Goal: Task Accomplishment & Management: Complete application form

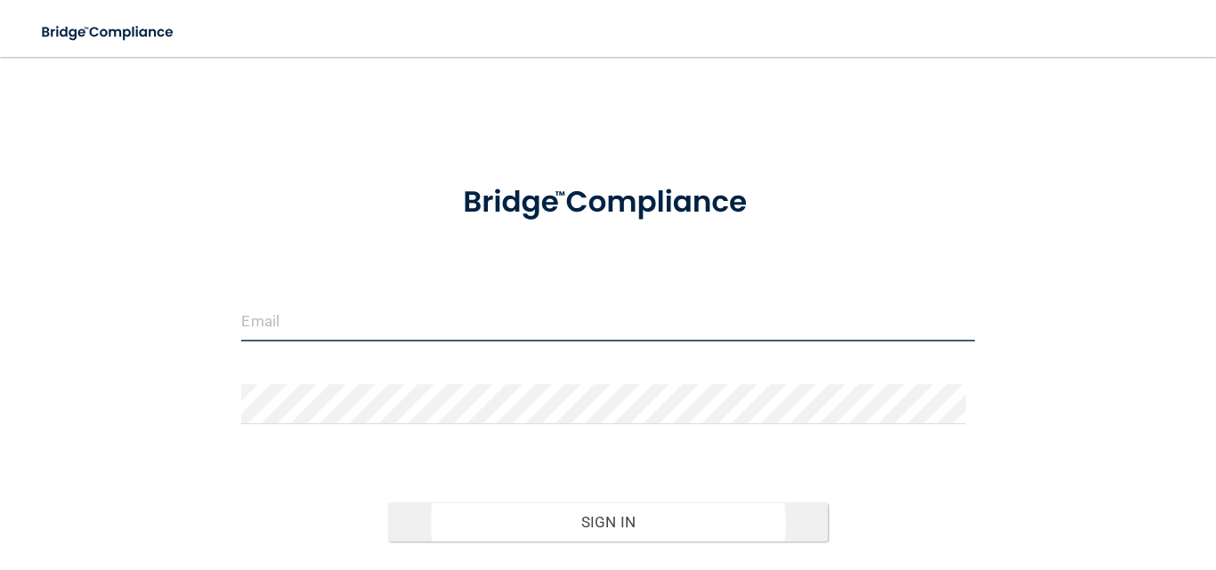
type input "[EMAIL_ADDRESS][DOMAIN_NAME]"
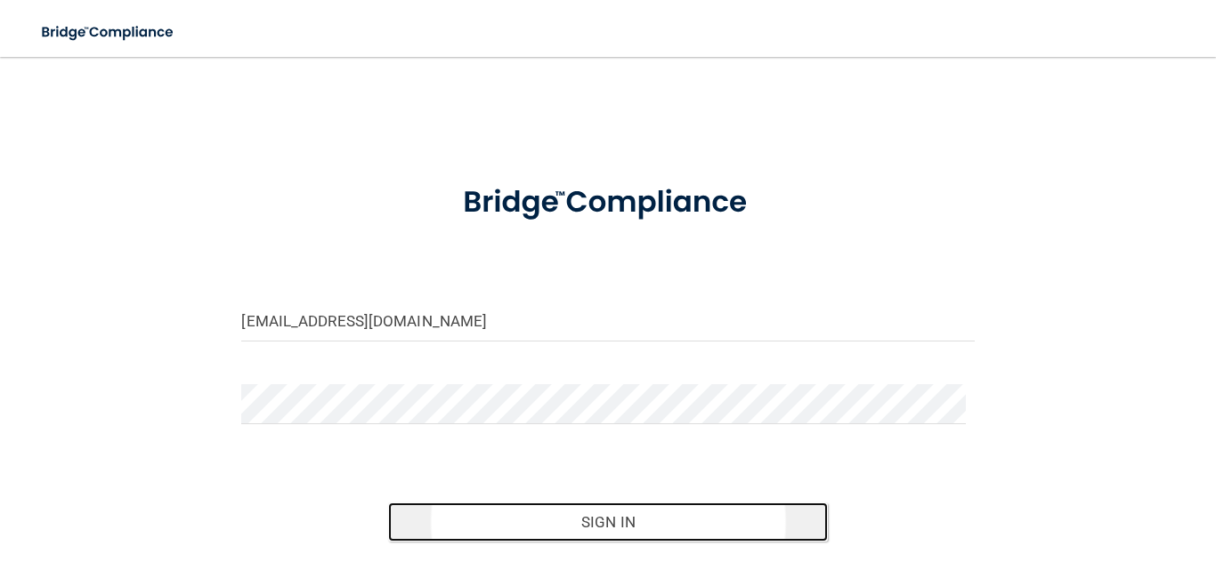
click at [635, 523] on button "Sign In" at bounding box center [608, 522] width 440 height 39
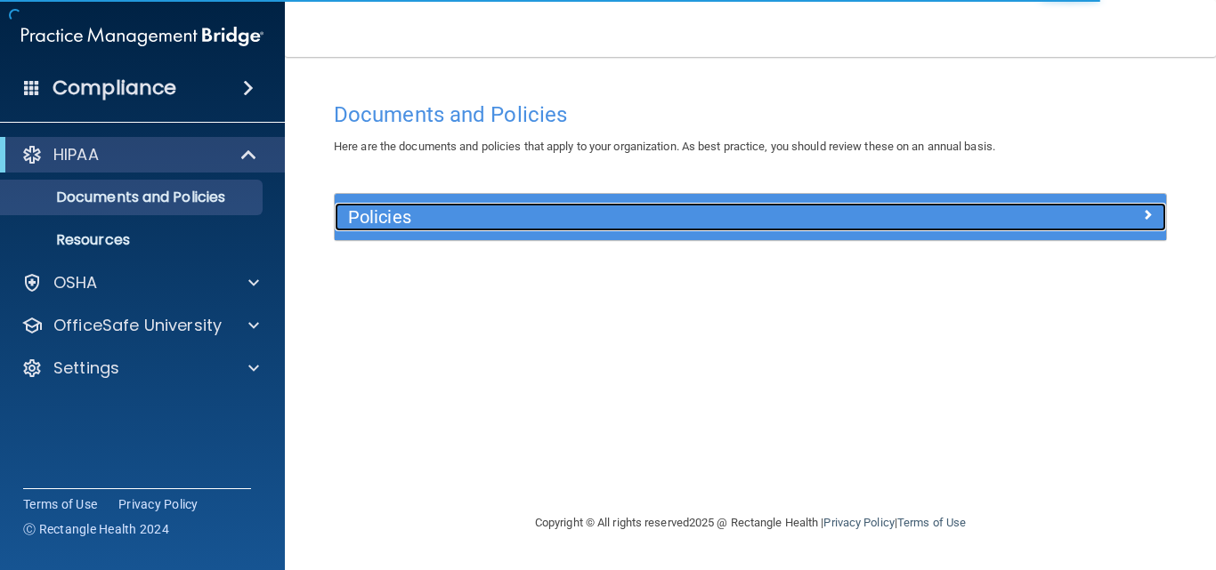
click at [516, 227] on h5 "Policies" at bounding box center [646, 217] width 597 height 20
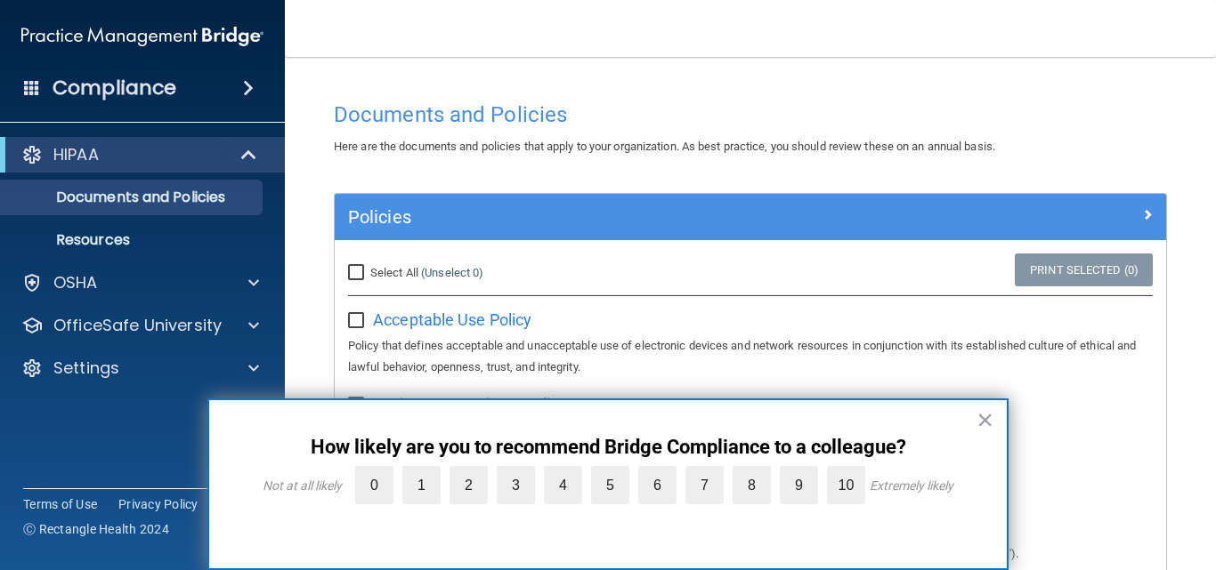
click at [355, 271] on input "Select All (Unselect 0) Unselect All" at bounding box center [358, 273] width 20 height 14
checkbox input "true"
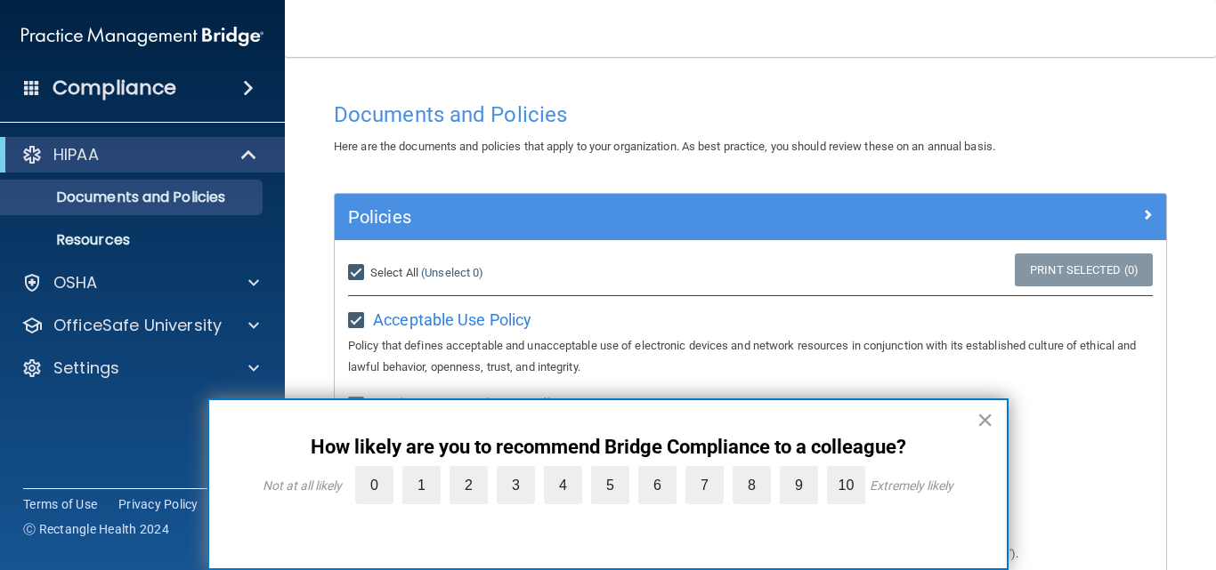
checkbox input "true"
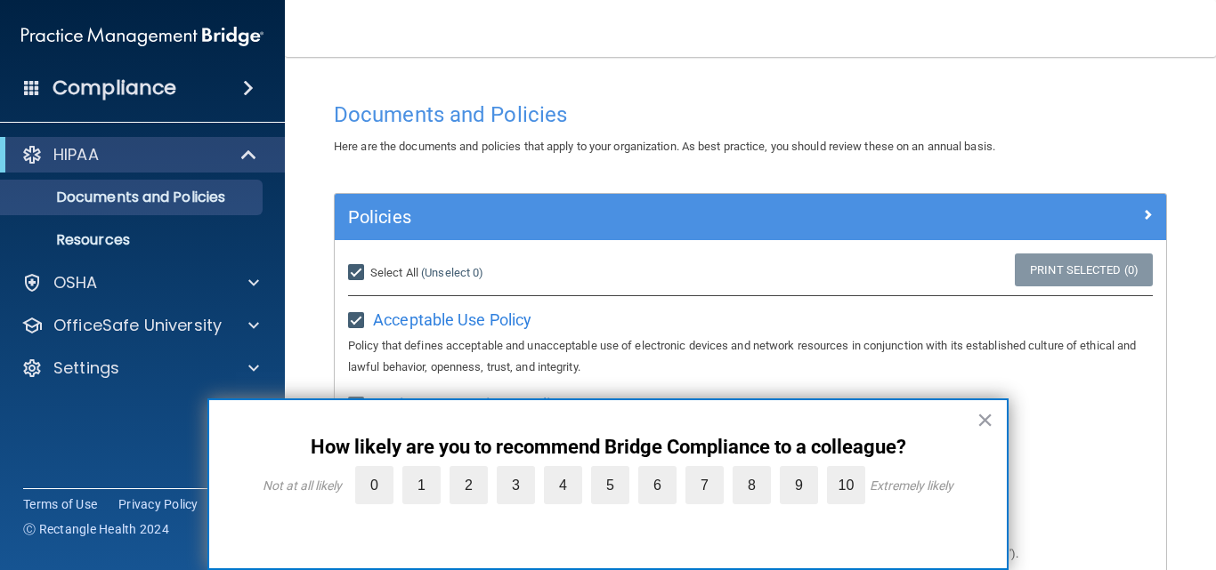
checkbox input "true"
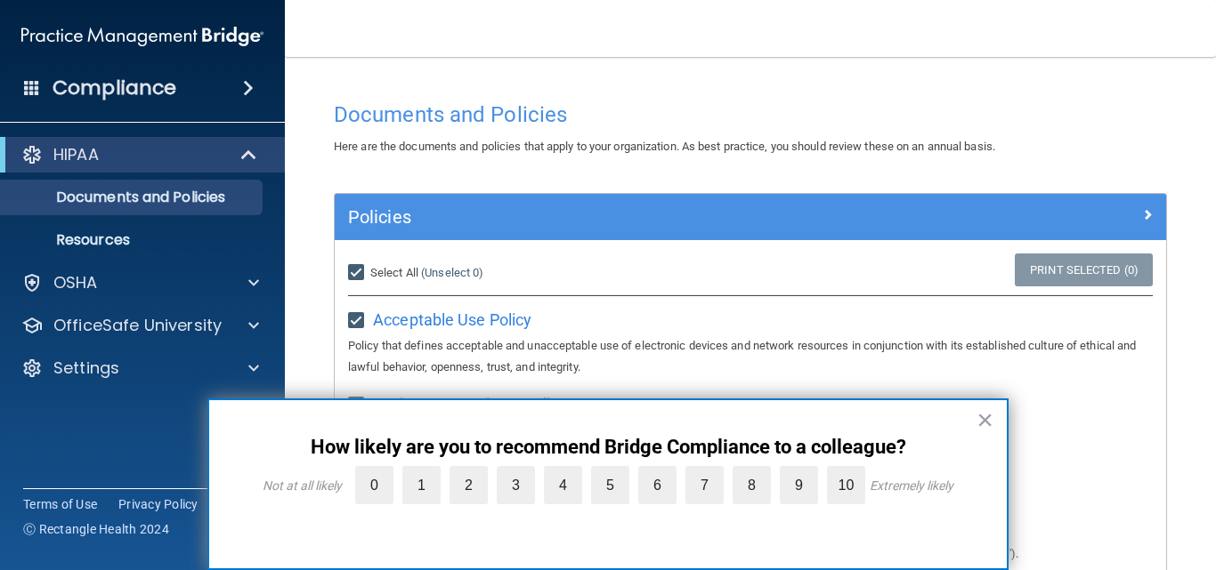
checkbox input "true"
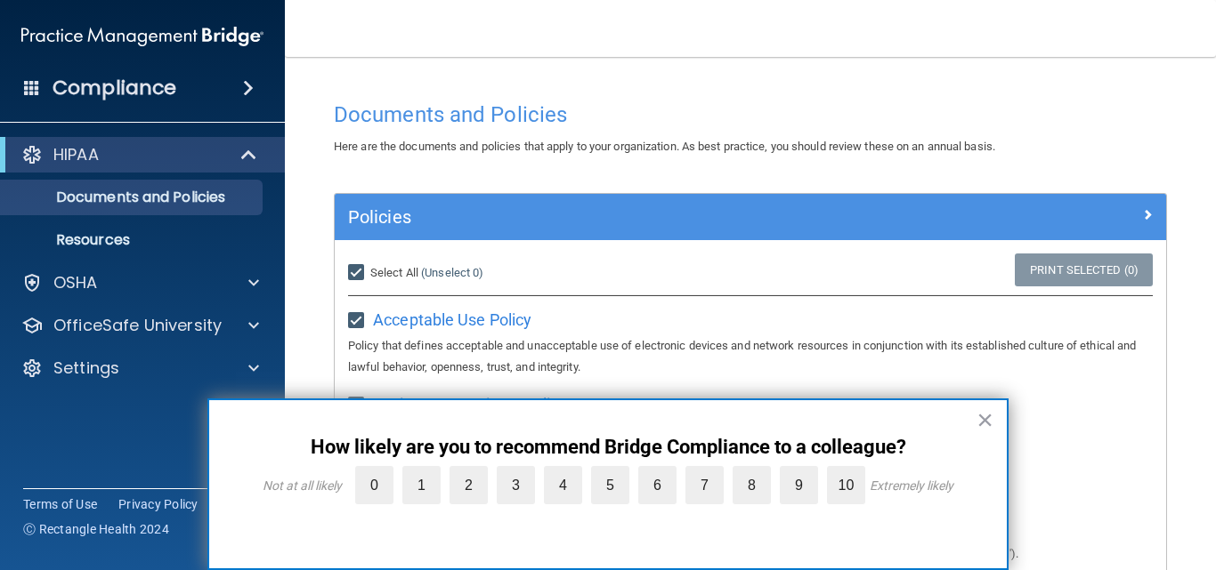
checkbox input "true"
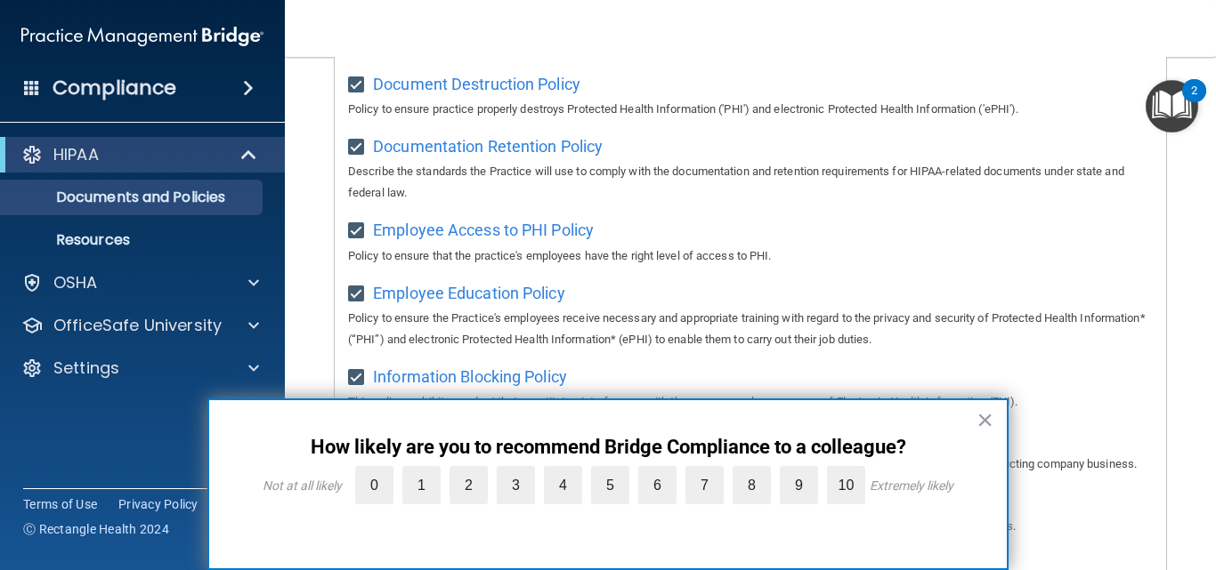
scroll to position [1157, 0]
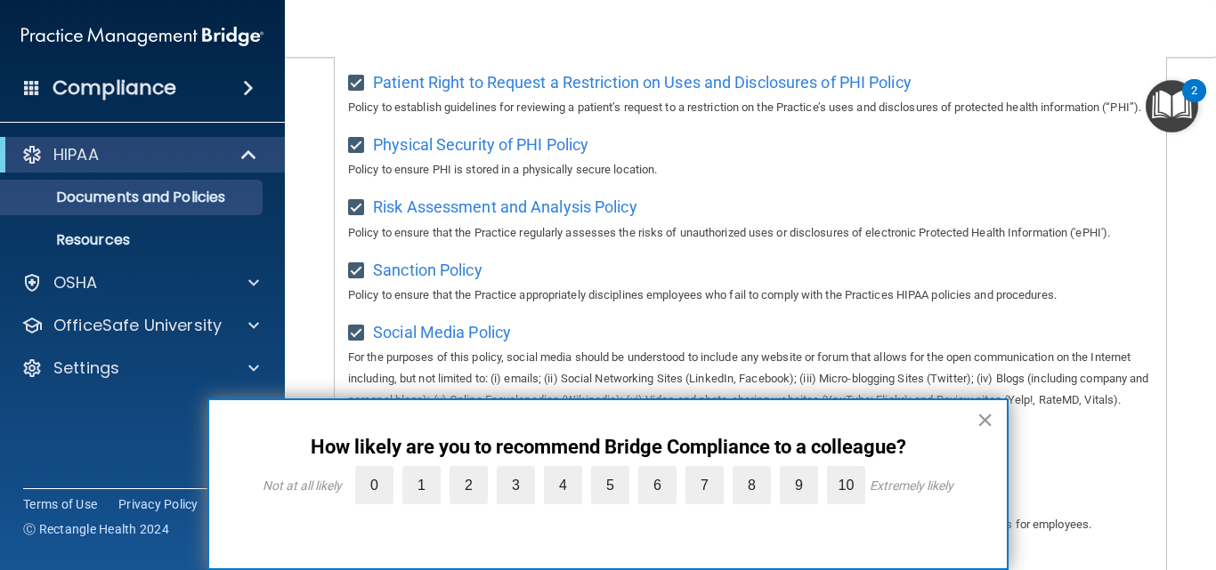
click at [988, 418] on button "×" at bounding box center [984, 420] width 17 height 28
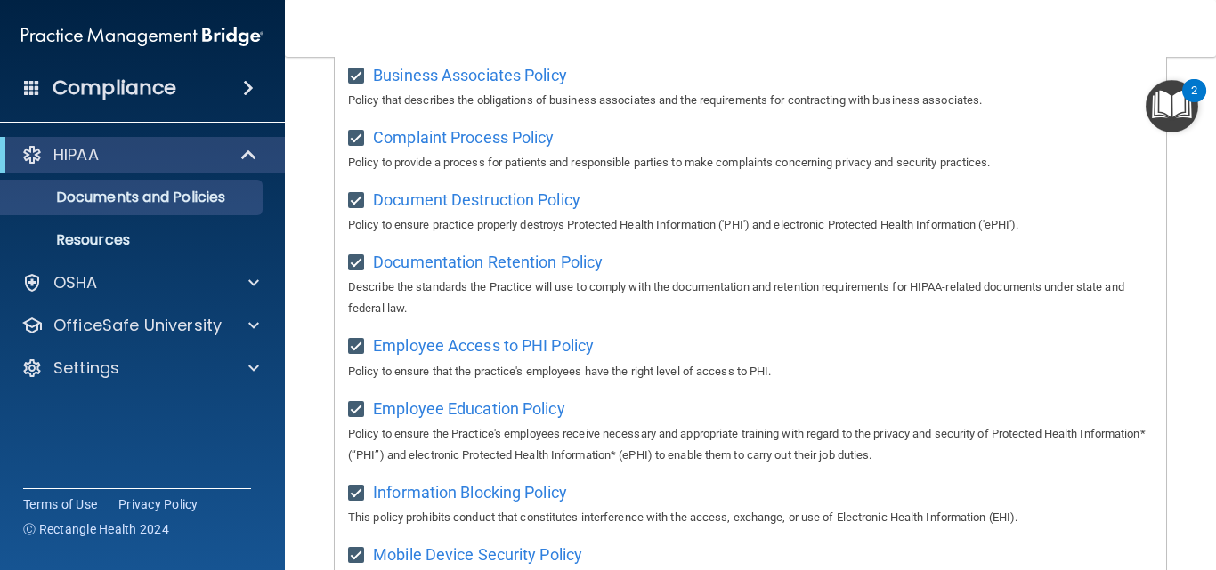
scroll to position [0, 0]
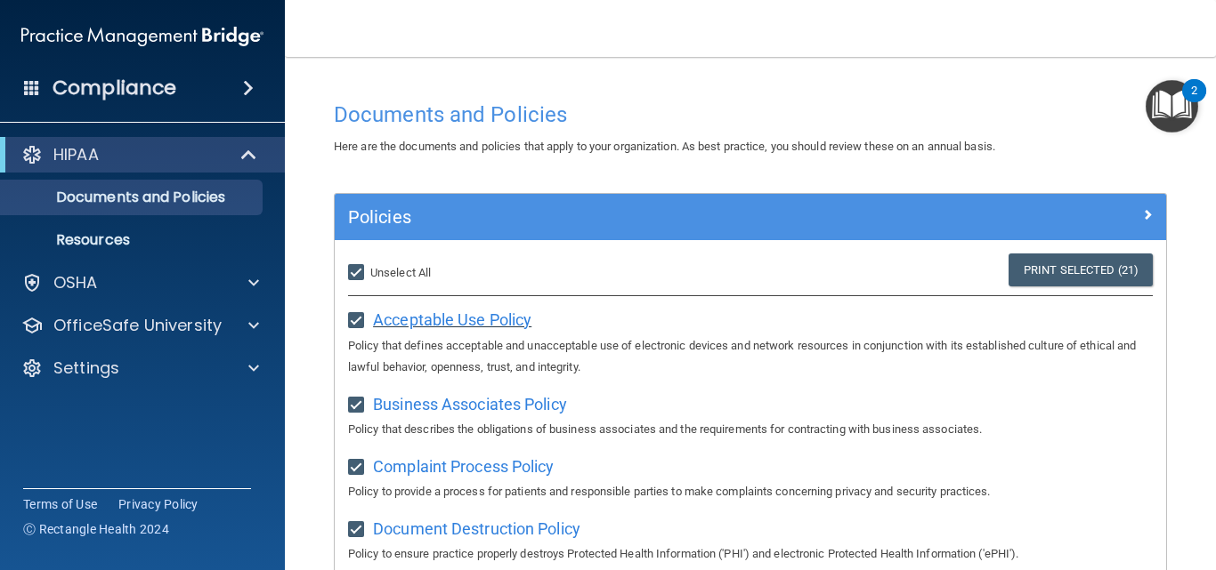
click at [448, 322] on span "Acceptable Use Policy" at bounding box center [452, 320] width 158 height 19
click at [137, 160] on div "HIPAA" at bounding box center [118, 154] width 220 height 21
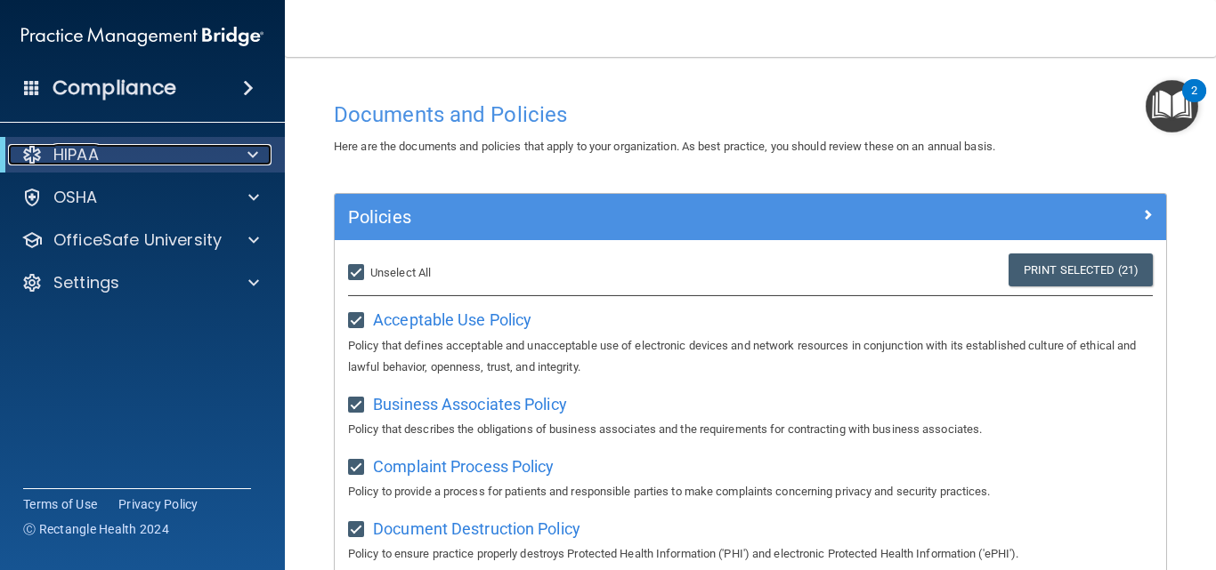
click at [170, 163] on div "HIPAA" at bounding box center [118, 154] width 220 height 21
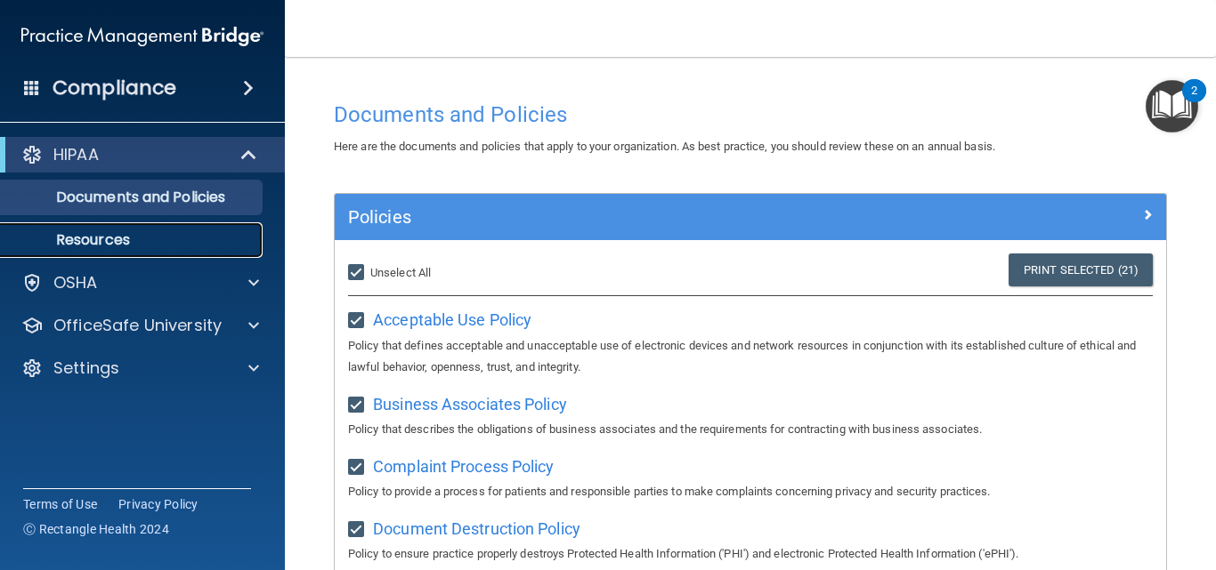
click at [167, 242] on p "Resources" at bounding box center [133, 240] width 243 height 18
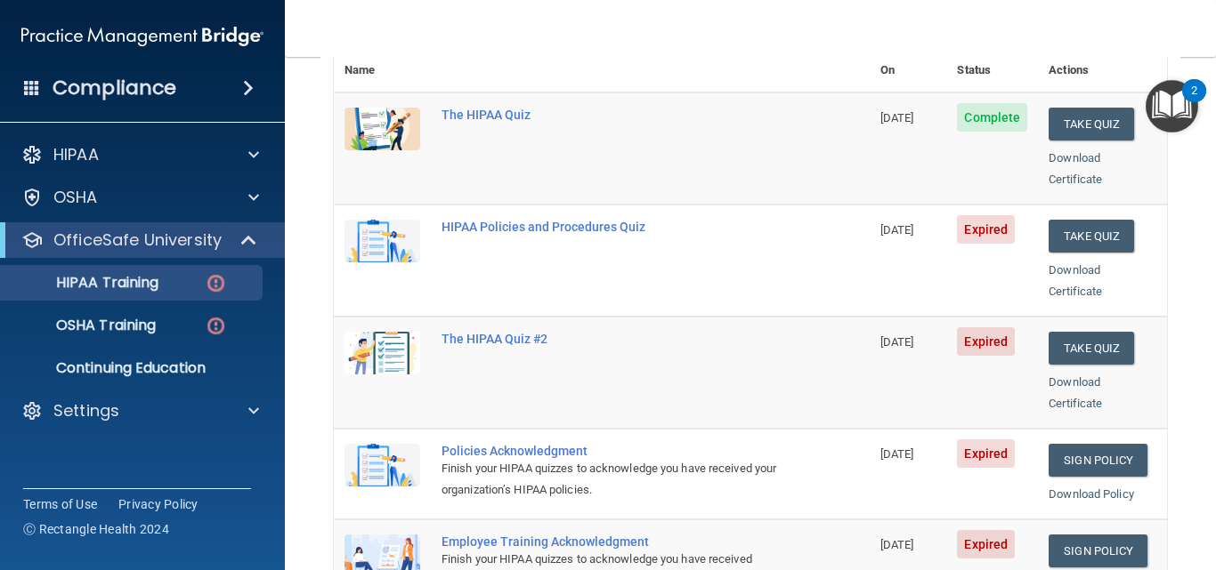
scroll to position [211, 0]
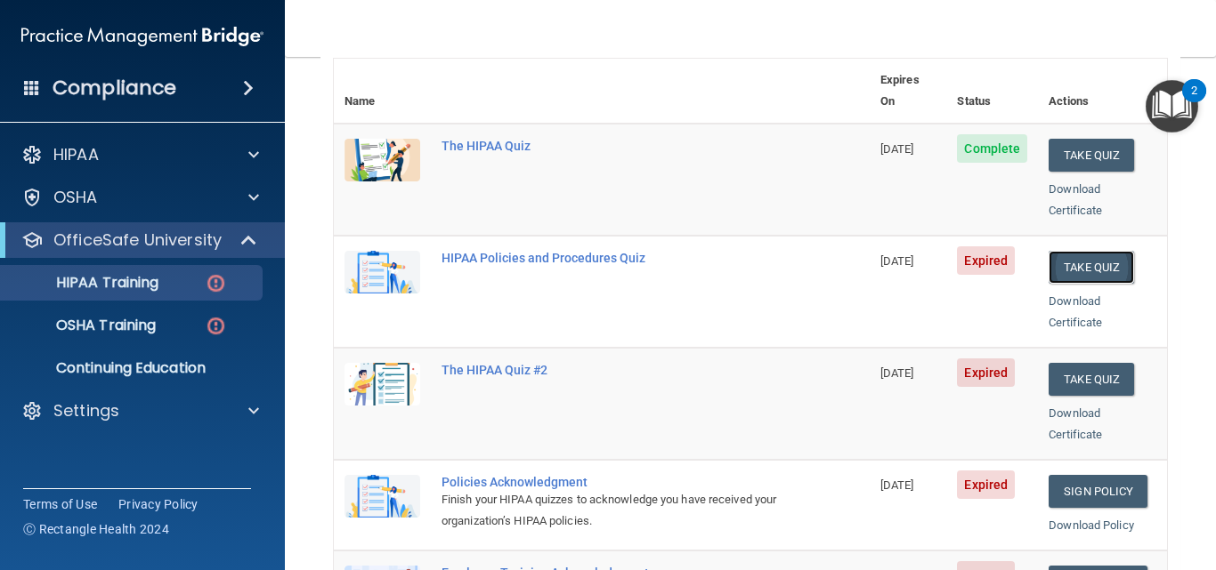
click at [1067, 251] on button "Take Quiz" at bounding box center [1090, 267] width 85 height 33
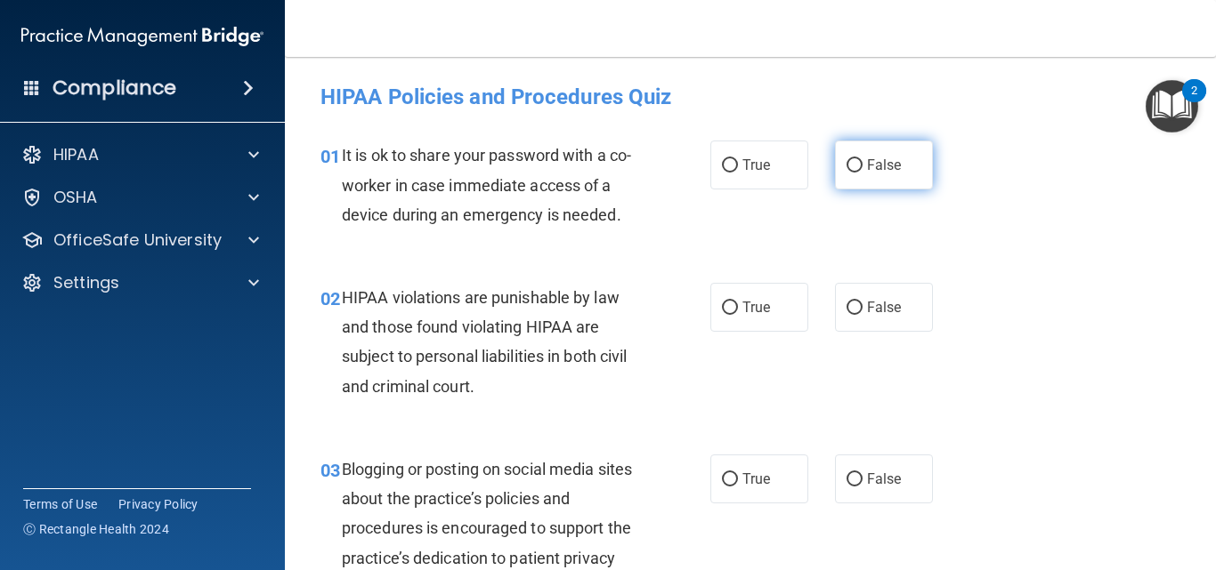
click at [836, 160] on label "False" at bounding box center [884, 165] width 98 height 49
click at [846, 160] on input "False" at bounding box center [854, 165] width 16 height 13
radio input "true"
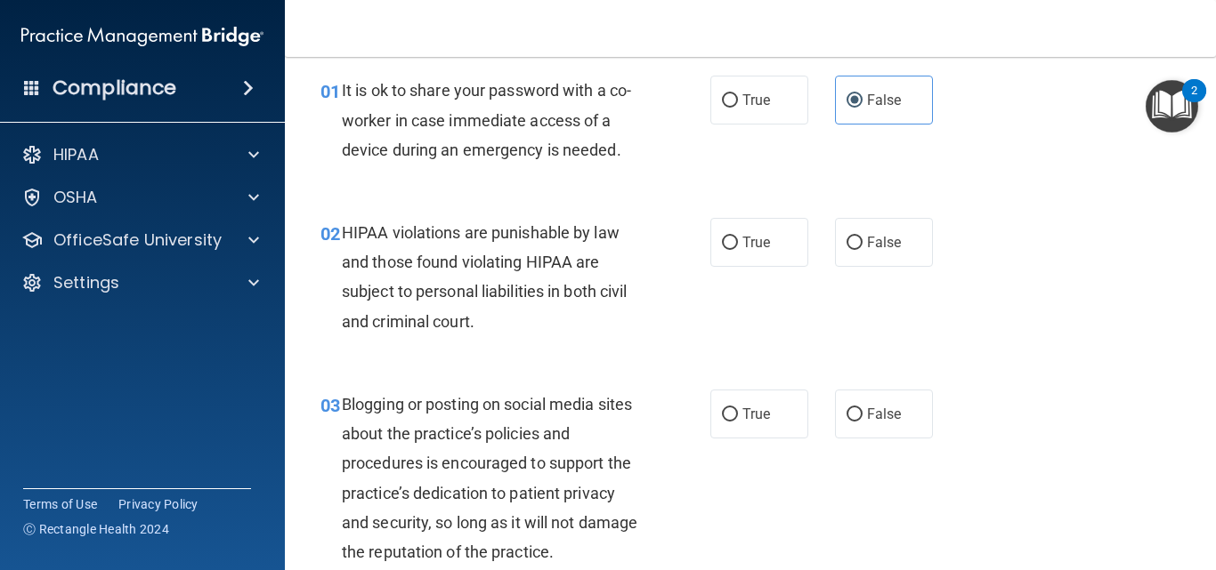
scroll to position [89, 0]
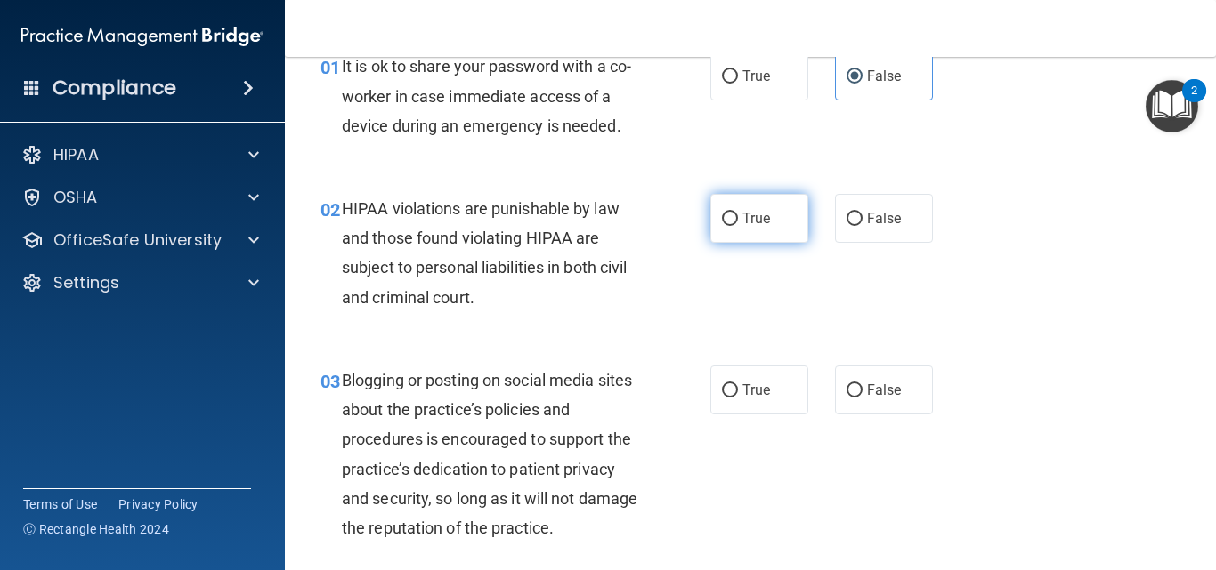
click at [733, 231] on label "True" at bounding box center [759, 218] width 98 height 49
click at [733, 226] on input "True" at bounding box center [730, 219] width 16 height 13
radio input "true"
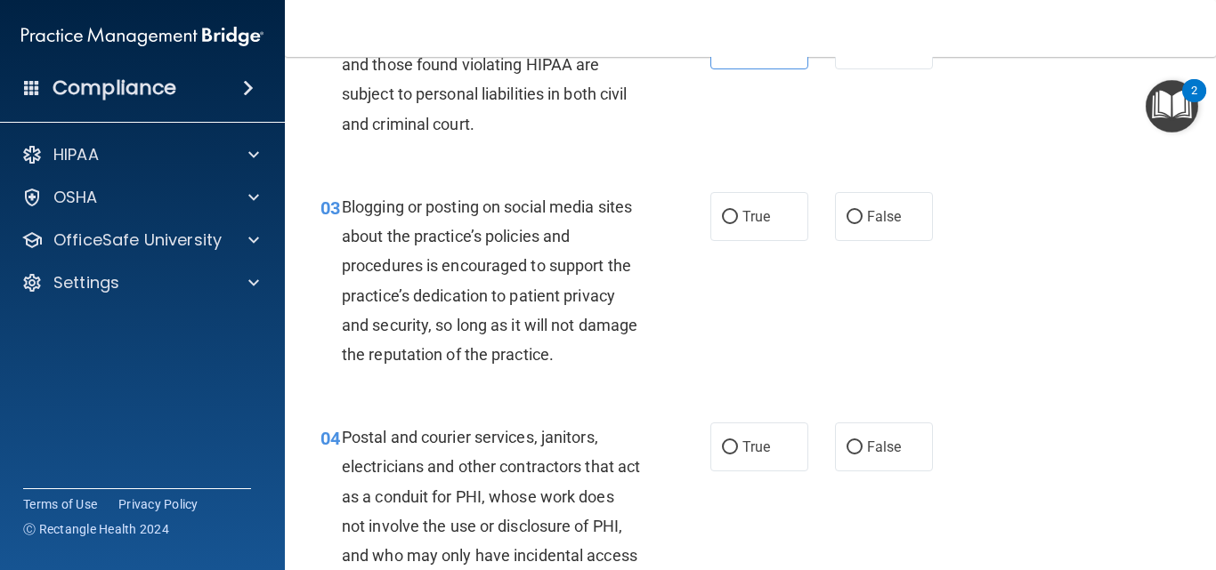
scroll to position [267, 0]
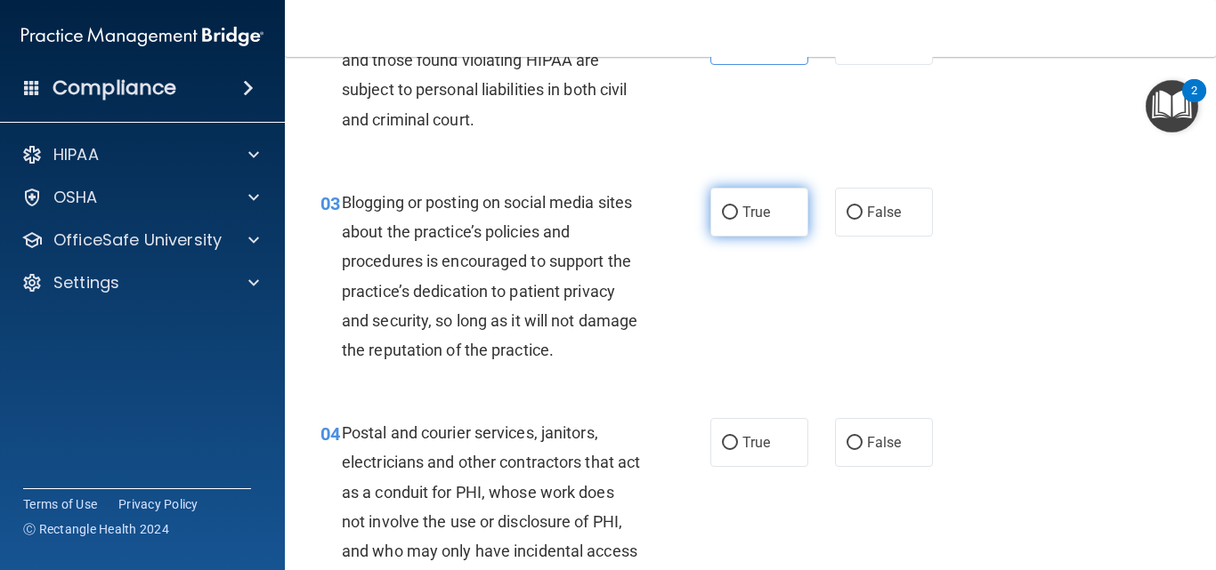
click at [772, 222] on label "True" at bounding box center [759, 212] width 98 height 49
click at [738, 220] on input "True" at bounding box center [730, 212] width 16 height 13
radio input "true"
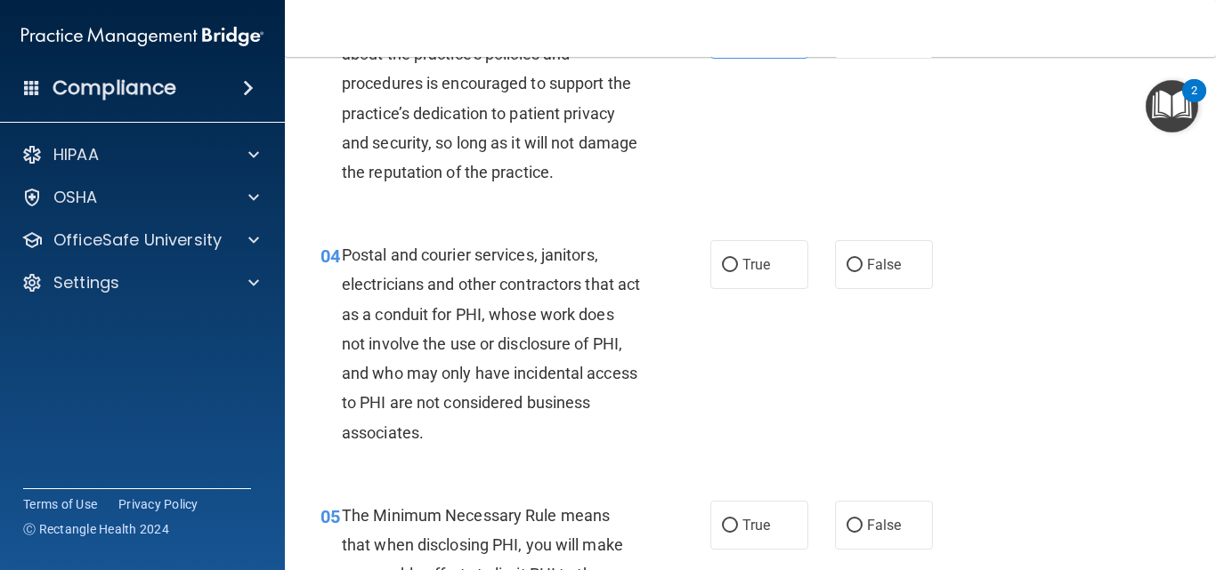
scroll to position [534, 0]
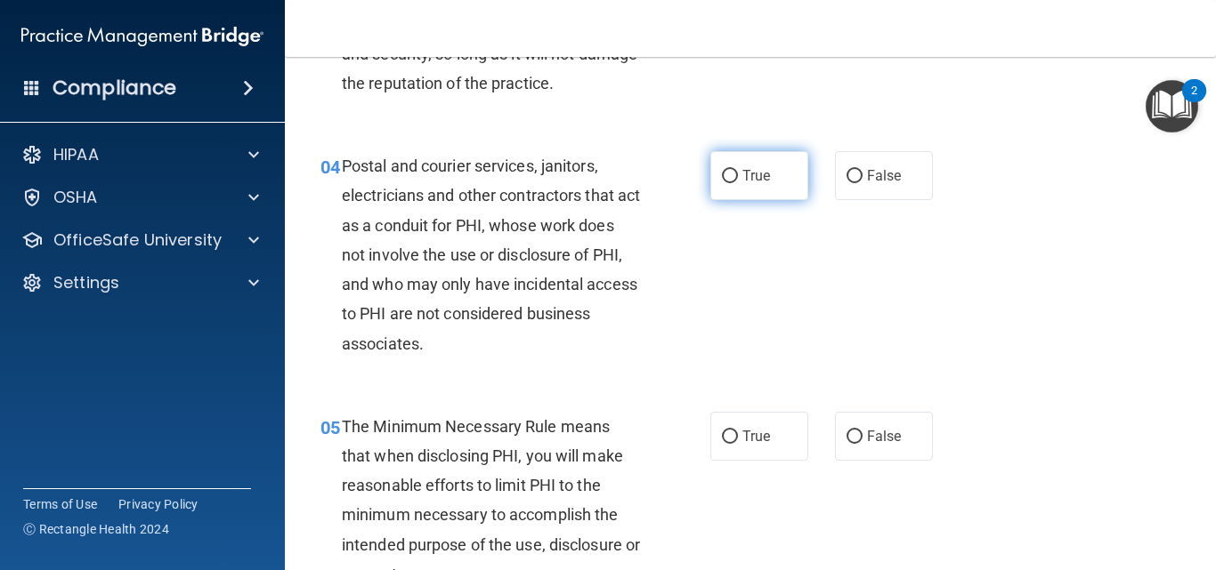
click at [743, 163] on label "True" at bounding box center [759, 175] width 98 height 49
click at [738, 170] on input "True" at bounding box center [730, 176] width 16 height 13
radio input "true"
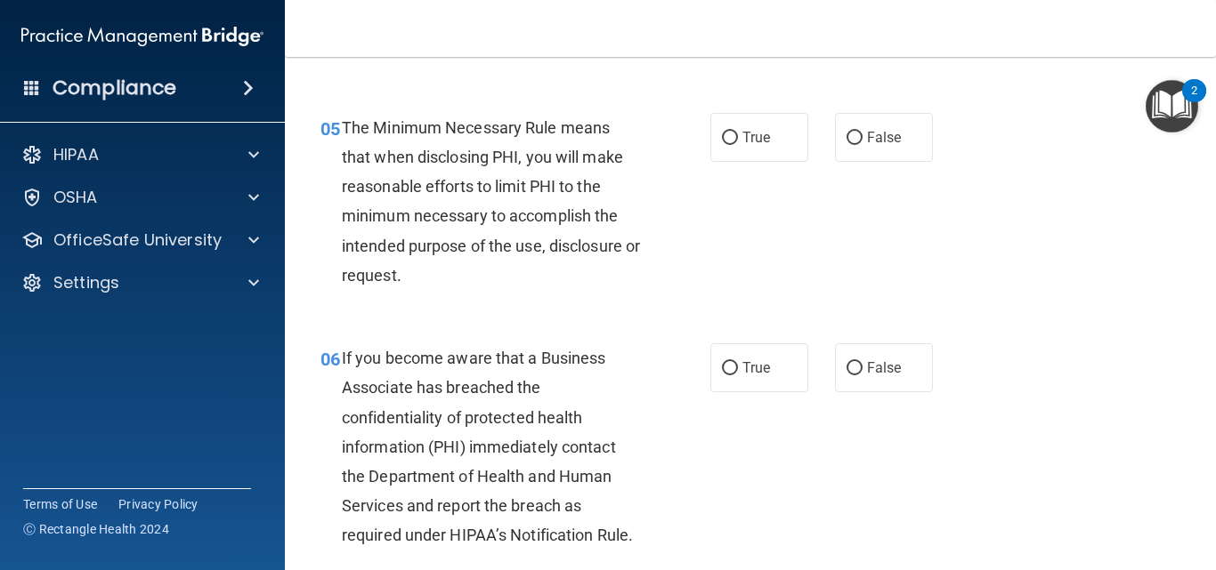
scroll to position [801, 0]
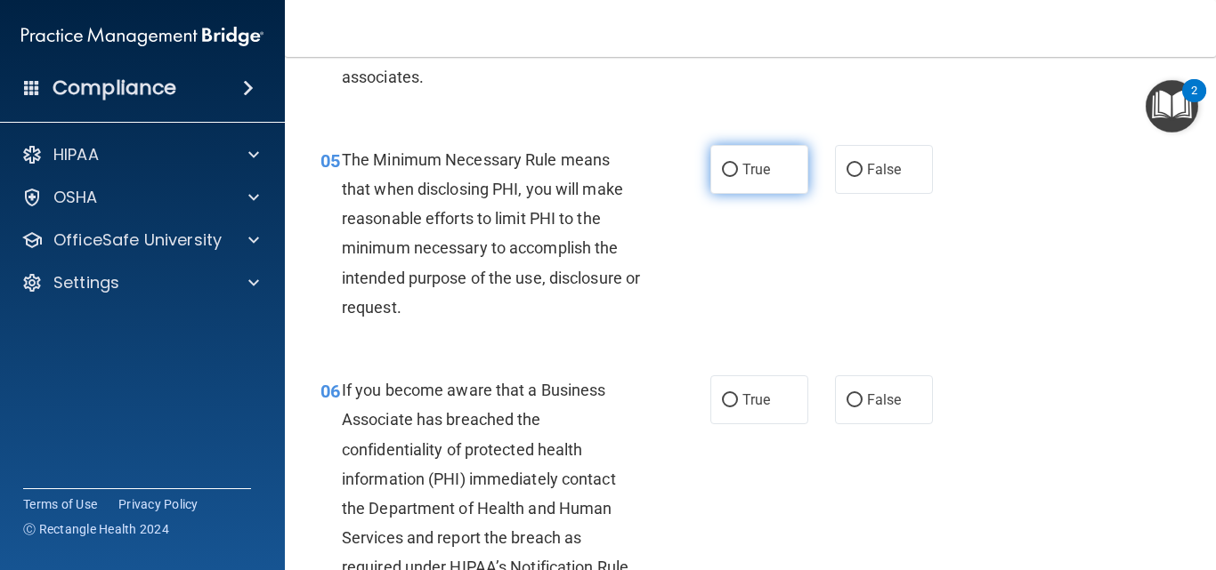
click at [780, 155] on label "True" at bounding box center [759, 169] width 98 height 49
click at [738, 164] on input "True" at bounding box center [730, 170] width 16 height 13
radio input "true"
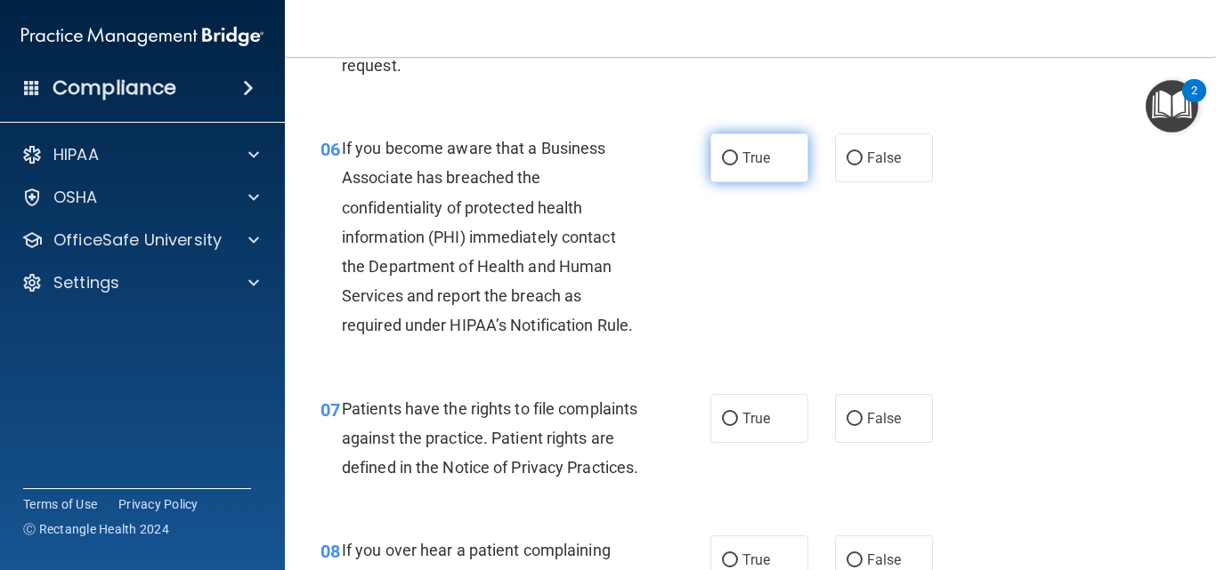
scroll to position [1068, 0]
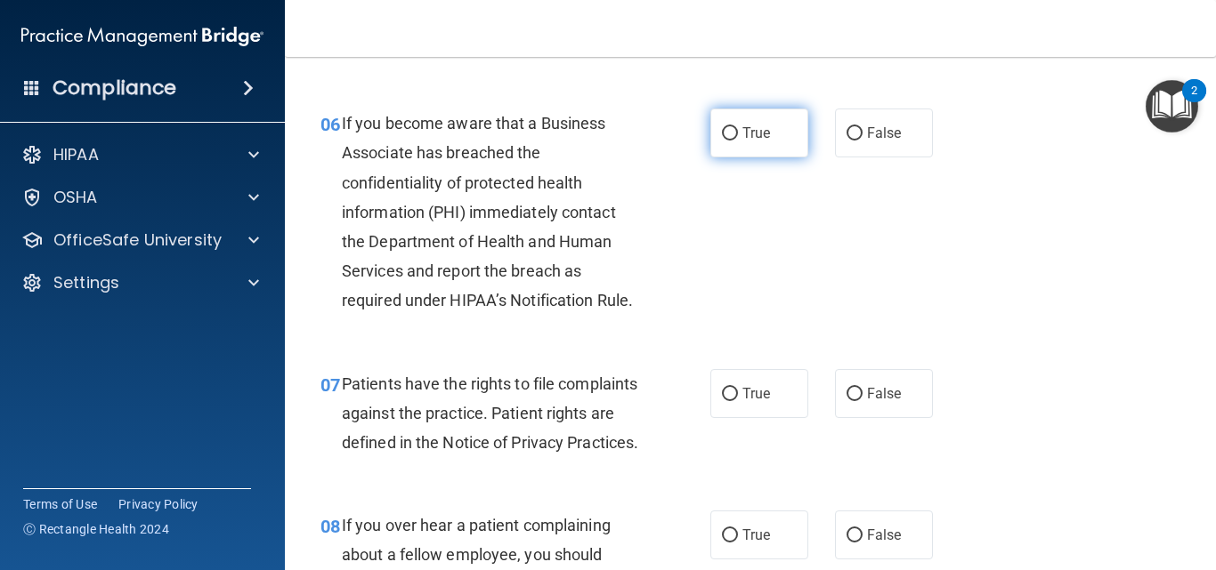
click at [792, 125] on label "True" at bounding box center [759, 133] width 98 height 49
click at [738, 127] on input "True" at bounding box center [730, 133] width 16 height 13
radio input "true"
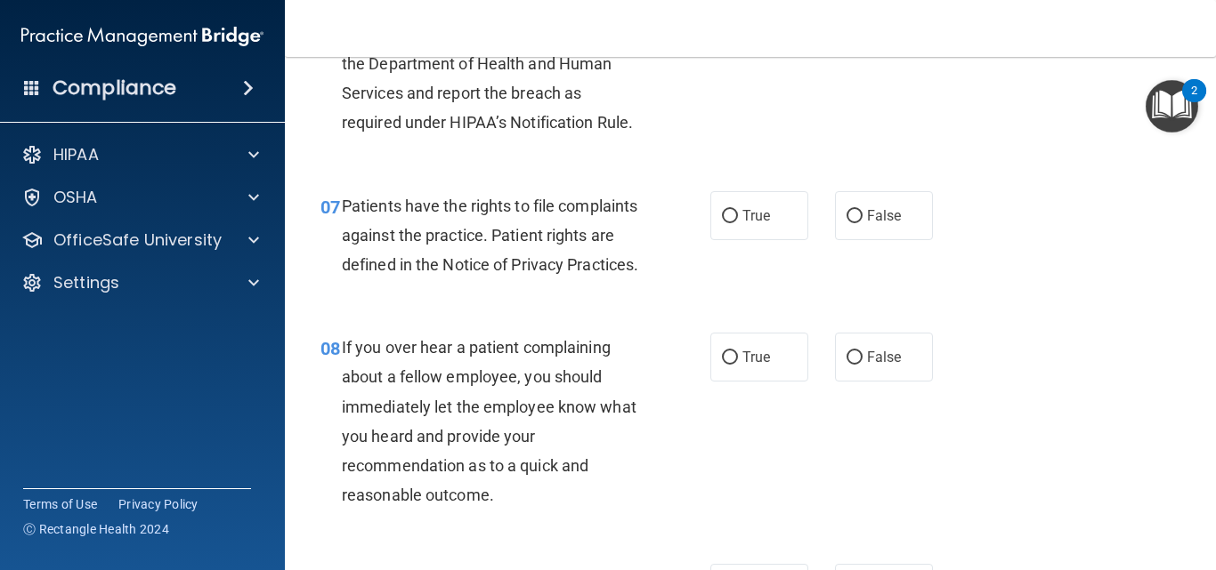
scroll to position [1335, 0]
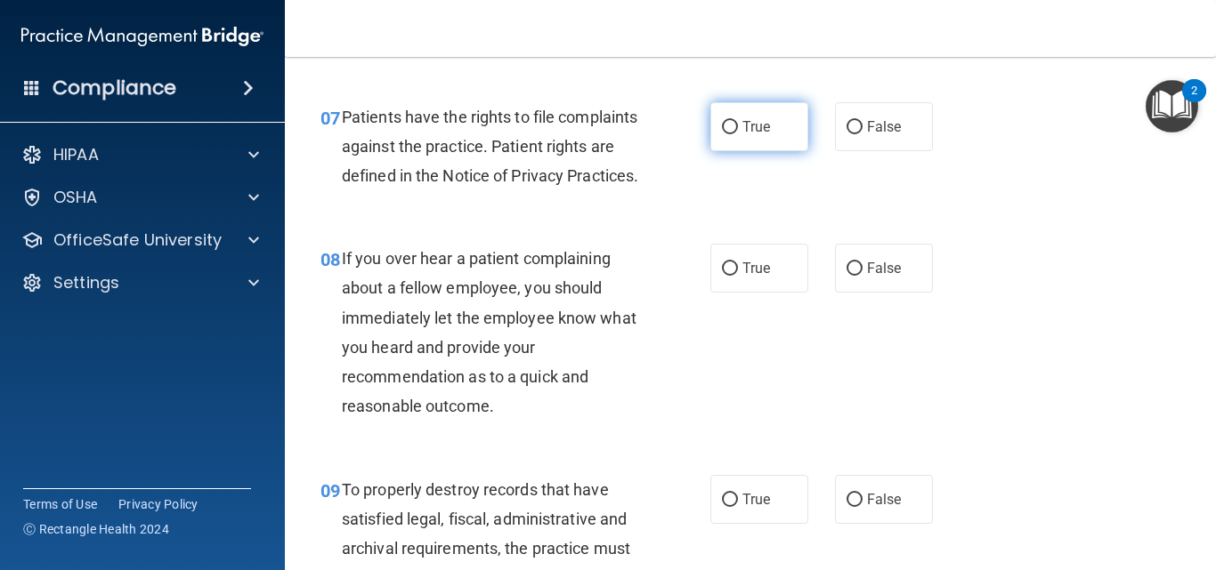
click at [771, 123] on label "True" at bounding box center [759, 126] width 98 height 49
click at [738, 123] on input "True" at bounding box center [730, 127] width 16 height 13
radio input "true"
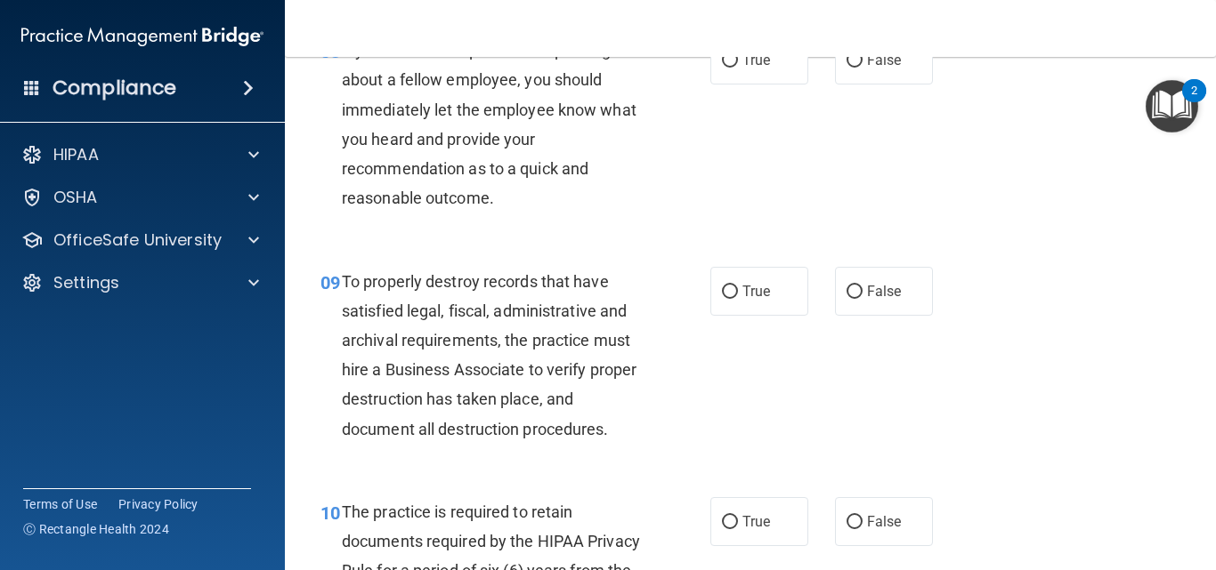
scroll to position [1513, 0]
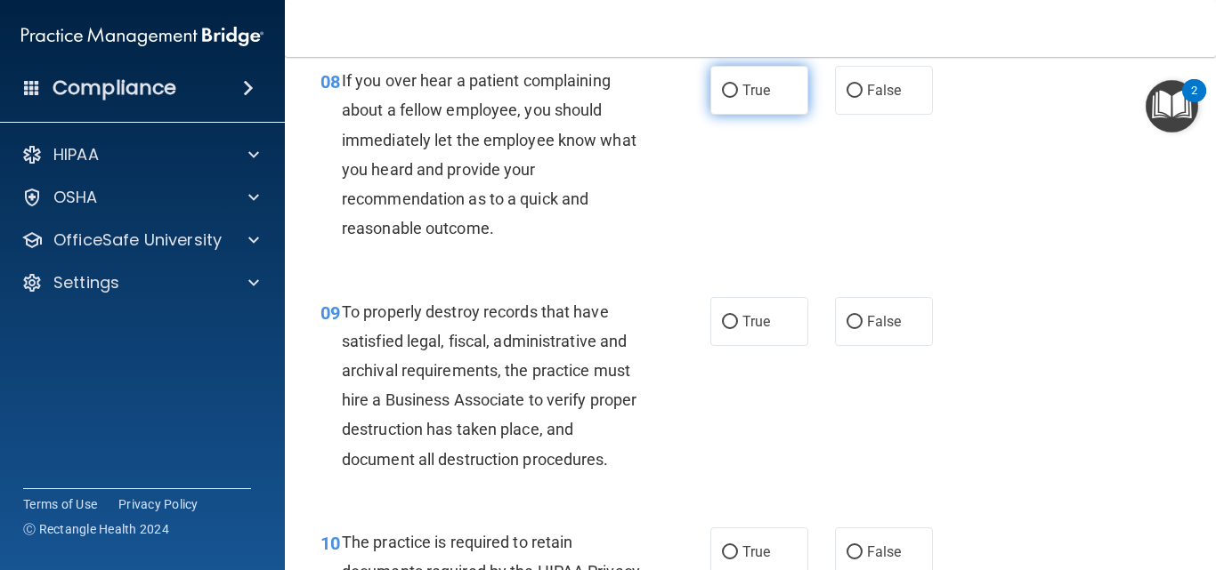
click at [742, 99] on span "True" at bounding box center [756, 90] width 28 height 17
click at [738, 98] on input "True" at bounding box center [730, 91] width 16 height 13
radio input "true"
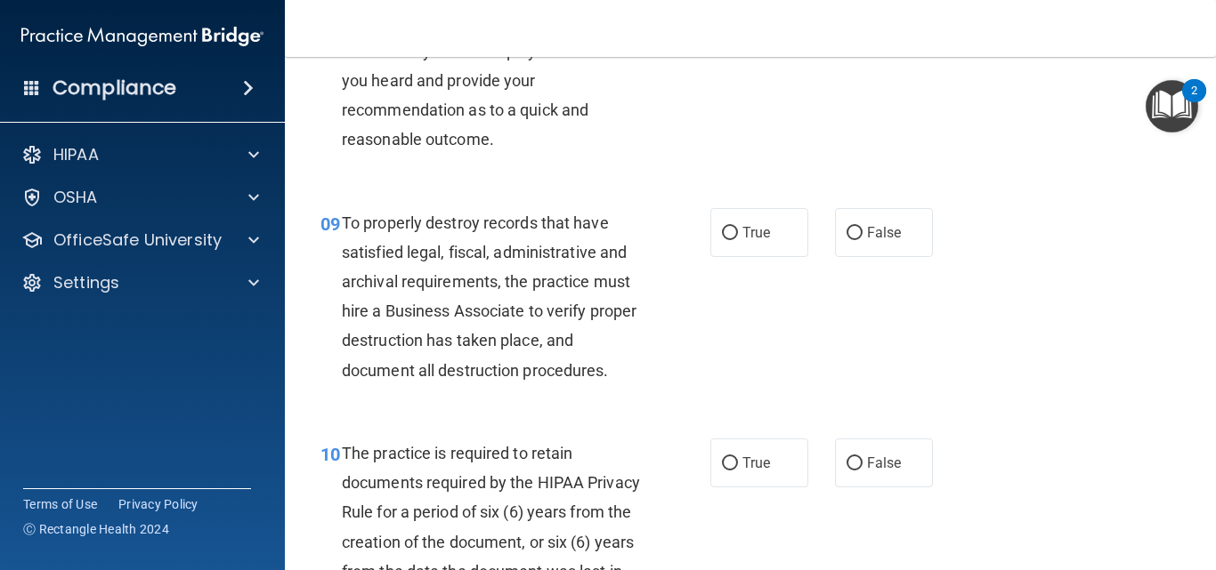
scroll to position [1691, 0]
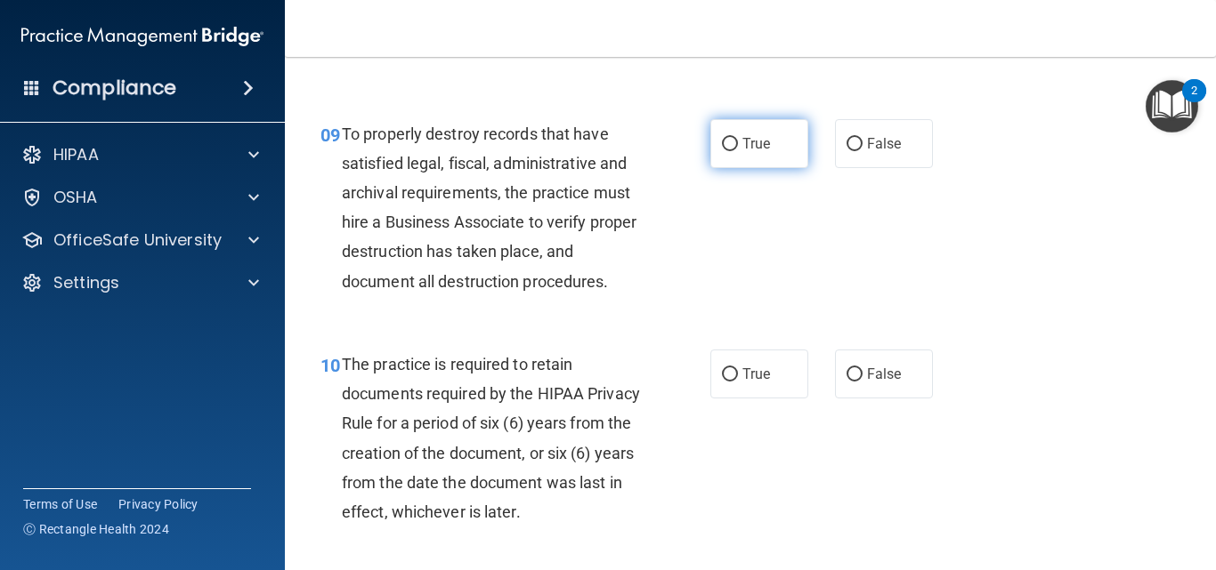
click at [735, 168] on label "True" at bounding box center [759, 143] width 98 height 49
click at [735, 151] on input "True" at bounding box center [730, 144] width 16 height 13
radio input "true"
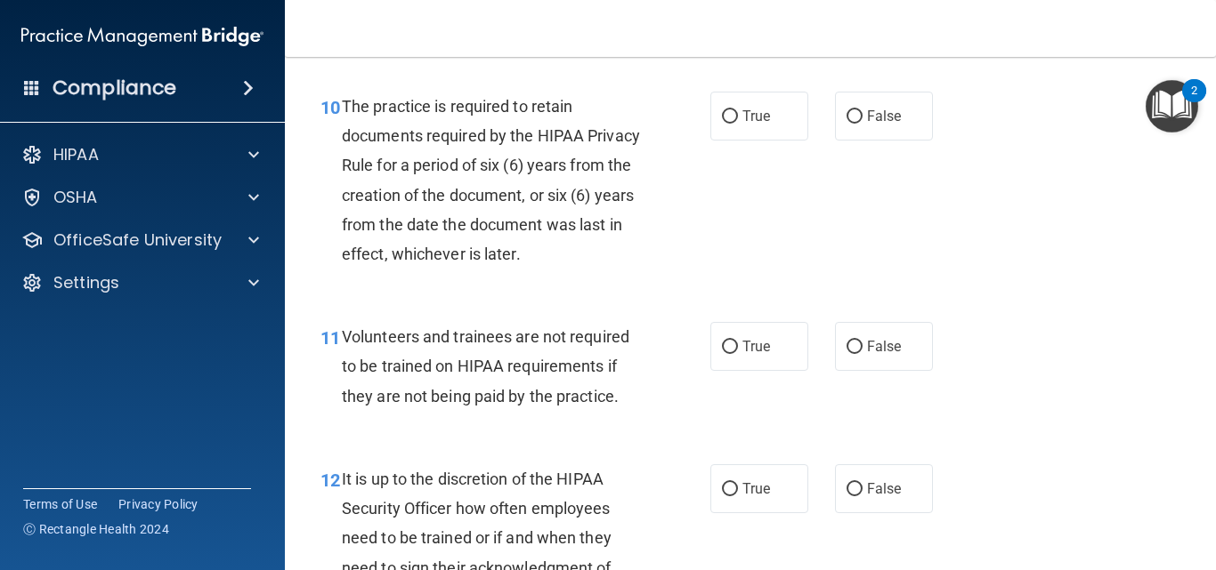
scroll to position [1958, 0]
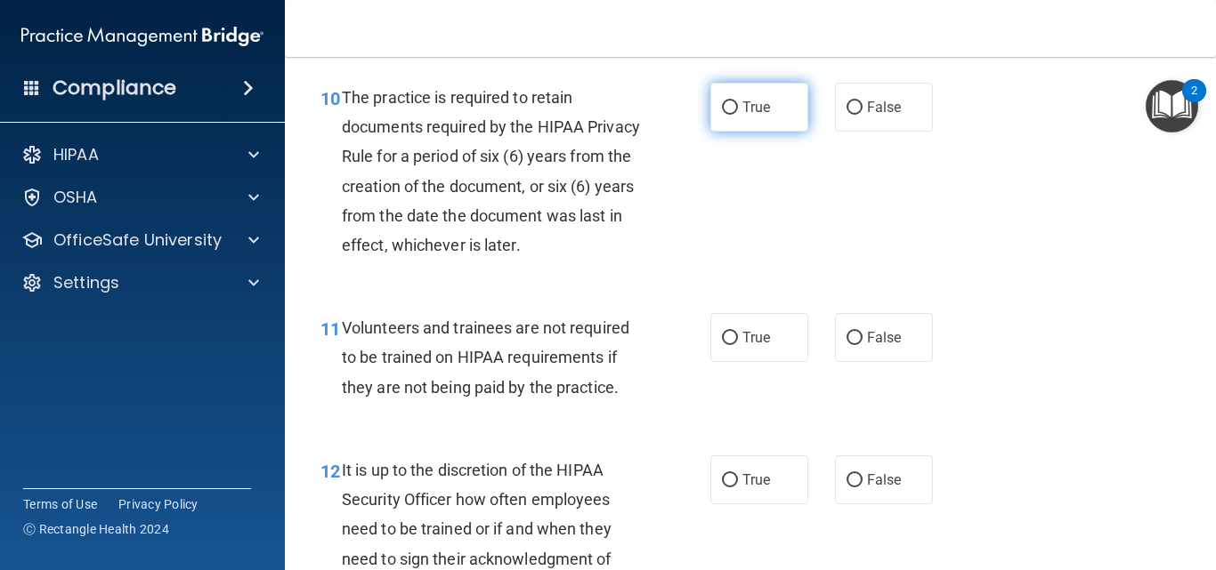
click at [742, 116] on span "True" at bounding box center [756, 107] width 28 height 17
click at [736, 115] on input "True" at bounding box center [730, 107] width 16 height 13
radio input "true"
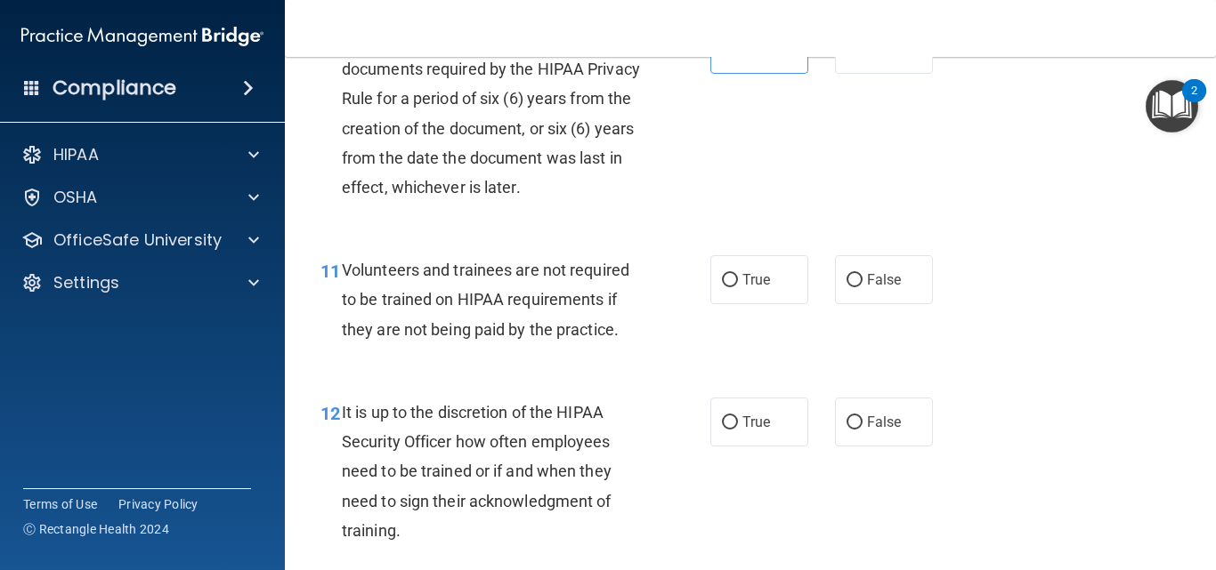
scroll to position [2047, 0]
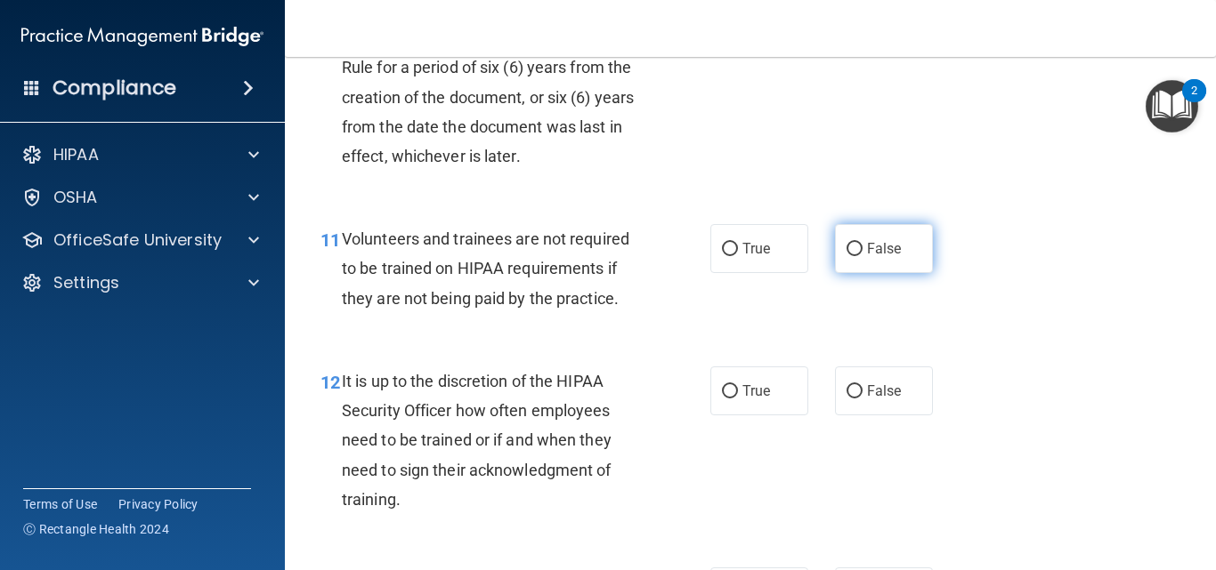
click at [885, 273] on label "False" at bounding box center [884, 248] width 98 height 49
click at [862, 256] on input "False" at bounding box center [854, 249] width 16 height 13
radio input "true"
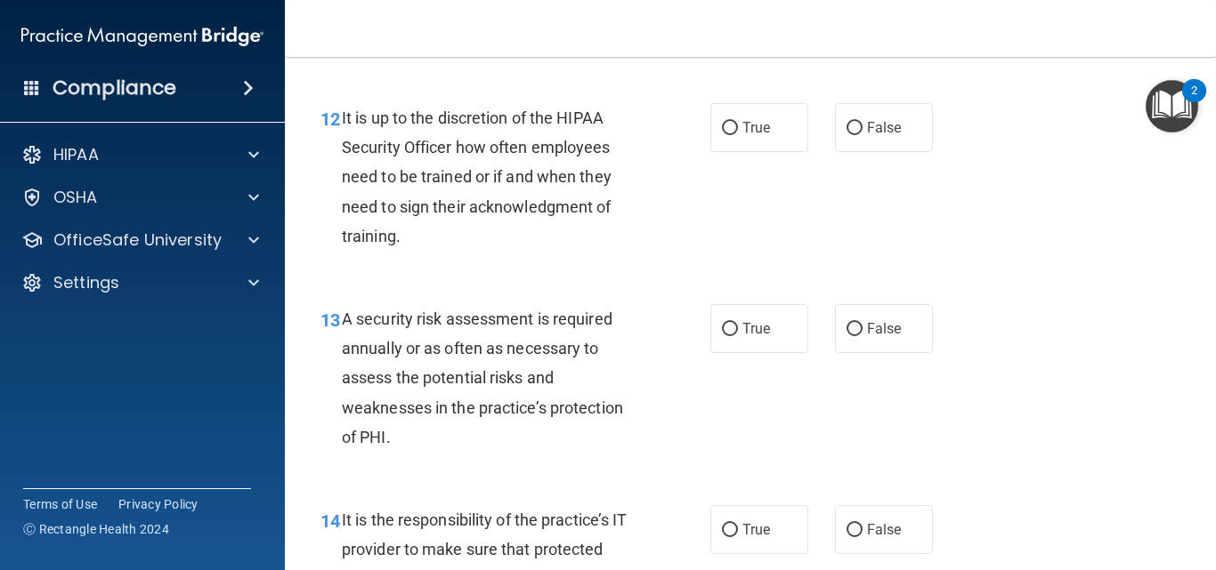
scroll to position [2314, 0]
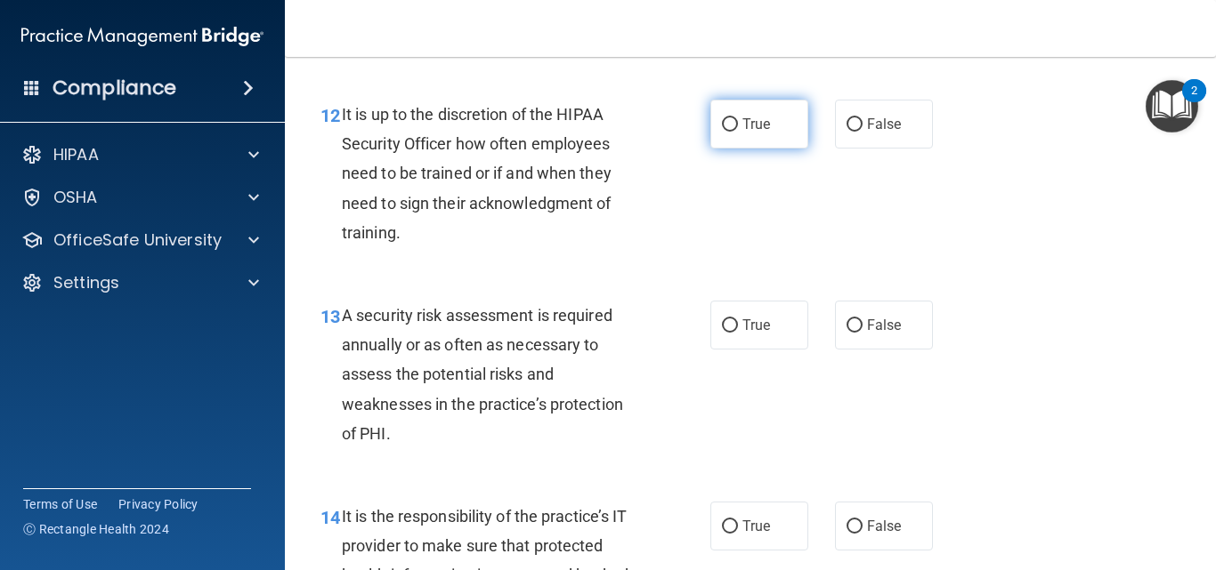
click at [782, 149] on label "True" at bounding box center [759, 124] width 98 height 49
click at [738, 132] on input "True" at bounding box center [730, 124] width 16 height 13
radio input "true"
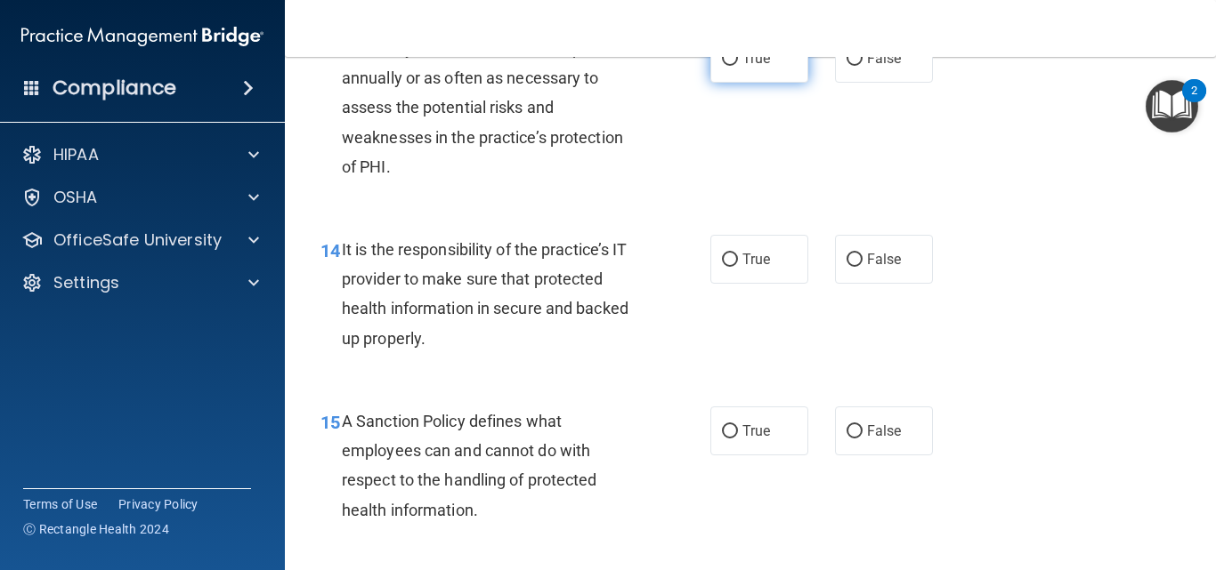
click at [744, 67] on span "True" at bounding box center [756, 58] width 28 height 17
click at [738, 66] on input "True" at bounding box center [730, 59] width 16 height 13
radio input "true"
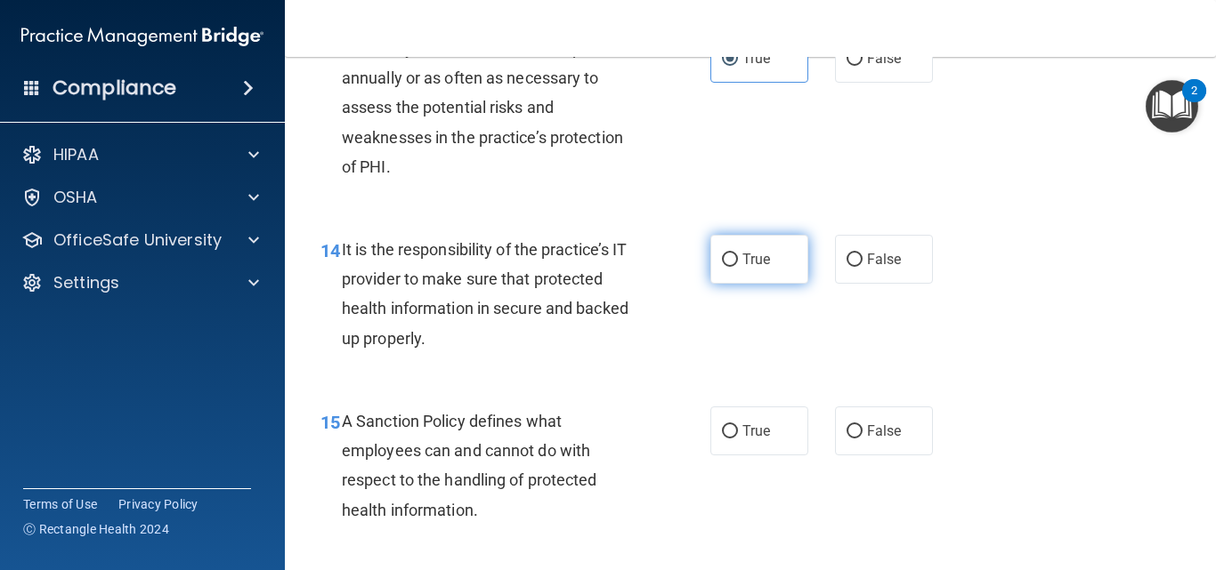
click at [764, 278] on label "True" at bounding box center [759, 259] width 98 height 49
click at [738, 267] on input "True" at bounding box center [730, 260] width 16 height 13
radio input "true"
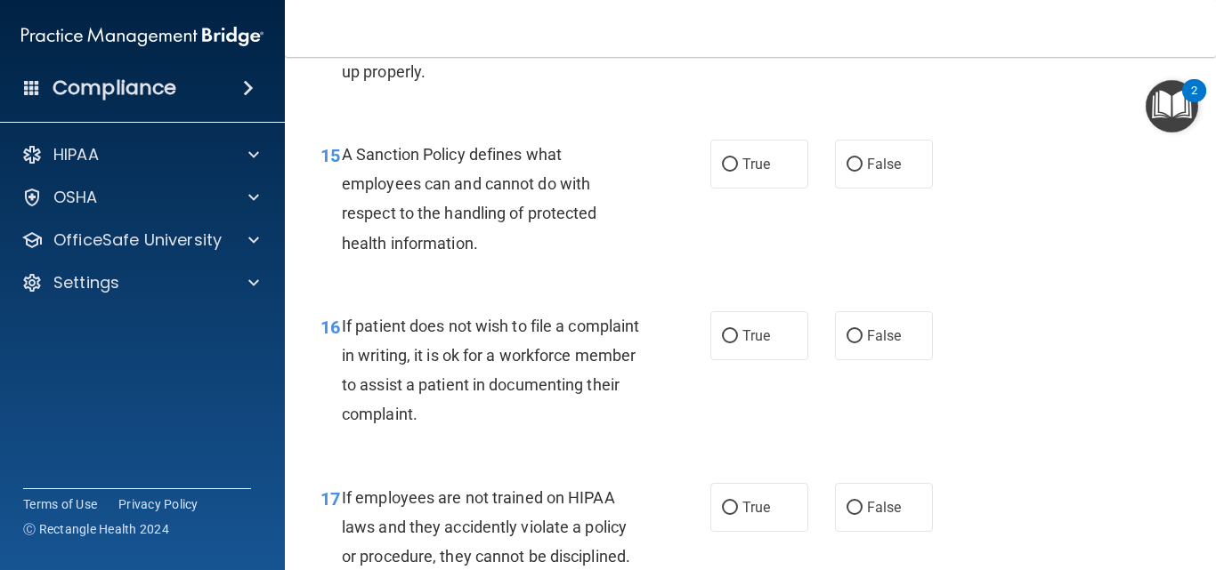
scroll to position [2937, 0]
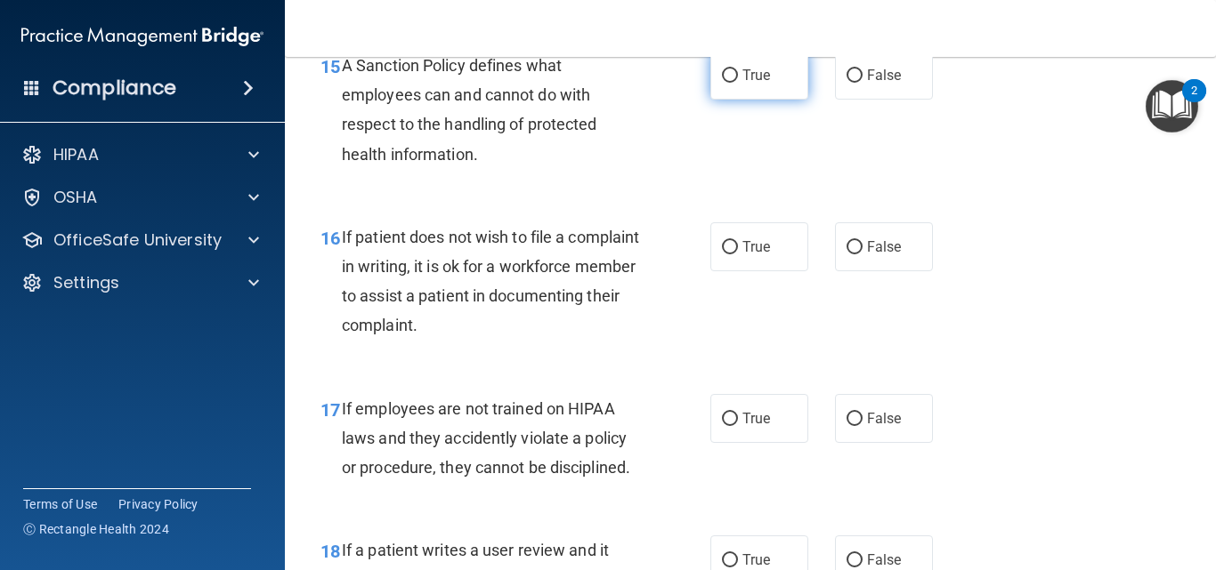
click at [731, 89] on label "True" at bounding box center [759, 75] width 98 height 49
click at [731, 83] on input "True" at bounding box center [730, 75] width 16 height 13
radio input "true"
click at [733, 268] on label "True" at bounding box center [759, 246] width 98 height 49
click at [733, 255] on input "True" at bounding box center [730, 247] width 16 height 13
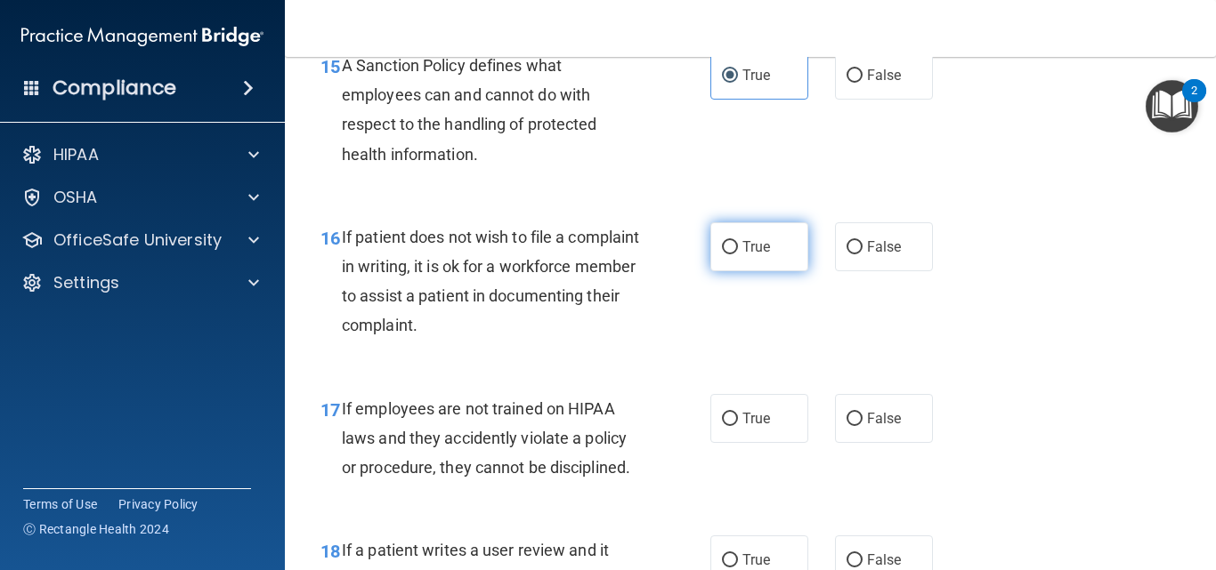
radio input "true"
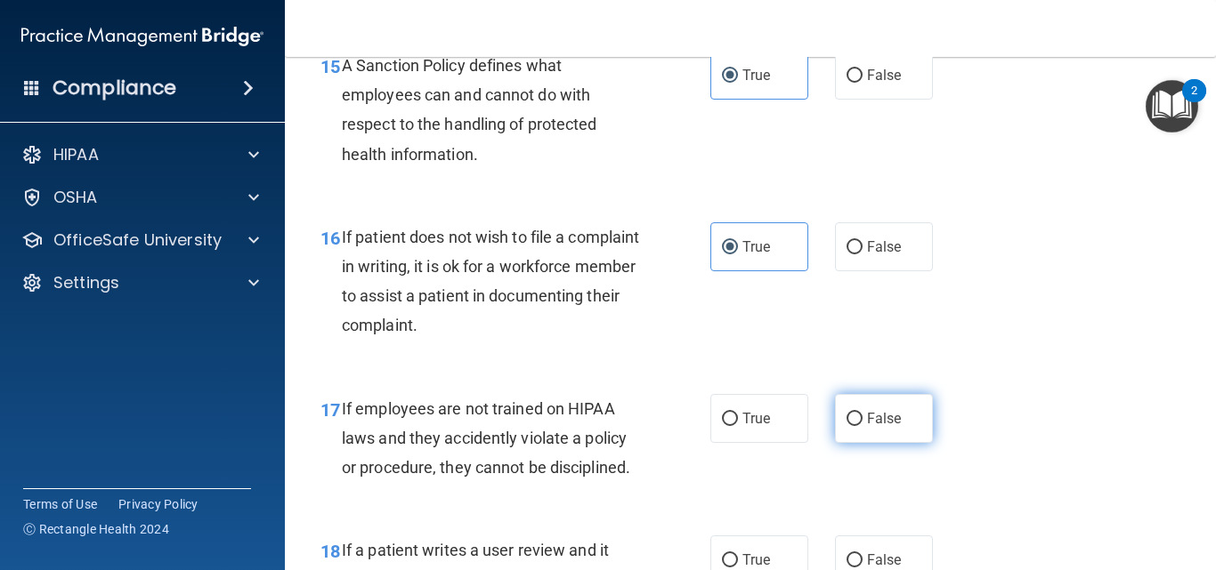
click at [877, 437] on label "False" at bounding box center [884, 418] width 98 height 49
click at [862, 426] on input "False" at bounding box center [854, 419] width 16 height 13
radio input "true"
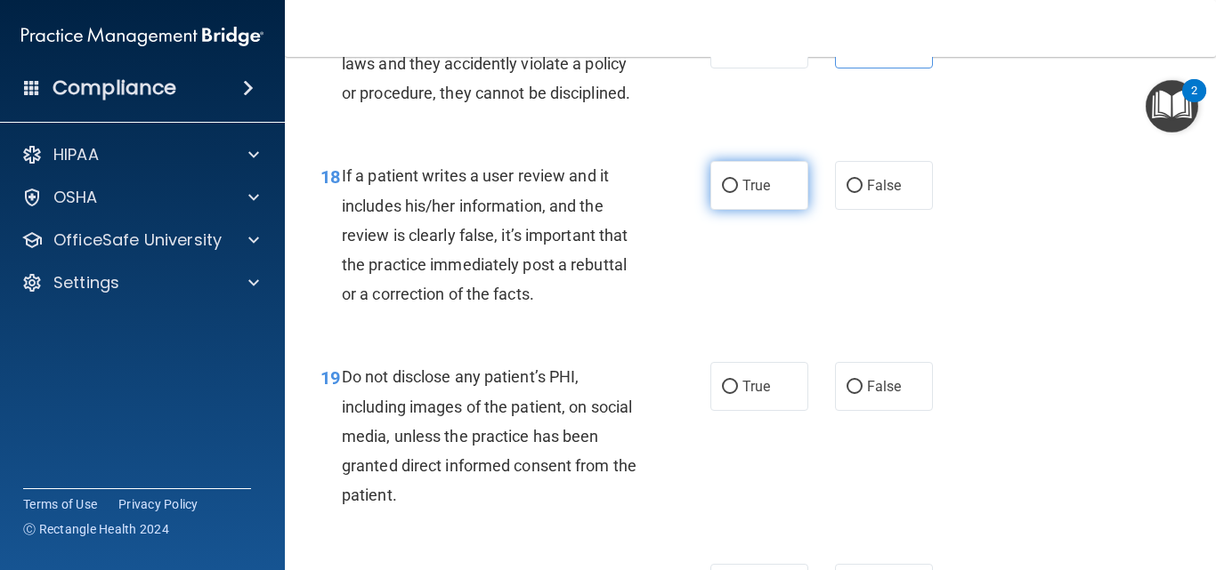
scroll to position [3382, 0]
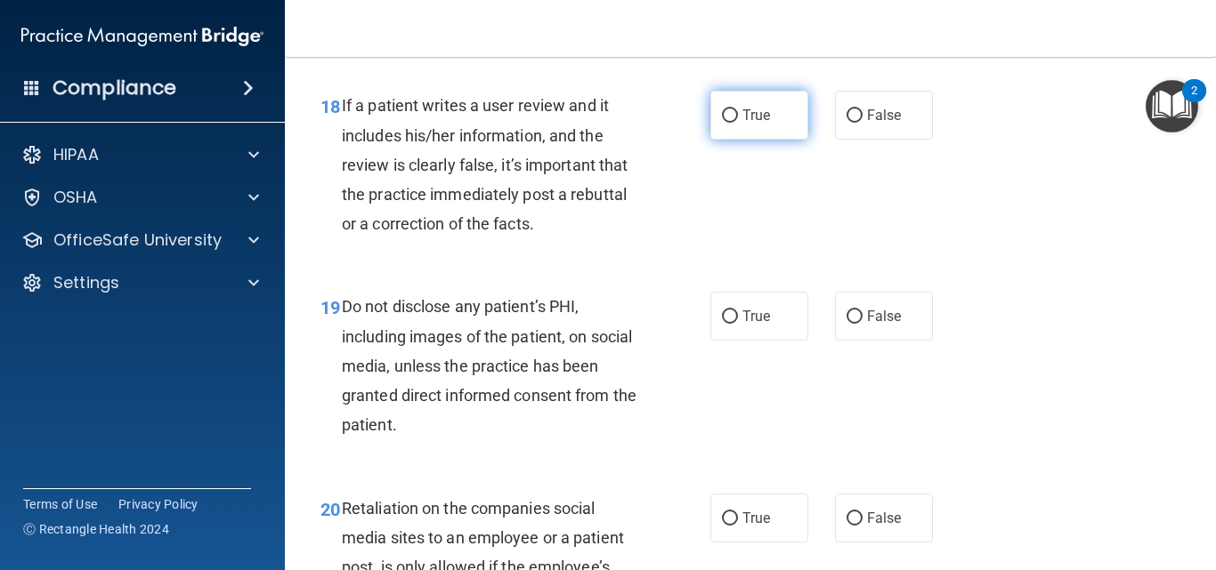
click at [772, 140] on label "True" at bounding box center [759, 115] width 98 height 49
click at [738, 123] on input "True" at bounding box center [730, 115] width 16 height 13
radio input "true"
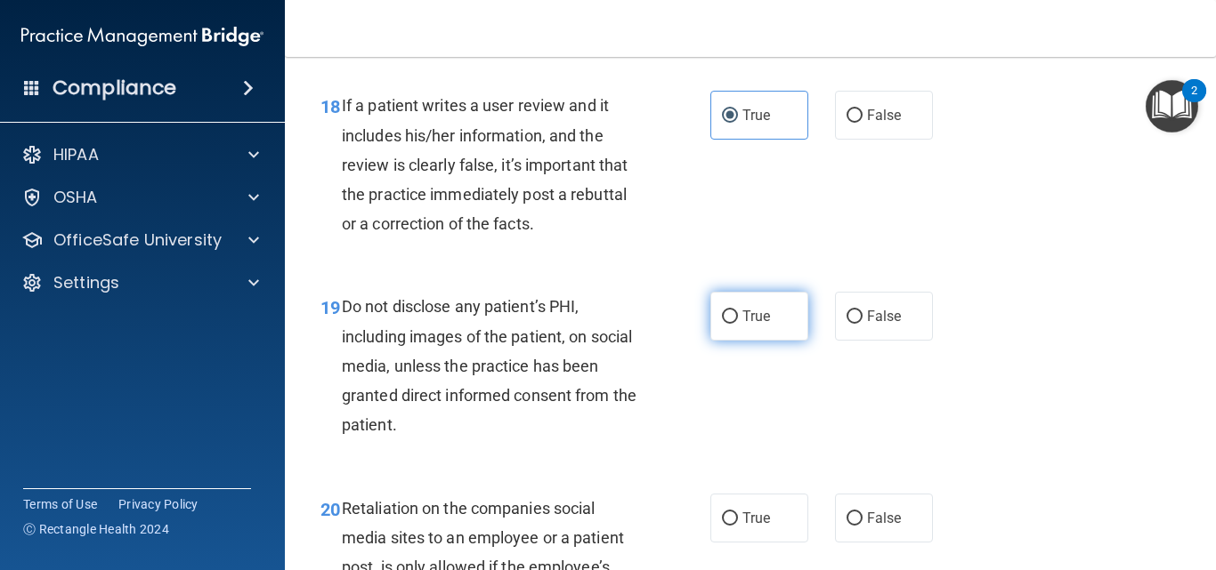
click at [749, 341] on label "True" at bounding box center [759, 316] width 98 height 49
click at [738, 324] on input "True" at bounding box center [730, 317] width 16 height 13
radio input "true"
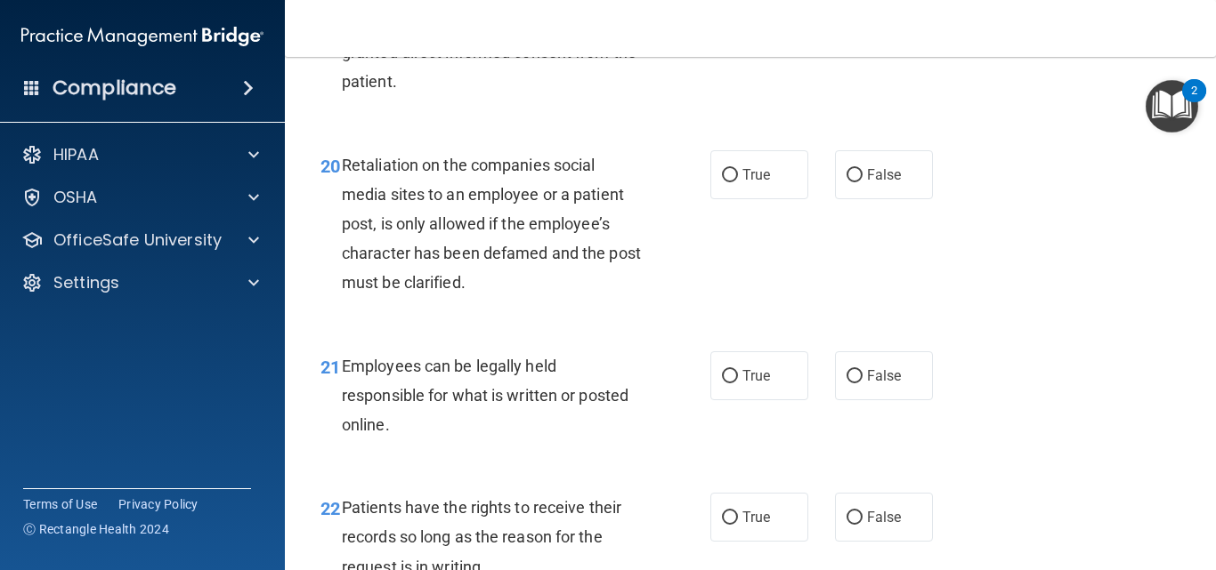
scroll to position [3738, 0]
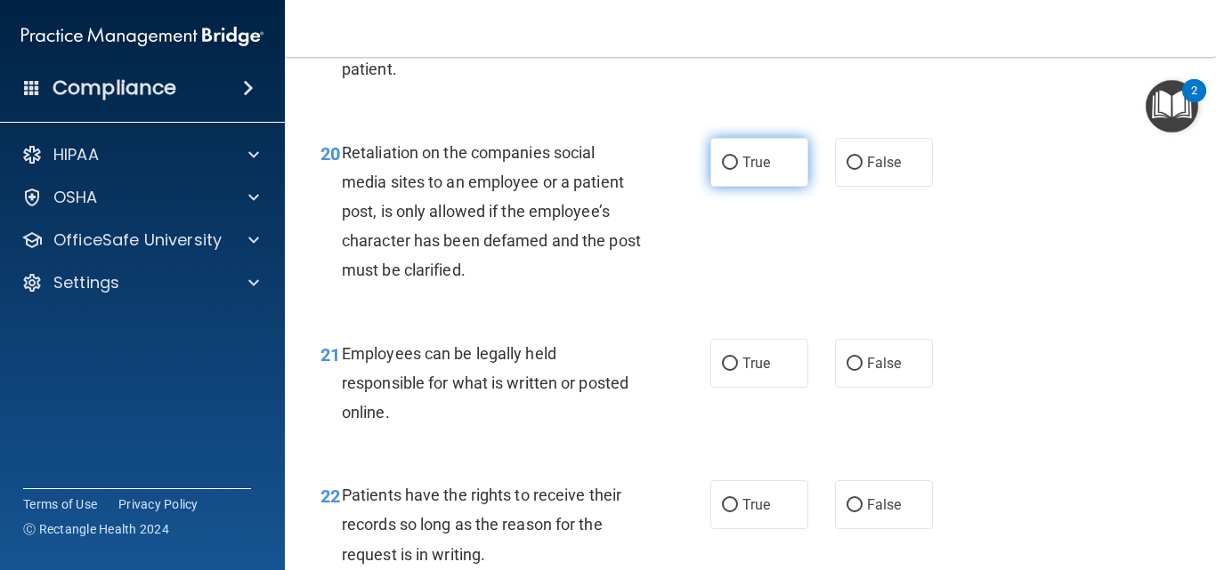
click at [742, 171] on span "True" at bounding box center [756, 162] width 28 height 17
click at [738, 170] on input "True" at bounding box center [730, 163] width 16 height 13
radio input "true"
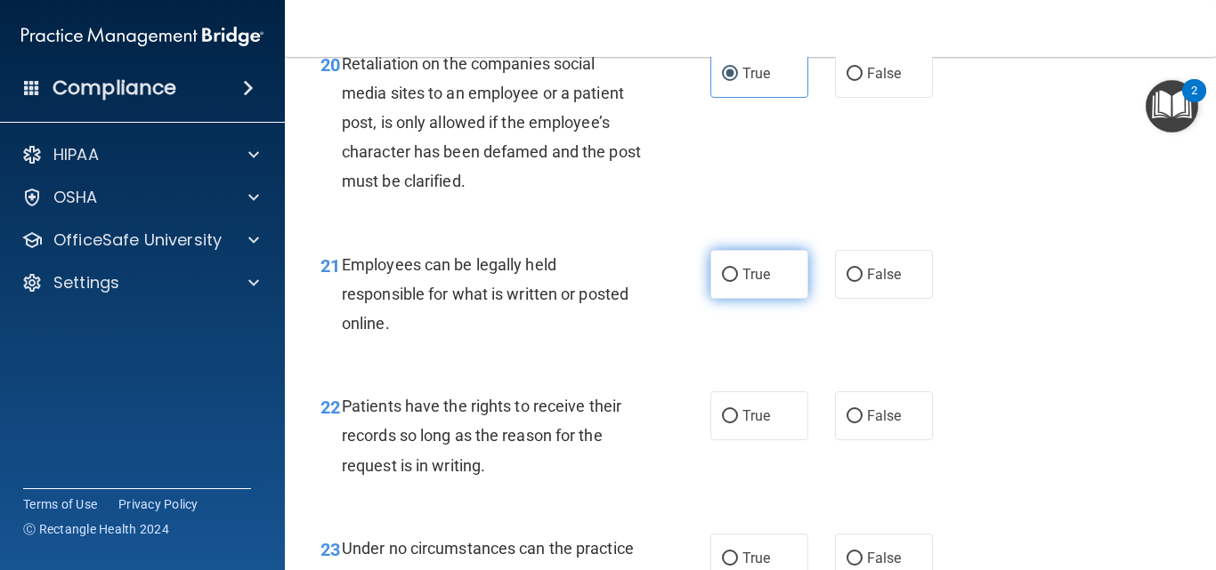
click at [772, 291] on label "True" at bounding box center [759, 274] width 98 height 49
click at [738, 282] on input "True" at bounding box center [730, 275] width 16 height 13
radio input "true"
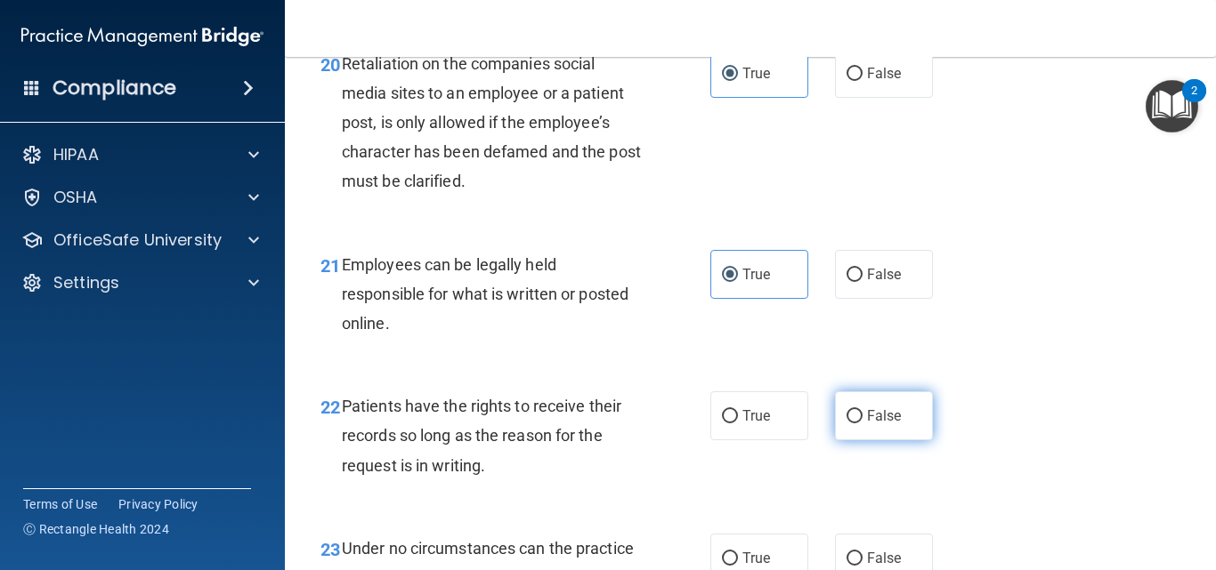
click at [868, 424] on span "False" at bounding box center [884, 416] width 35 height 17
click at [862, 424] on input "False" at bounding box center [854, 416] width 16 height 13
radio input "true"
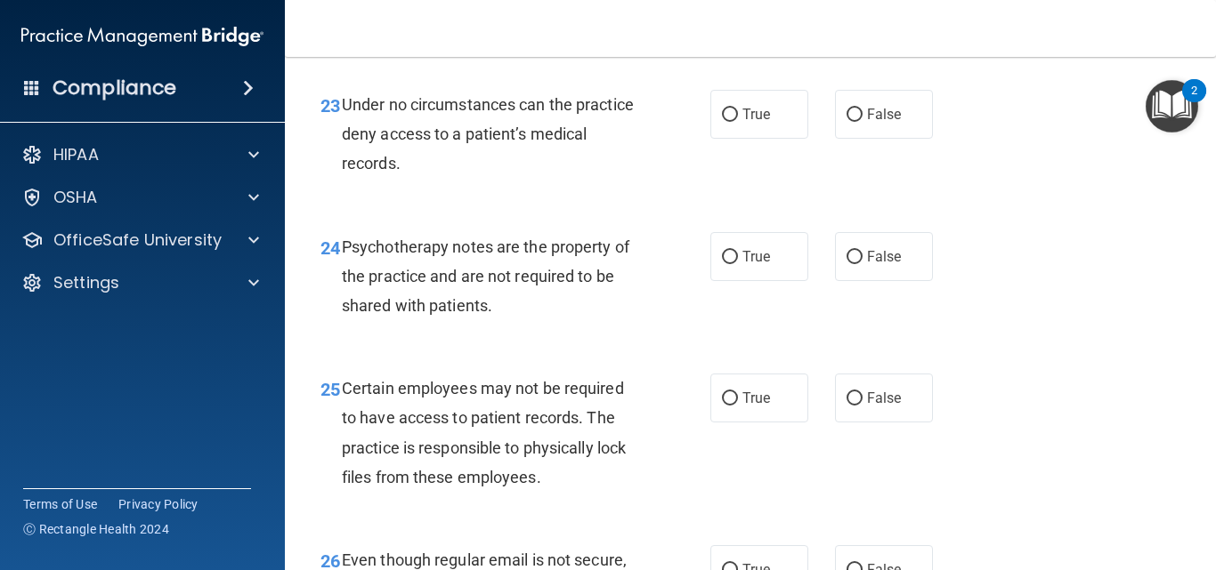
scroll to position [4271, 0]
click at [742, 122] on span "True" at bounding box center [756, 113] width 28 height 17
click at [738, 121] on input "True" at bounding box center [730, 114] width 16 height 13
radio input "true"
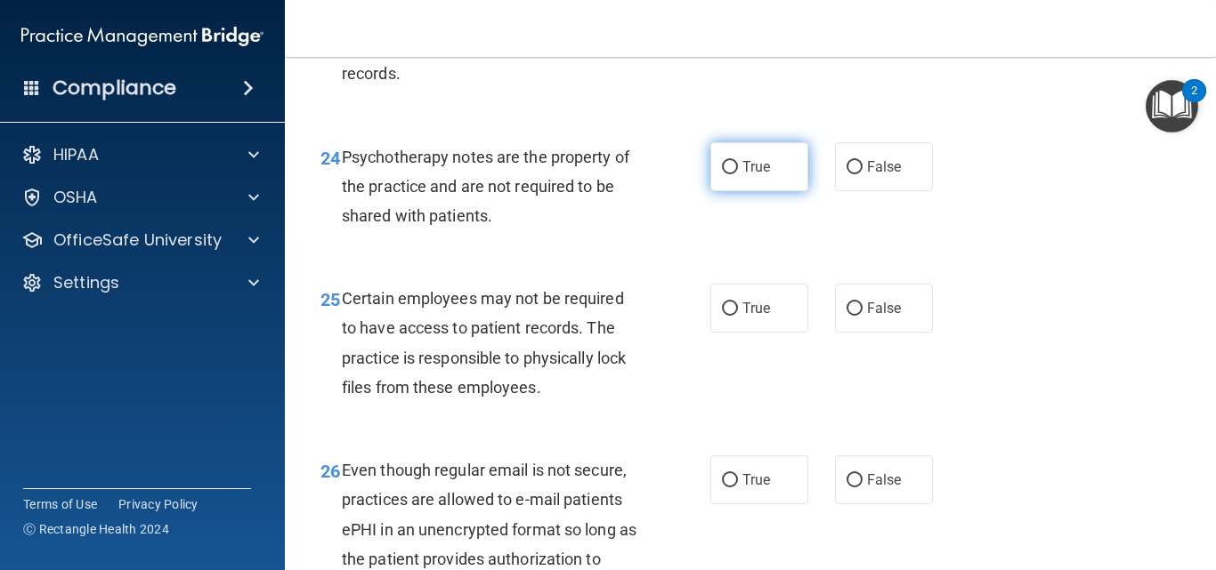
click at [780, 191] on label "True" at bounding box center [759, 166] width 98 height 49
click at [738, 174] on input "True" at bounding box center [730, 167] width 16 height 13
radio input "true"
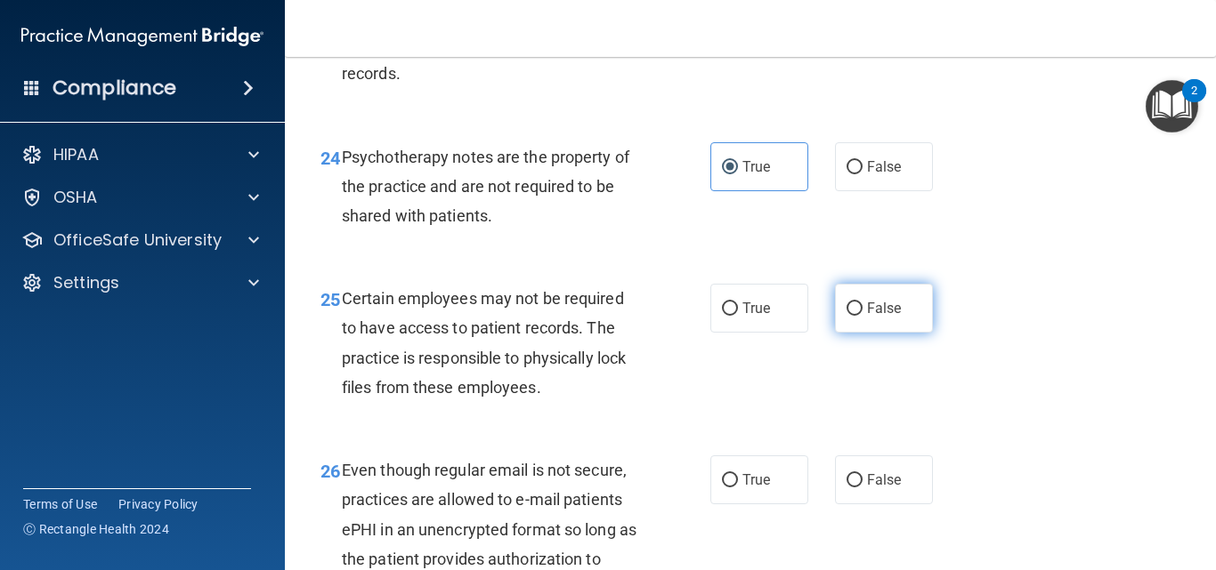
click at [863, 325] on label "False" at bounding box center [884, 308] width 98 height 49
click at [862, 316] on input "False" at bounding box center [854, 309] width 16 height 13
radio input "true"
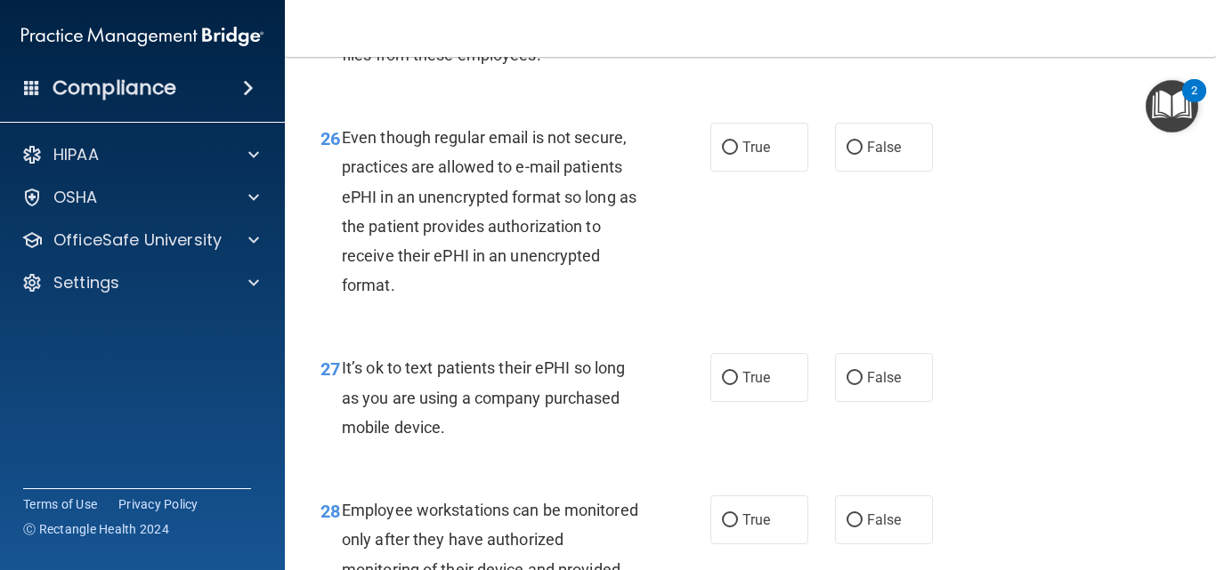
scroll to position [4716, 0]
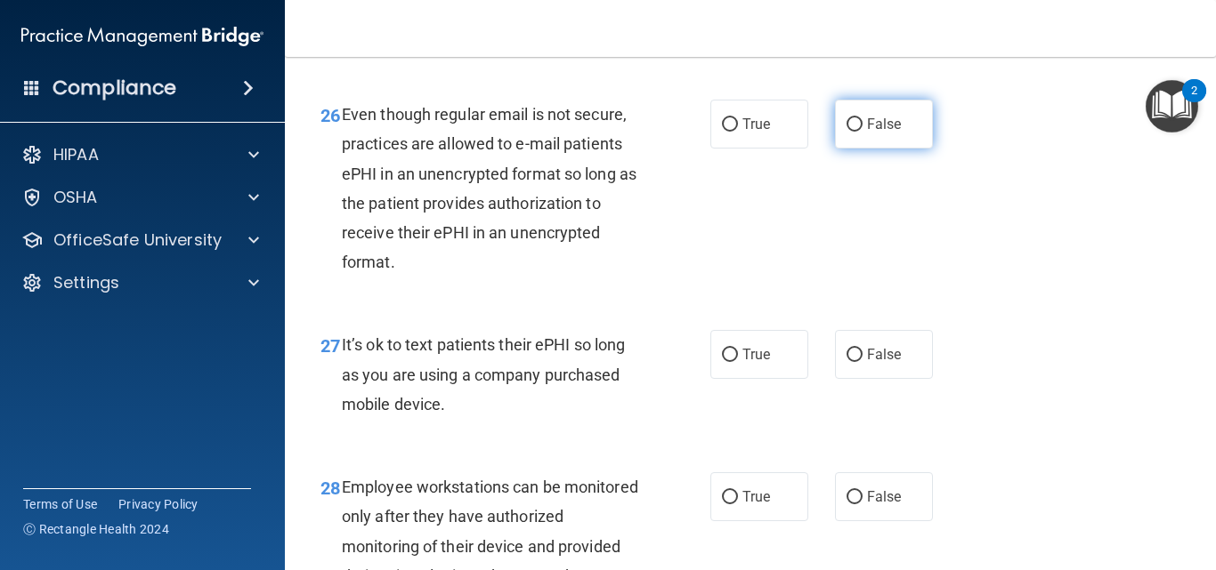
click at [889, 133] on span "False" at bounding box center [884, 124] width 35 height 17
click at [862, 132] on input "False" at bounding box center [854, 124] width 16 height 13
radio input "true"
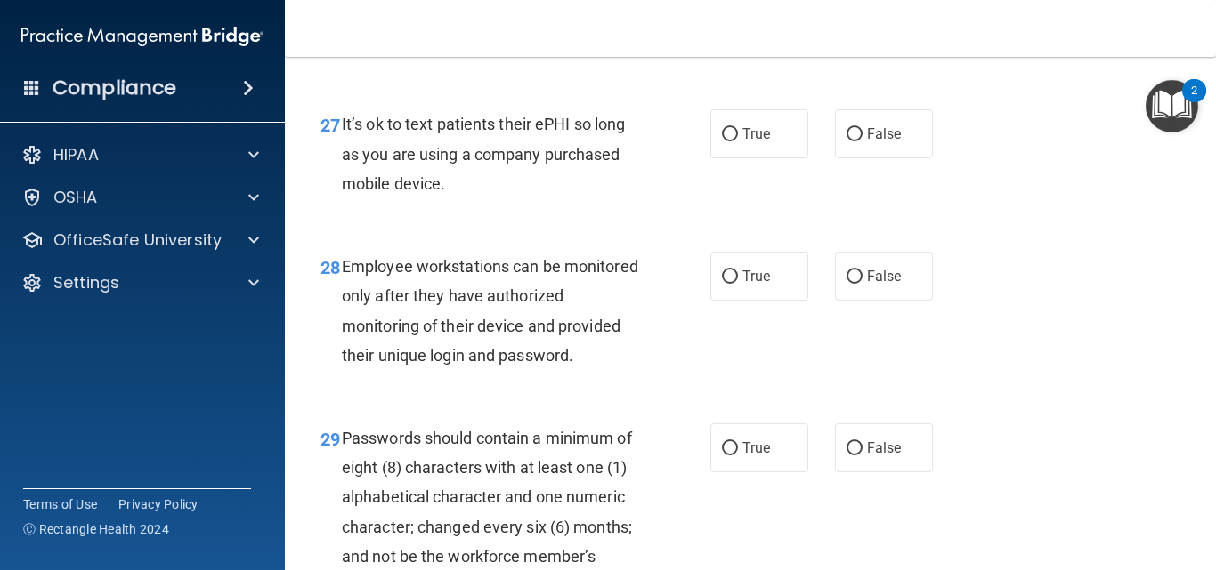
scroll to position [4983, 0]
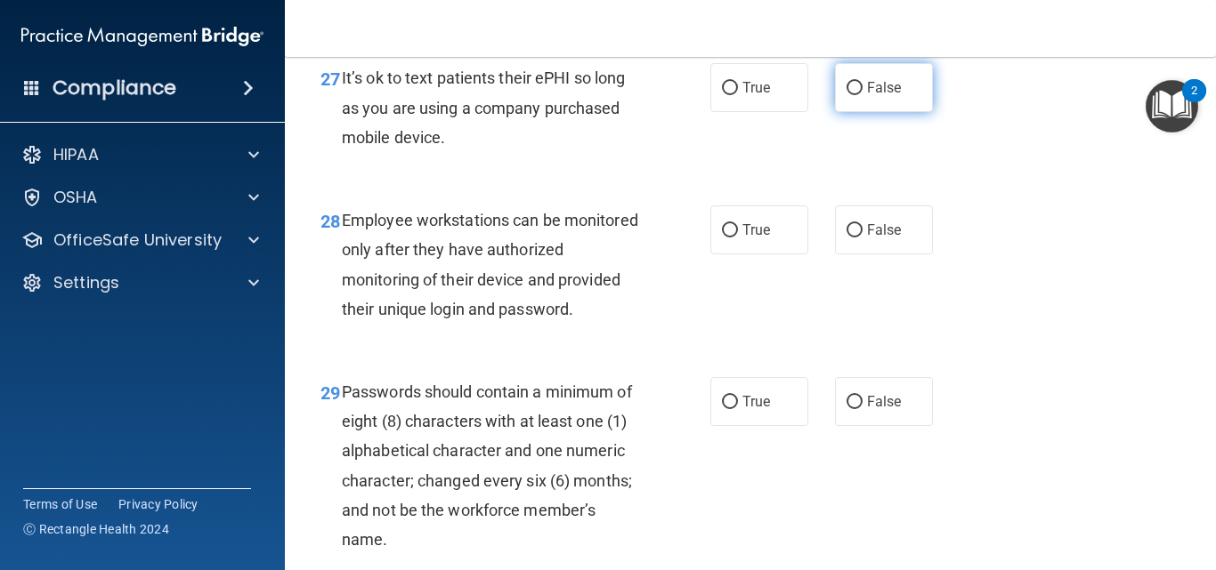
click at [869, 112] on label "False" at bounding box center [884, 87] width 98 height 49
click at [862, 95] on input "False" at bounding box center [854, 88] width 16 height 13
radio input "true"
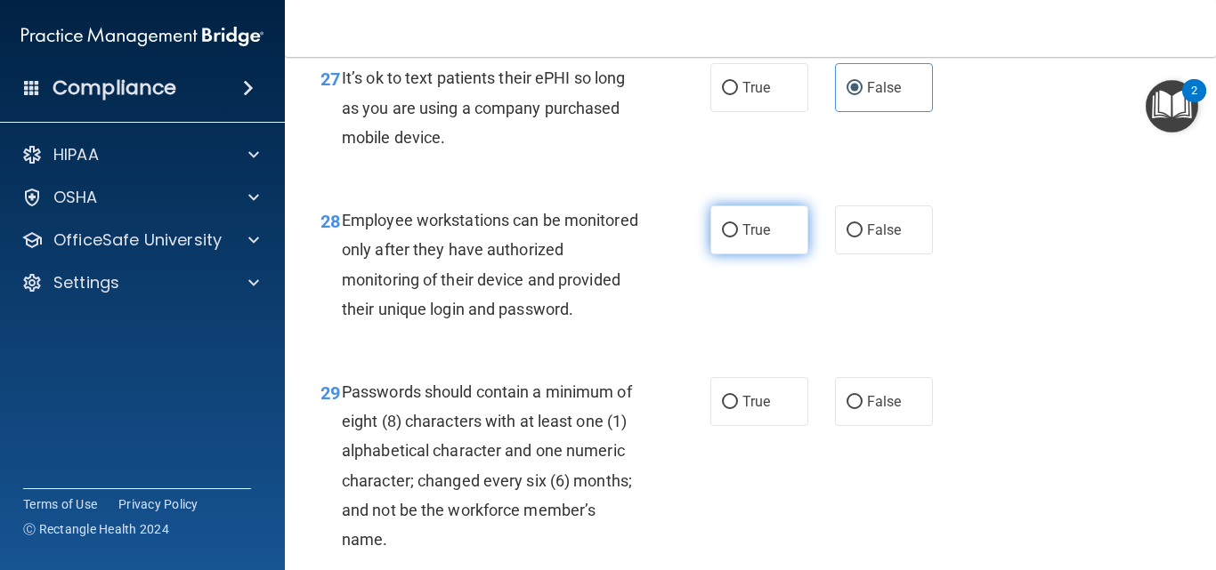
click at [768, 244] on label "True" at bounding box center [759, 230] width 98 height 49
click at [738, 238] on input "True" at bounding box center [730, 230] width 16 height 13
radio input "true"
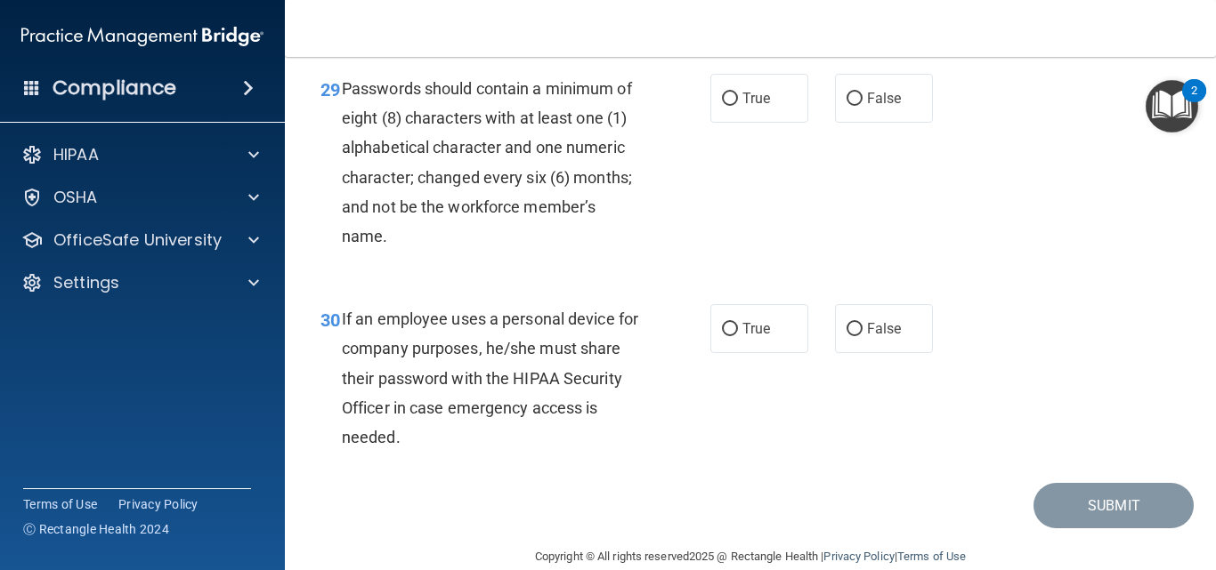
scroll to position [5339, 0]
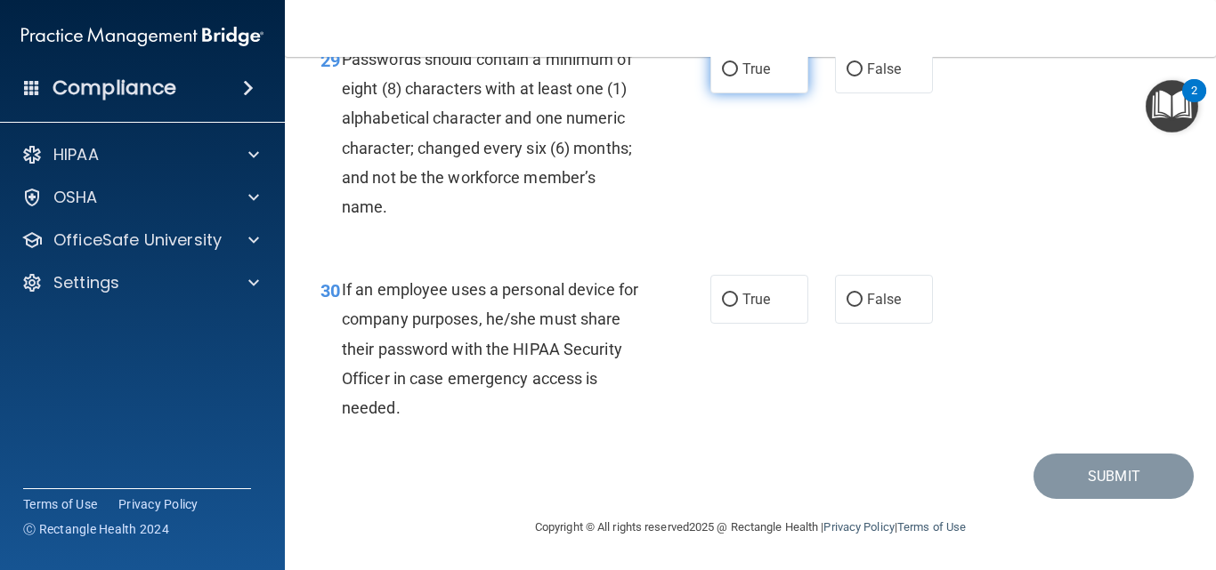
click at [752, 77] on span "True" at bounding box center [756, 69] width 28 height 17
click at [738, 77] on input "True" at bounding box center [730, 69] width 16 height 13
radio input "true"
click at [858, 324] on label "False" at bounding box center [884, 299] width 98 height 49
click at [858, 307] on input "False" at bounding box center [854, 300] width 16 height 13
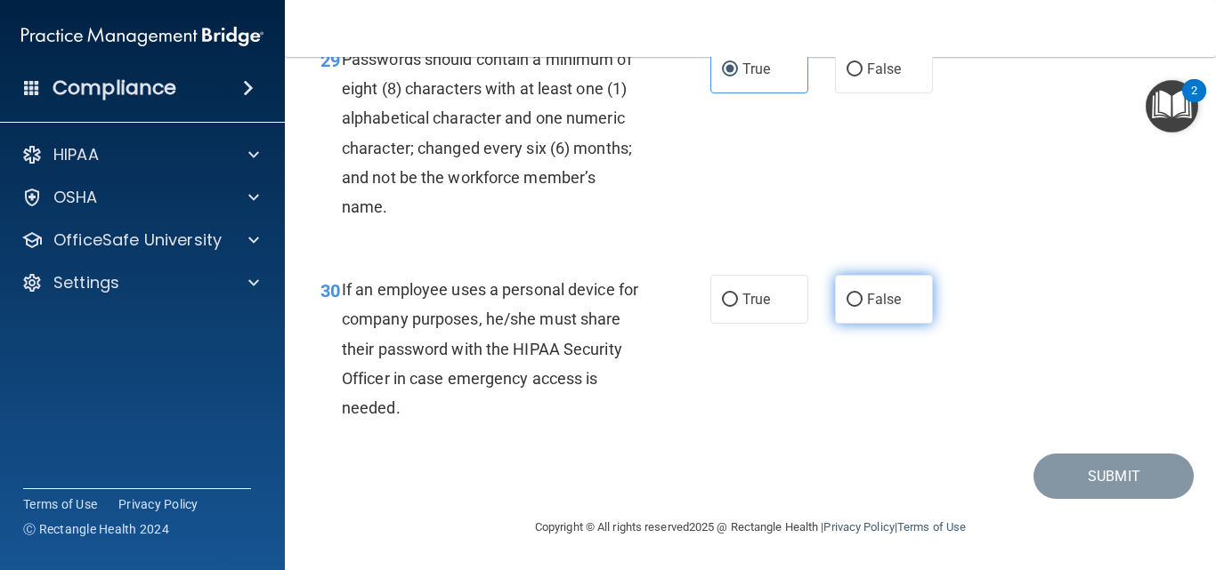
radio input "true"
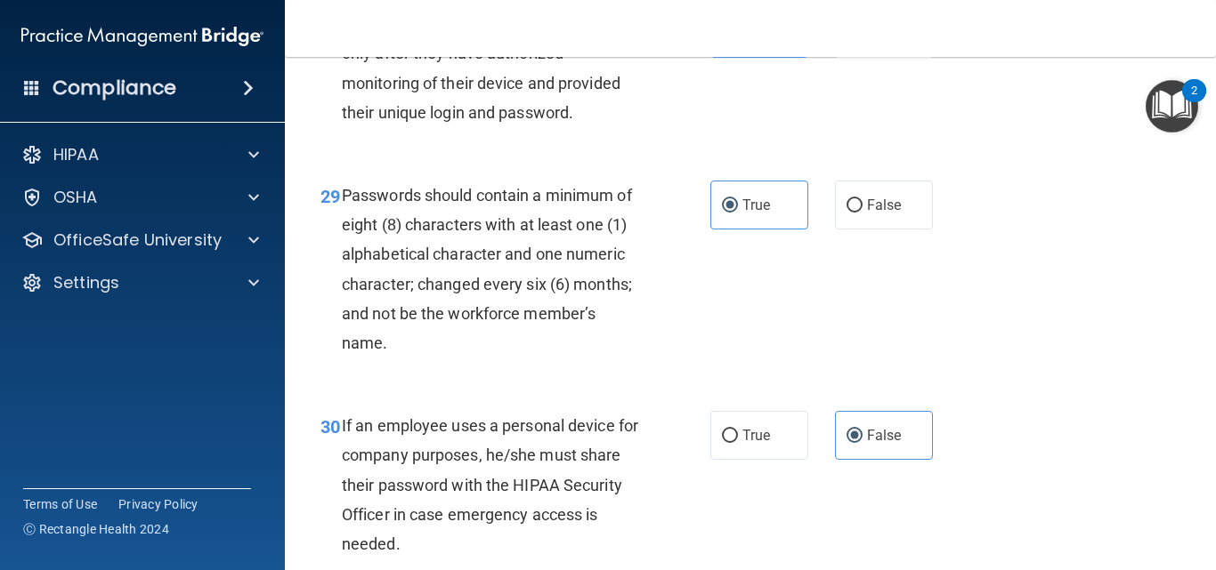
scroll to position [5375, 0]
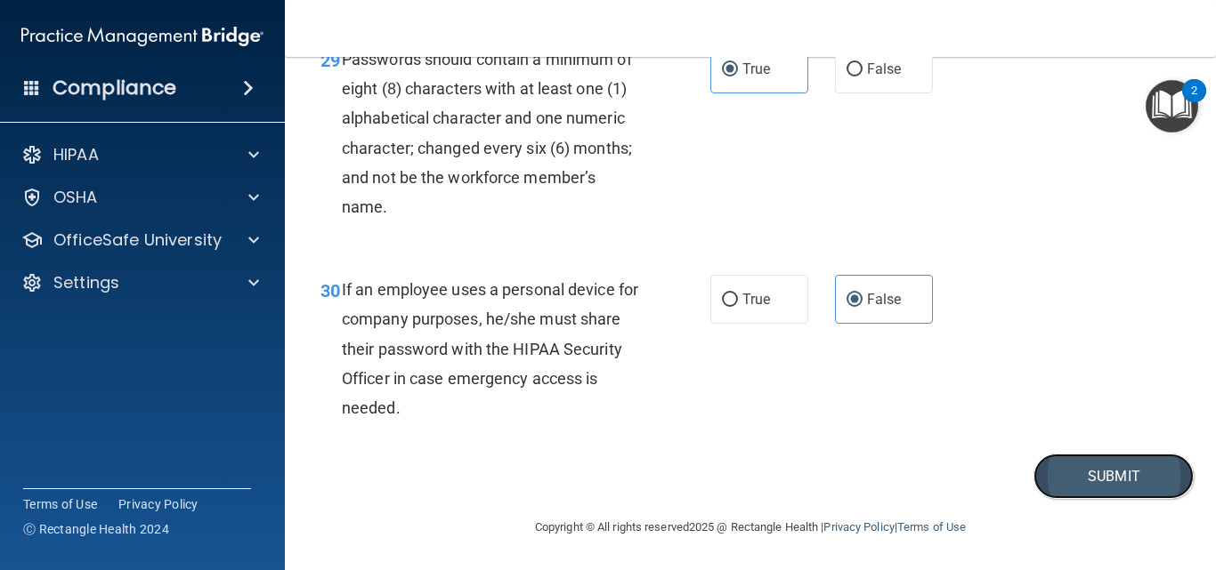
click at [1123, 485] on button "Submit" at bounding box center [1113, 476] width 160 height 45
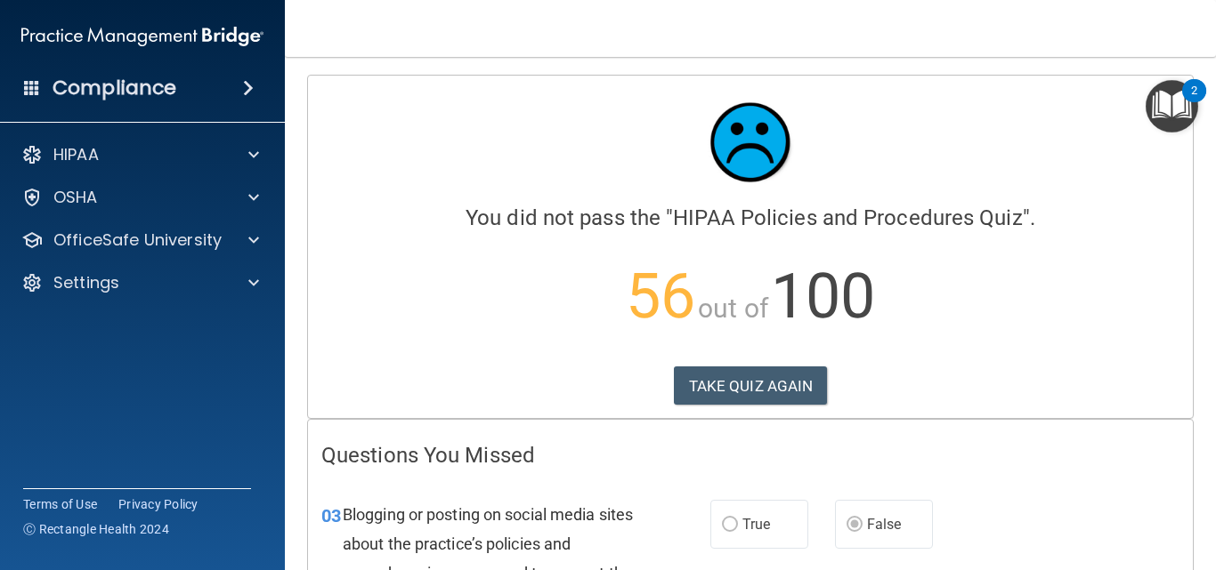
click at [764, 399] on button "TAKE QUIZ AGAIN" at bounding box center [751, 386] width 154 height 39
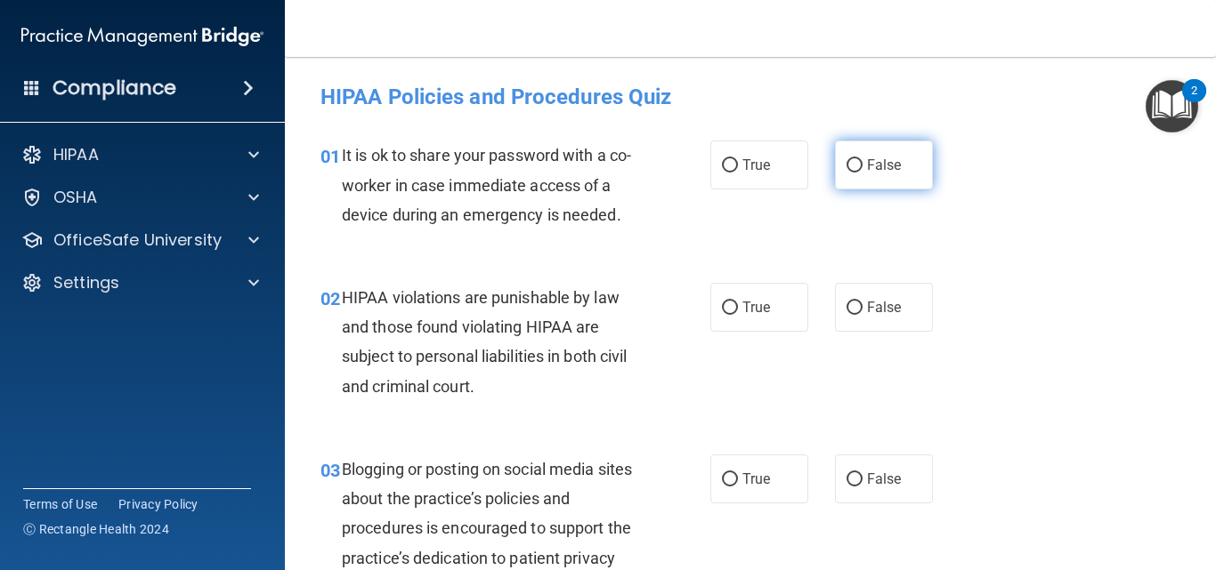
click at [884, 167] on span "False" at bounding box center [884, 165] width 35 height 17
click at [862, 167] on input "False" at bounding box center [854, 165] width 16 height 13
radio input "true"
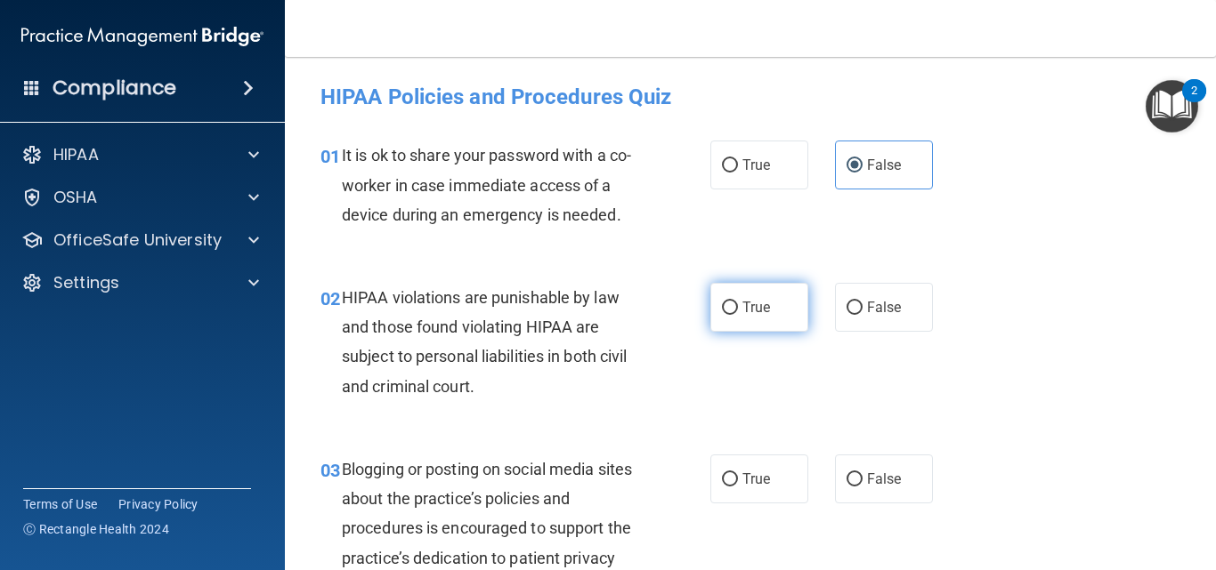
click at [768, 306] on label "True" at bounding box center [759, 307] width 98 height 49
click at [738, 306] on input "True" at bounding box center [730, 308] width 16 height 13
radio input "true"
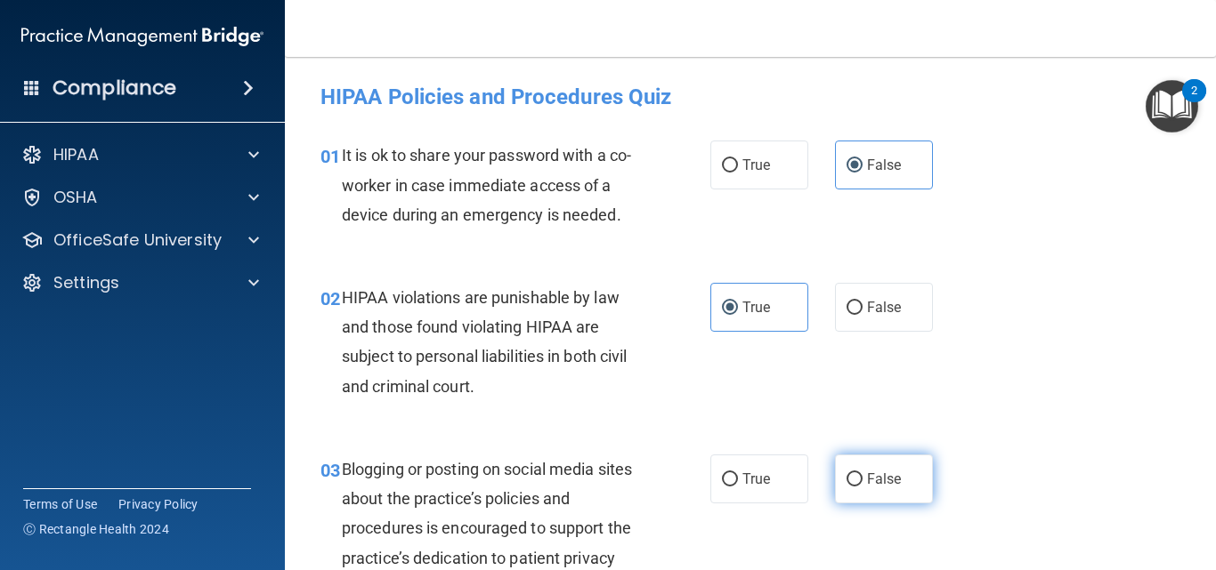
click at [884, 480] on span "False" at bounding box center [884, 479] width 35 height 17
click at [862, 480] on input "False" at bounding box center [854, 479] width 16 height 13
radio input "true"
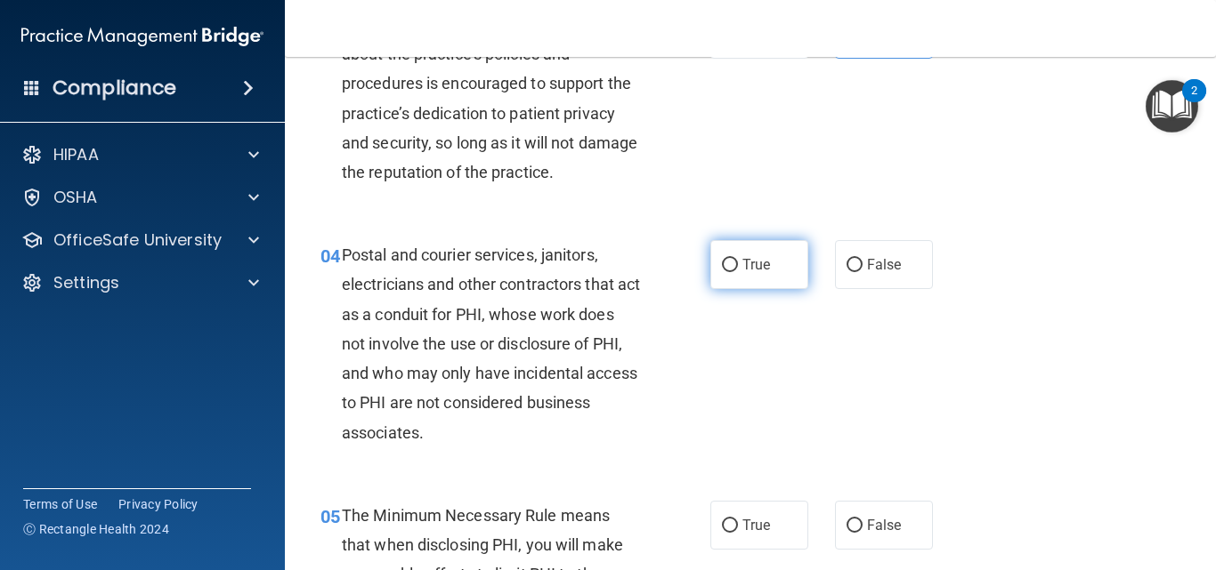
click at [758, 269] on span "True" at bounding box center [756, 264] width 28 height 17
click at [738, 269] on input "True" at bounding box center [730, 265] width 16 height 13
radio input "true"
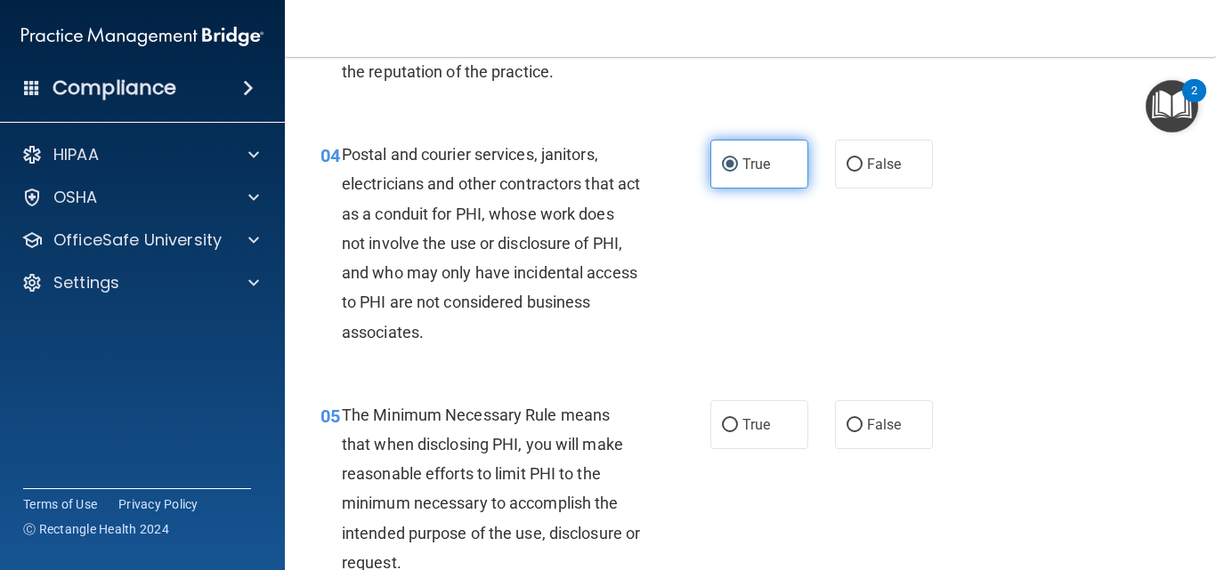
scroll to position [623, 0]
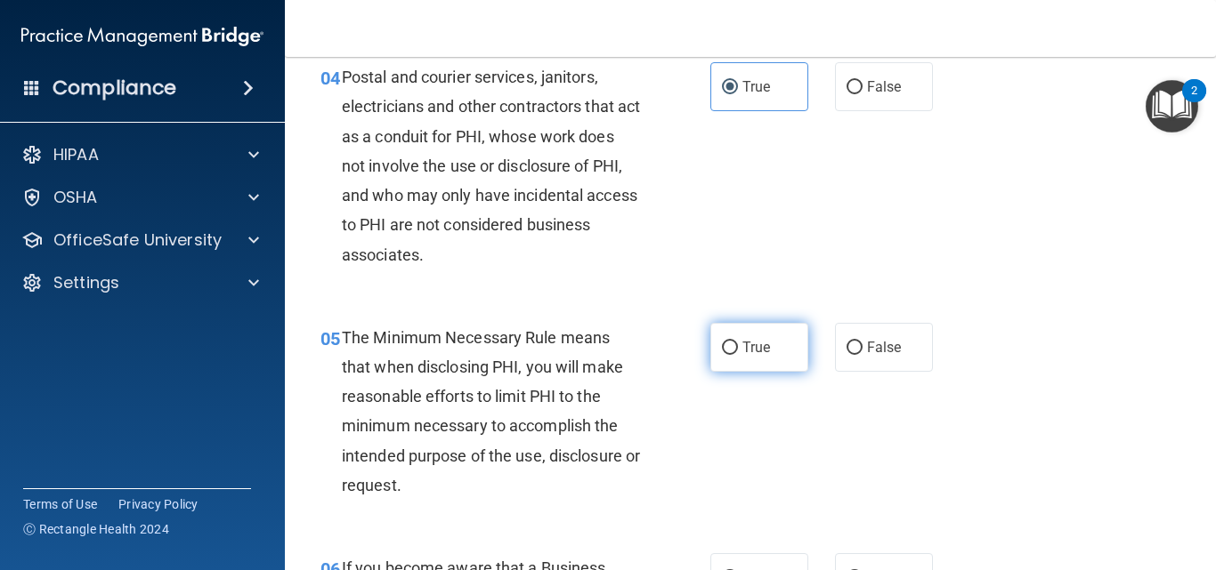
click at [749, 358] on label "True" at bounding box center [759, 347] width 98 height 49
click at [738, 355] on input "True" at bounding box center [730, 348] width 16 height 13
radio input "true"
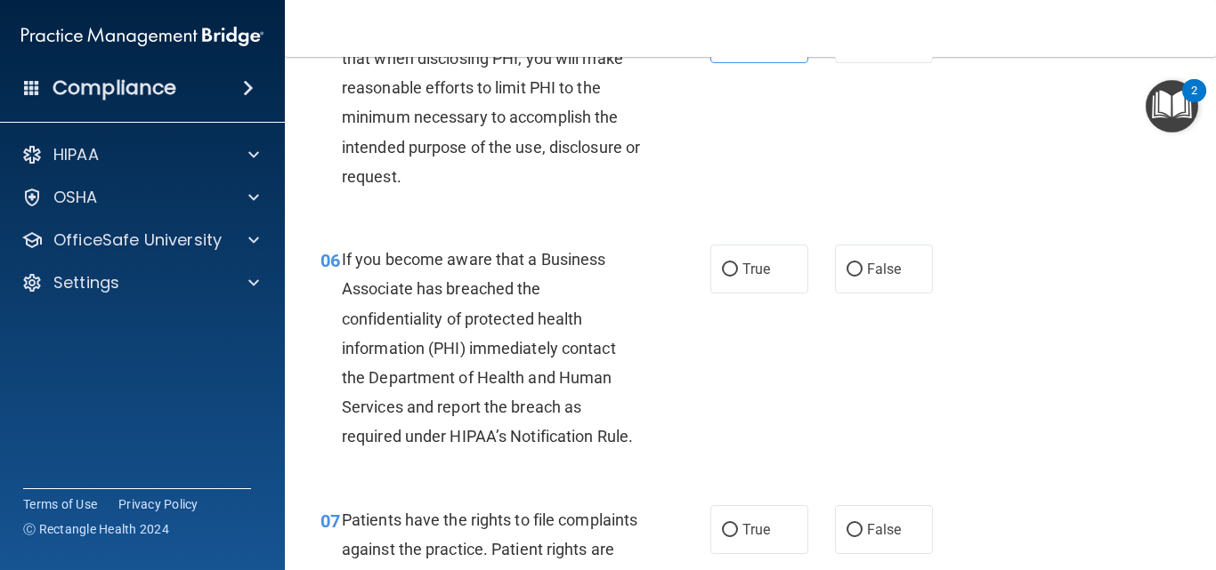
scroll to position [979, 0]
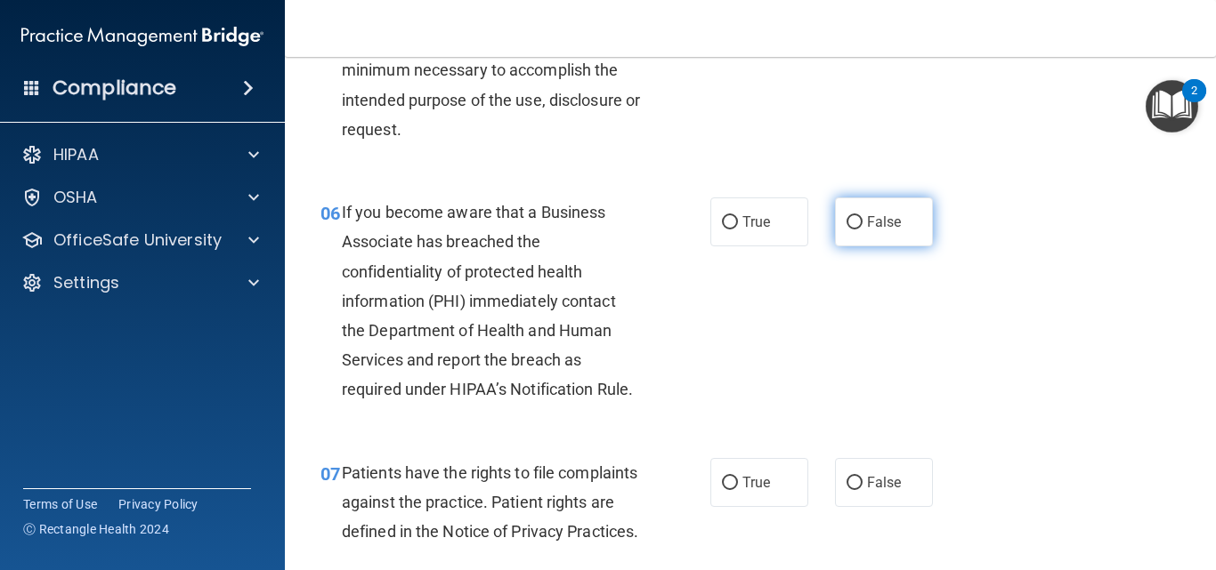
click at [868, 231] on label "False" at bounding box center [884, 222] width 98 height 49
click at [862, 230] on input "False" at bounding box center [854, 222] width 16 height 13
radio input "true"
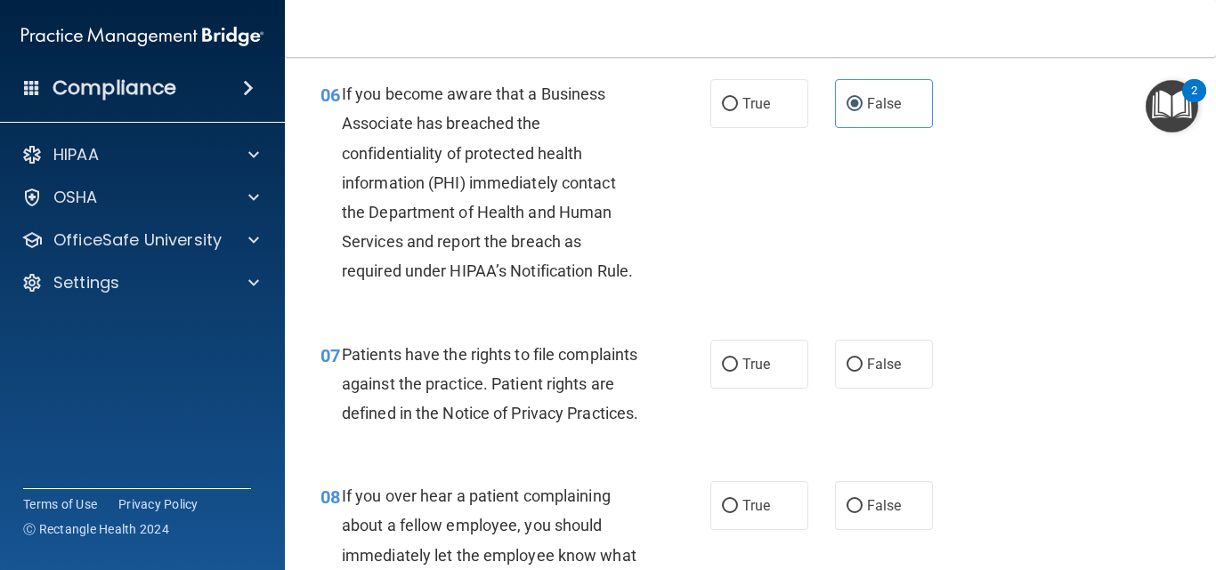
scroll to position [1157, 0]
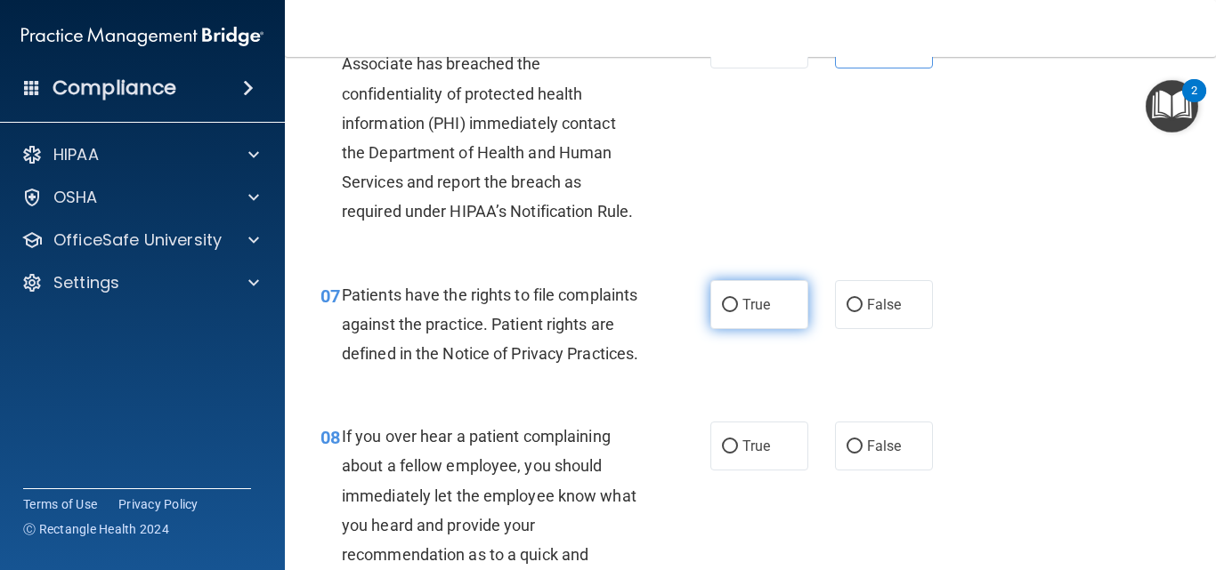
click at [749, 309] on span "True" at bounding box center [756, 304] width 28 height 17
click at [738, 309] on input "True" at bounding box center [730, 305] width 16 height 13
radio input "true"
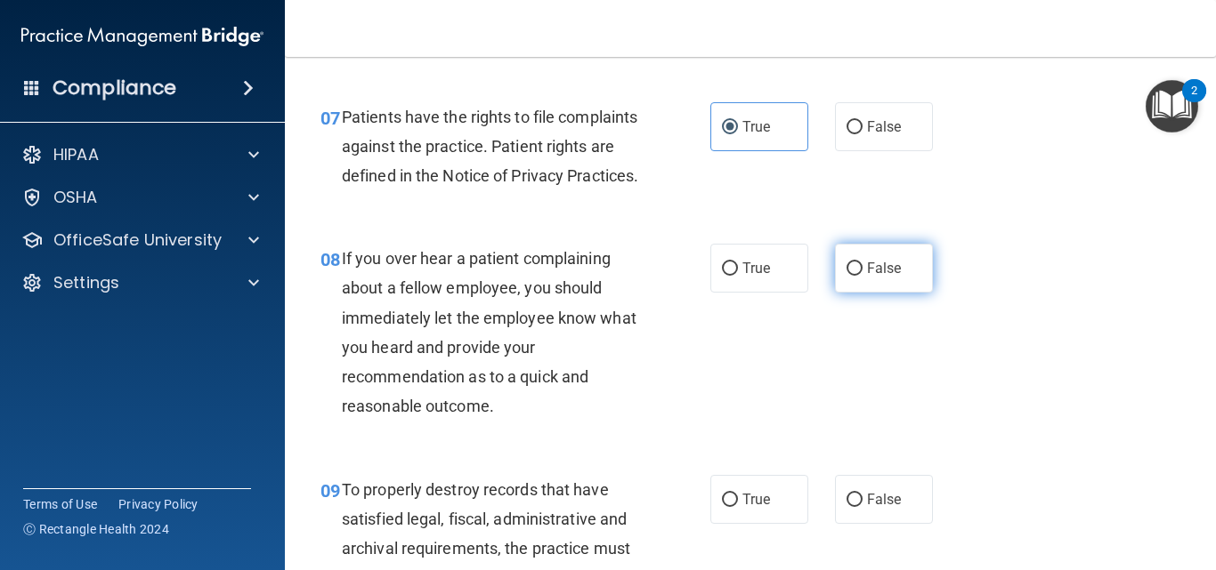
click at [884, 293] on label "False" at bounding box center [884, 268] width 98 height 49
click at [862, 276] on input "False" at bounding box center [854, 269] width 16 height 13
radio input "true"
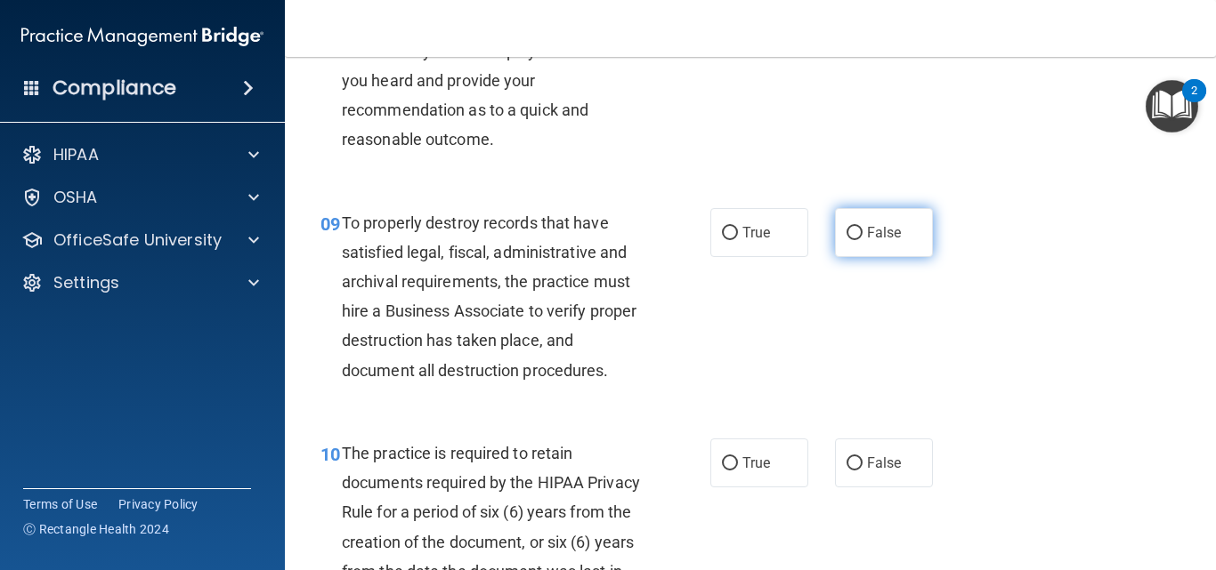
click at [874, 248] on label "False" at bounding box center [884, 232] width 98 height 49
click at [862, 240] on input "False" at bounding box center [854, 233] width 16 height 13
radio input "true"
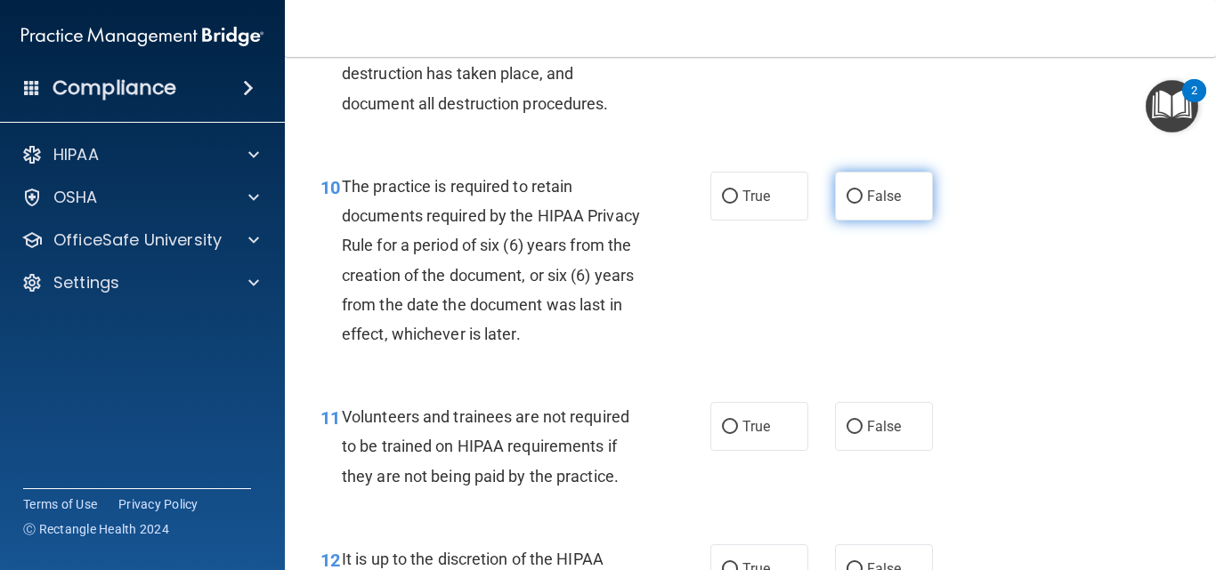
scroll to position [1958, 0]
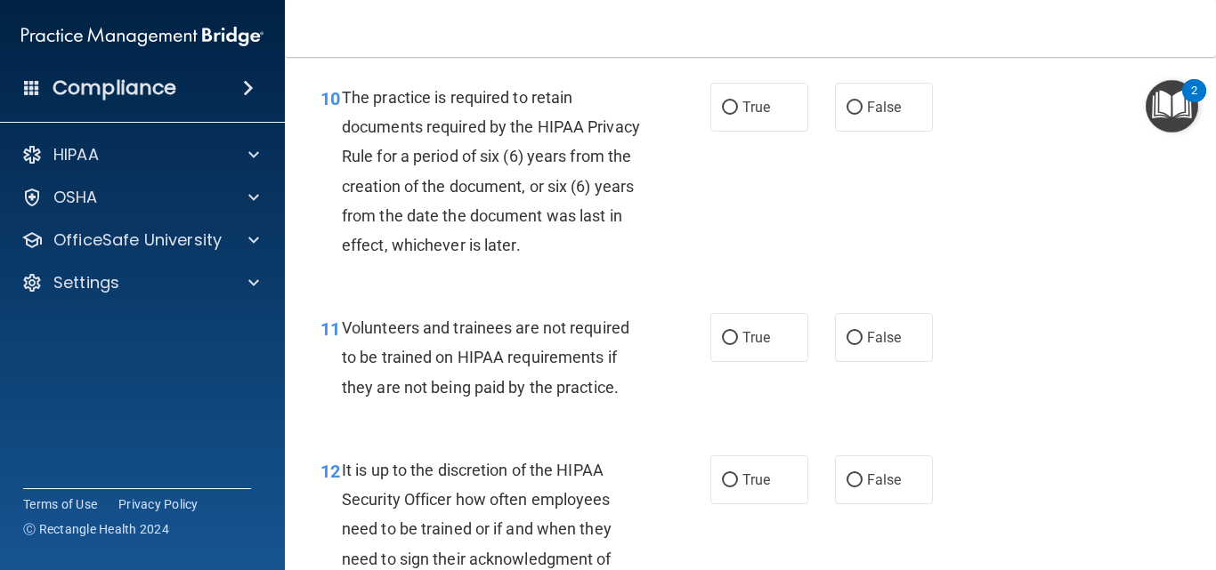
click at [746, 164] on div "10 The practice is required to retain documents required by the HIPAA Privacy R…" at bounding box center [750, 176] width 886 height 230
click at [746, 132] on label "True" at bounding box center [759, 107] width 98 height 49
click at [738, 115] on input "True" at bounding box center [730, 107] width 16 height 13
radio input "true"
click at [867, 346] on span "False" at bounding box center [884, 337] width 35 height 17
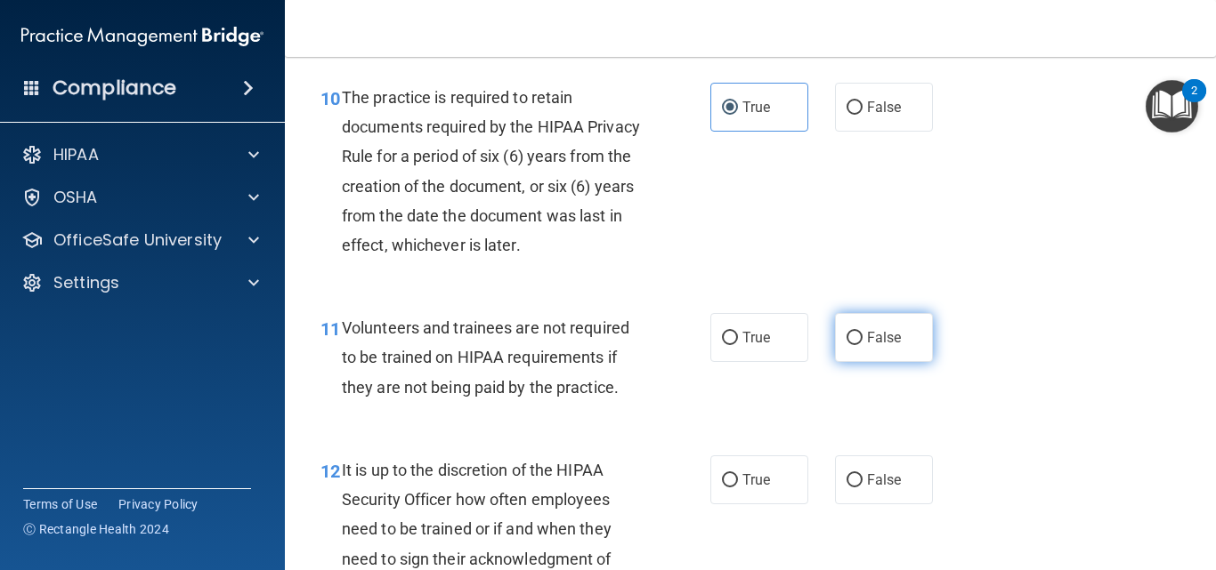
click at [862, 345] on input "False" at bounding box center [854, 338] width 16 height 13
radio input "true"
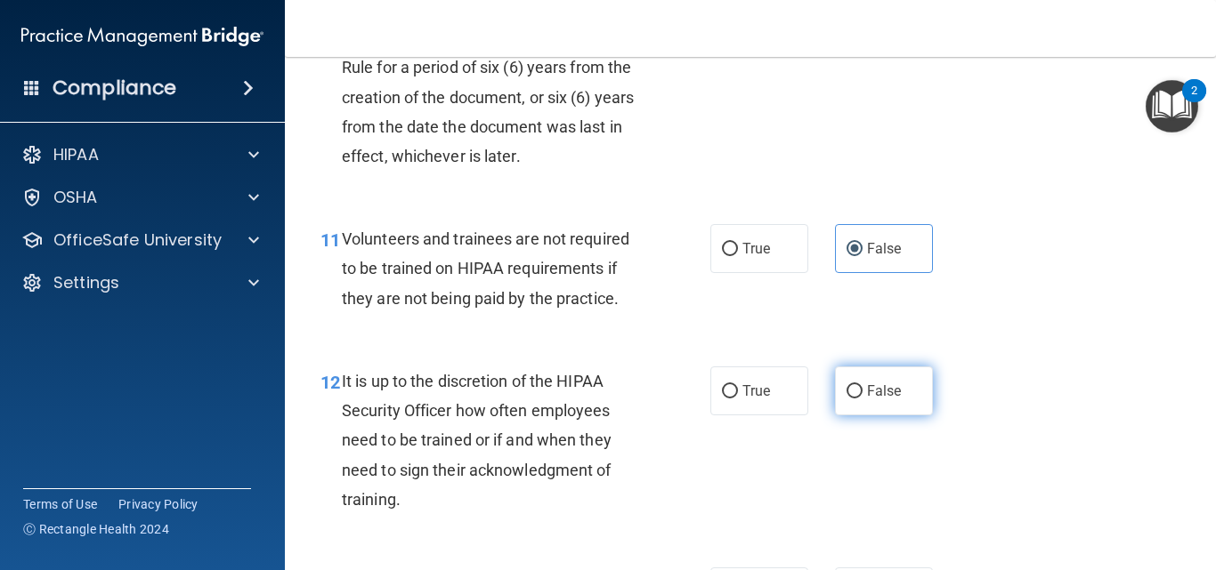
scroll to position [2136, 0]
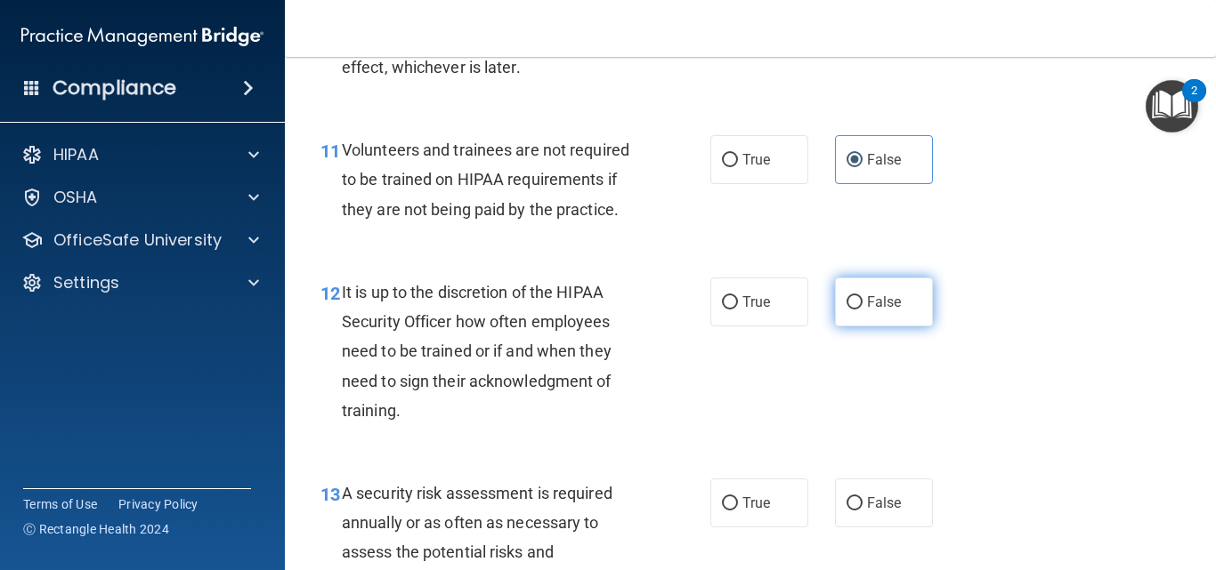
click at [848, 327] on label "False" at bounding box center [884, 302] width 98 height 49
click at [848, 310] on input "False" at bounding box center [854, 302] width 16 height 13
radio input "true"
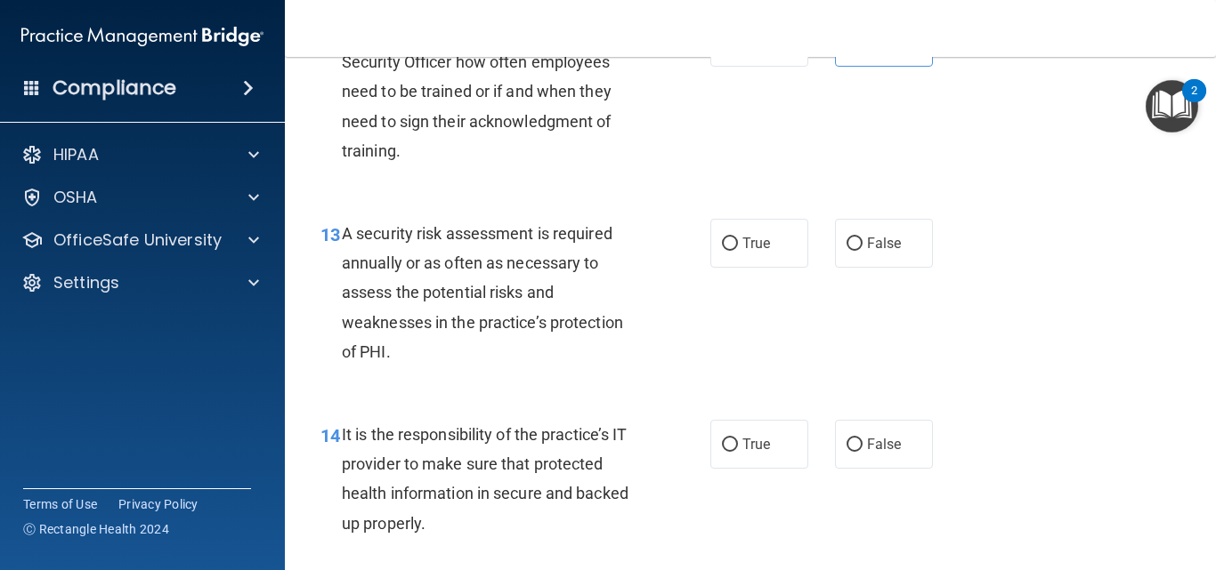
scroll to position [2403, 0]
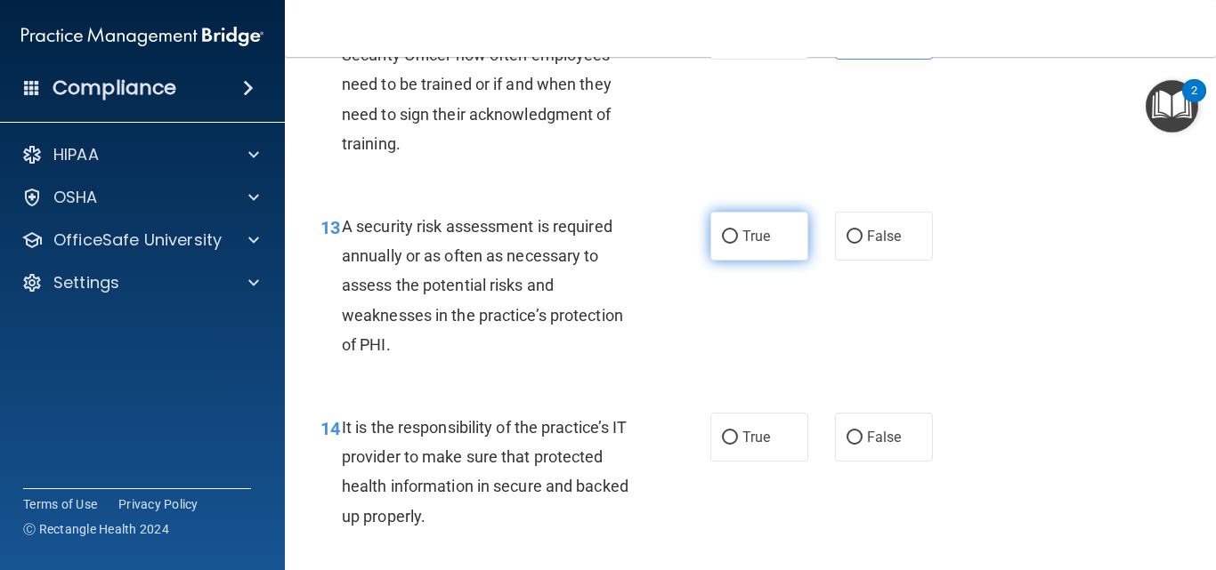
click at [789, 261] on label "True" at bounding box center [759, 236] width 98 height 49
click at [738, 244] on input "True" at bounding box center [730, 236] width 16 height 13
radio input "true"
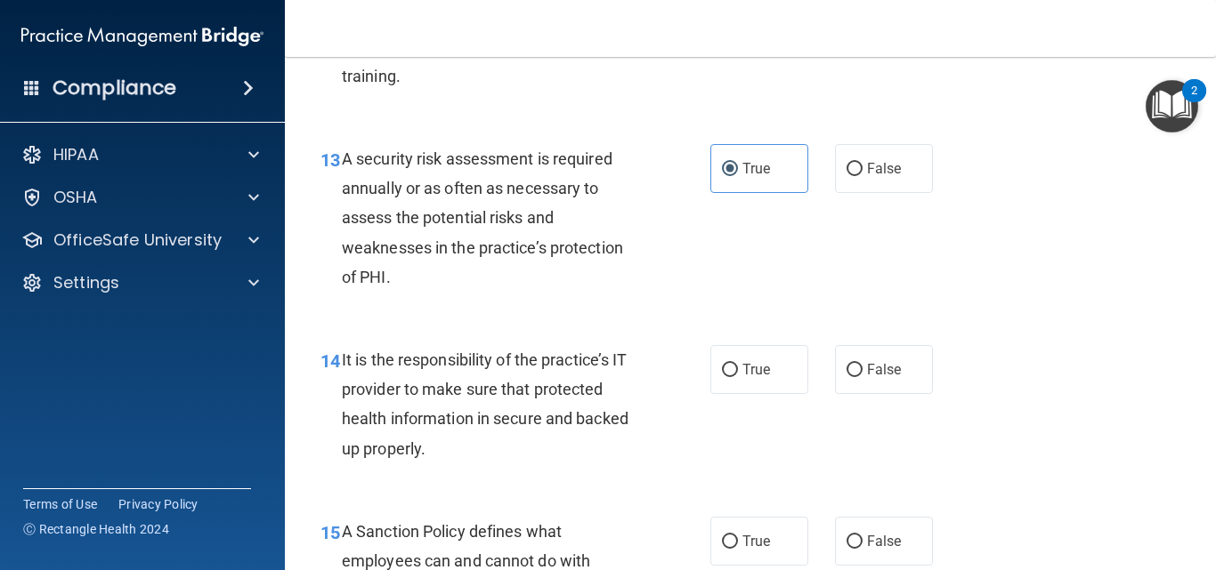
scroll to position [2670, 0]
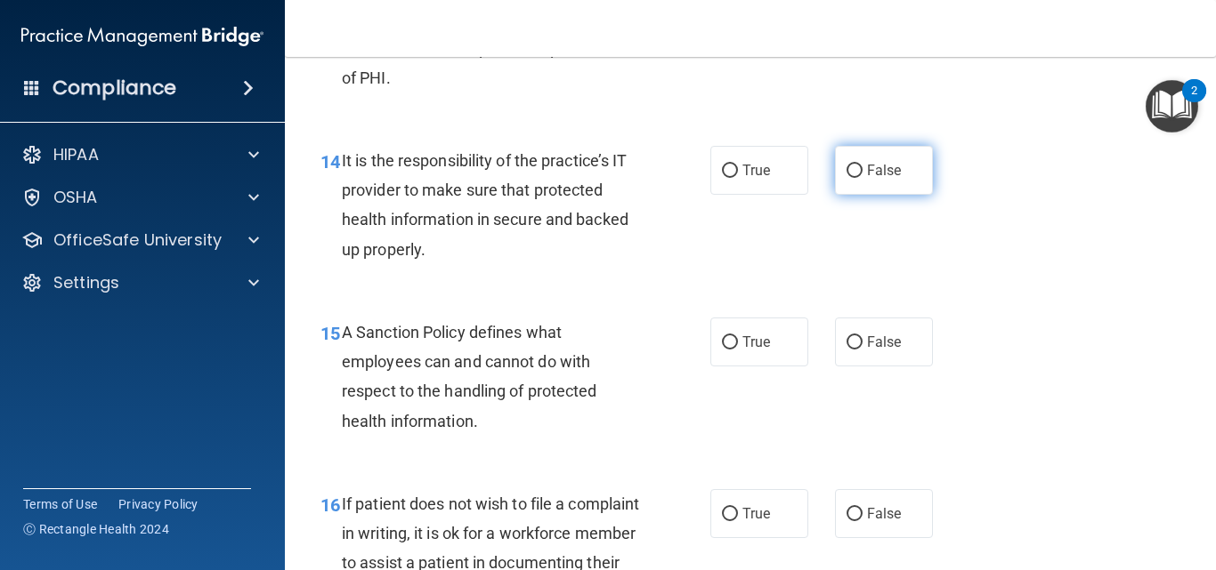
click at [883, 190] on label "False" at bounding box center [884, 170] width 98 height 49
click at [862, 178] on input "False" at bounding box center [854, 171] width 16 height 13
radio input "true"
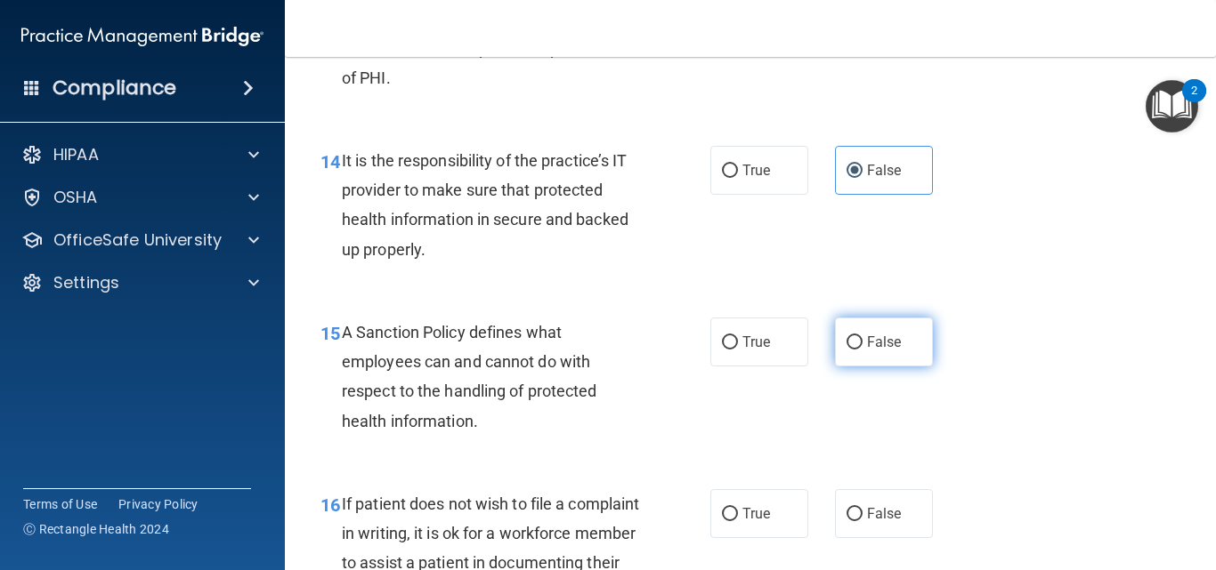
click at [877, 359] on label "False" at bounding box center [884, 342] width 98 height 49
click at [862, 350] on input "False" at bounding box center [854, 342] width 16 height 13
radio input "true"
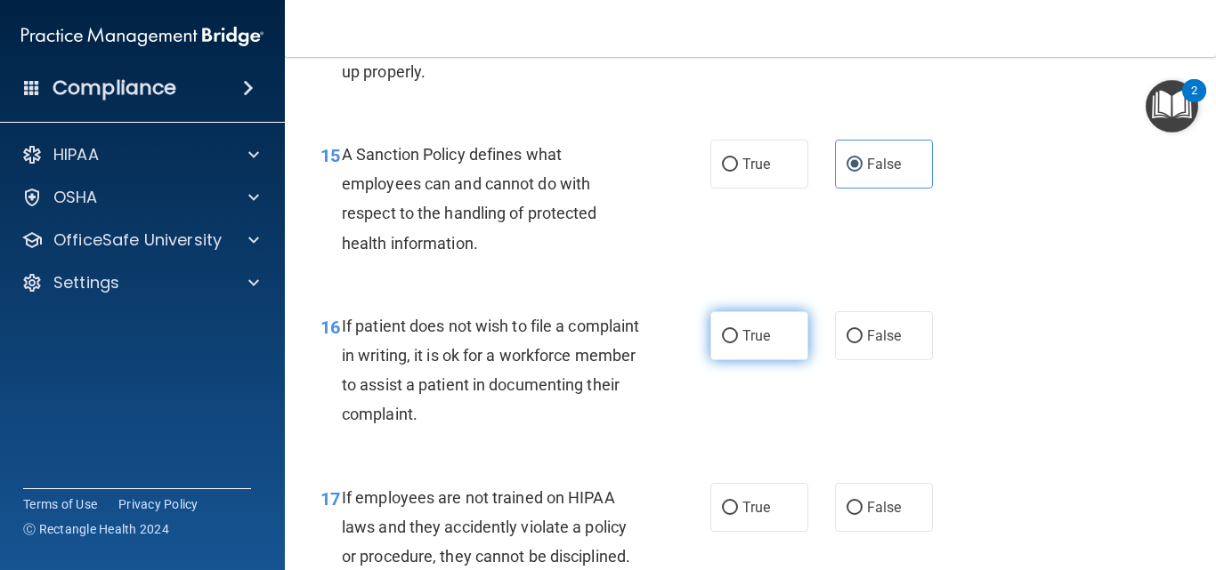
click at [751, 353] on label "True" at bounding box center [759, 335] width 98 height 49
click at [738, 343] on input "True" at bounding box center [730, 336] width 16 height 13
radio input "true"
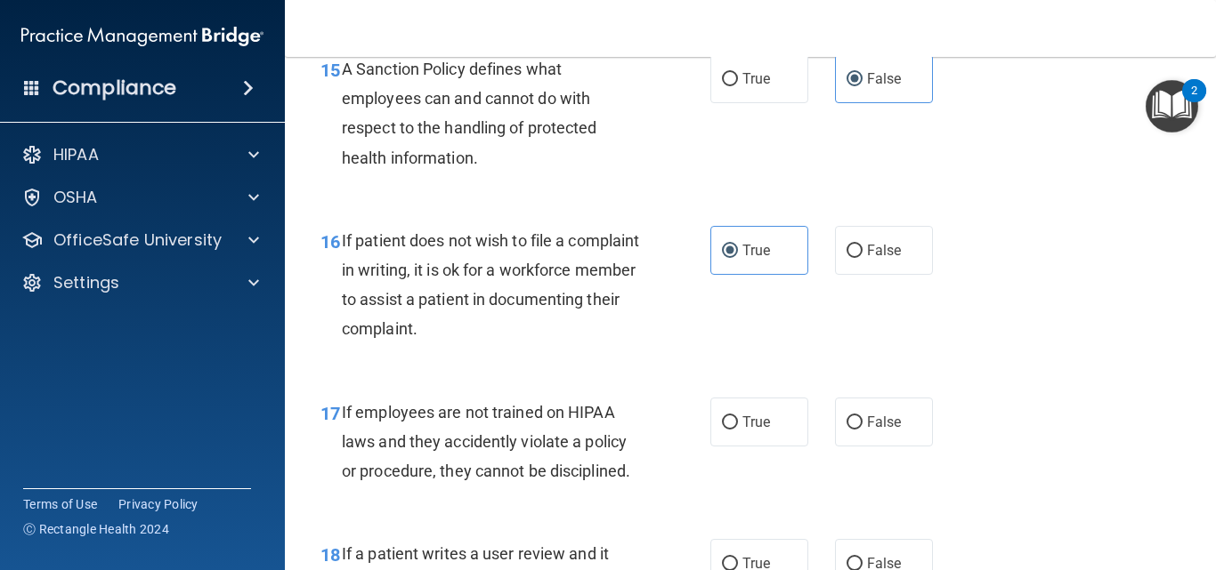
scroll to position [3115, 0]
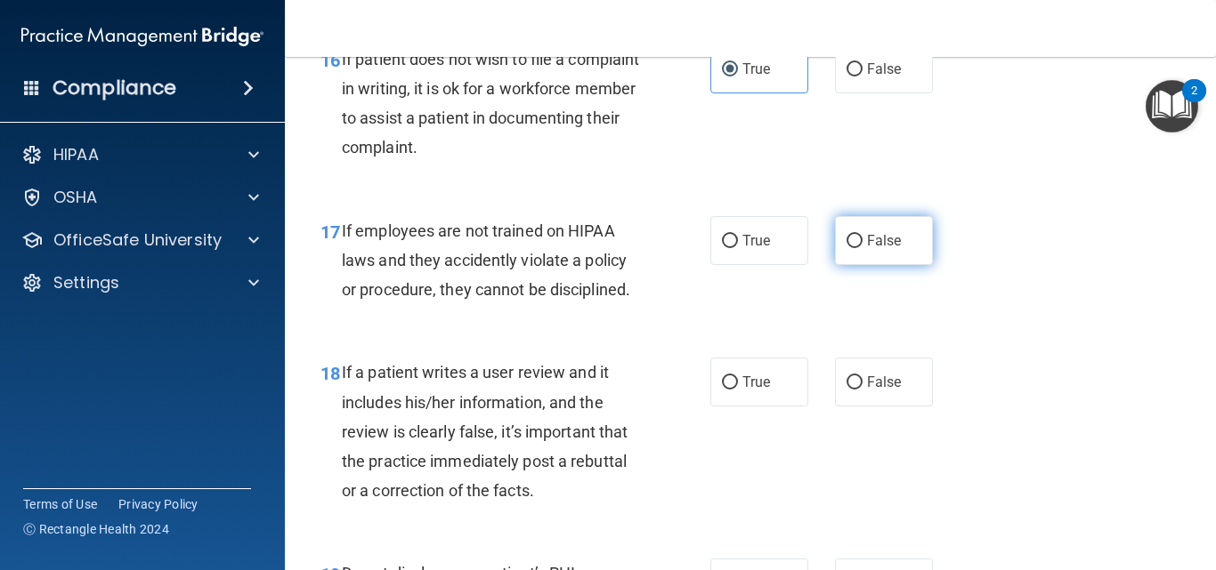
click at [869, 265] on label "False" at bounding box center [884, 240] width 98 height 49
click at [862, 248] on input "False" at bounding box center [854, 241] width 16 height 13
radio input "true"
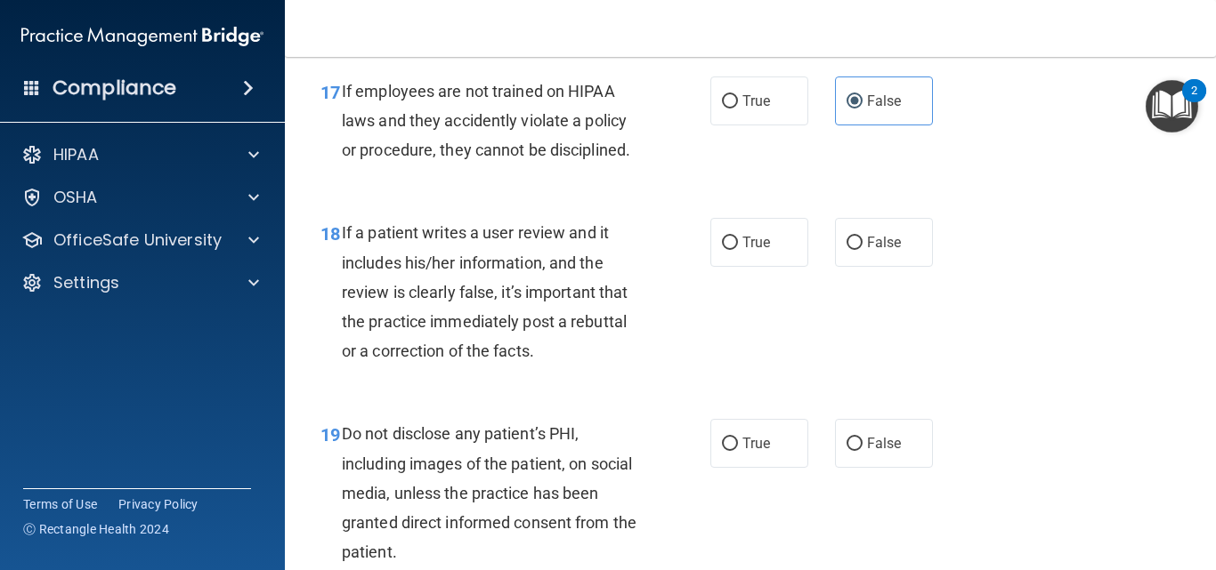
scroll to position [3293, 0]
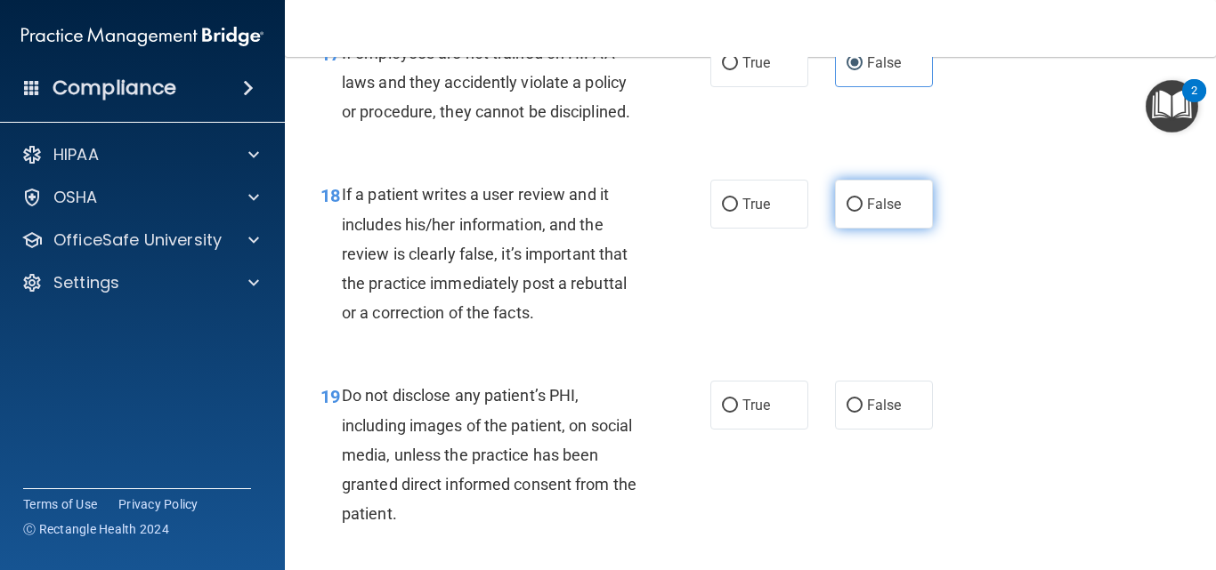
click at [876, 214] on label "False" at bounding box center [884, 204] width 98 height 49
click at [862, 212] on input "False" at bounding box center [854, 204] width 16 height 13
radio input "true"
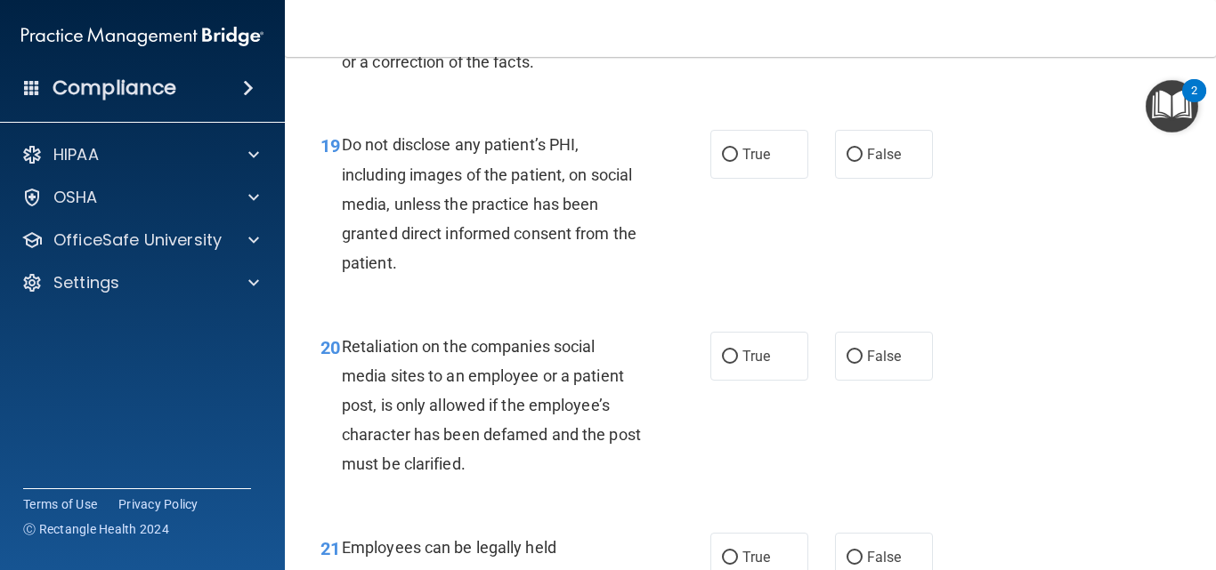
scroll to position [3560, 0]
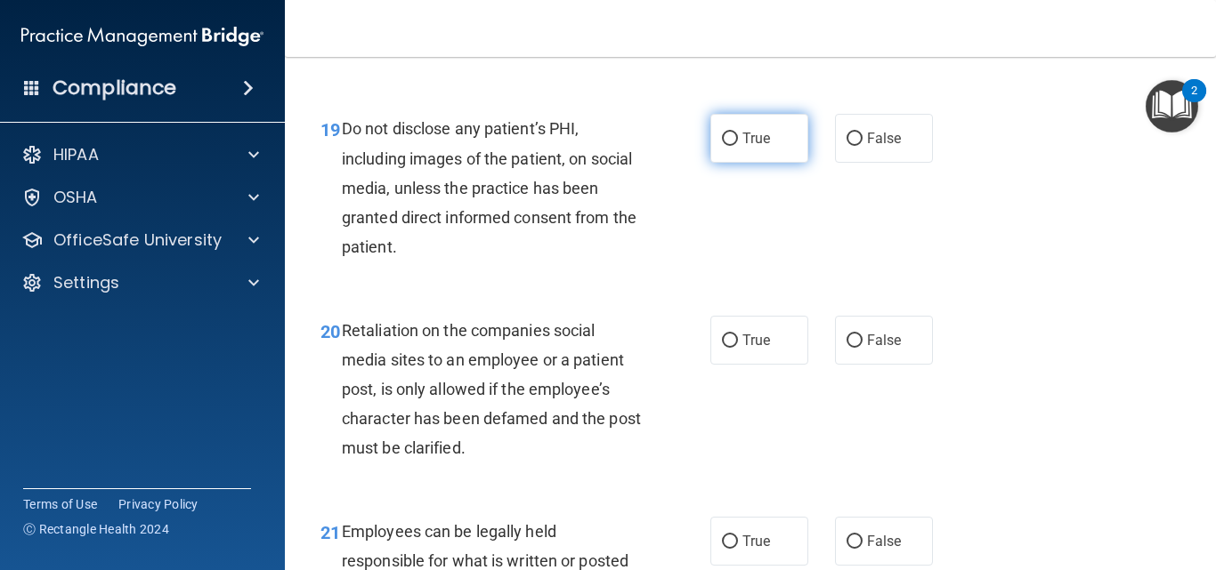
click at [767, 163] on label "True" at bounding box center [759, 138] width 98 height 49
click at [738, 146] on input "True" at bounding box center [730, 139] width 16 height 13
radio input "true"
click at [868, 349] on span "False" at bounding box center [884, 340] width 35 height 17
click at [862, 348] on input "False" at bounding box center [854, 341] width 16 height 13
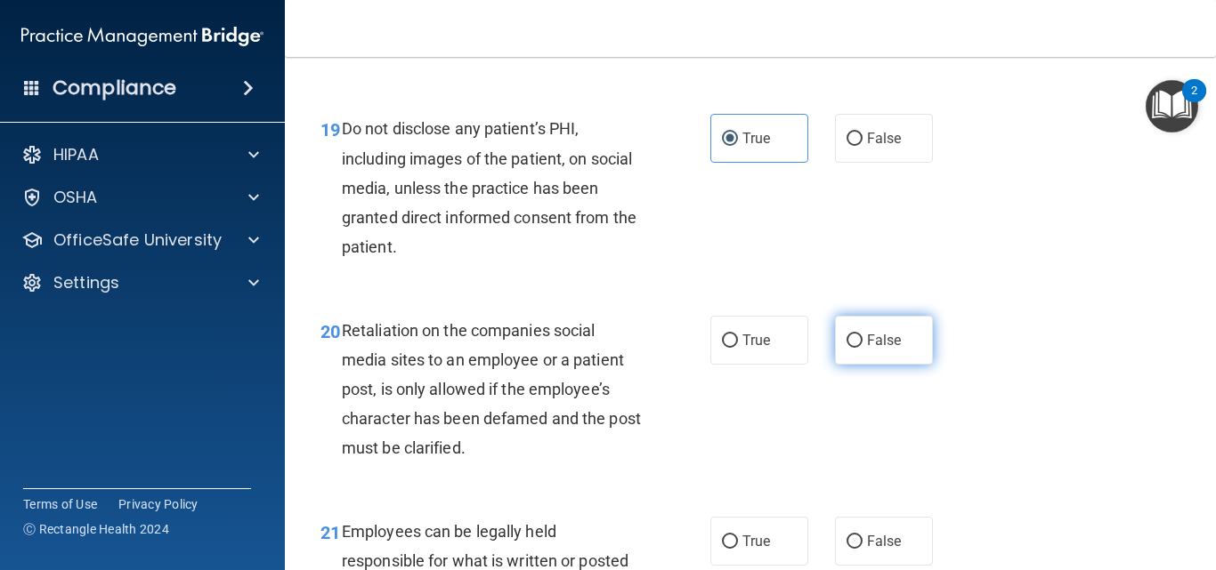
radio input "true"
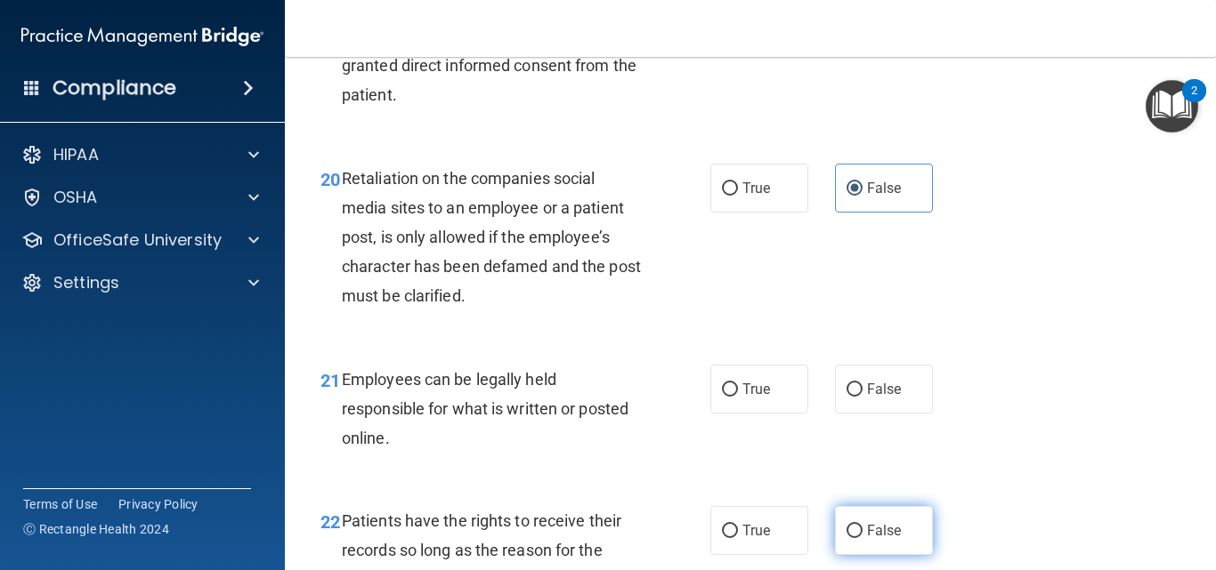
scroll to position [3915, 0]
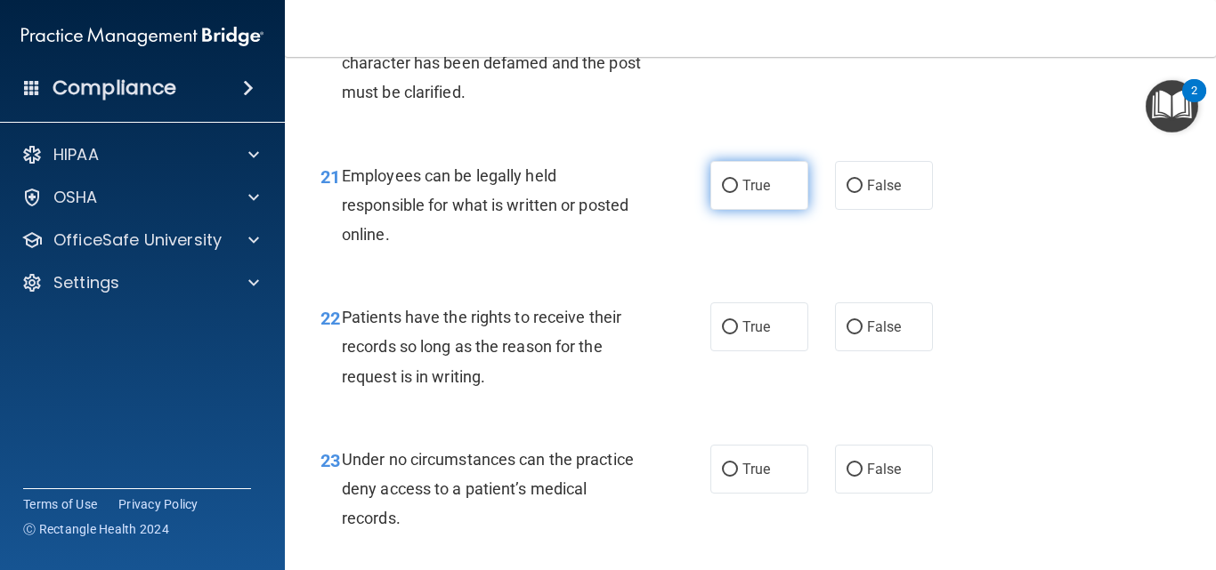
click at [770, 210] on label "True" at bounding box center [759, 185] width 98 height 49
click at [738, 193] on input "True" at bounding box center [730, 186] width 16 height 13
radio input "true"
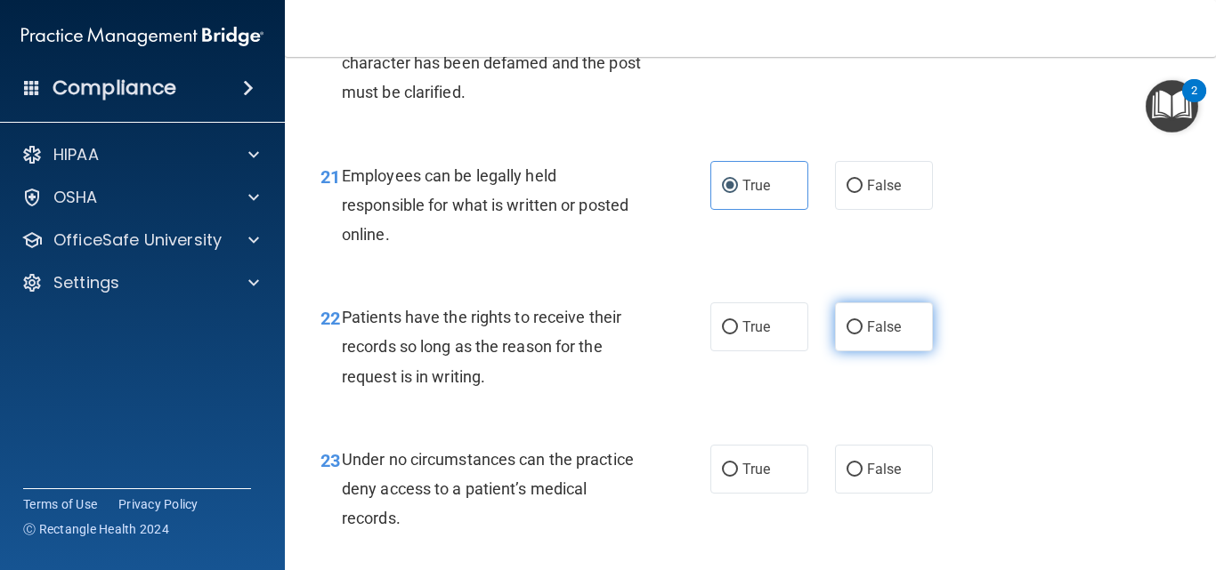
click at [867, 335] on span "False" at bounding box center [884, 327] width 35 height 17
click at [862, 335] on input "False" at bounding box center [854, 327] width 16 height 13
radio input "true"
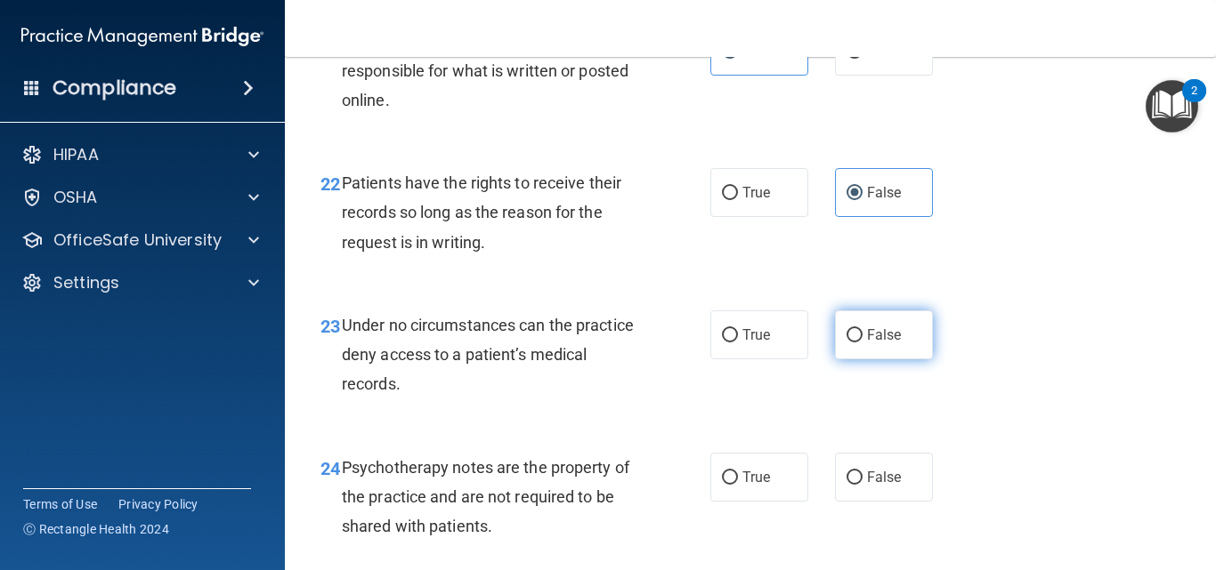
scroll to position [4093, 0]
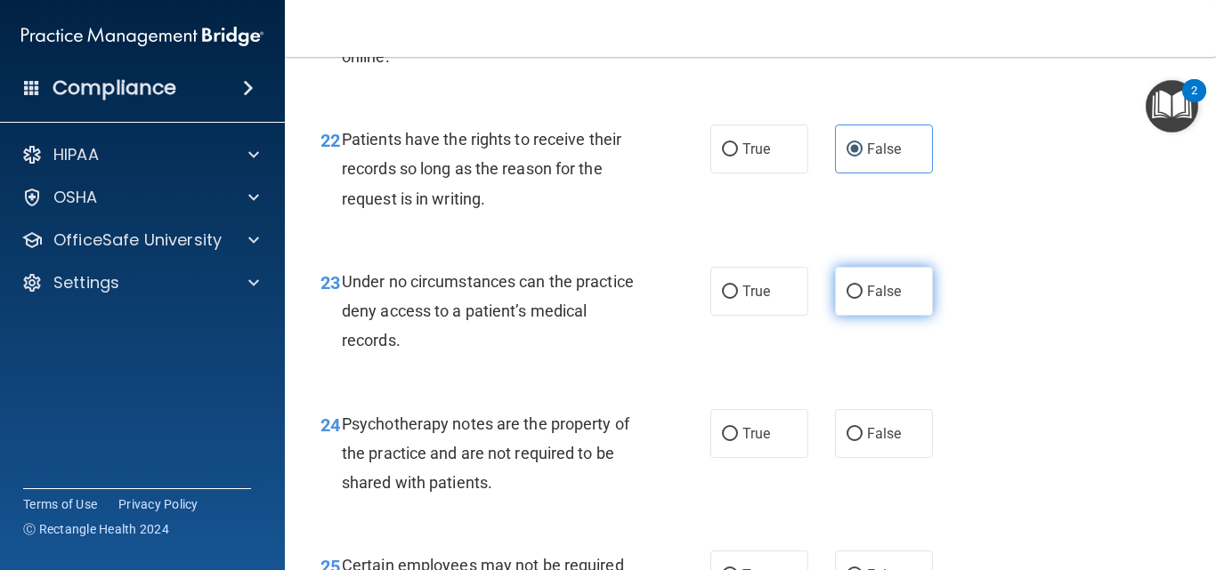
click at [867, 300] on span "False" at bounding box center [884, 291] width 35 height 17
click at [862, 299] on input "False" at bounding box center [854, 292] width 16 height 13
radio input "true"
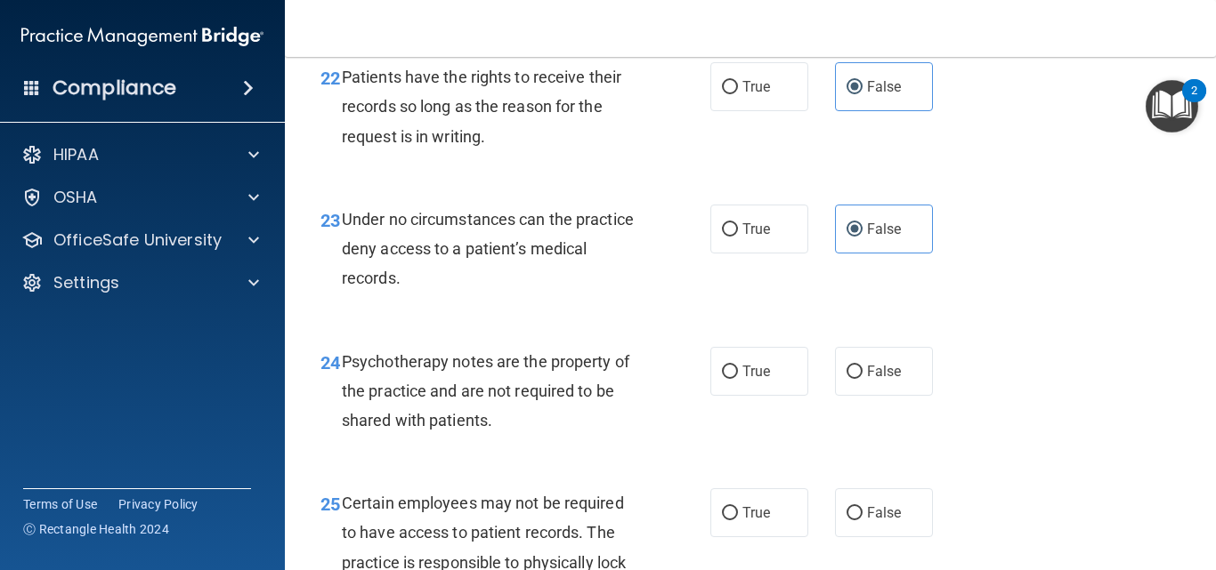
scroll to position [4182, 0]
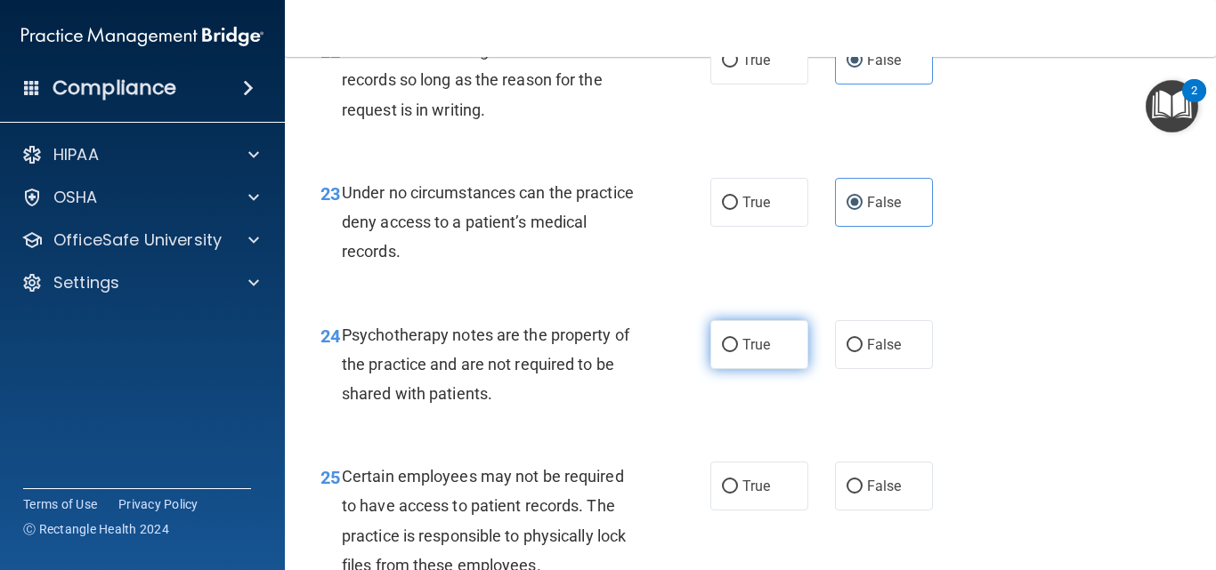
click at [772, 368] on label "True" at bounding box center [759, 344] width 98 height 49
click at [738, 352] on input "True" at bounding box center [730, 345] width 16 height 13
radio input "true"
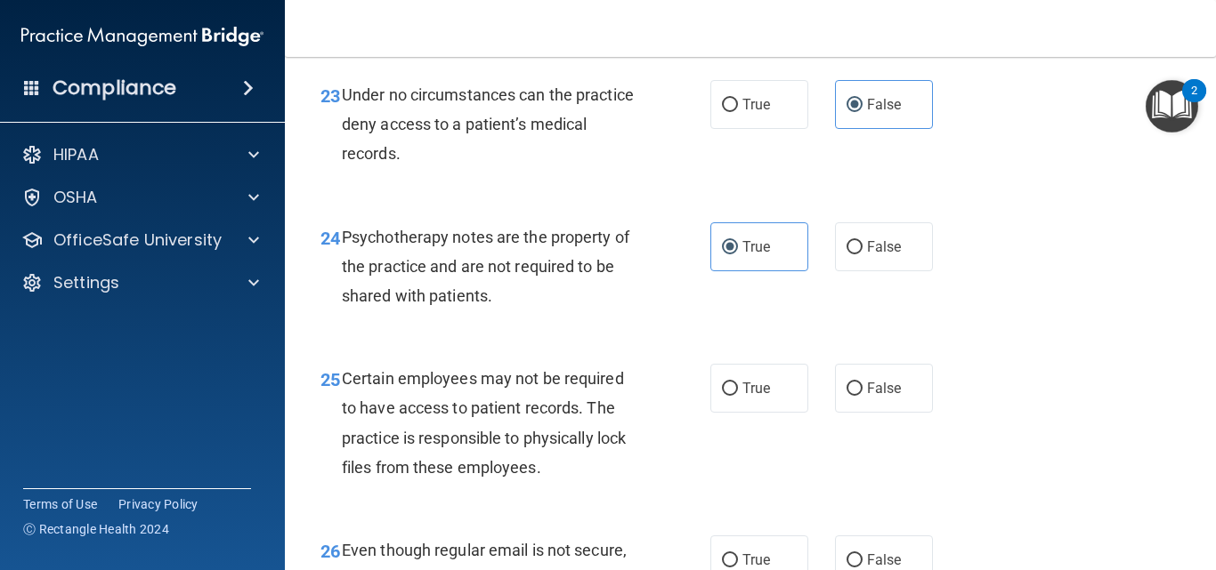
scroll to position [4360, 0]
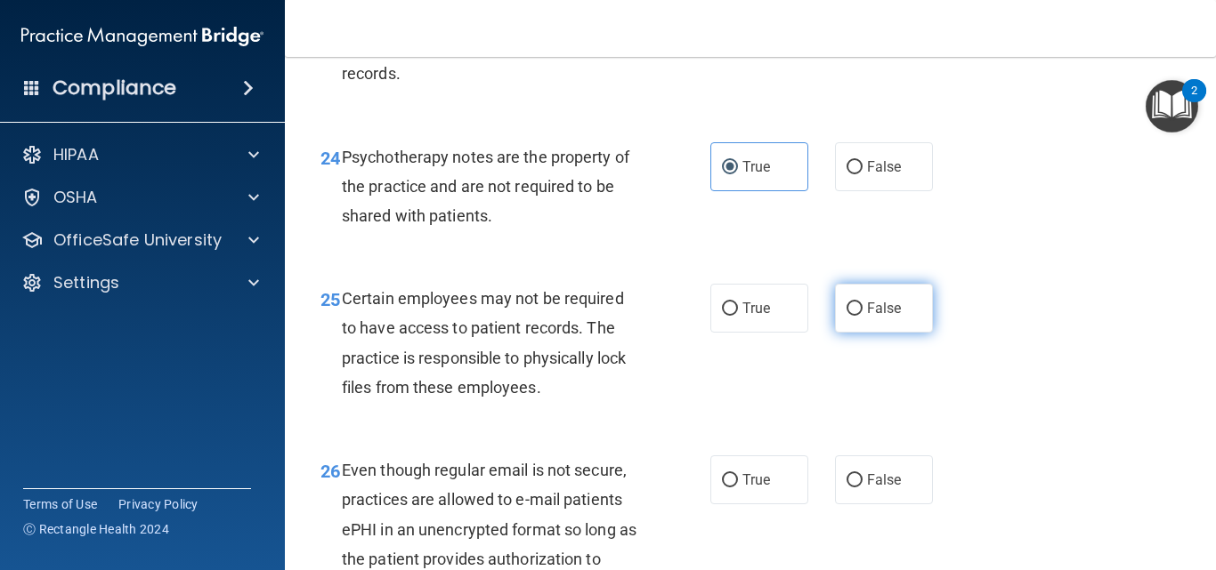
click at [873, 317] on span "False" at bounding box center [884, 308] width 35 height 17
click at [862, 316] on input "False" at bounding box center [854, 309] width 16 height 13
radio input "true"
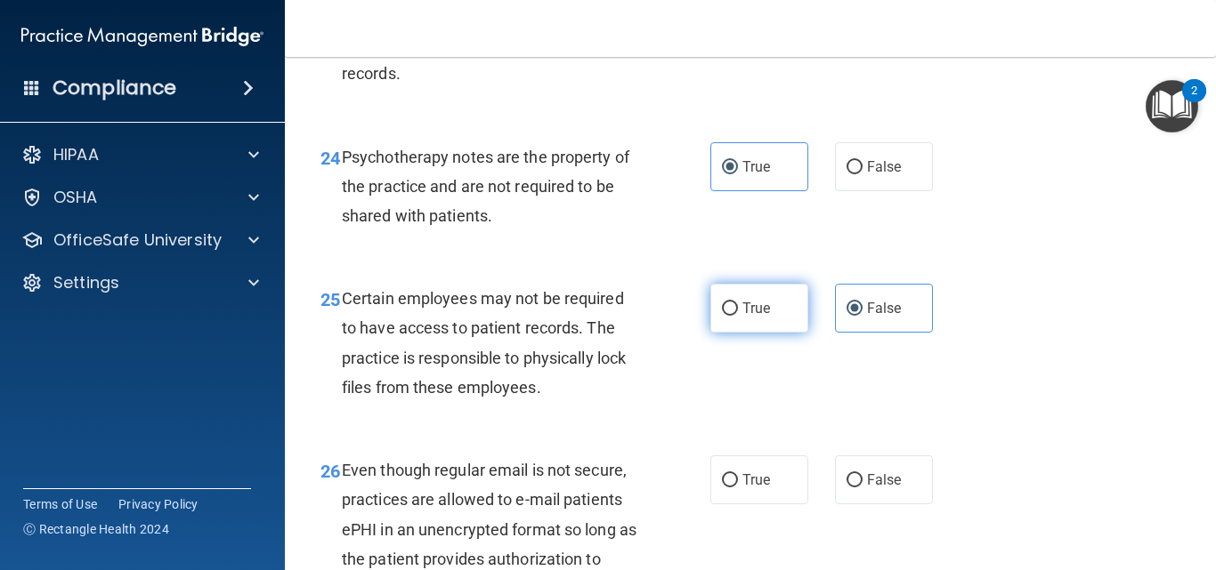
click at [772, 333] on label "True" at bounding box center [759, 308] width 98 height 49
click at [738, 316] on input "True" at bounding box center [730, 309] width 16 height 13
radio input "true"
radio input "false"
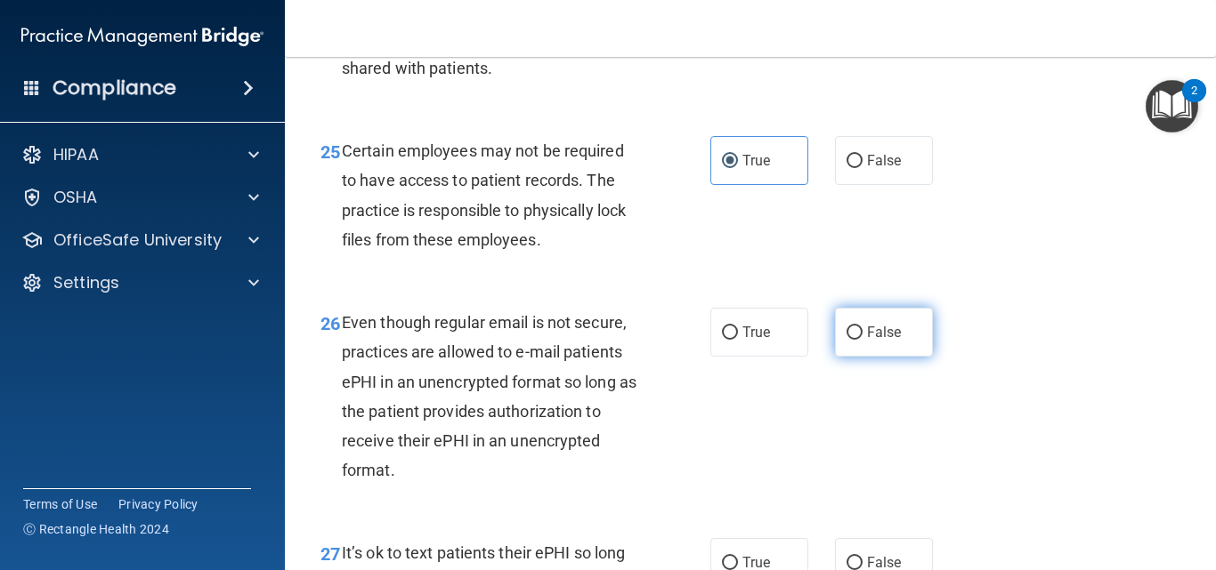
scroll to position [4538, 0]
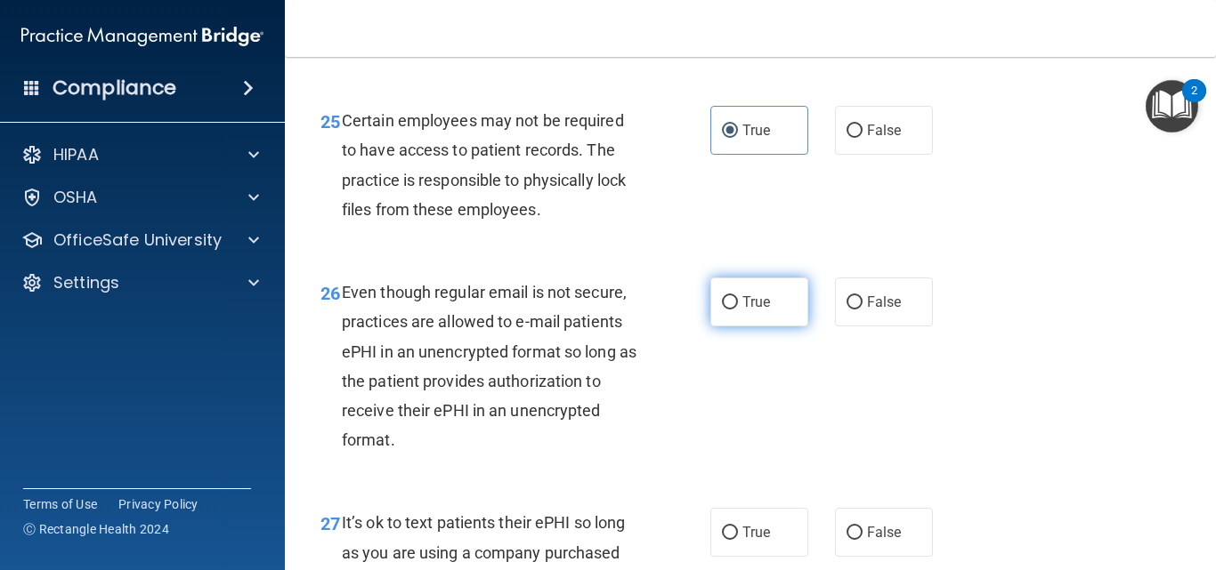
click at [761, 311] on span "True" at bounding box center [756, 302] width 28 height 17
click at [738, 310] on input "True" at bounding box center [730, 302] width 16 height 13
radio input "true"
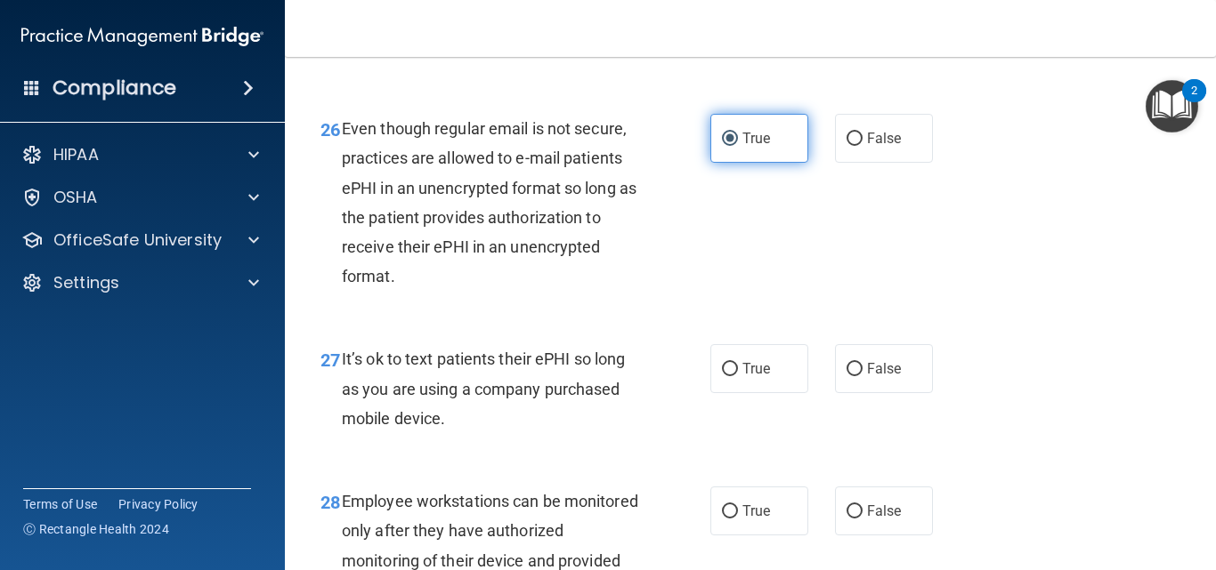
scroll to position [4716, 0]
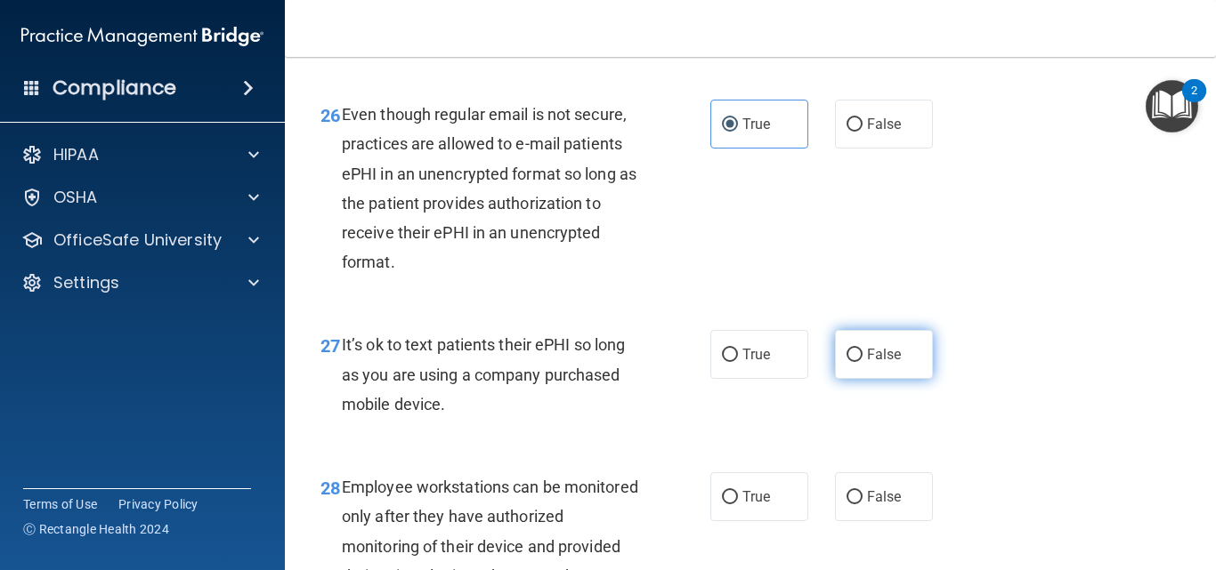
click at [846, 362] on input "False" at bounding box center [854, 355] width 16 height 13
radio input "true"
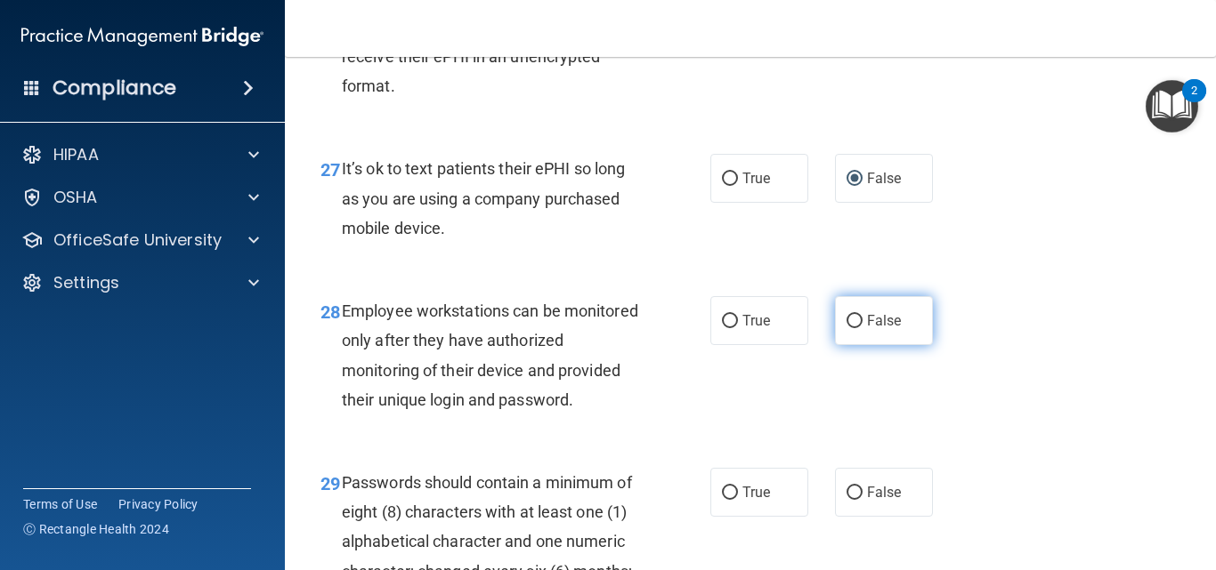
scroll to position [4894, 0]
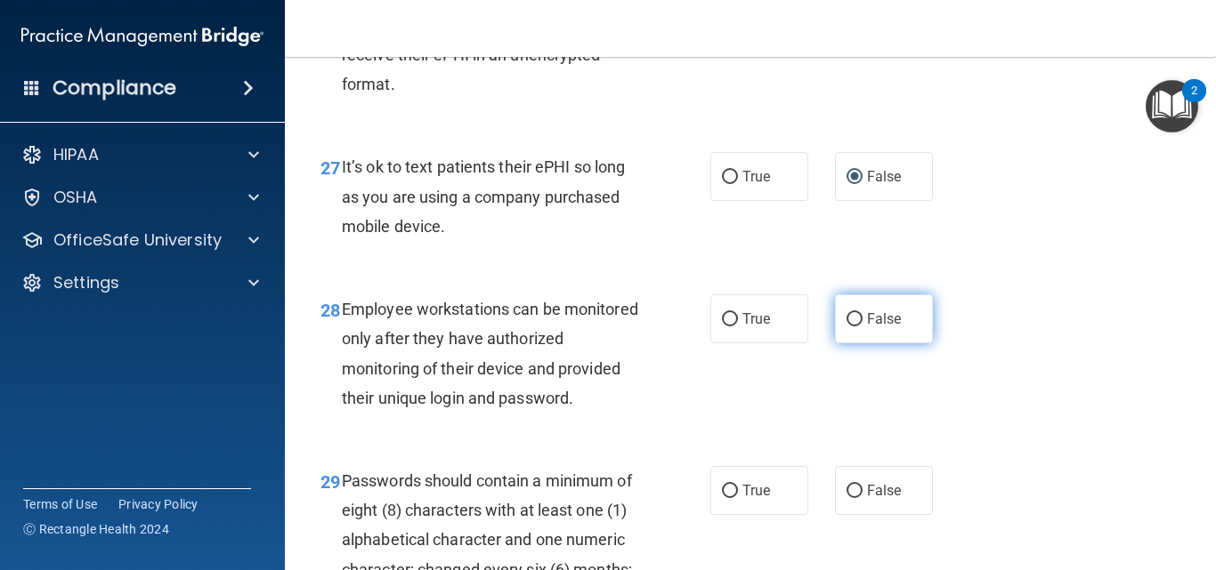
click at [880, 327] on span "False" at bounding box center [884, 319] width 35 height 17
click at [862, 327] on input "False" at bounding box center [854, 319] width 16 height 13
radio input "true"
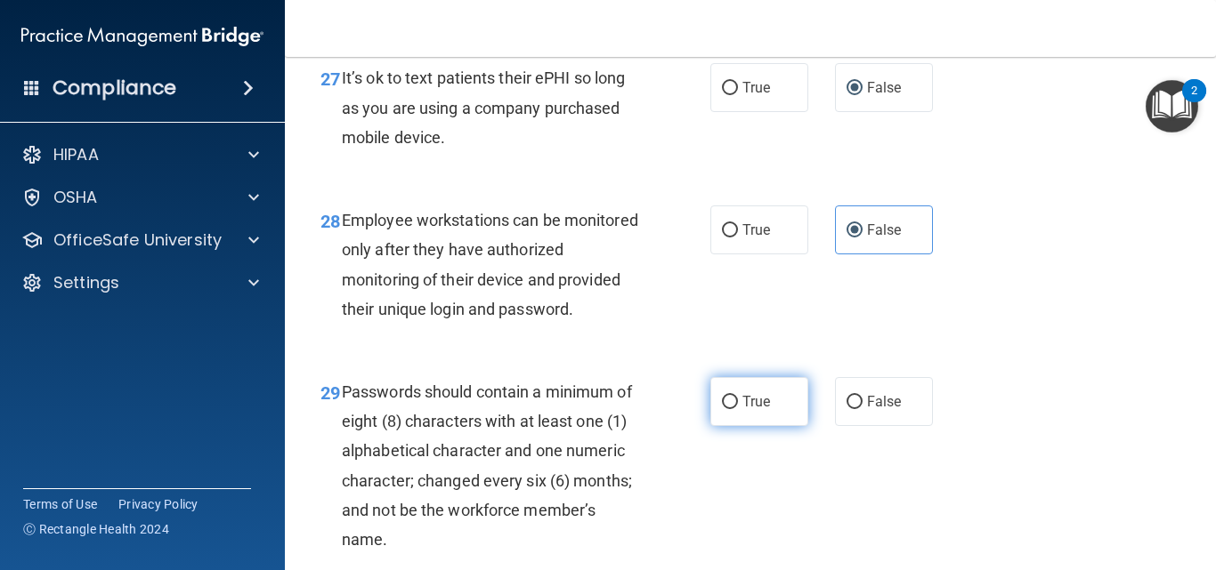
click at [752, 426] on label "True" at bounding box center [759, 401] width 98 height 49
click at [738, 409] on input "True" at bounding box center [730, 402] width 16 height 13
radio input "true"
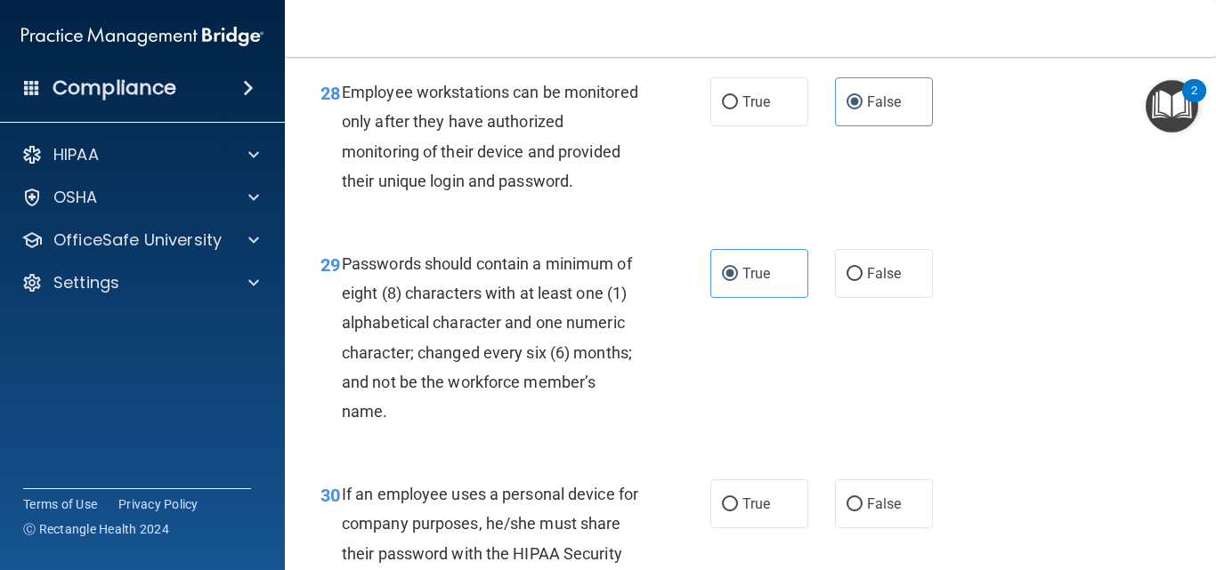
scroll to position [5375, 0]
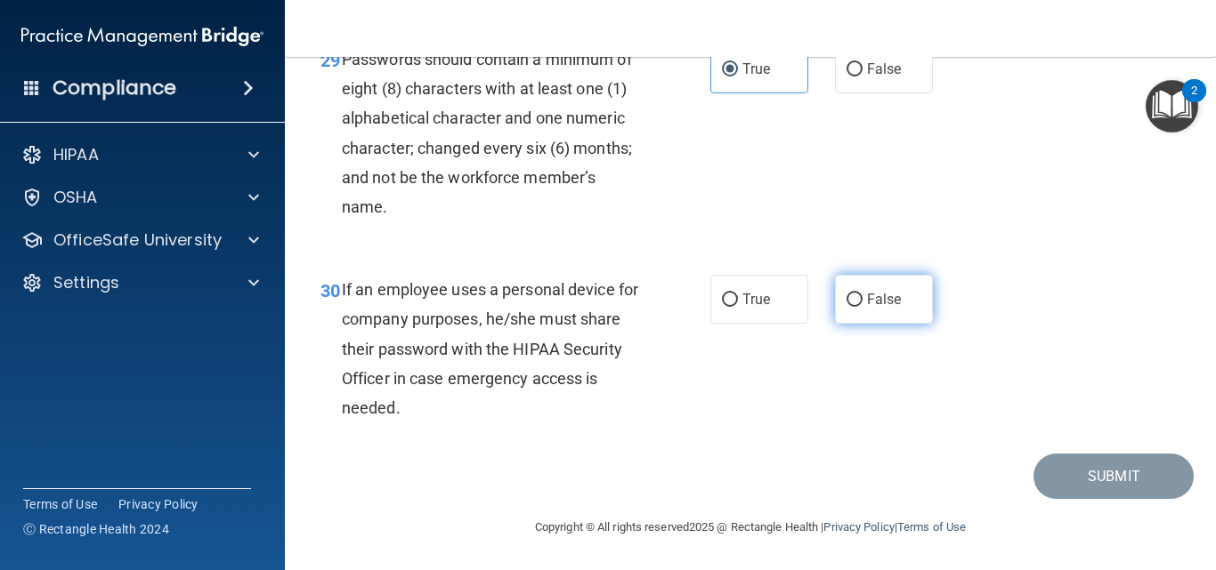
click at [869, 311] on label "False" at bounding box center [884, 299] width 98 height 49
click at [862, 307] on input "False" at bounding box center [854, 300] width 16 height 13
radio input "true"
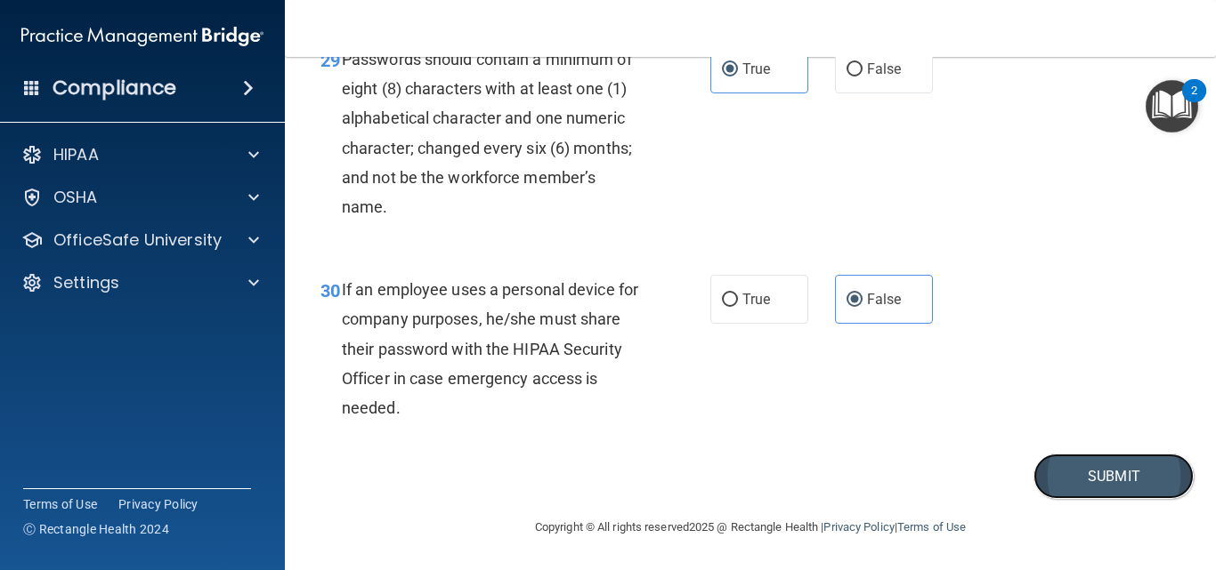
click at [1095, 473] on button "Submit" at bounding box center [1113, 476] width 160 height 45
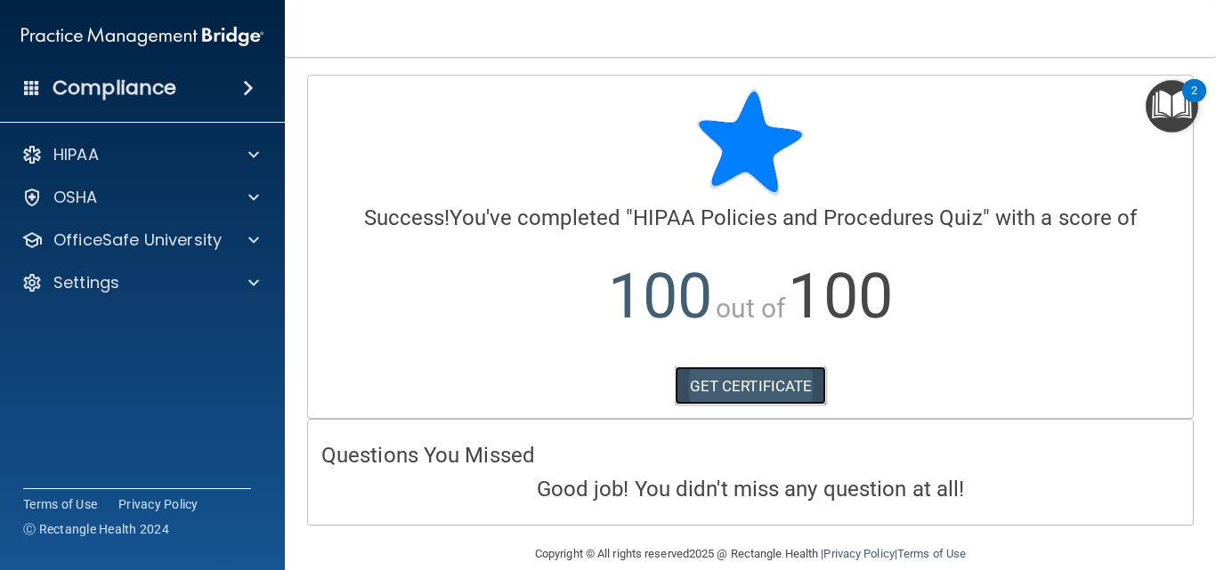
click at [705, 381] on link "GET CERTIFICATE" at bounding box center [751, 386] width 152 height 39
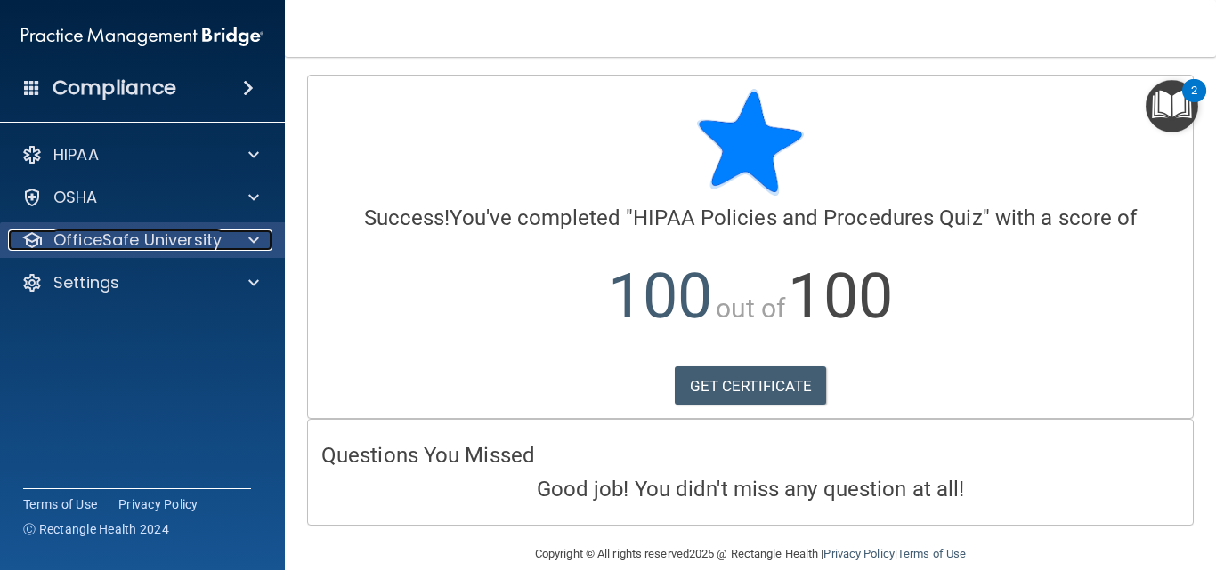
click at [148, 230] on p "OfficeSafe University" at bounding box center [137, 240] width 168 height 21
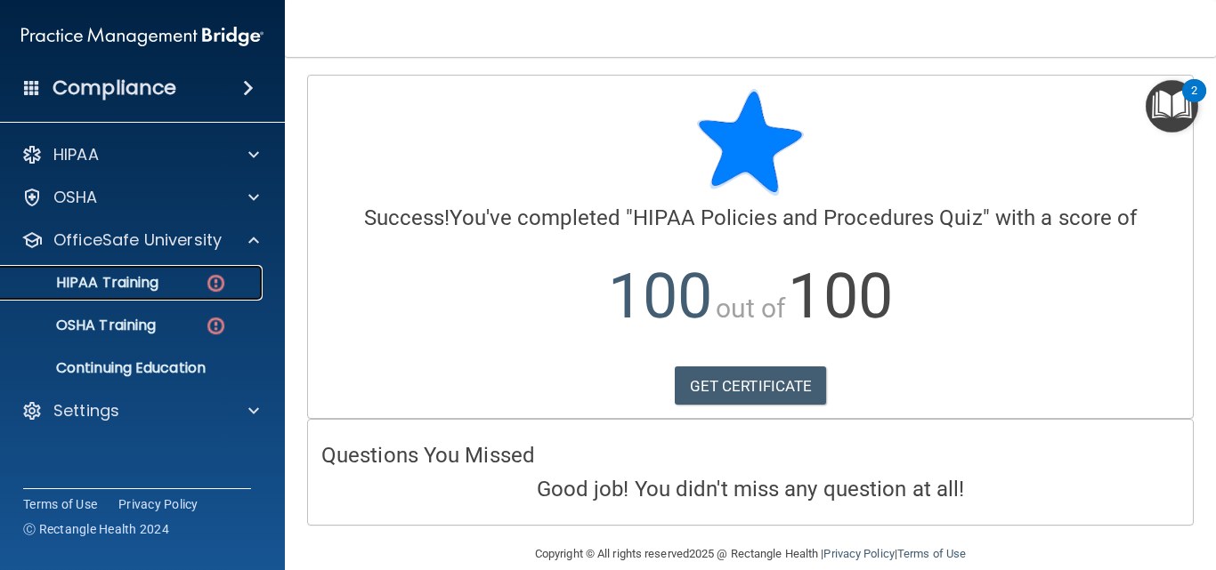
click at [174, 287] on div "HIPAA Training" at bounding box center [133, 283] width 243 height 18
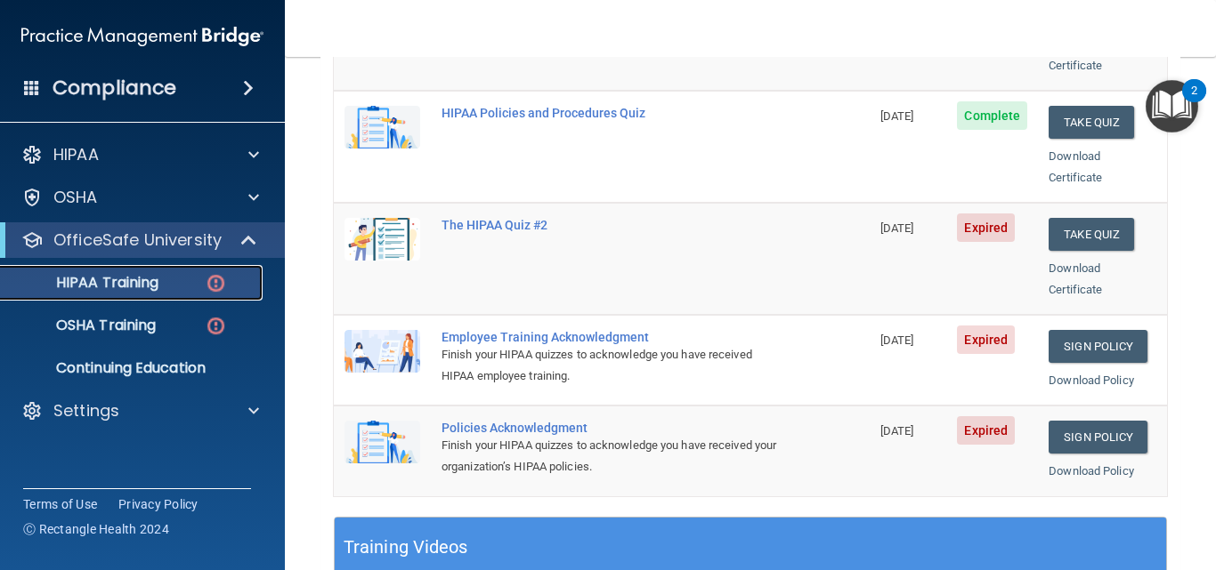
scroll to position [267, 0]
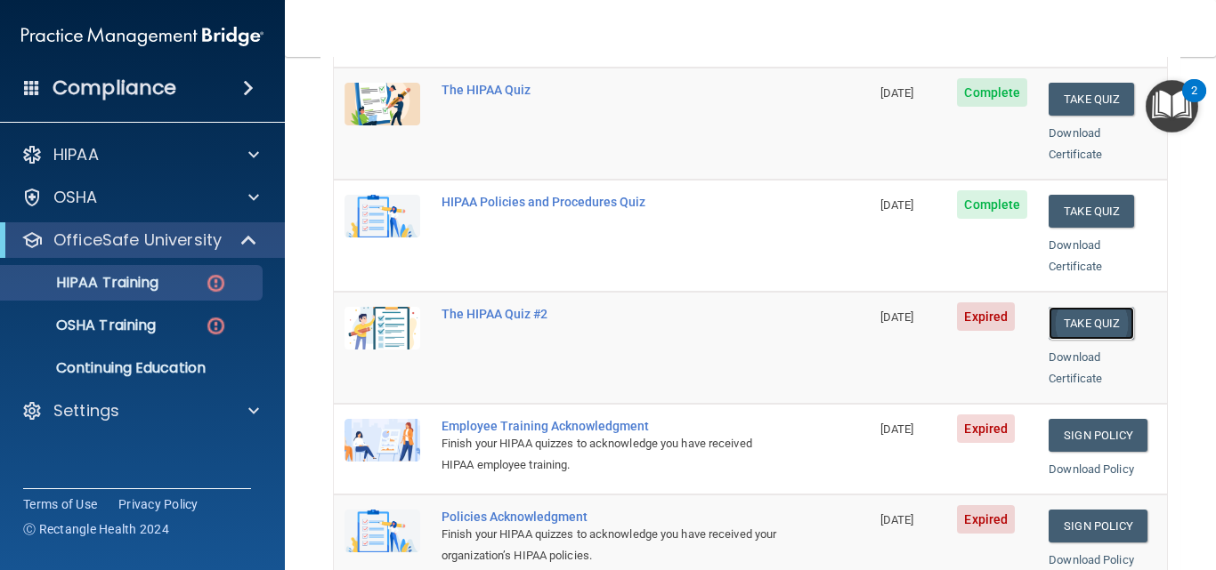
click at [1068, 307] on button "Take Quiz" at bounding box center [1090, 323] width 85 height 33
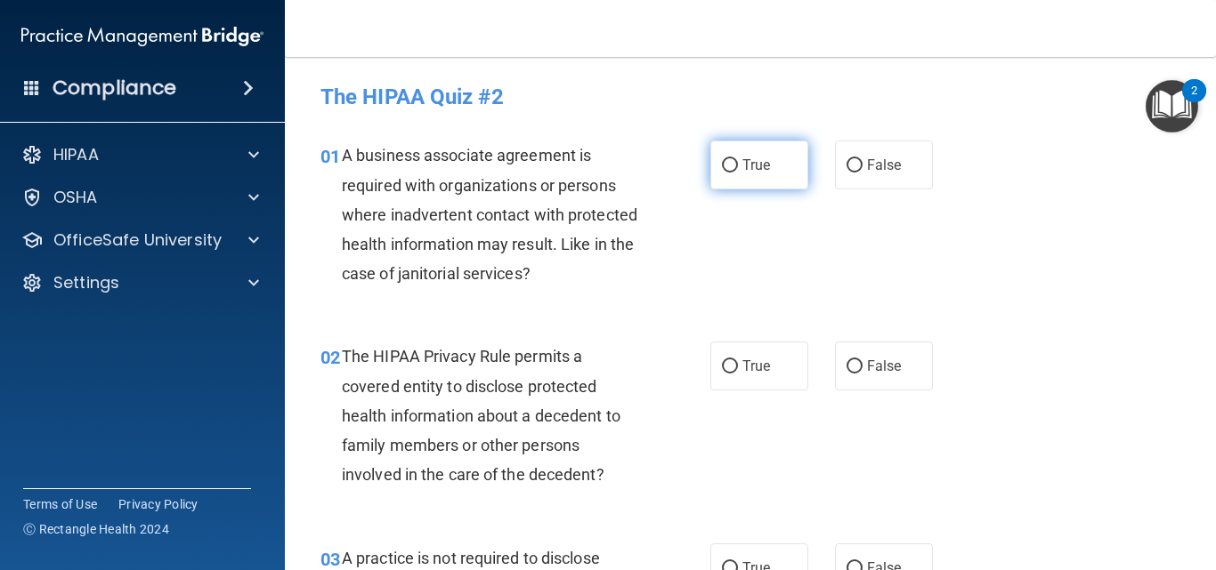
click at [773, 145] on label "True" at bounding box center [759, 165] width 98 height 49
click at [738, 159] on input "True" at bounding box center [730, 165] width 16 height 13
radio input "true"
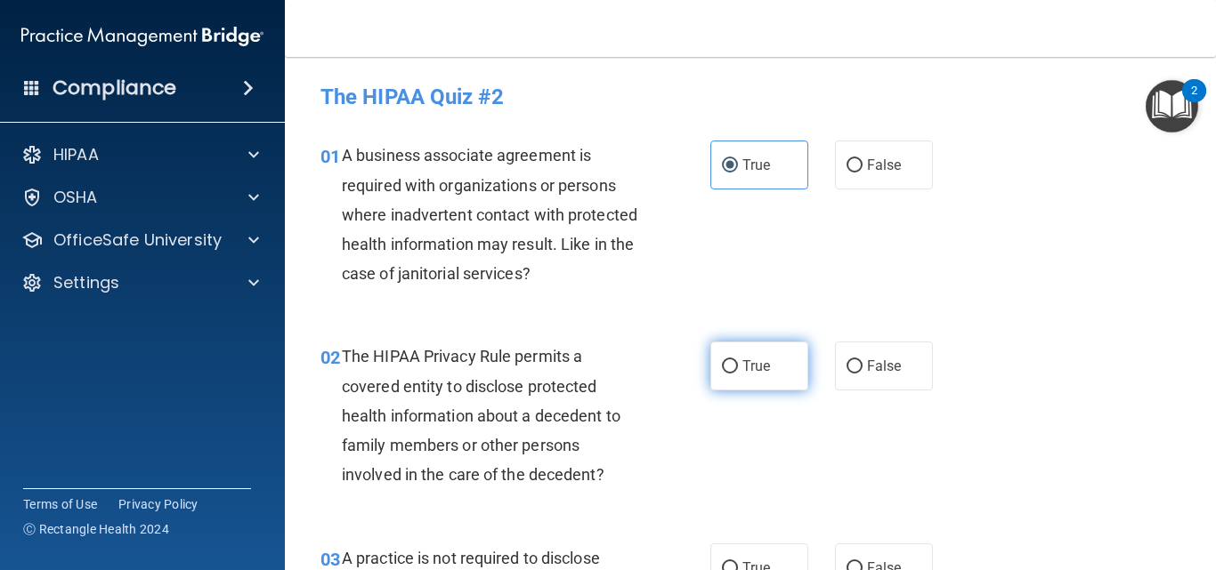
click at [742, 367] on span "True" at bounding box center [756, 366] width 28 height 17
click at [738, 367] on input "True" at bounding box center [730, 366] width 16 height 13
radio input "true"
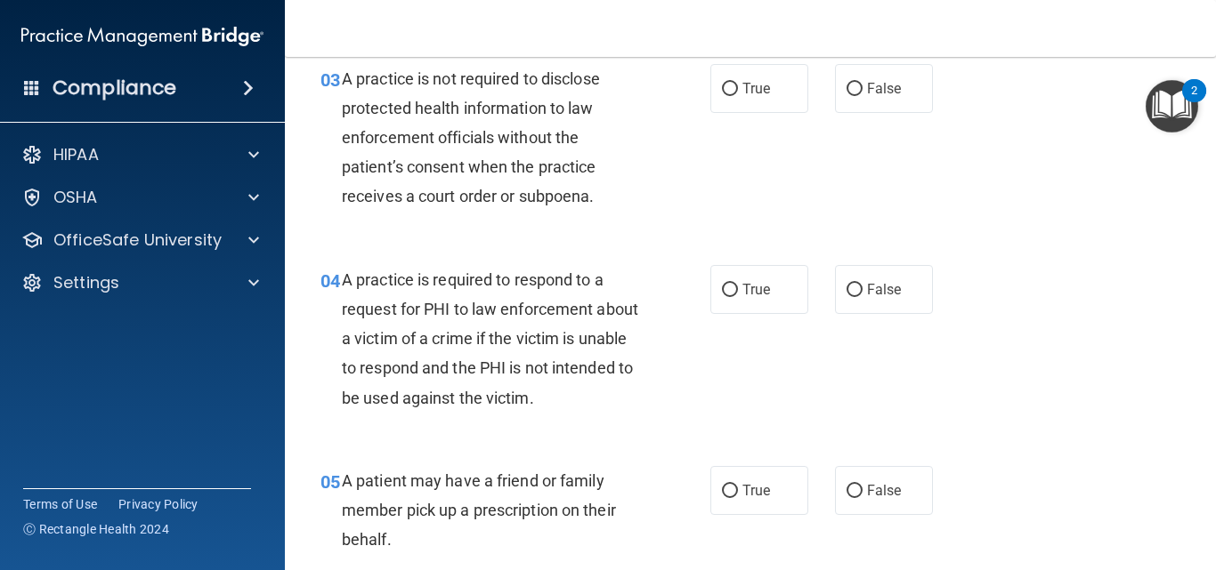
scroll to position [481, 0]
click at [767, 80] on label "True" at bounding box center [759, 87] width 98 height 49
click at [738, 82] on input "True" at bounding box center [730, 88] width 16 height 13
radio input "true"
click at [764, 293] on label "True" at bounding box center [759, 288] width 98 height 49
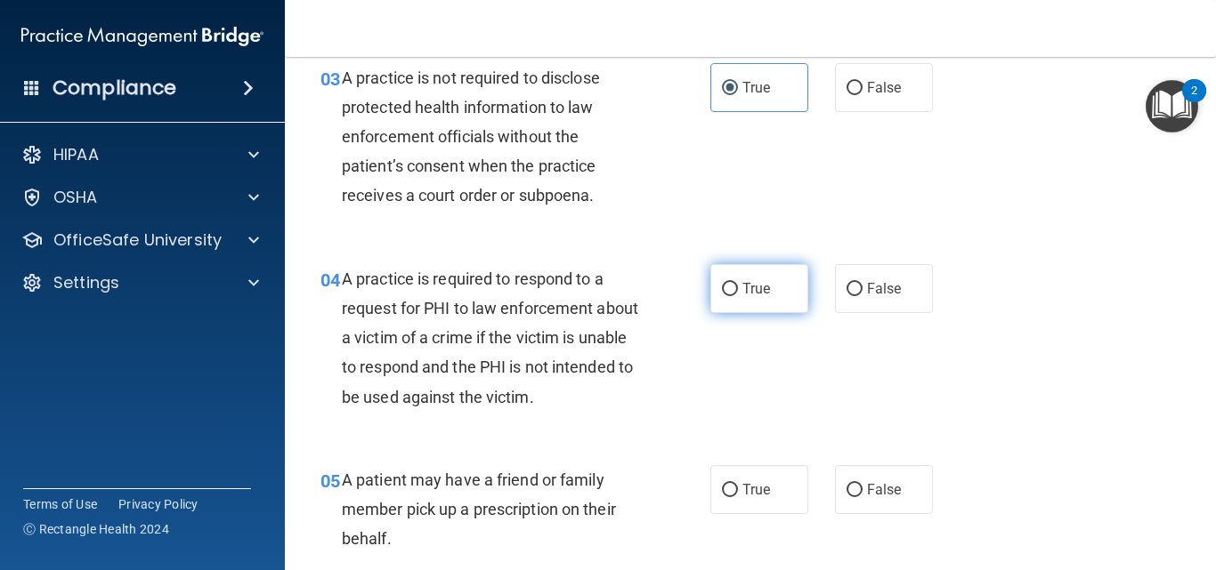
click at [738, 293] on input "True" at bounding box center [730, 289] width 16 height 13
radio input "true"
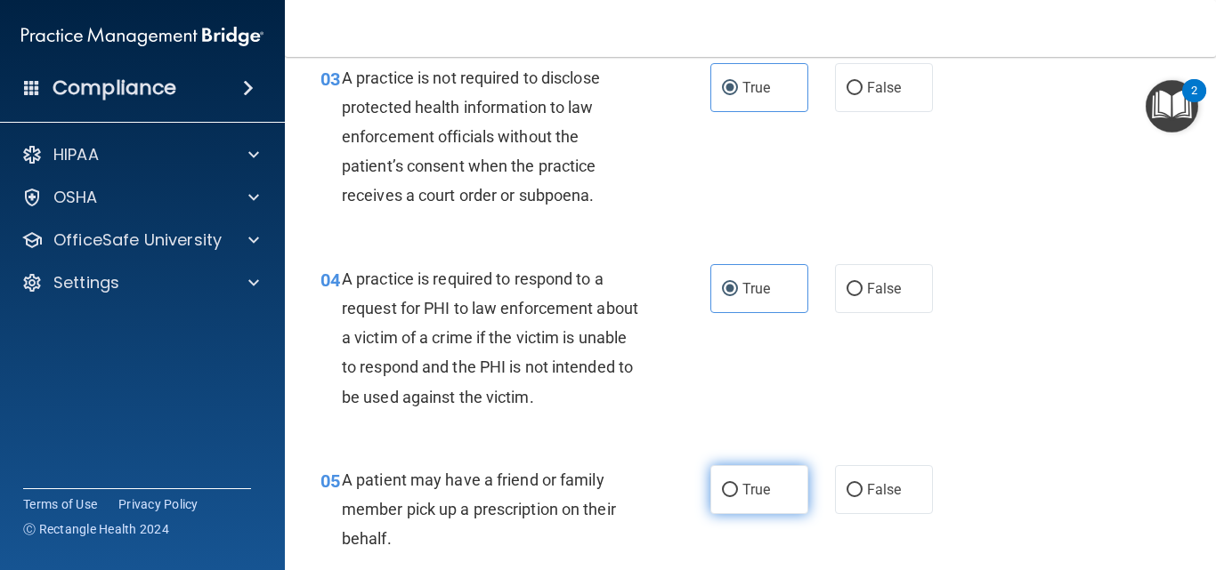
click at [762, 483] on span "True" at bounding box center [756, 489] width 28 height 17
click at [738, 484] on input "True" at bounding box center [730, 490] width 16 height 13
radio input "true"
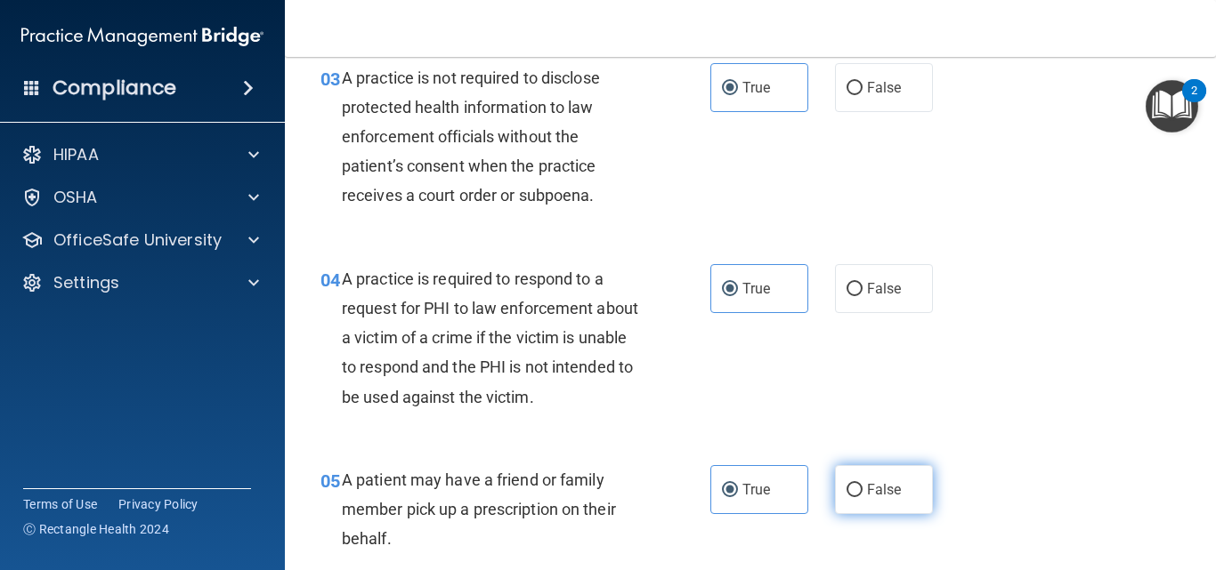
click at [846, 486] on input "False" at bounding box center [854, 490] width 16 height 13
radio input "true"
radio input "false"
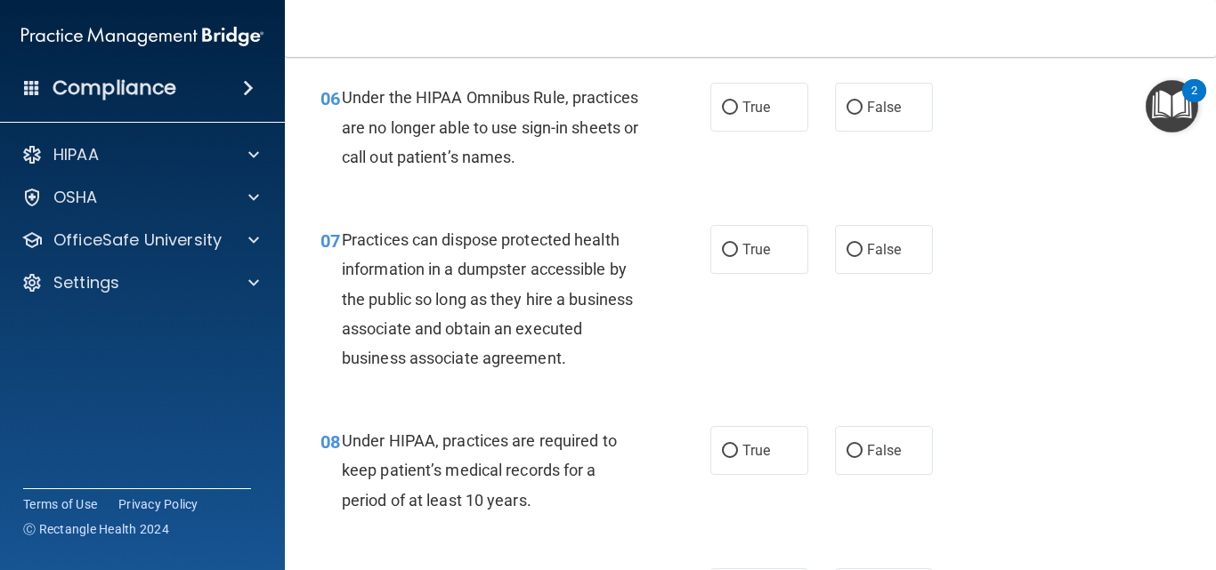
scroll to position [1014, 0]
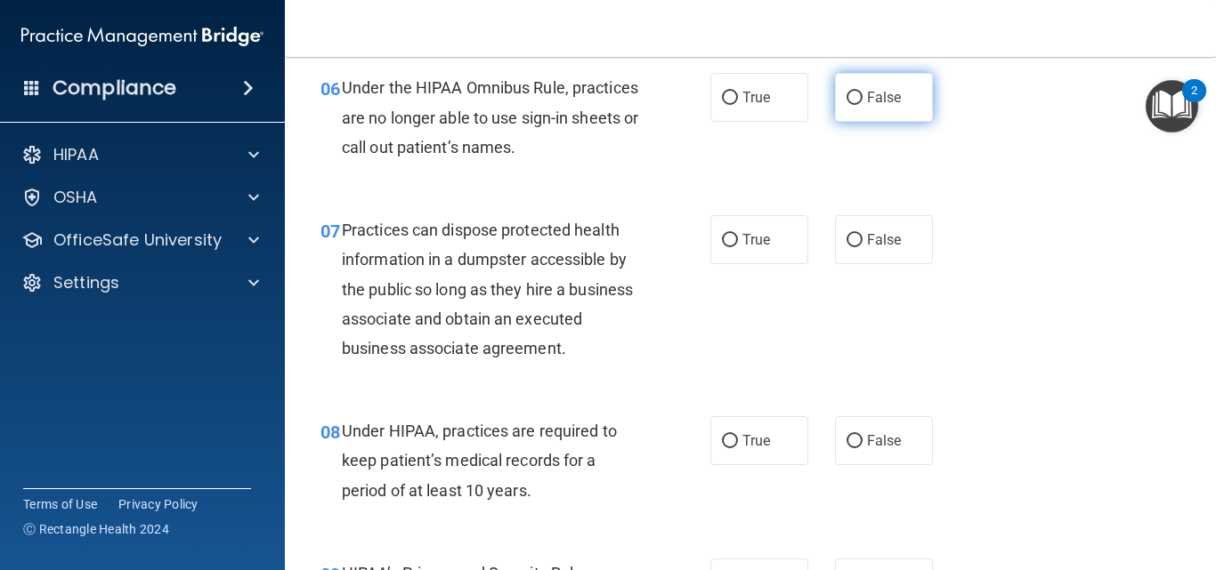
click at [882, 109] on label "False" at bounding box center [884, 97] width 98 height 49
click at [862, 105] on input "False" at bounding box center [854, 98] width 16 height 13
radio input "true"
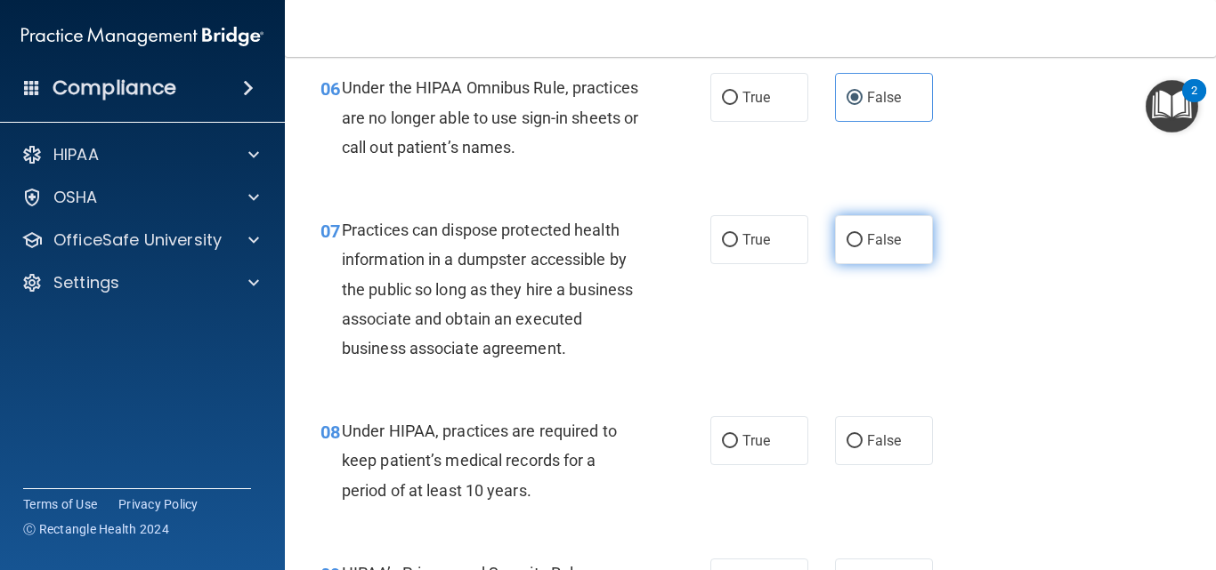
click at [898, 252] on label "False" at bounding box center [884, 239] width 98 height 49
click at [862, 247] on input "False" at bounding box center [854, 240] width 16 height 13
radio input "true"
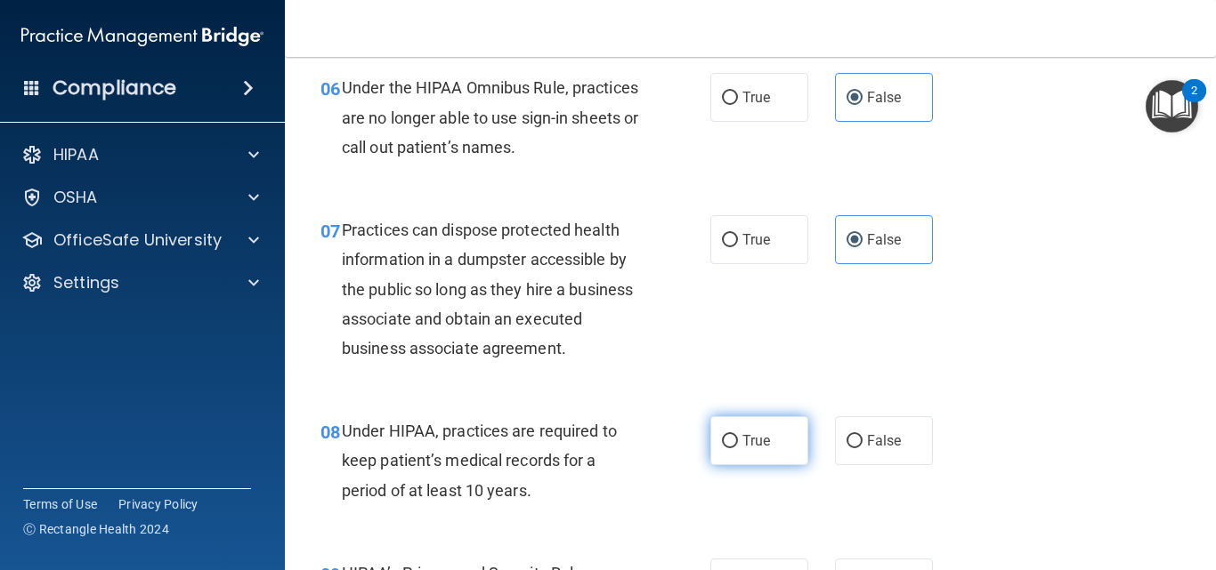
click at [749, 456] on label "True" at bounding box center [759, 440] width 98 height 49
click at [738, 449] on input "True" at bounding box center [730, 441] width 16 height 13
radio input "true"
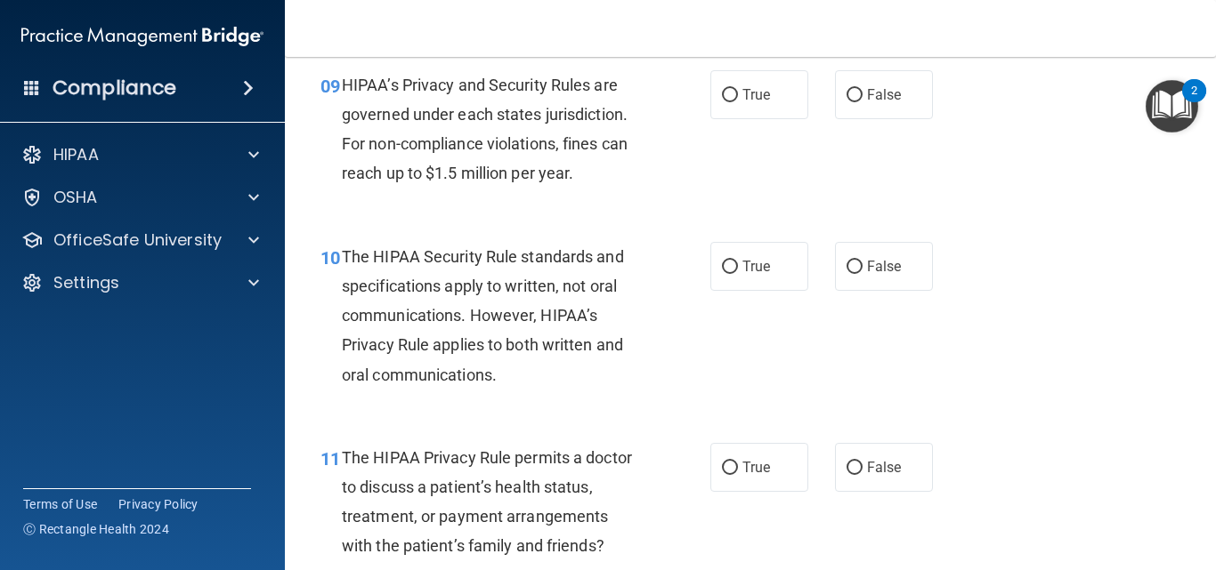
scroll to position [1513, 0]
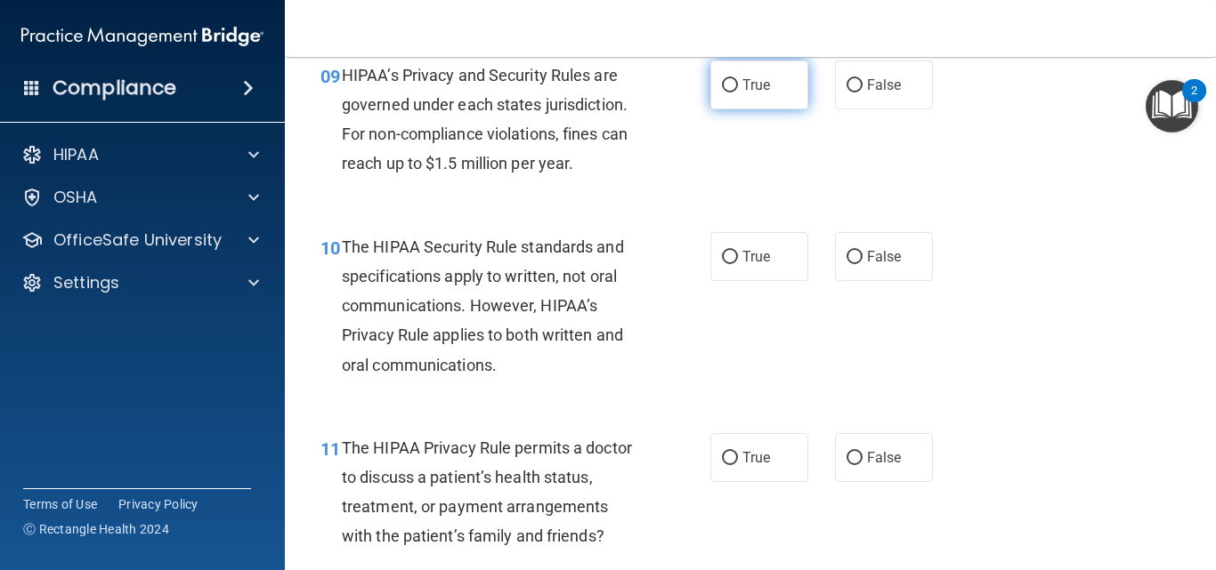
click at [766, 93] on label "True" at bounding box center [759, 85] width 98 height 49
click at [738, 93] on input "True" at bounding box center [730, 85] width 16 height 13
radio input "true"
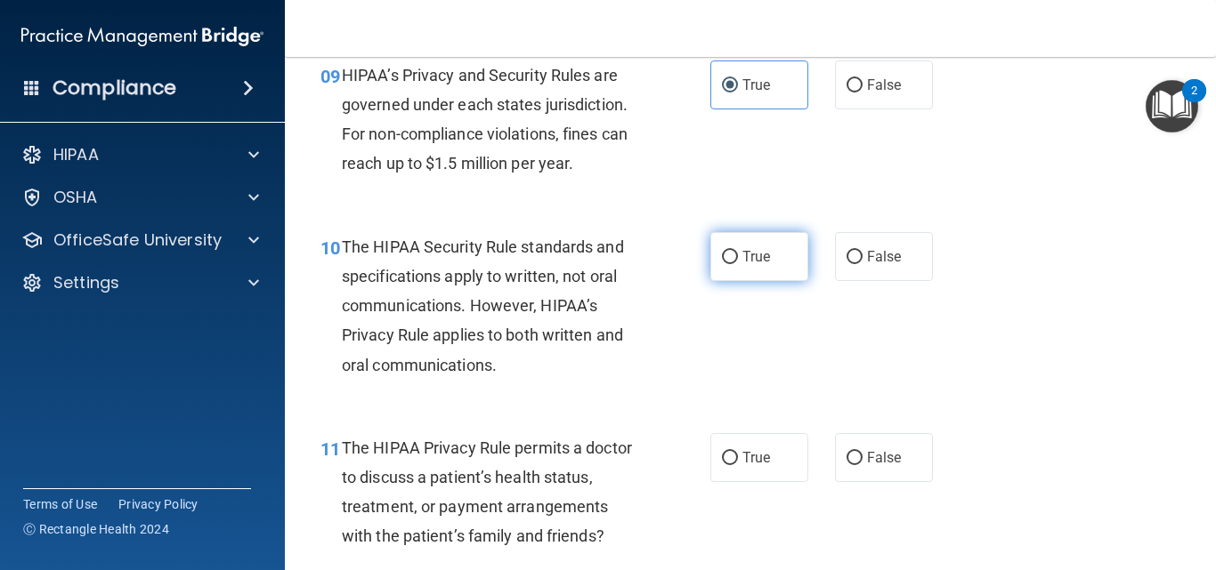
click at [764, 252] on span "True" at bounding box center [756, 256] width 28 height 17
click at [738, 252] on input "True" at bounding box center [730, 257] width 16 height 13
radio input "true"
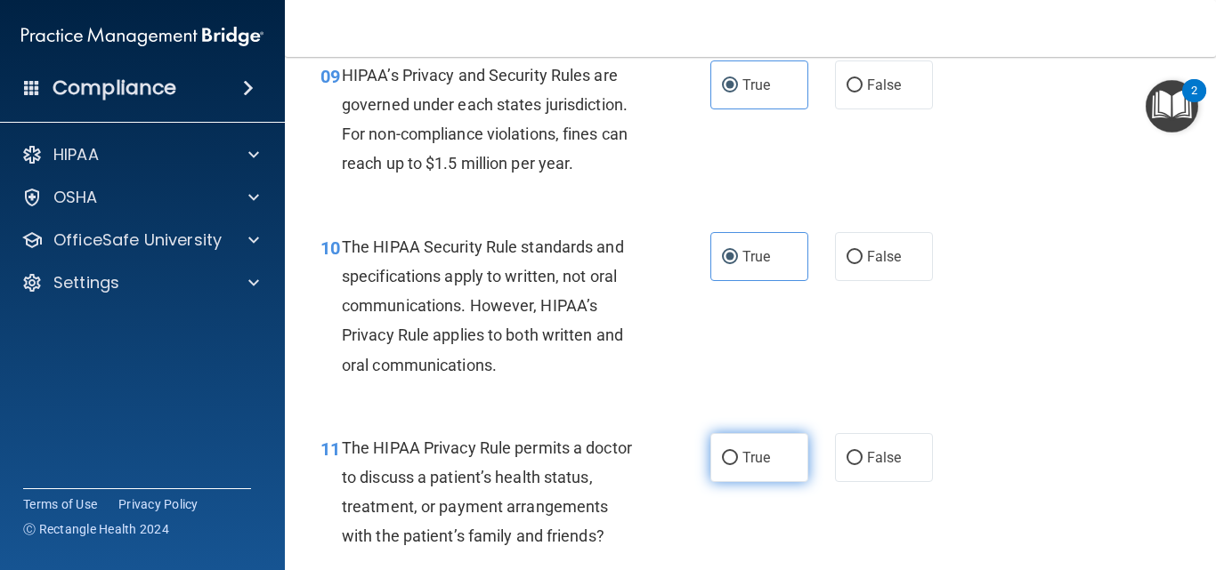
click at [757, 454] on span "True" at bounding box center [756, 457] width 28 height 17
click at [738, 454] on input "True" at bounding box center [730, 458] width 16 height 13
radio input "true"
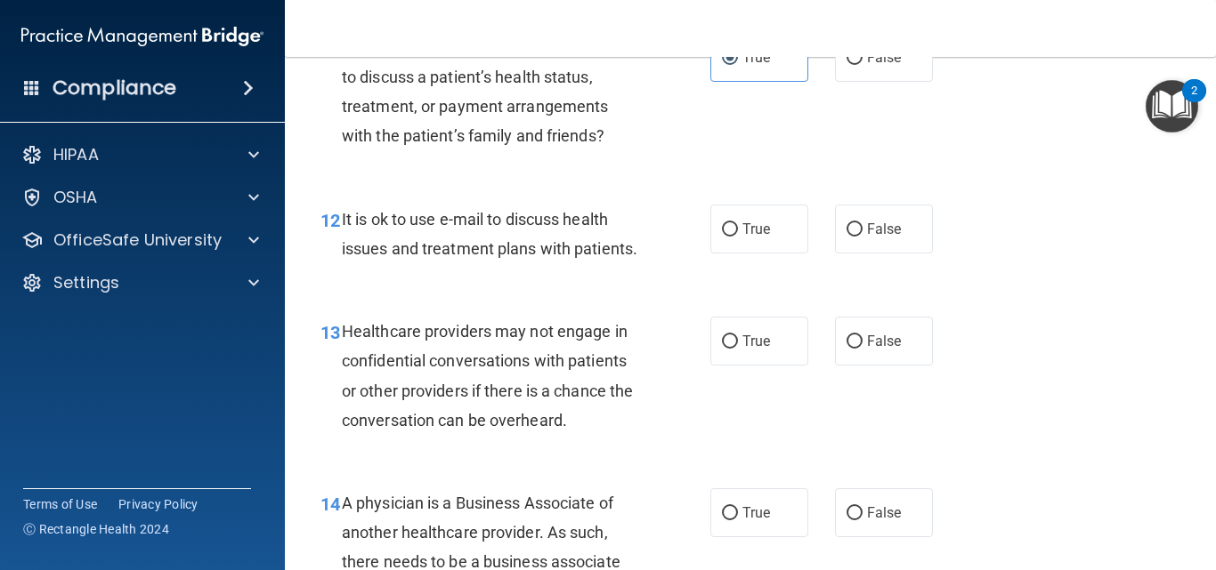
scroll to position [1958, 0]
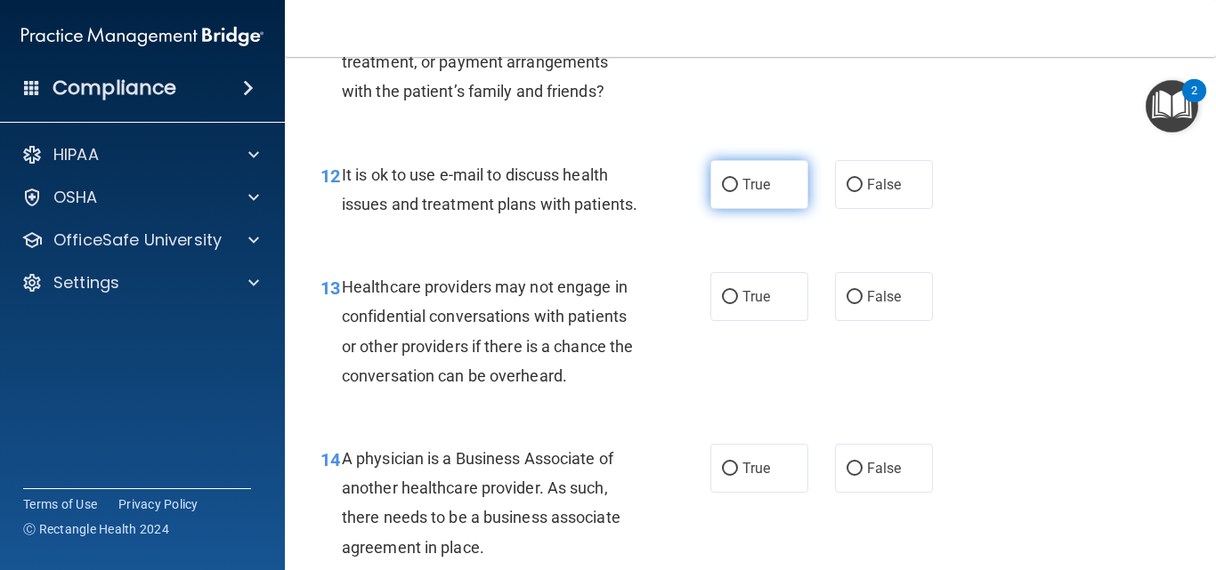
click at [728, 204] on label "True" at bounding box center [759, 184] width 98 height 49
click at [728, 192] on input "True" at bounding box center [730, 185] width 16 height 13
radio input "true"
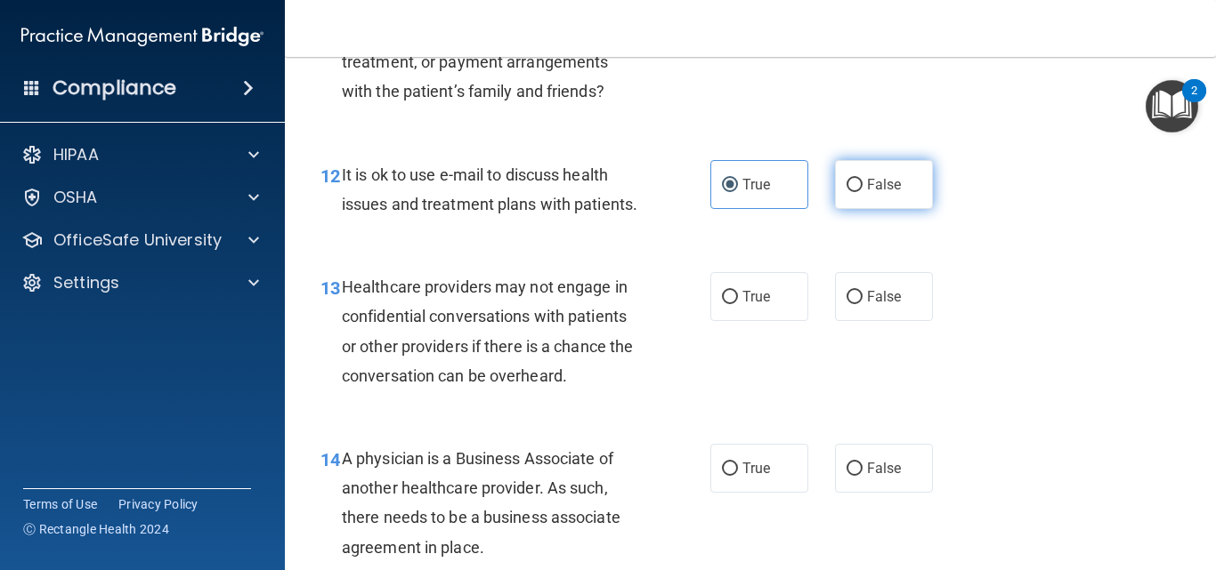
click at [867, 181] on span "False" at bounding box center [884, 184] width 35 height 17
click at [880, 164] on label "False" at bounding box center [884, 184] width 98 height 49
click at [862, 179] on input "False" at bounding box center [854, 185] width 16 height 13
radio input "true"
radio input "false"
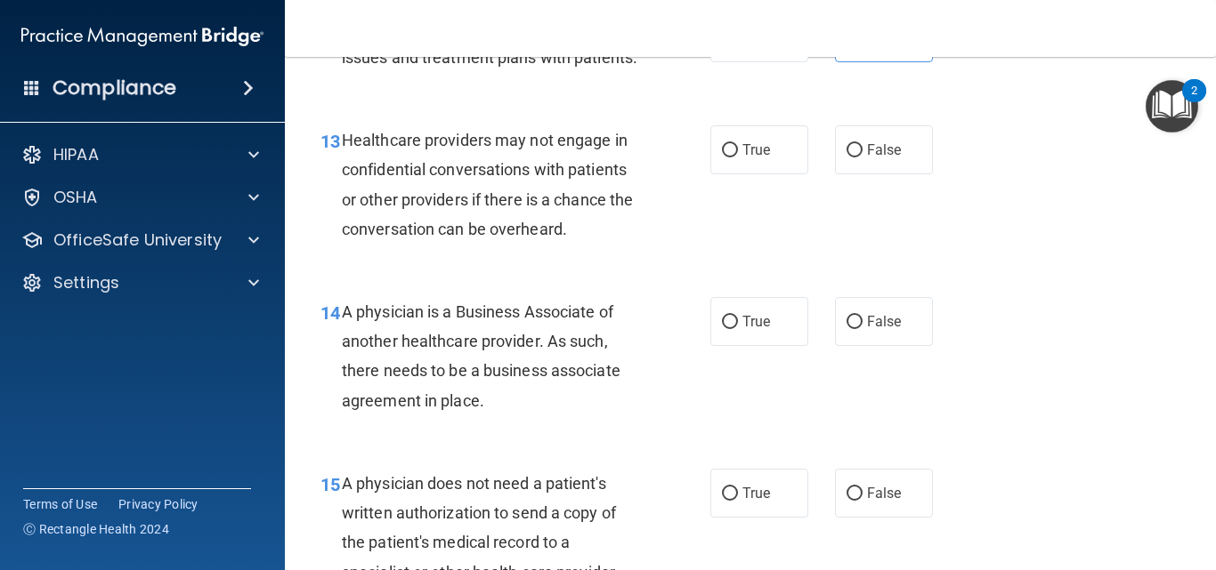
scroll to position [2136, 0]
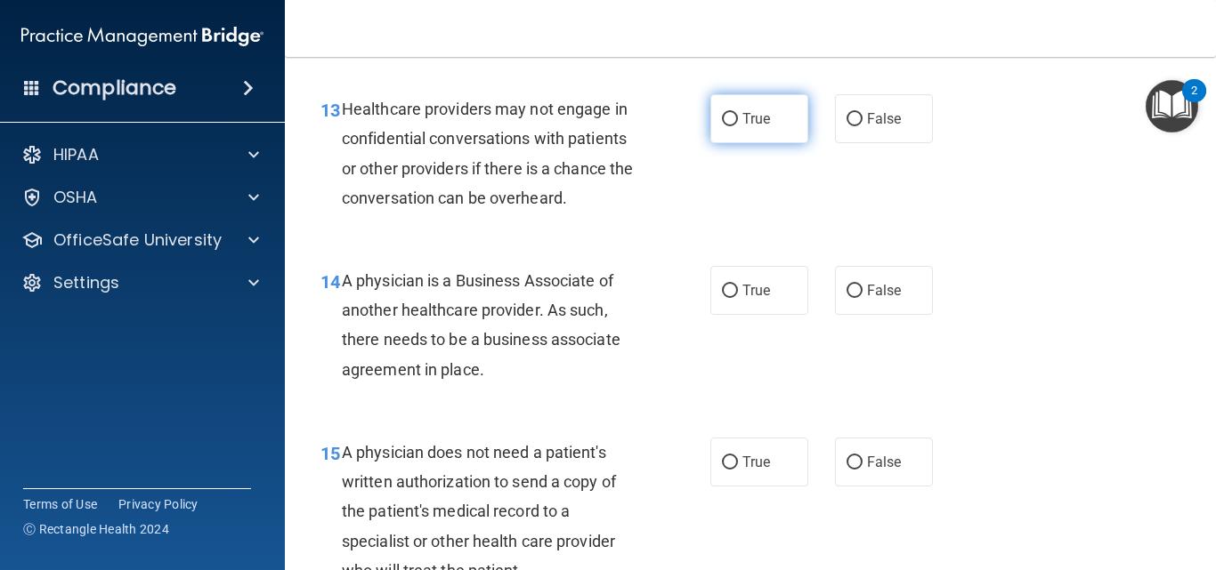
click at [760, 127] on span "True" at bounding box center [756, 118] width 28 height 17
click at [738, 126] on input "True" at bounding box center [730, 119] width 16 height 13
radio input "true"
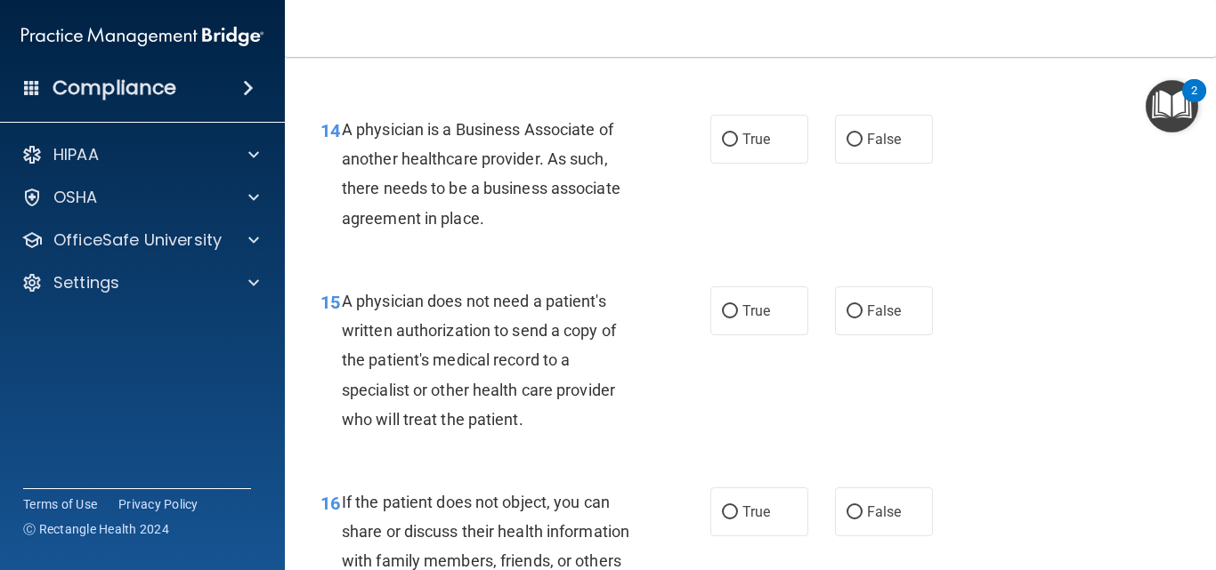
scroll to position [2314, 0]
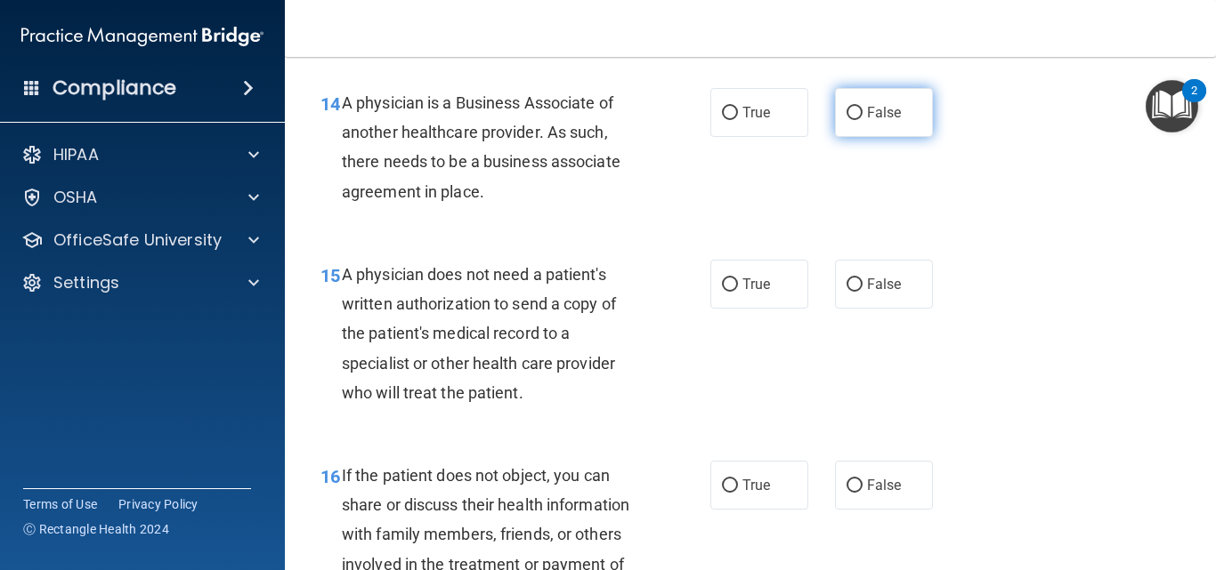
click at [867, 121] on span "False" at bounding box center [884, 112] width 35 height 17
click at [862, 120] on input "False" at bounding box center [854, 113] width 16 height 13
radio input "true"
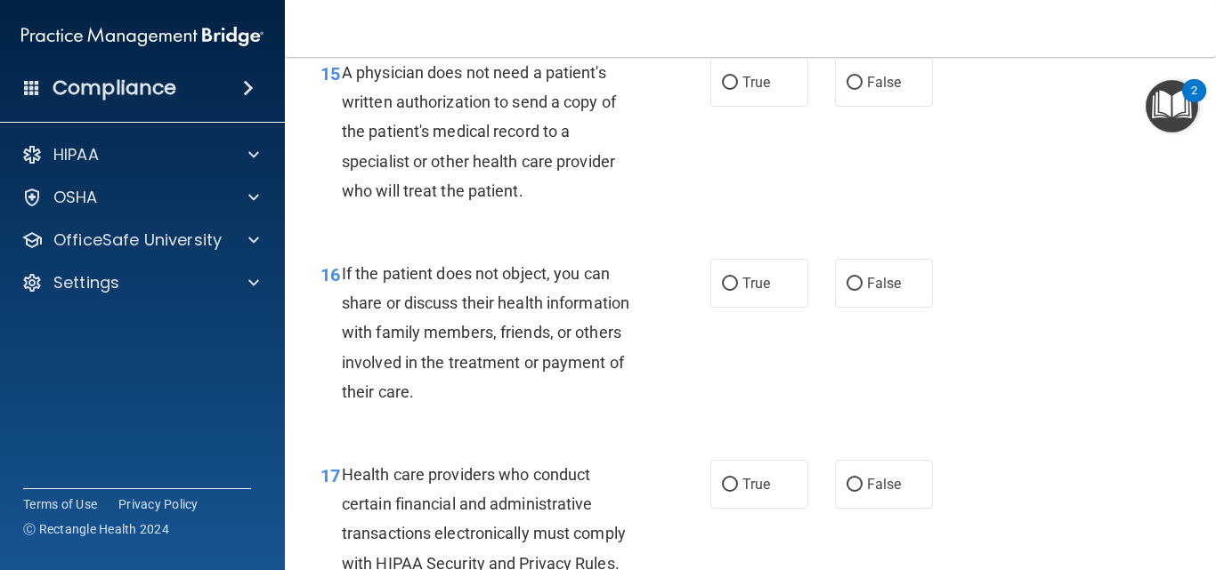
scroll to position [2492, 0]
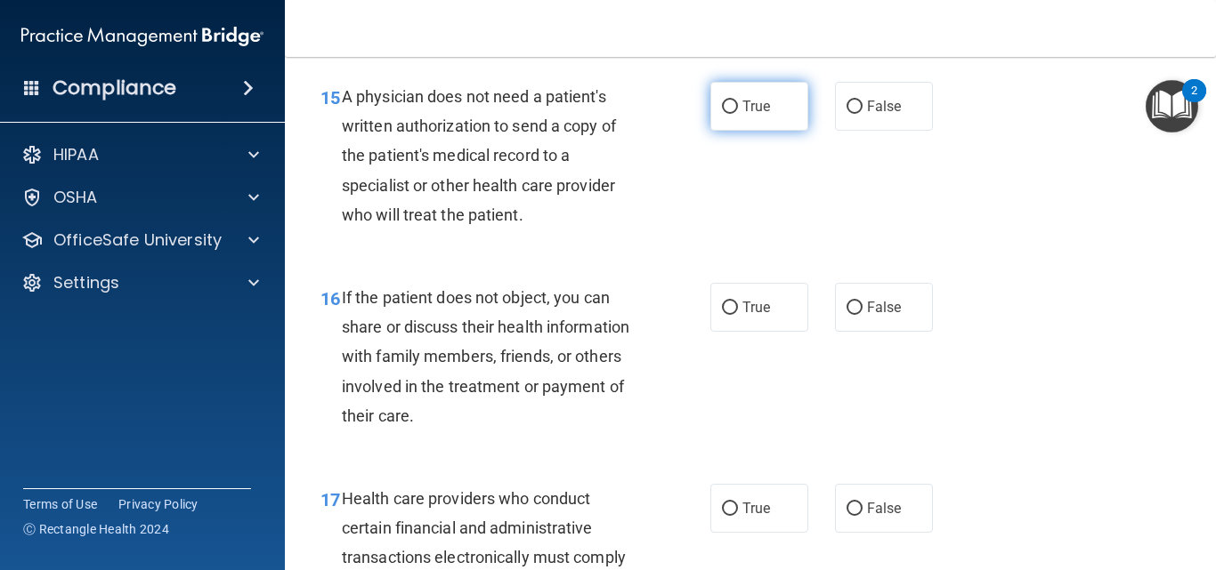
click at [771, 131] on label "True" at bounding box center [759, 106] width 98 height 49
click at [738, 114] on input "True" at bounding box center [730, 107] width 16 height 13
radio input "true"
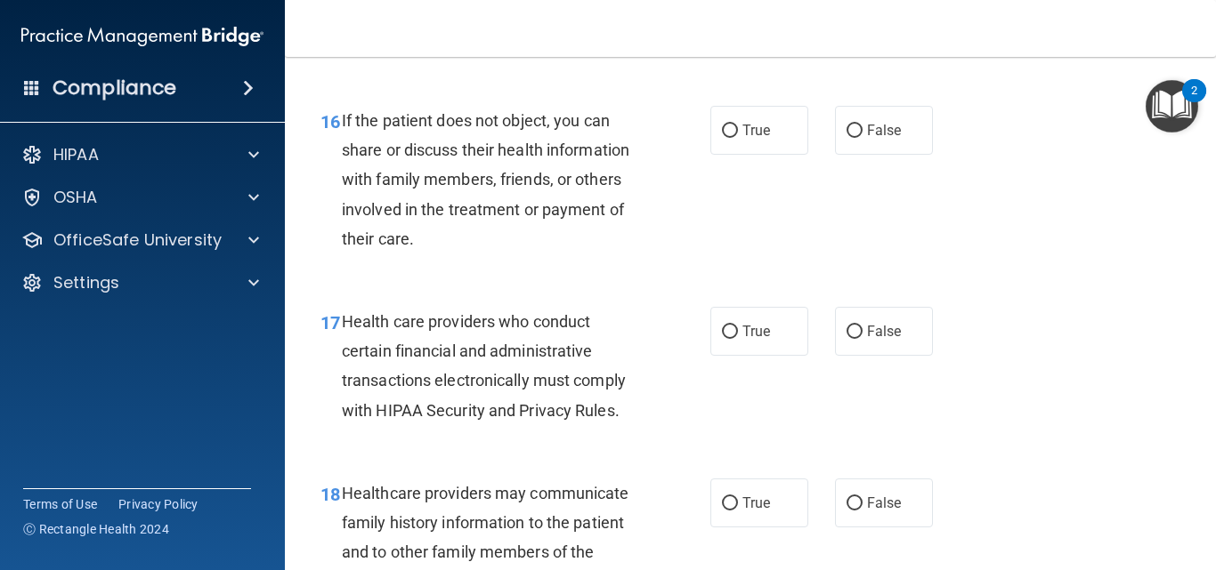
scroll to position [2670, 0]
click at [757, 154] on label "True" at bounding box center [759, 129] width 98 height 49
click at [738, 137] on input "True" at bounding box center [730, 130] width 16 height 13
radio input "true"
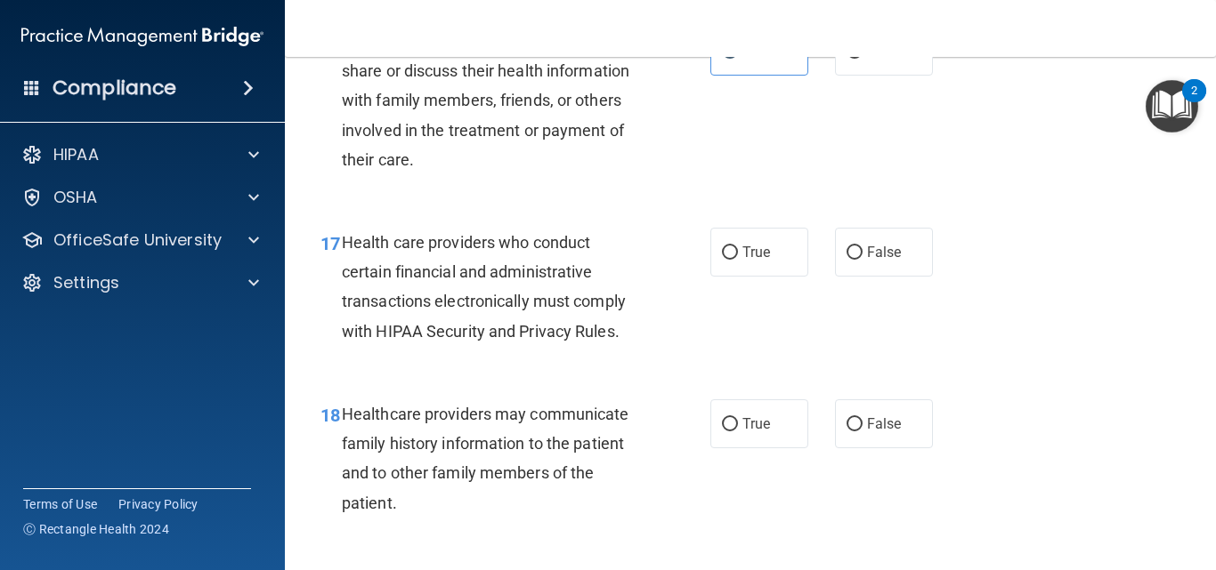
scroll to position [2848, 0]
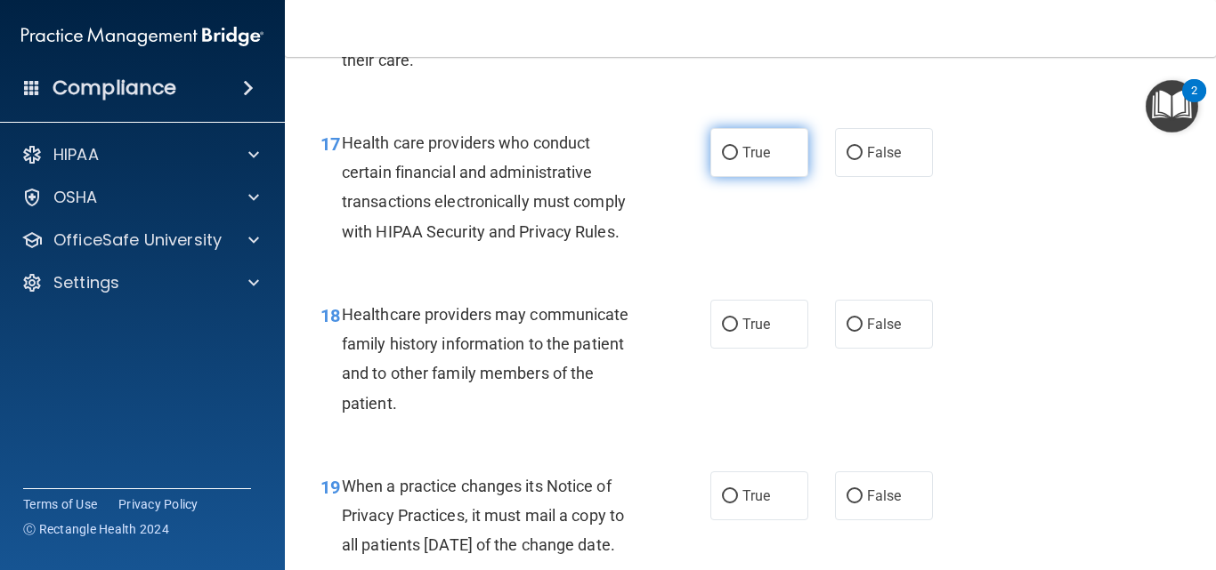
click at [765, 175] on label "True" at bounding box center [759, 152] width 98 height 49
click at [738, 160] on input "True" at bounding box center [730, 153] width 16 height 13
radio input "true"
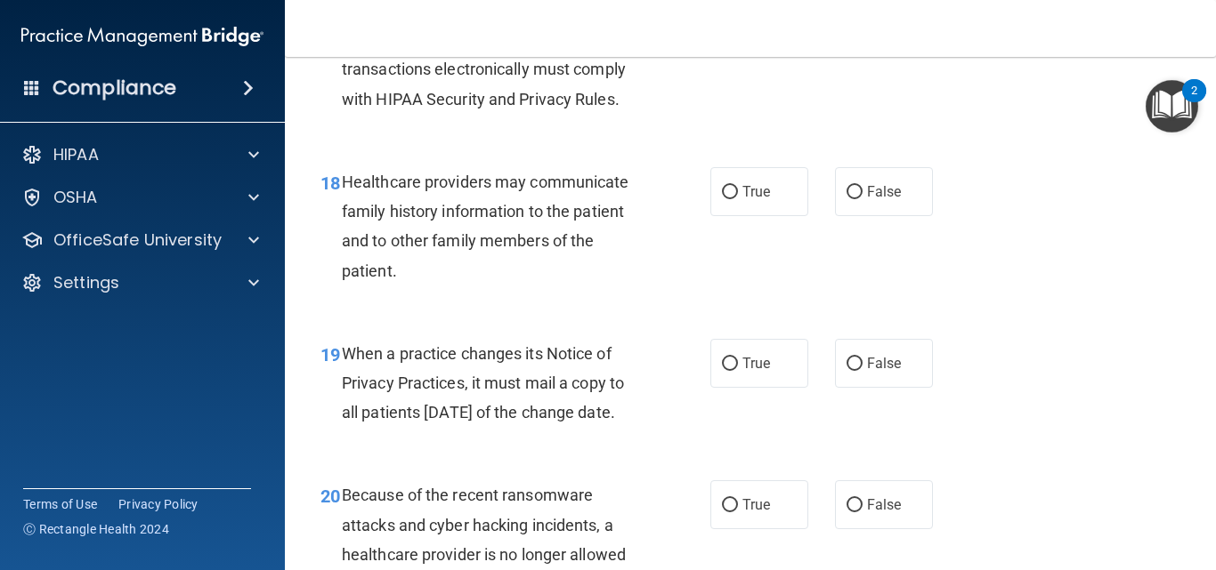
scroll to position [3026, 0]
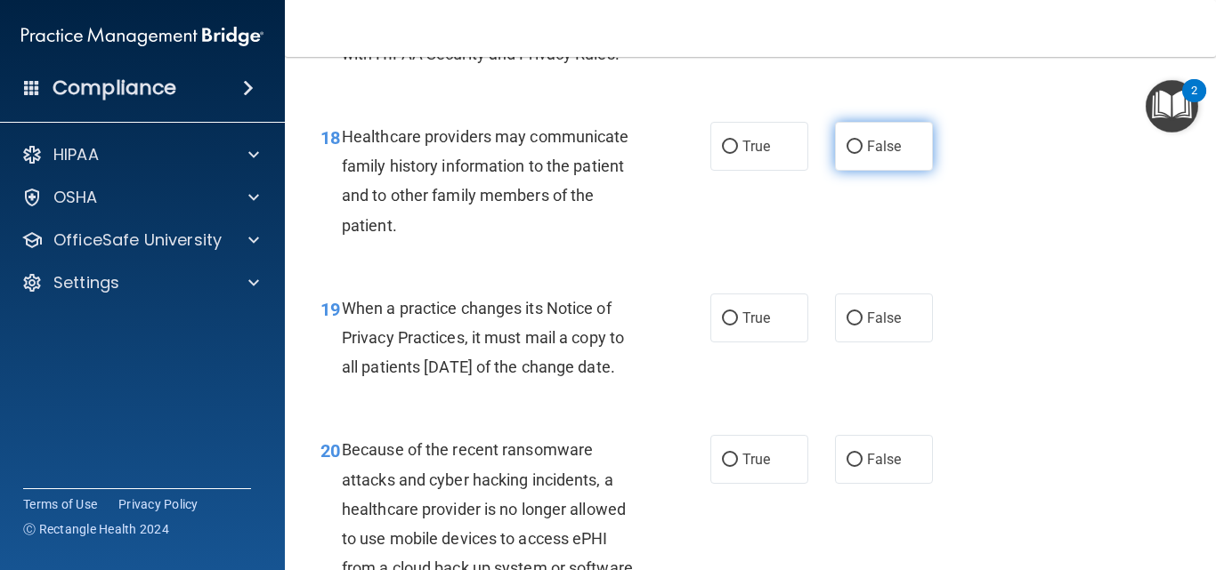
click at [885, 171] on label "False" at bounding box center [884, 146] width 98 height 49
click at [862, 154] on input "False" at bounding box center [854, 147] width 16 height 13
radio input "true"
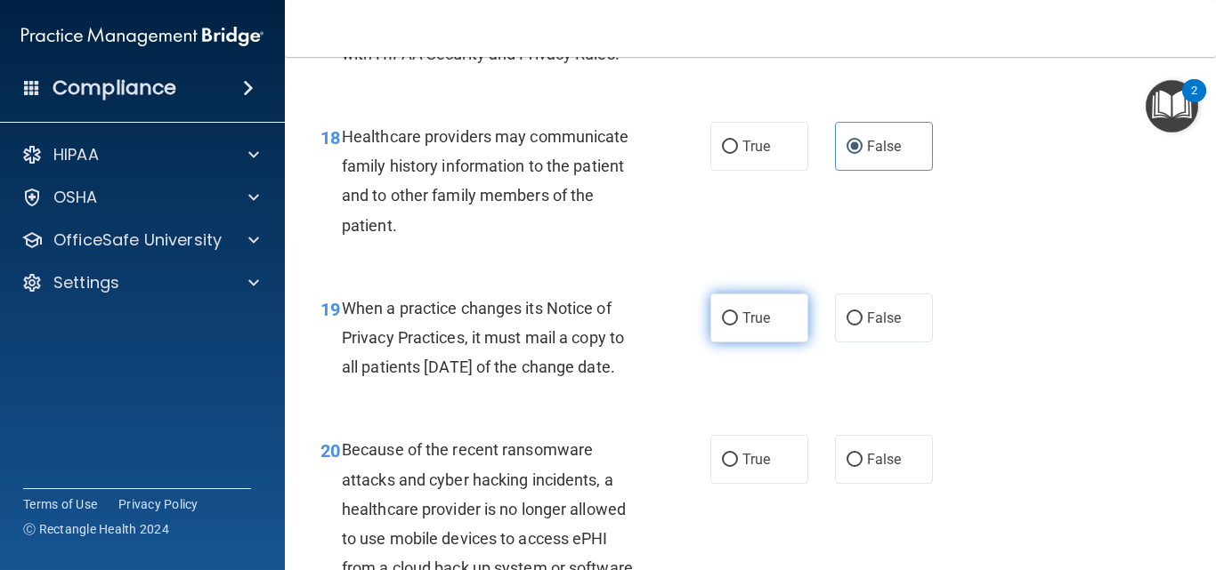
click at [729, 343] on label "True" at bounding box center [759, 318] width 98 height 49
click at [729, 326] on input "True" at bounding box center [730, 318] width 16 height 13
radio input "true"
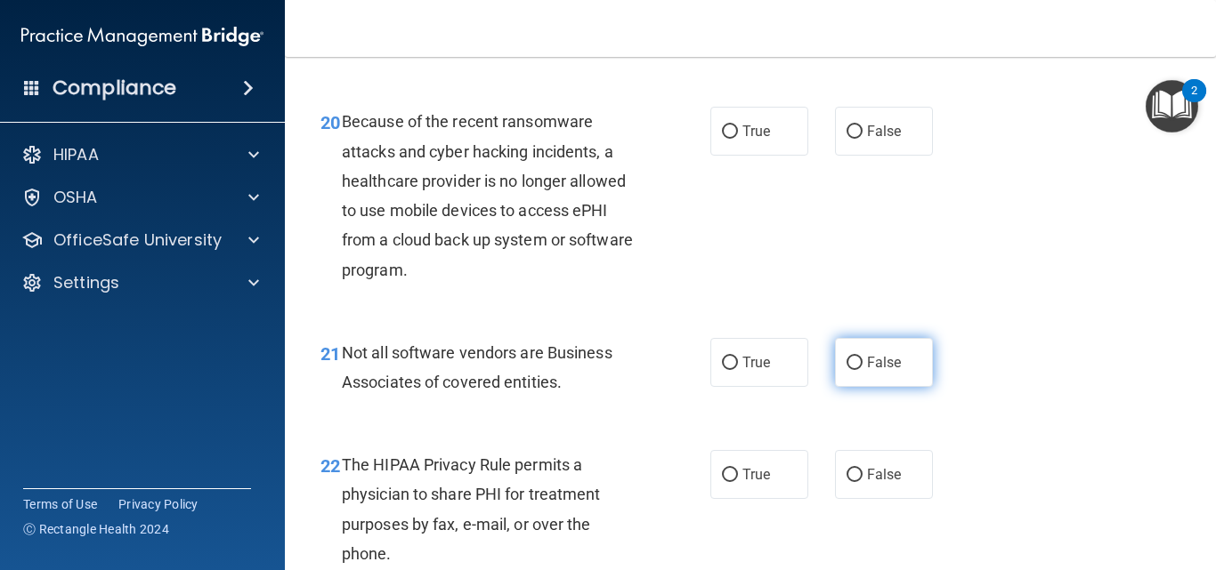
scroll to position [3382, 0]
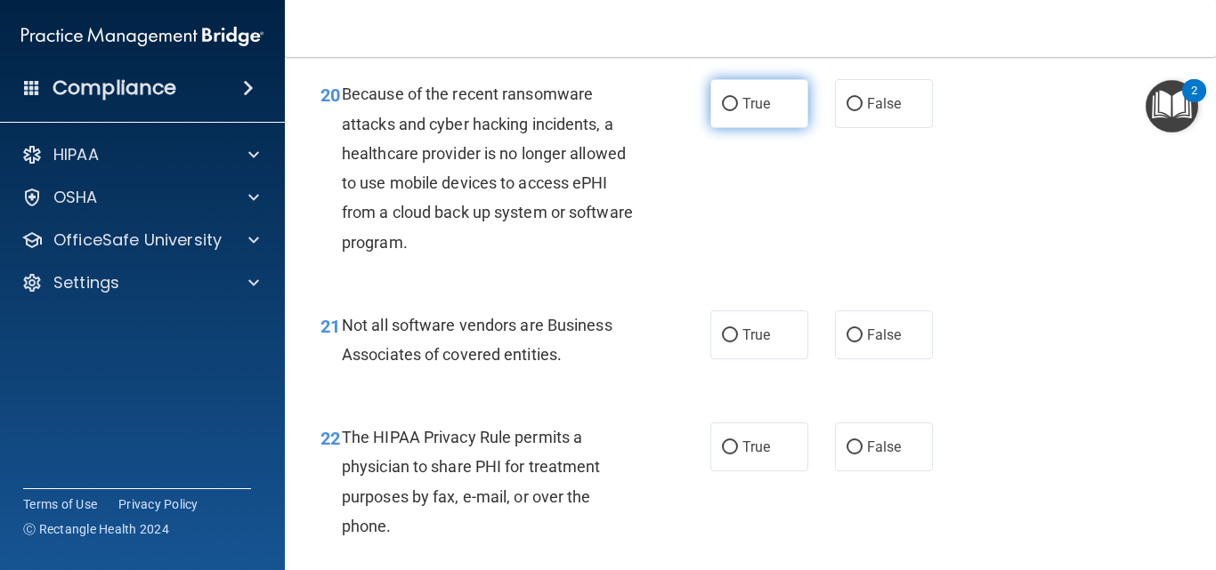
click at [739, 128] on label "True" at bounding box center [759, 103] width 98 height 49
click at [738, 111] on input "True" at bounding box center [730, 104] width 16 height 13
radio input "true"
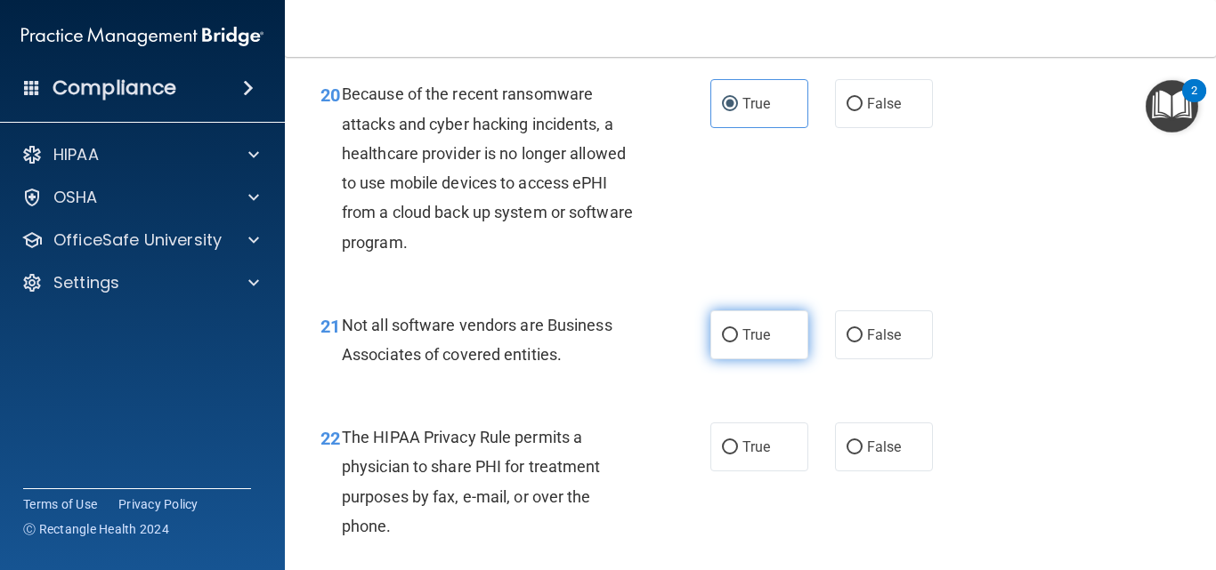
click at [749, 360] on label "True" at bounding box center [759, 335] width 98 height 49
click at [738, 343] on input "True" at bounding box center [730, 335] width 16 height 13
radio input "true"
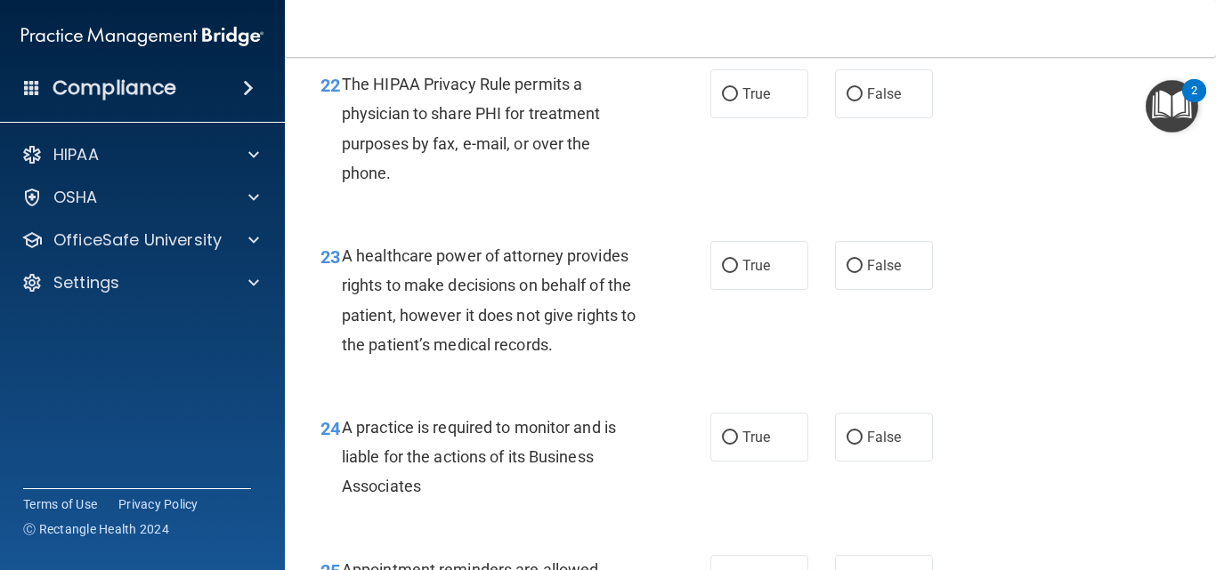
scroll to position [3738, 0]
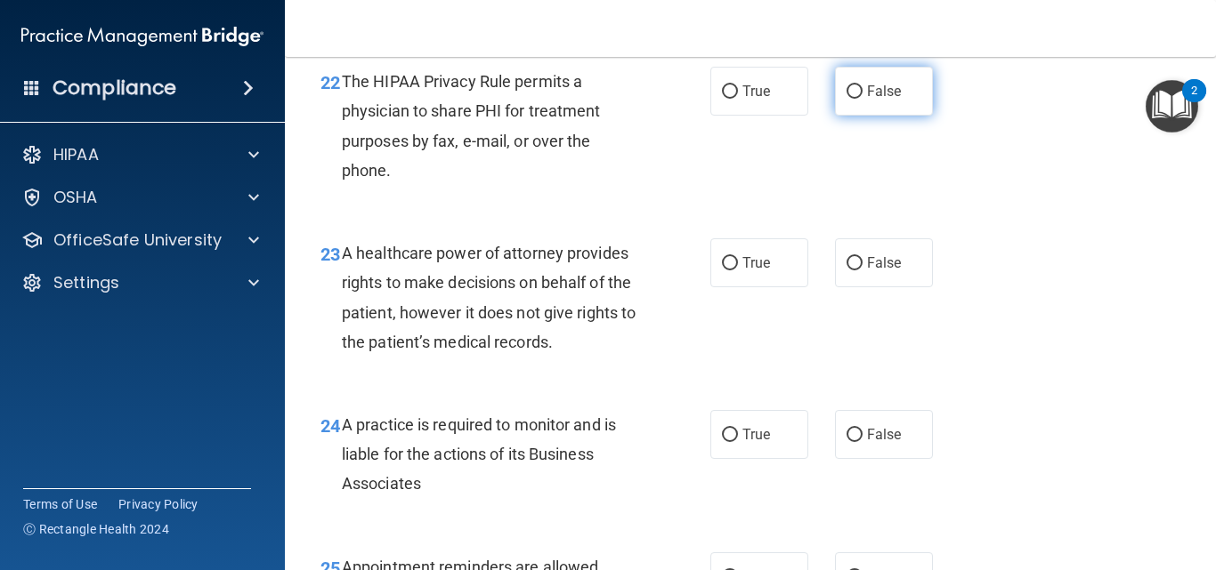
click at [875, 100] on span "False" at bounding box center [884, 91] width 35 height 17
click at [862, 99] on input "False" at bounding box center [854, 91] width 16 height 13
radio input "true"
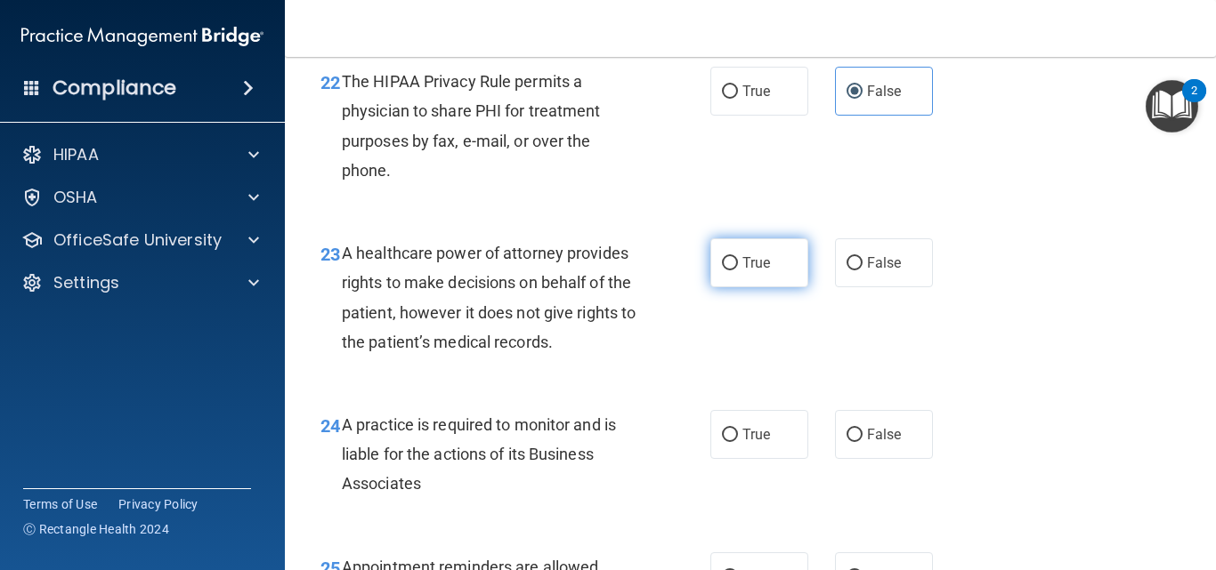
click at [747, 271] on span "True" at bounding box center [756, 263] width 28 height 17
click at [738, 271] on input "True" at bounding box center [730, 263] width 16 height 13
radio input "true"
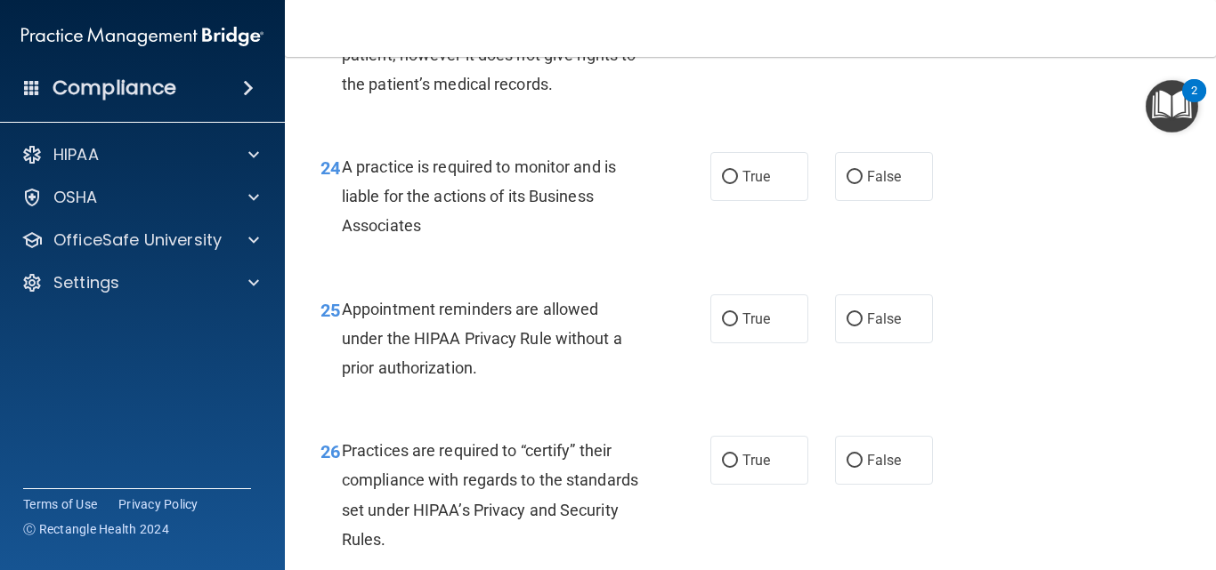
scroll to position [4004, 0]
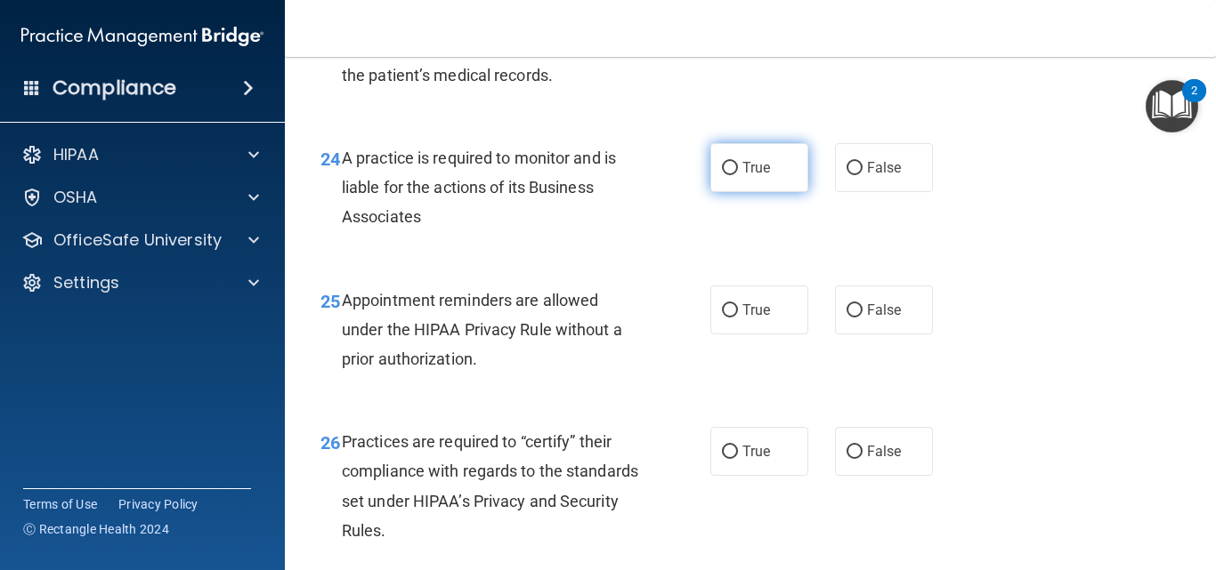
click at [722, 175] on input "True" at bounding box center [730, 168] width 16 height 13
radio input "true"
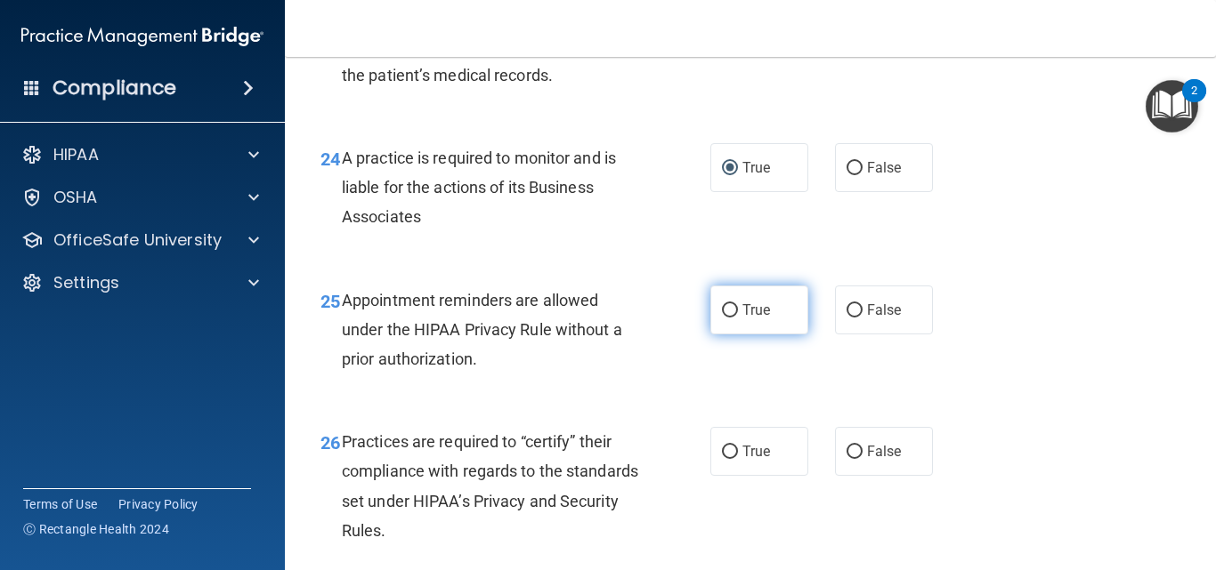
click at [743, 335] on label "True" at bounding box center [759, 310] width 98 height 49
click at [738, 318] on input "True" at bounding box center [730, 310] width 16 height 13
radio input "true"
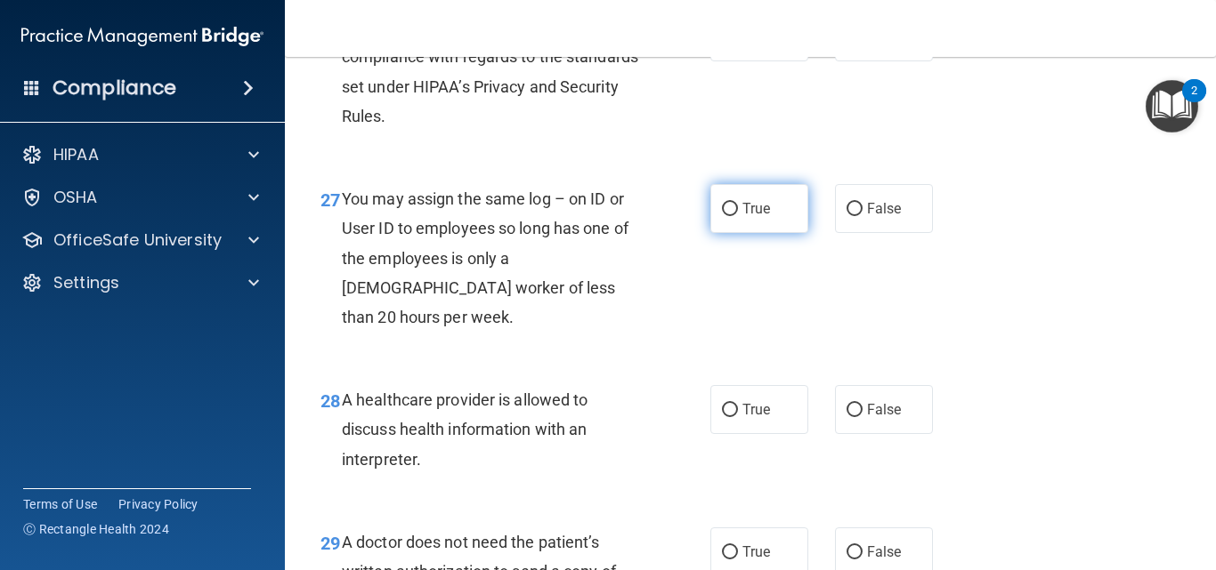
scroll to position [4449, 0]
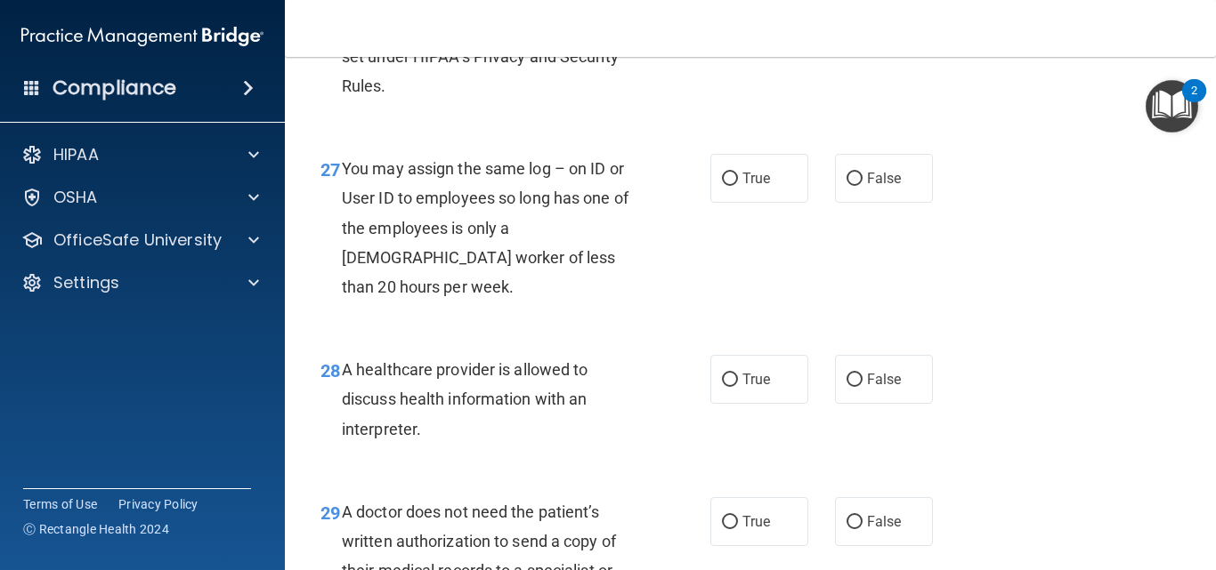
click at [764, 31] on label "True" at bounding box center [759, 6] width 98 height 49
click at [738, 14] on input "True" at bounding box center [730, 7] width 16 height 13
radio input "true"
click at [867, 187] on span "False" at bounding box center [884, 178] width 35 height 17
click at [862, 186] on input "False" at bounding box center [854, 179] width 16 height 13
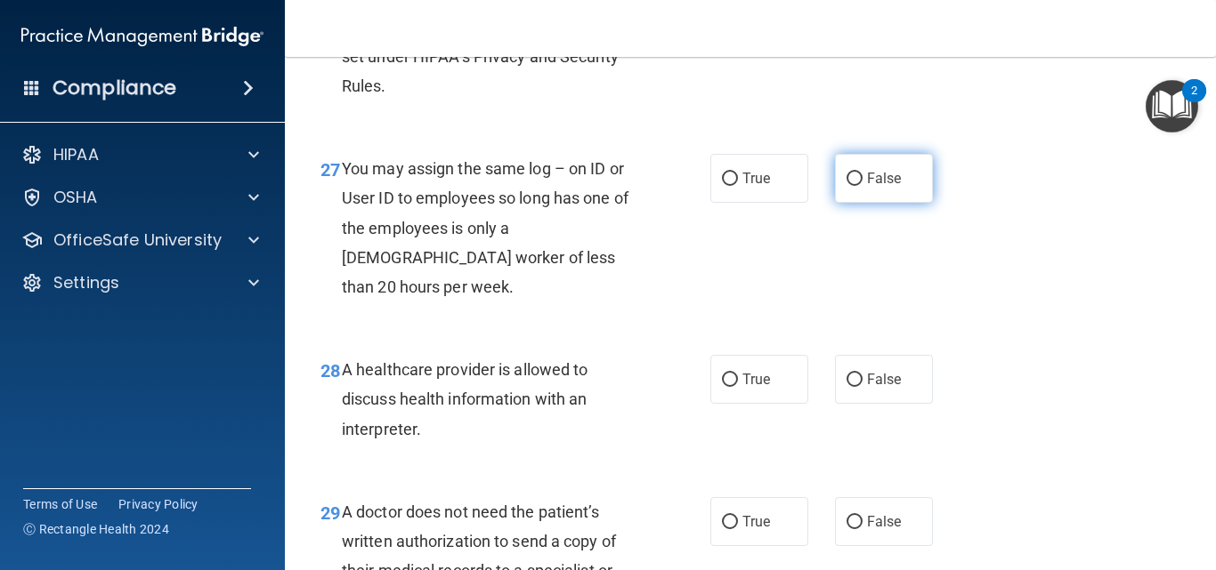
radio input "true"
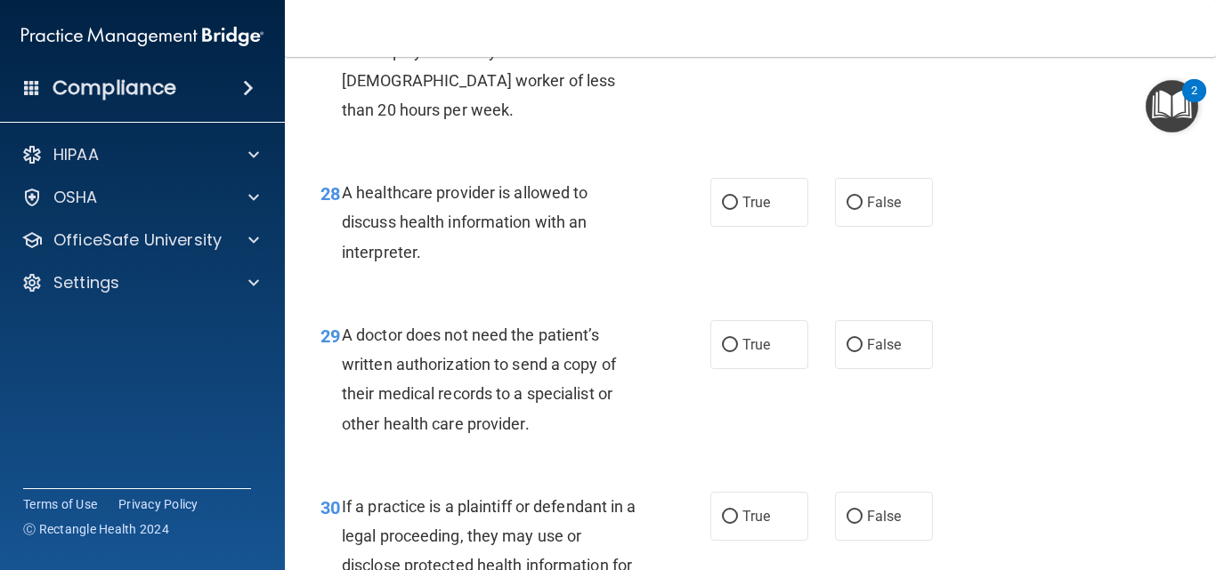
scroll to position [4716, 0]
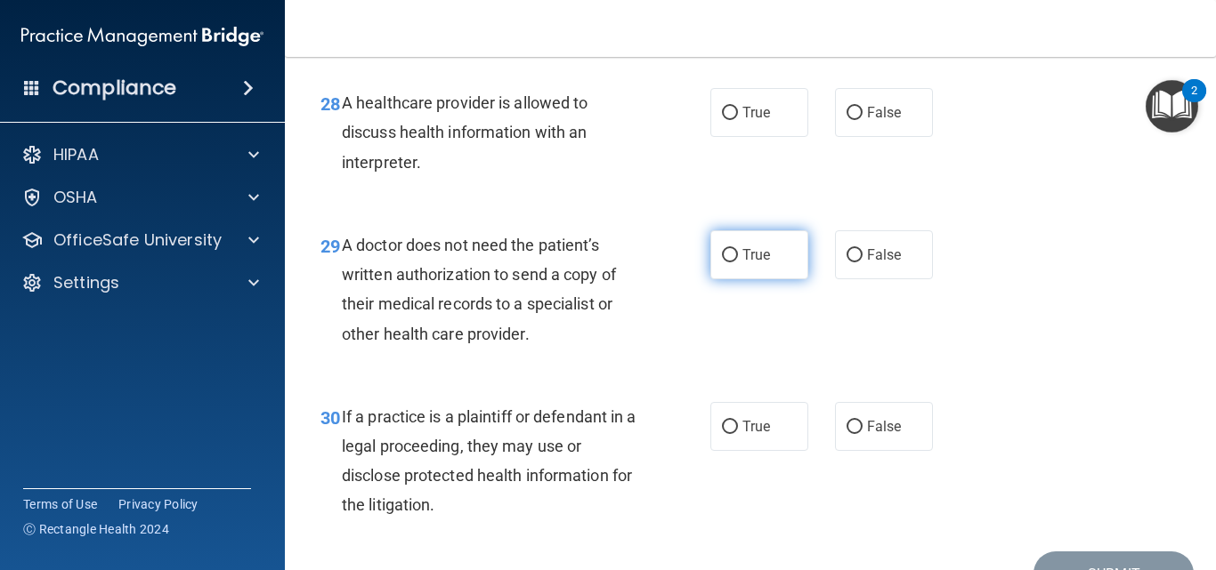
click at [759, 263] on span "True" at bounding box center [756, 254] width 28 height 17
click at [738, 263] on input "True" at bounding box center [730, 255] width 16 height 13
radio input "true"
click at [768, 137] on label "True" at bounding box center [759, 112] width 98 height 49
click at [738, 120] on input "True" at bounding box center [730, 113] width 16 height 13
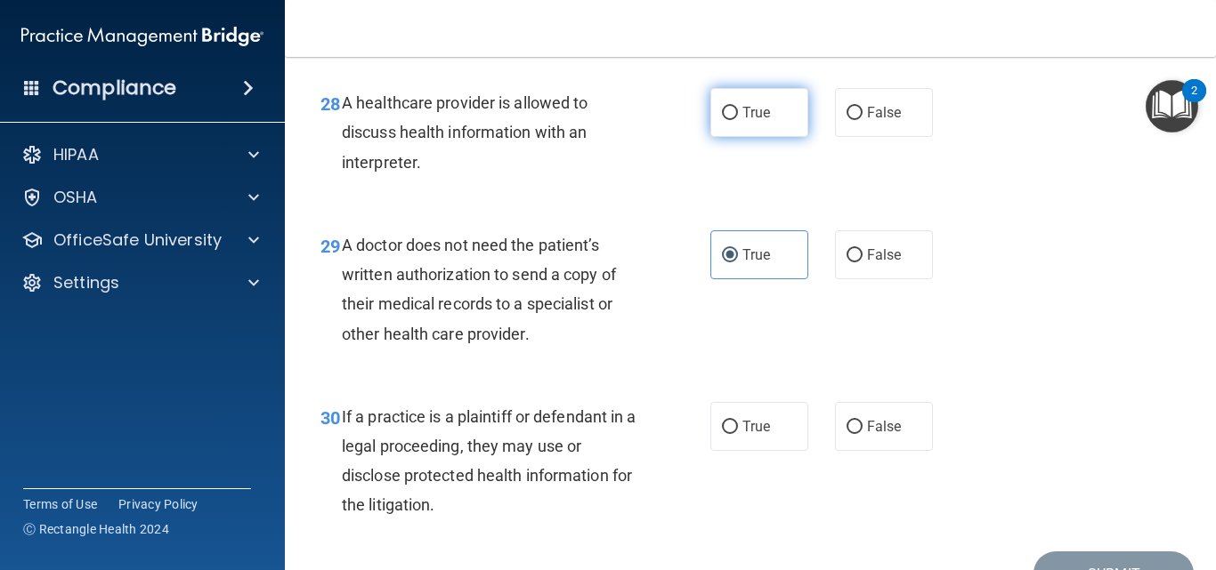
radio input "true"
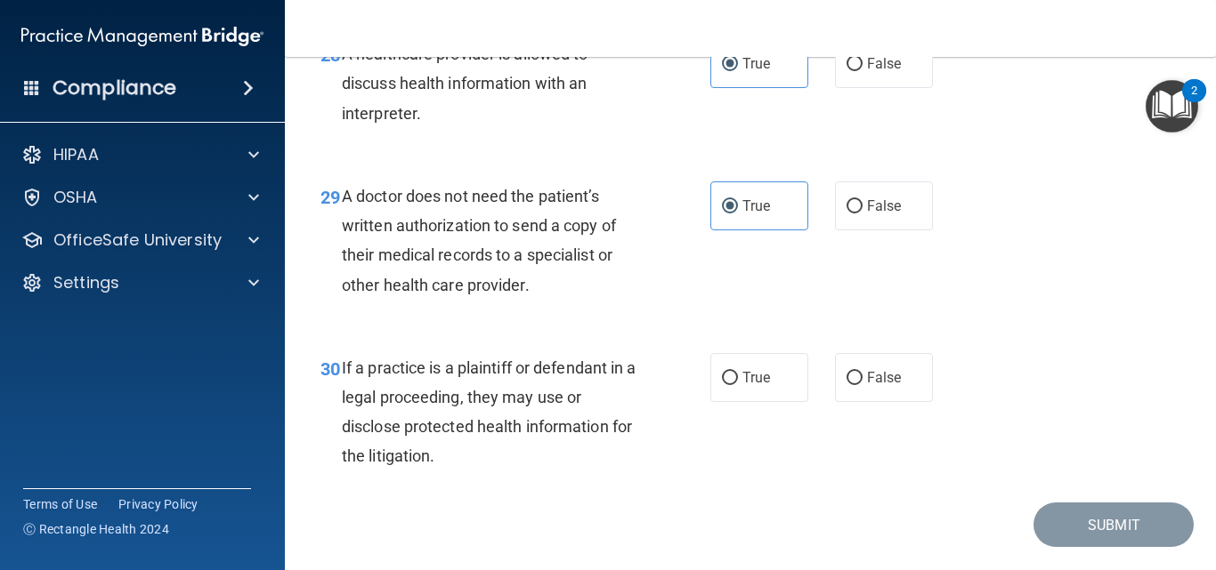
scroll to position [4843, 0]
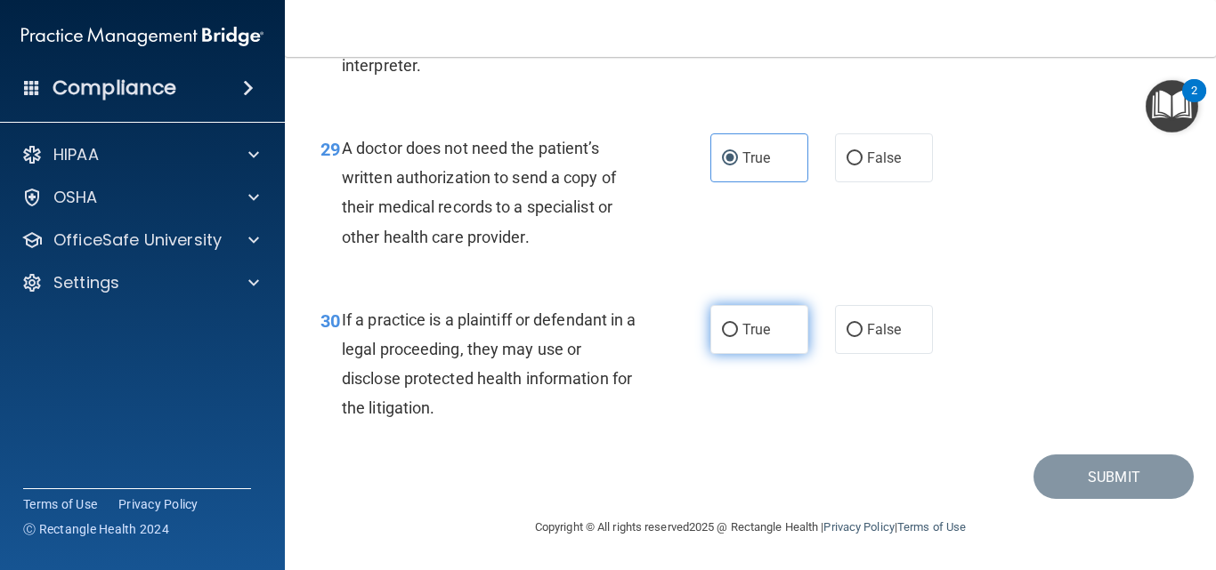
click at [755, 328] on span "True" at bounding box center [756, 329] width 28 height 17
click at [738, 328] on input "True" at bounding box center [730, 330] width 16 height 13
radio input "true"
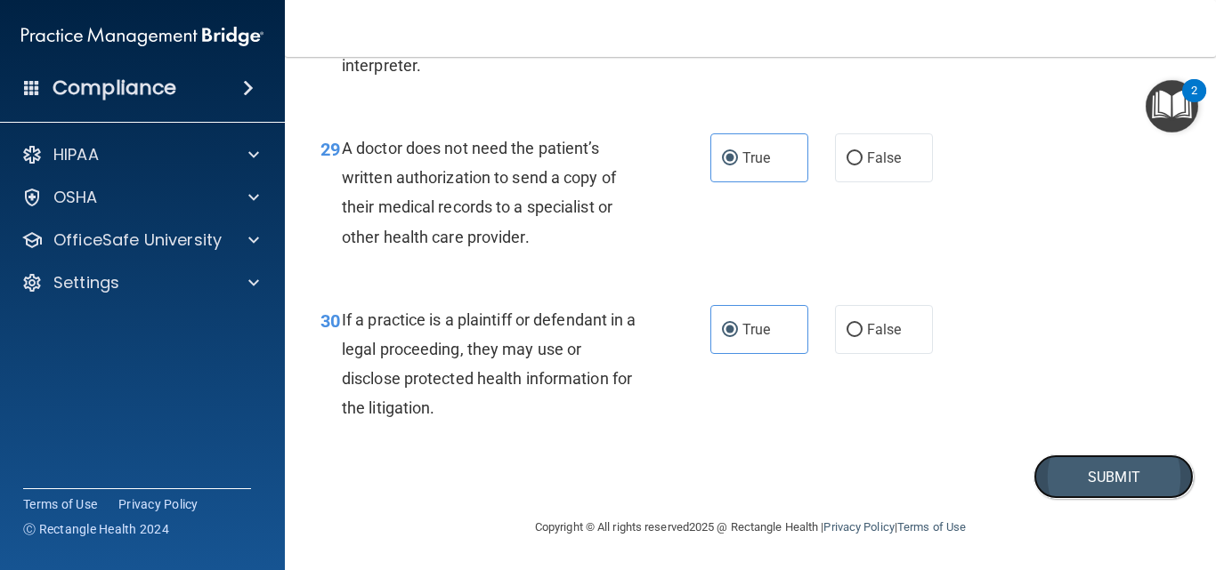
click at [1100, 462] on button "Submit" at bounding box center [1113, 477] width 160 height 45
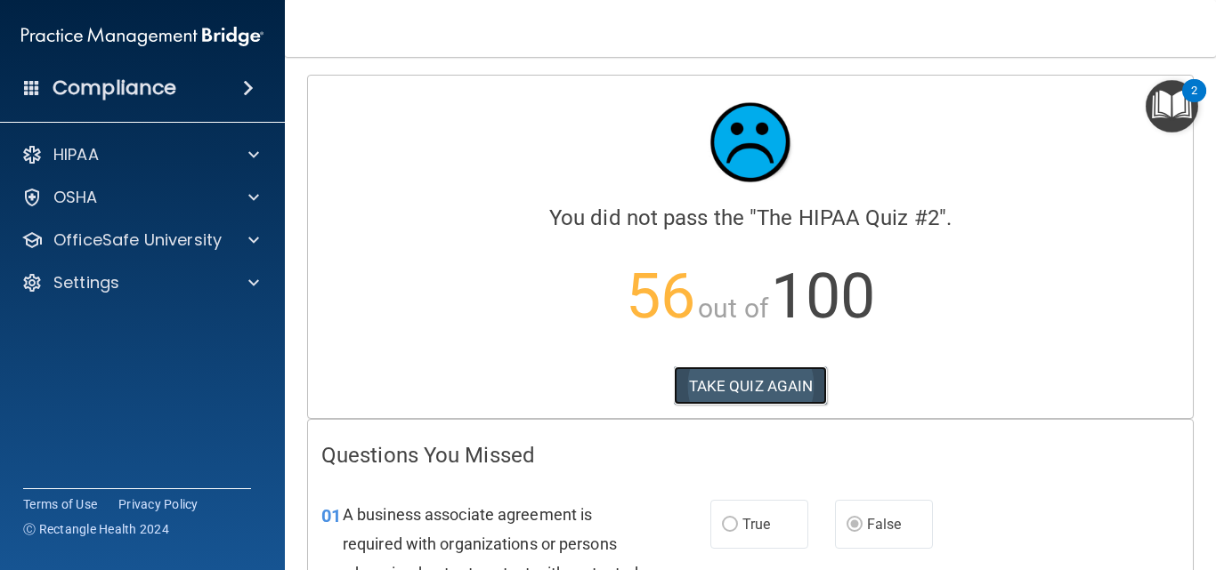
click at [744, 387] on button "TAKE QUIZ AGAIN" at bounding box center [751, 386] width 154 height 39
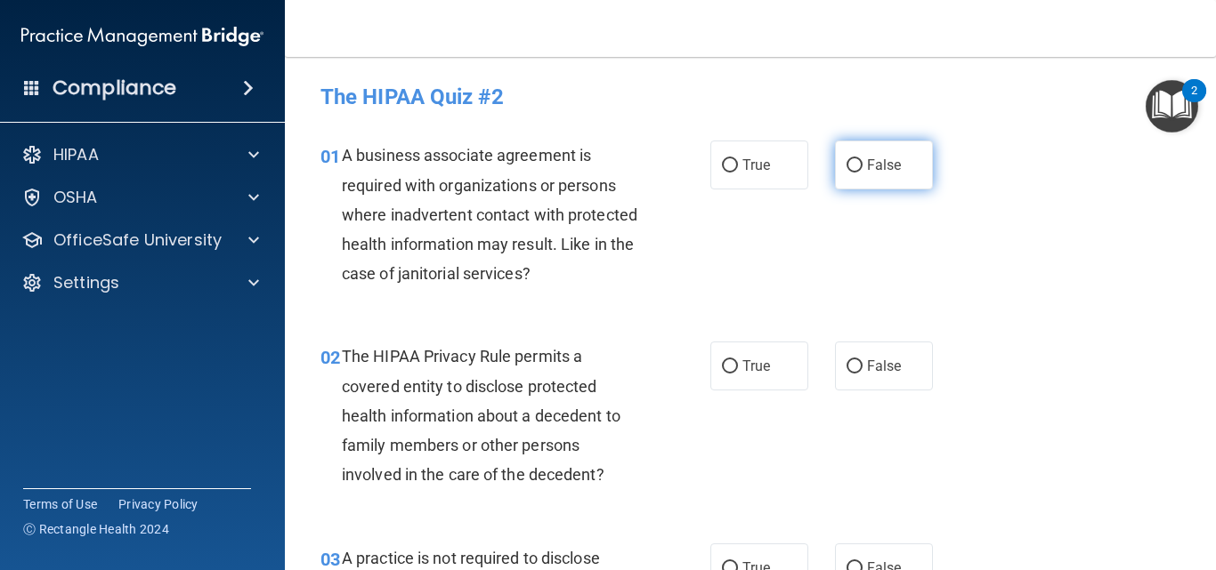
click at [849, 163] on input "False" at bounding box center [854, 165] width 16 height 13
radio input "true"
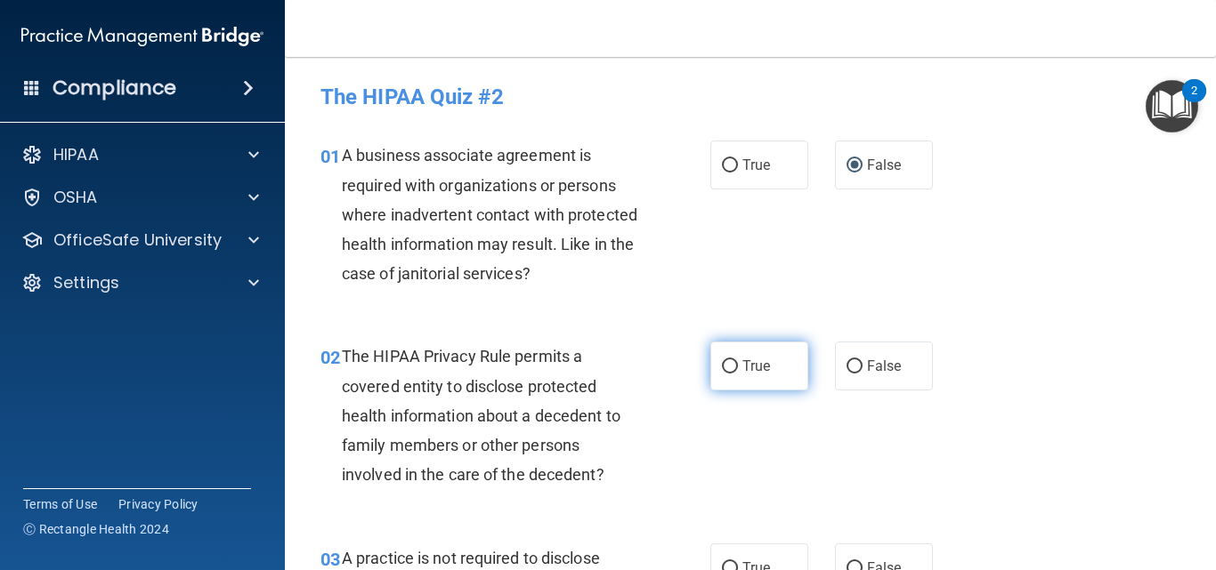
click at [764, 358] on label "True" at bounding box center [759, 366] width 98 height 49
click at [738, 360] on input "True" at bounding box center [730, 366] width 16 height 13
radio input "true"
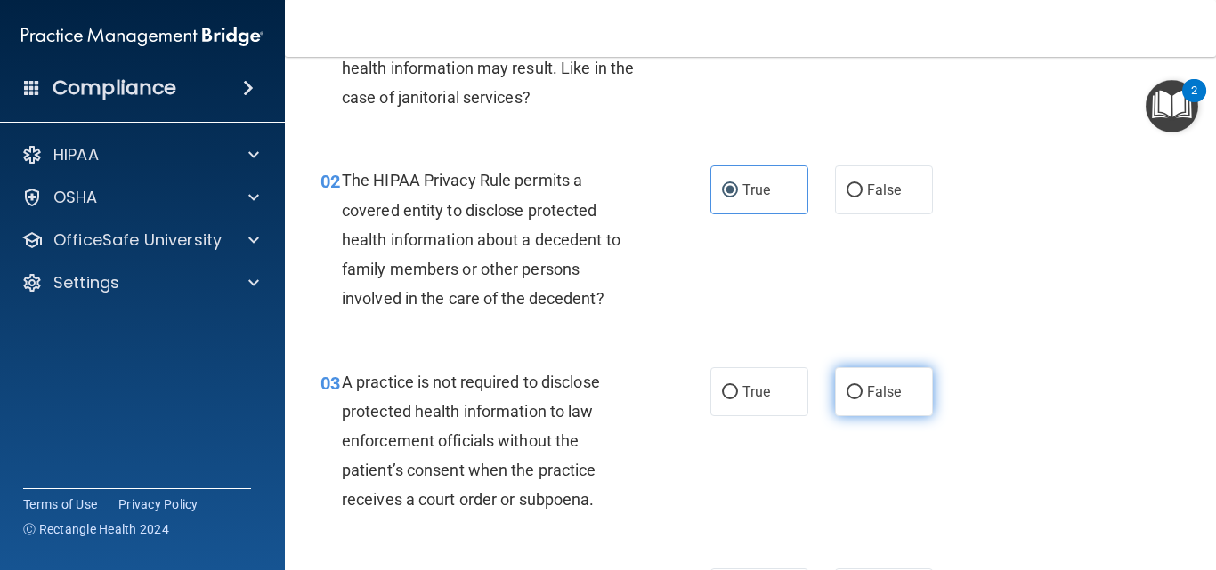
scroll to position [178, 0]
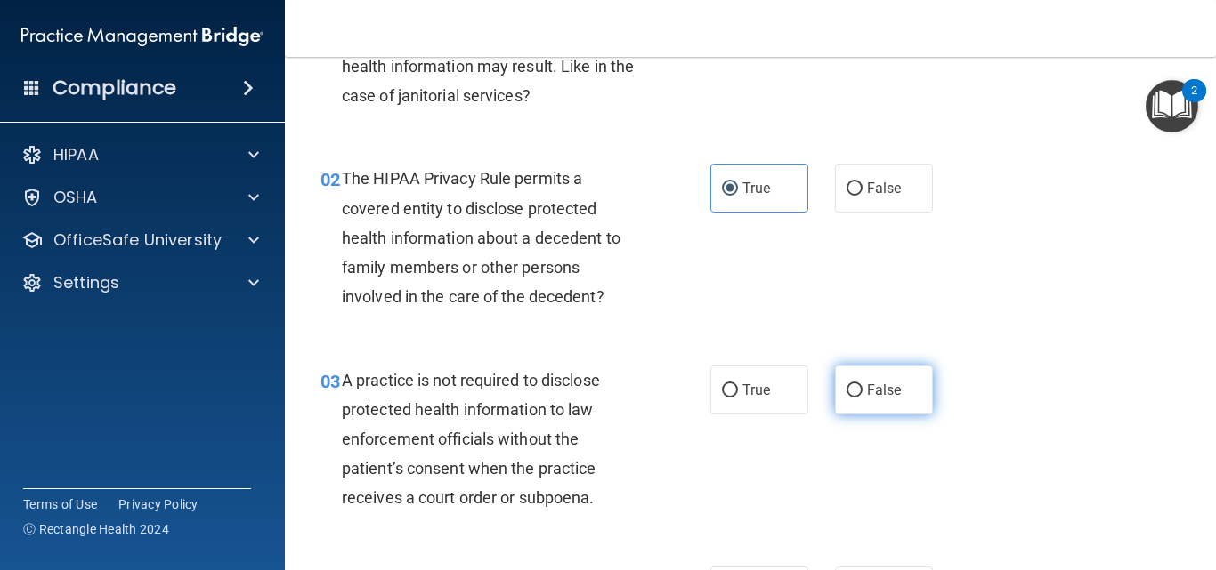
click at [883, 400] on label "False" at bounding box center [884, 390] width 98 height 49
click at [862, 398] on input "False" at bounding box center [854, 390] width 16 height 13
radio input "true"
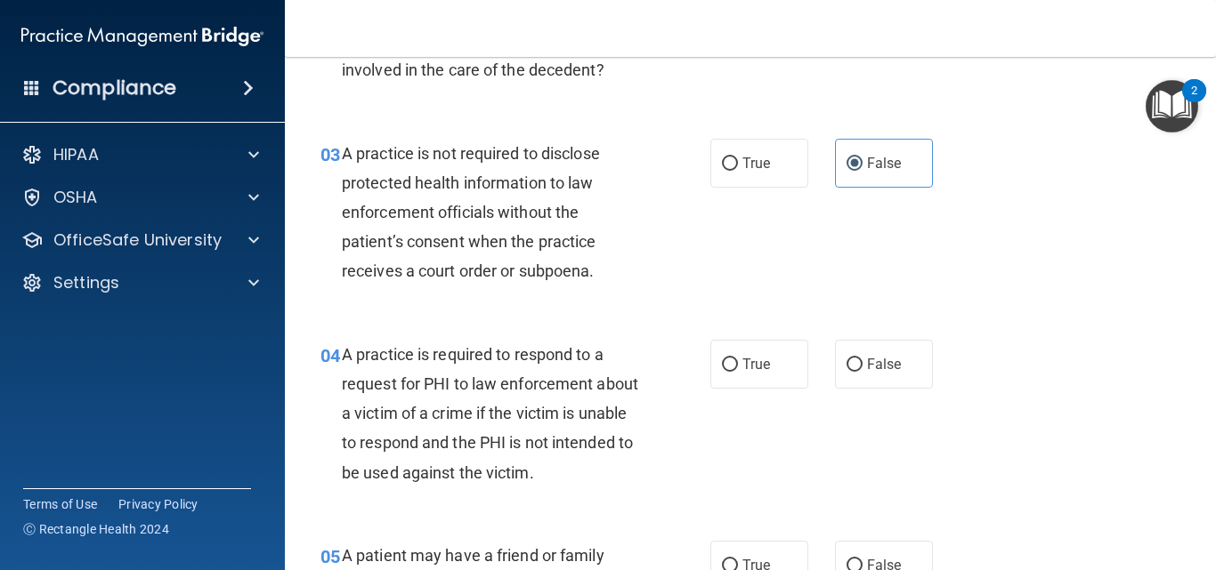
scroll to position [445, 0]
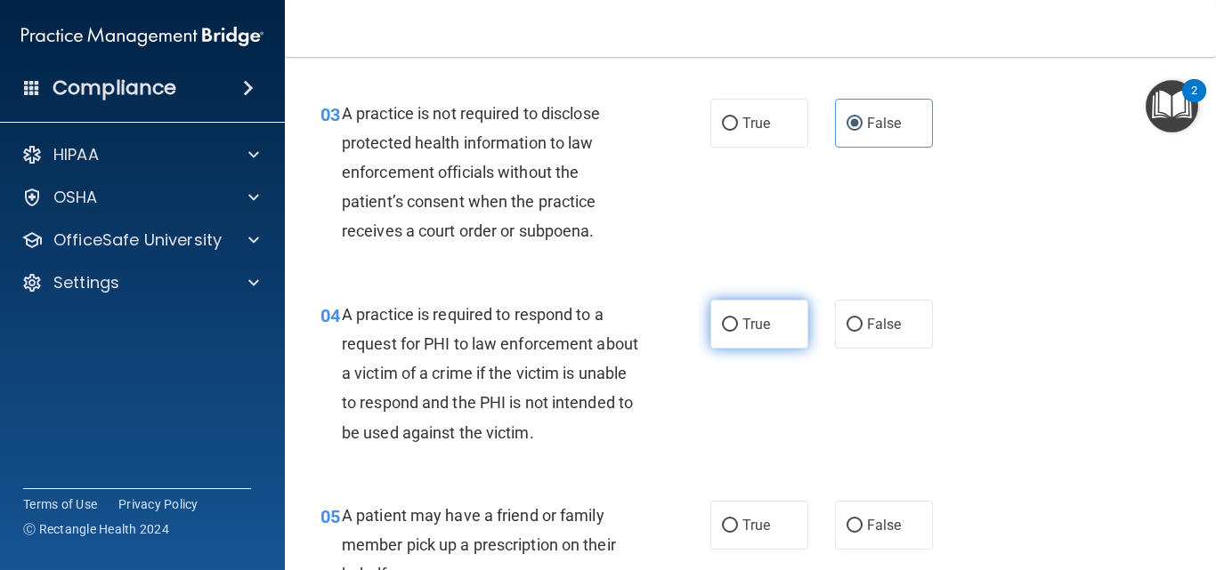
click at [762, 337] on label "True" at bounding box center [759, 324] width 98 height 49
click at [738, 332] on input "True" at bounding box center [730, 325] width 16 height 13
radio input "true"
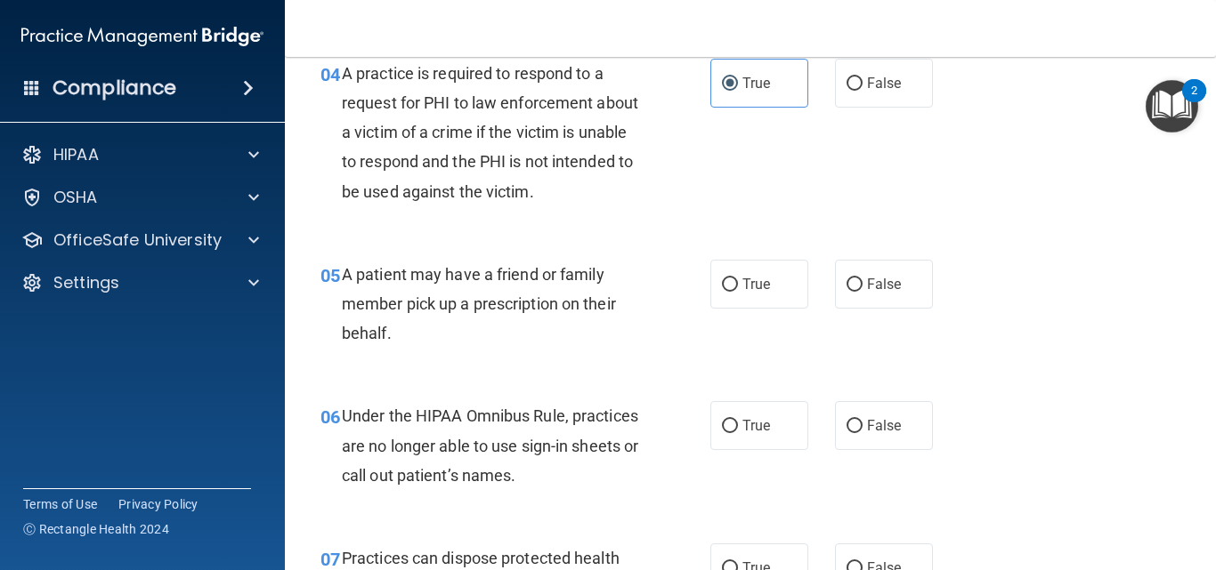
scroll to position [712, 0]
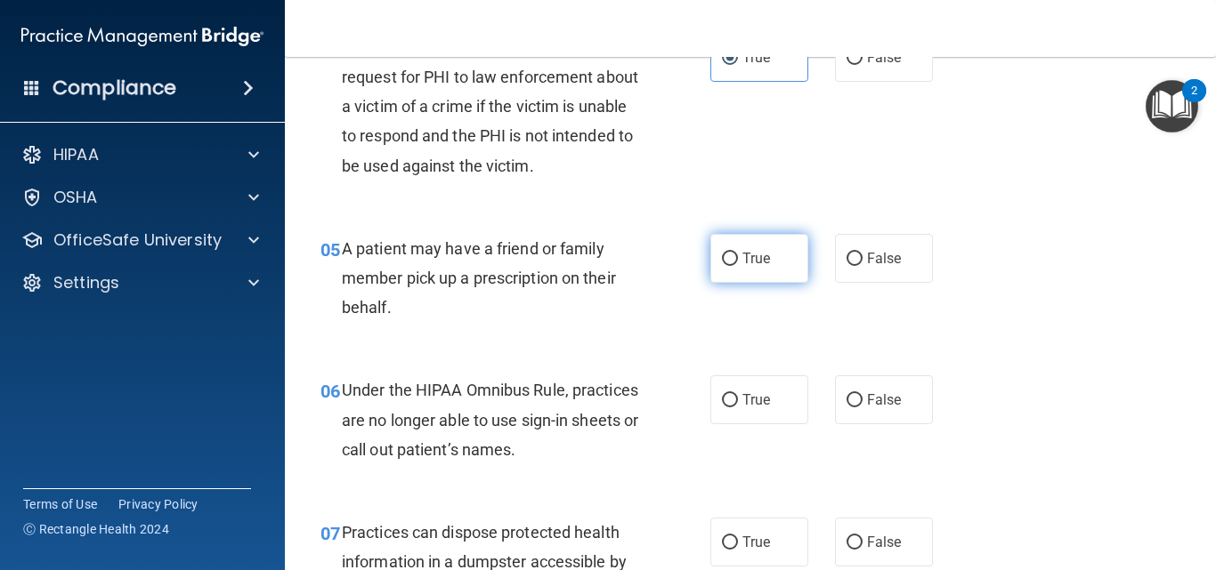
click at [731, 263] on input "True" at bounding box center [730, 259] width 16 height 13
radio input "true"
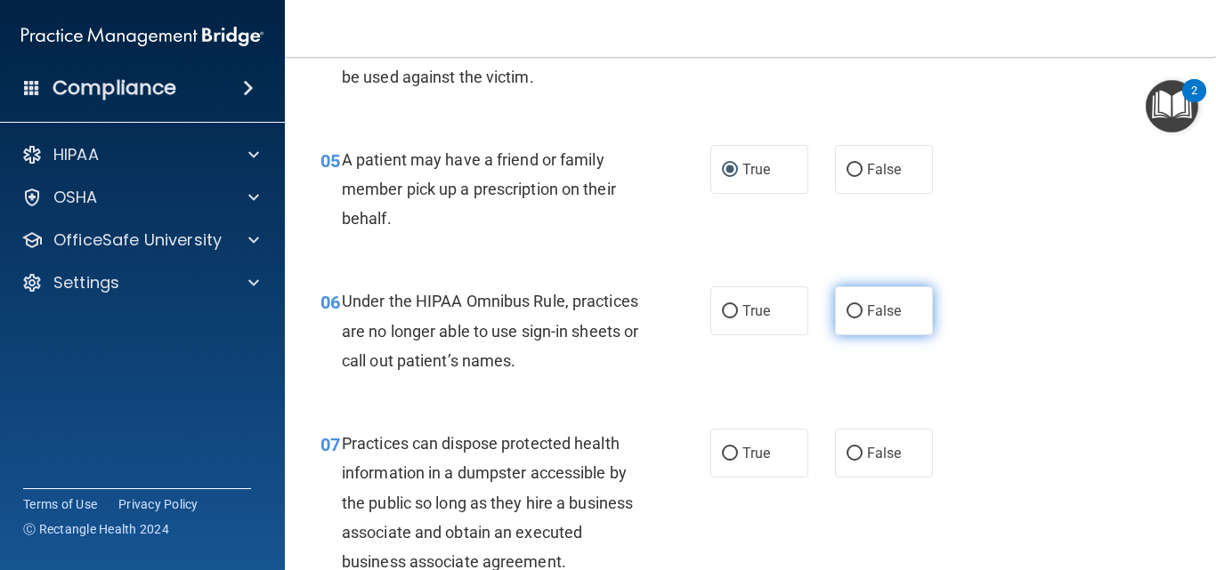
click at [871, 334] on label "False" at bounding box center [884, 311] width 98 height 49
click at [862, 319] on input "False" at bounding box center [854, 311] width 16 height 13
radio input "true"
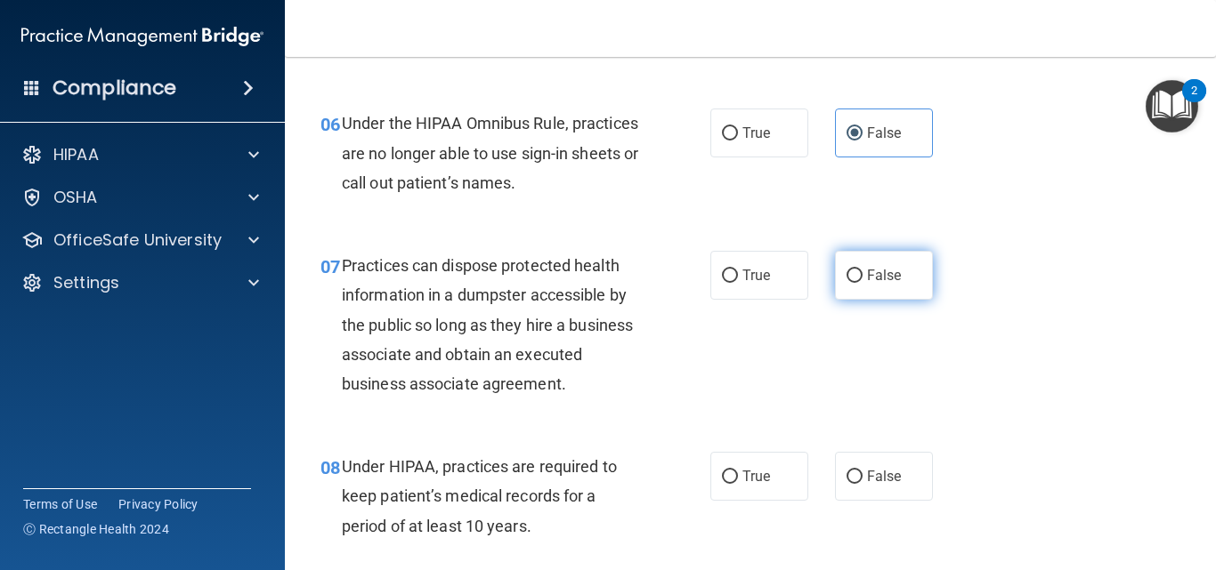
click at [867, 273] on span "False" at bounding box center [884, 275] width 35 height 17
click at [862, 273] on input "False" at bounding box center [854, 276] width 16 height 13
radio input "true"
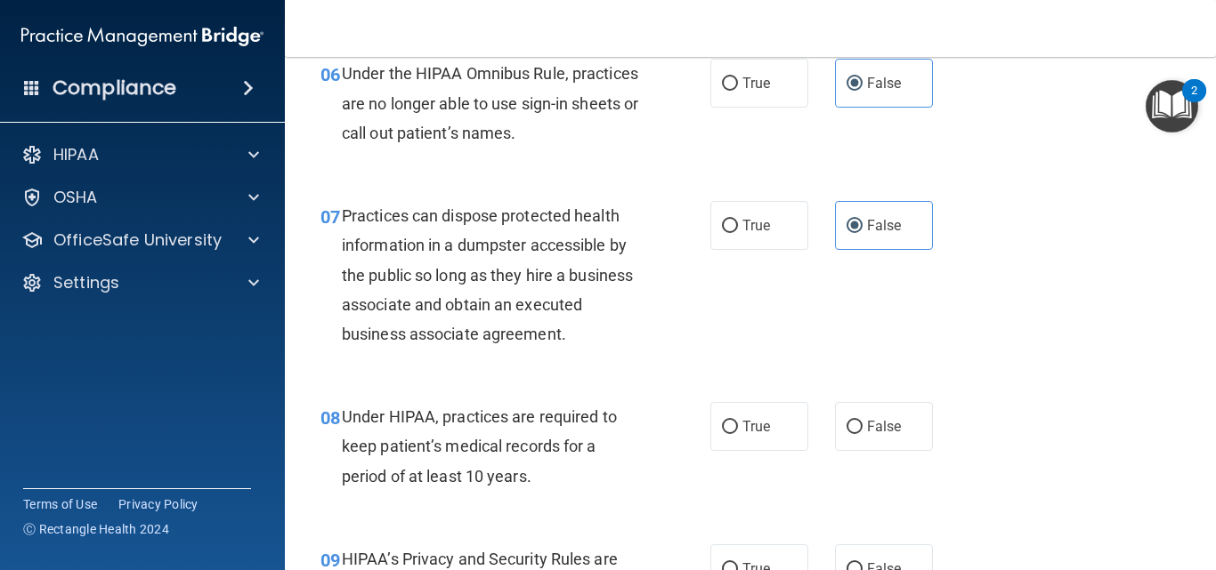
scroll to position [1068, 0]
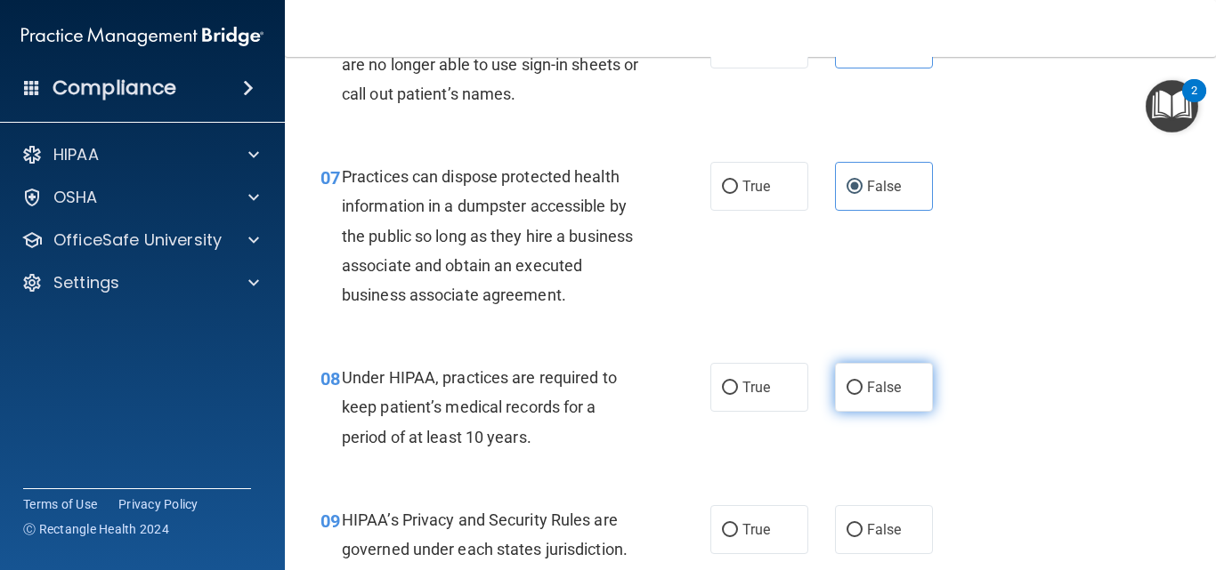
click at [867, 387] on span "False" at bounding box center [884, 387] width 35 height 17
click at [862, 387] on input "False" at bounding box center [854, 388] width 16 height 13
radio input "true"
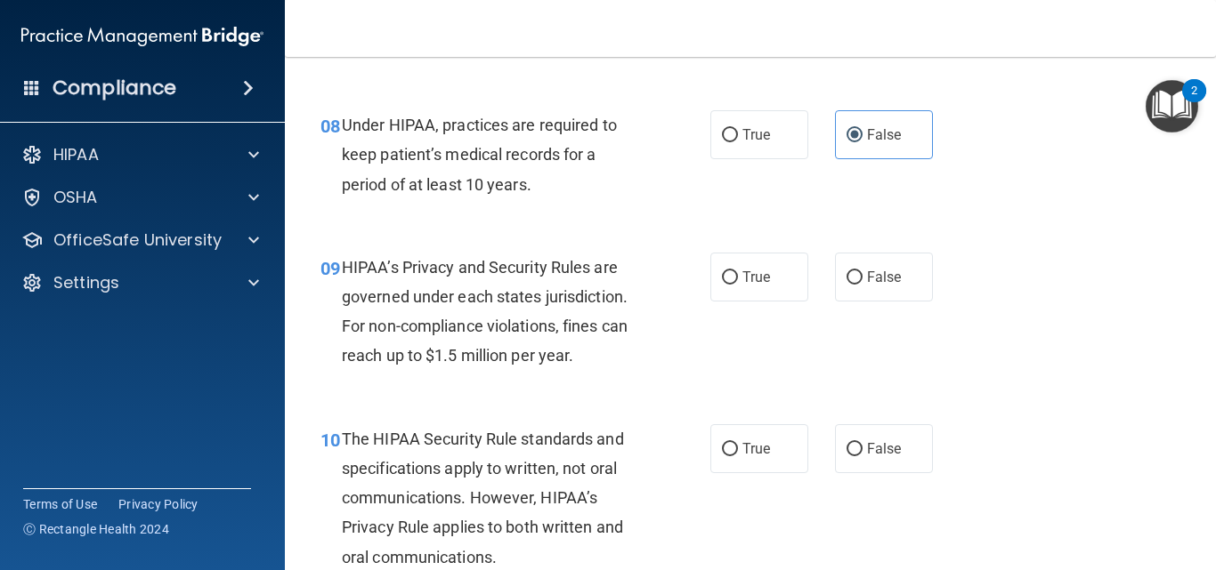
scroll to position [1335, 0]
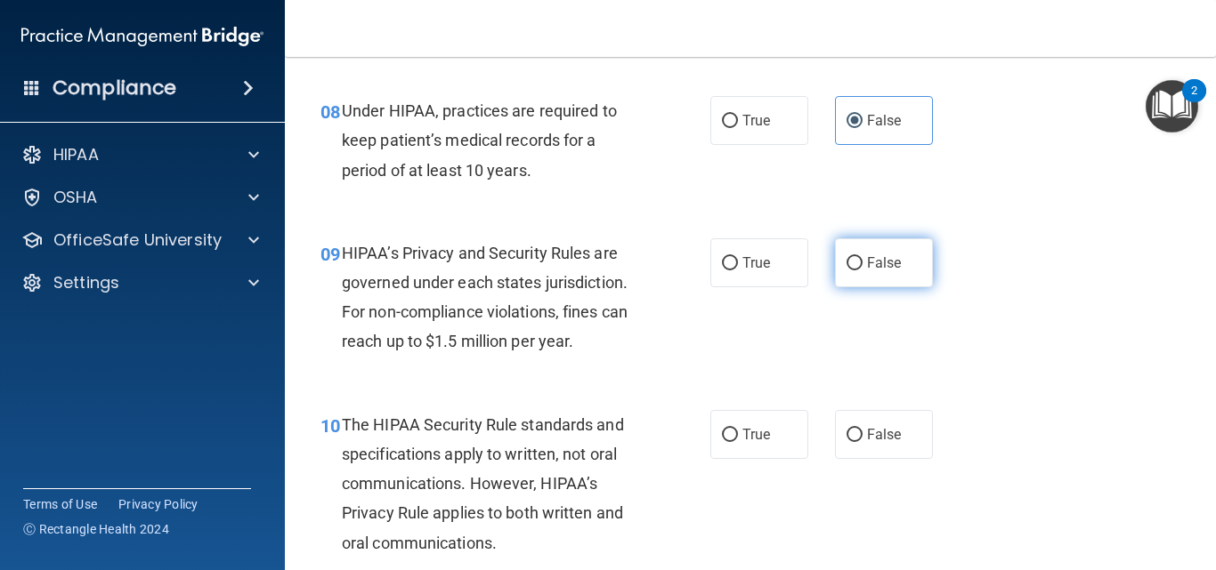
click at [877, 267] on span "False" at bounding box center [884, 263] width 35 height 17
click at [862, 267] on input "False" at bounding box center [854, 263] width 16 height 13
radio input "true"
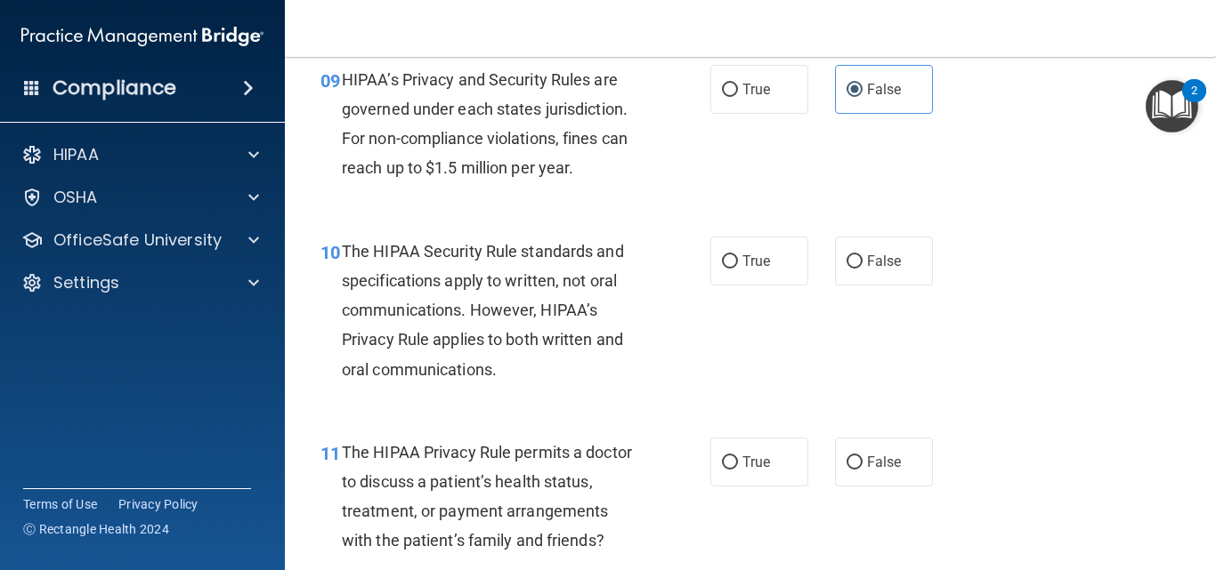
scroll to position [1513, 0]
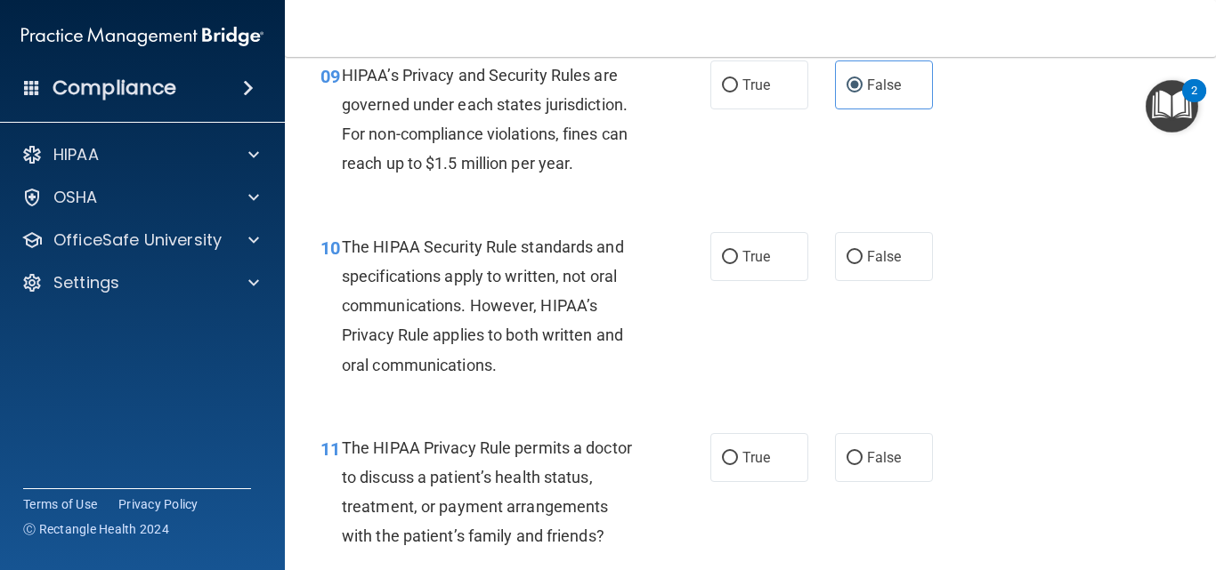
click at [780, 282] on div "10 The HIPAA Security Rule standards and specifications apply to written, not o…" at bounding box center [750, 310] width 886 height 201
click at [773, 272] on label "True" at bounding box center [759, 256] width 98 height 49
click at [738, 264] on input "True" at bounding box center [730, 257] width 16 height 13
radio input "true"
click at [744, 441] on label "True" at bounding box center [759, 457] width 98 height 49
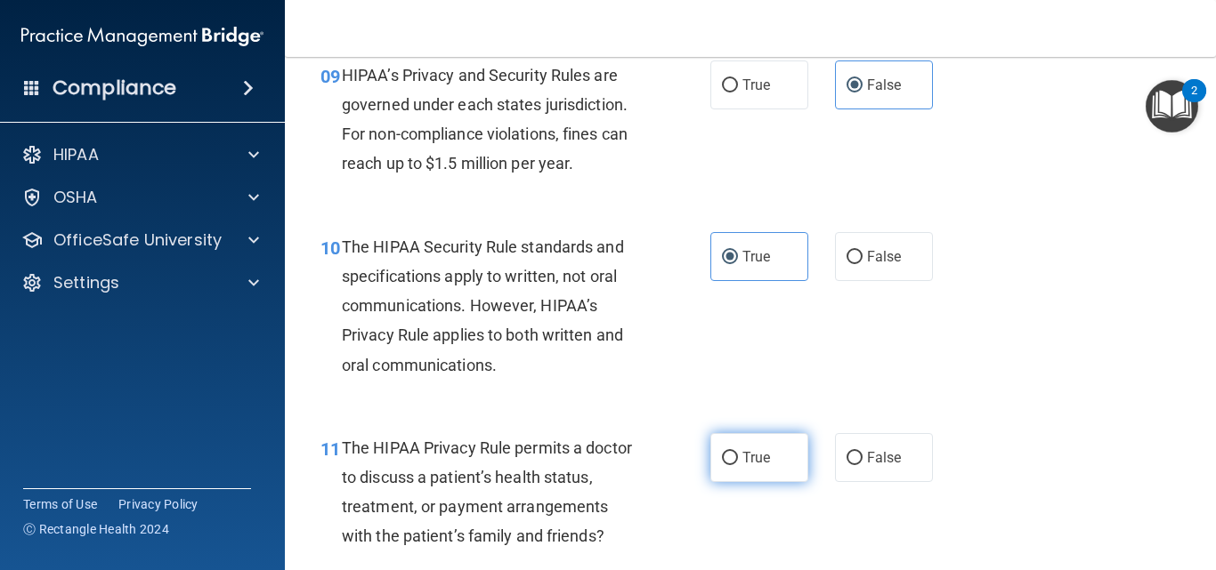
click at [738, 452] on input "True" at bounding box center [730, 458] width 16 height 13
radio input "true"
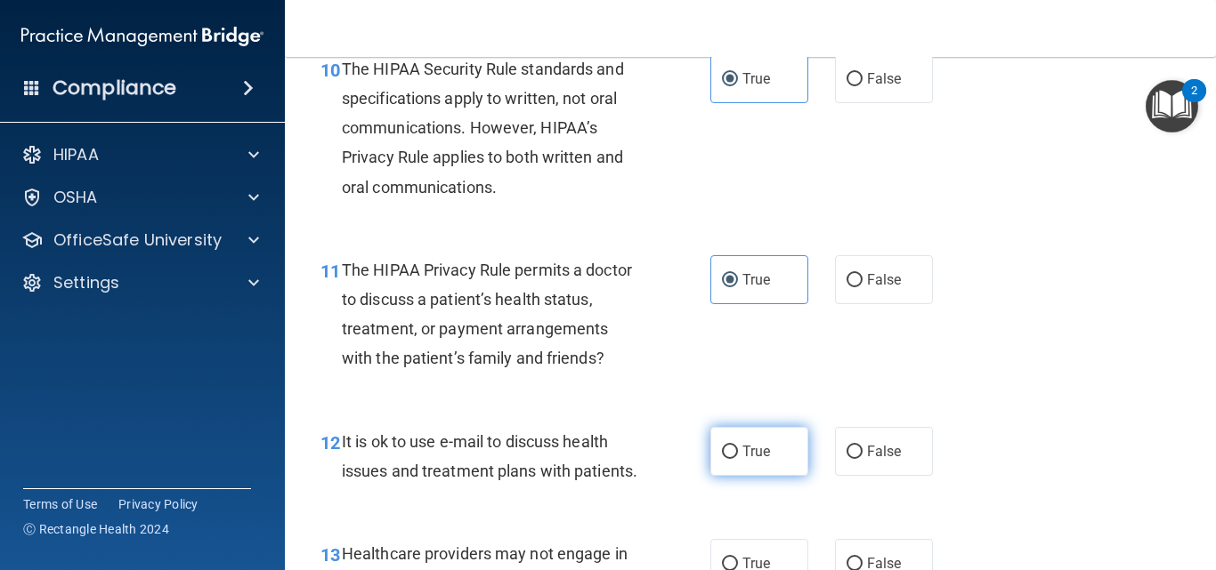
click at [751, 435] on label "True" at bounding box center [759, 451] width 98 height 49
click at [738, 446] on input "True" at bounding box center [730, 452] width 16 height 13
radio input "true"
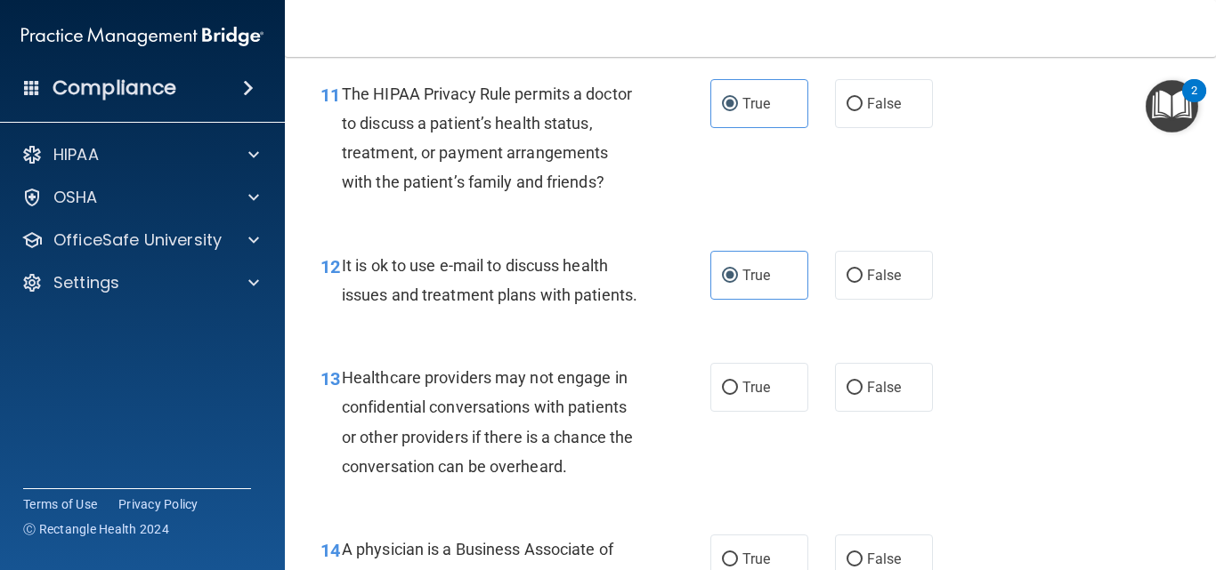
scroll to position [1869, 0]
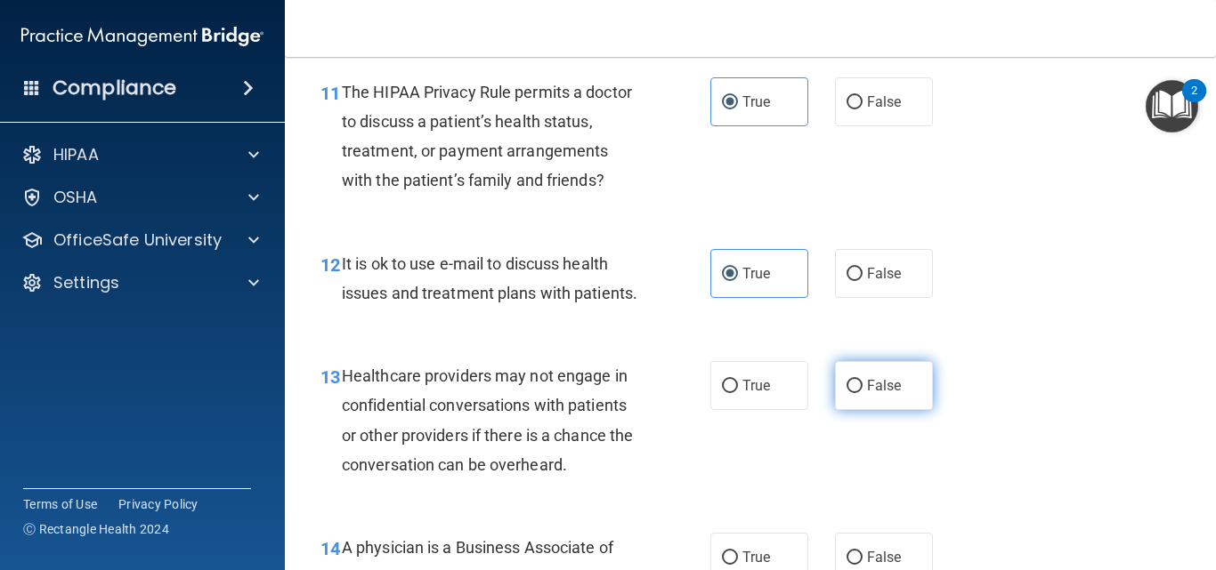
click at [875, 394] on span "False" at bounding box center [884, 385] width 35 height 17
click at [862, 393] on input "False" at bounding box center [854, 386] width 16 height 13
radio input "true"
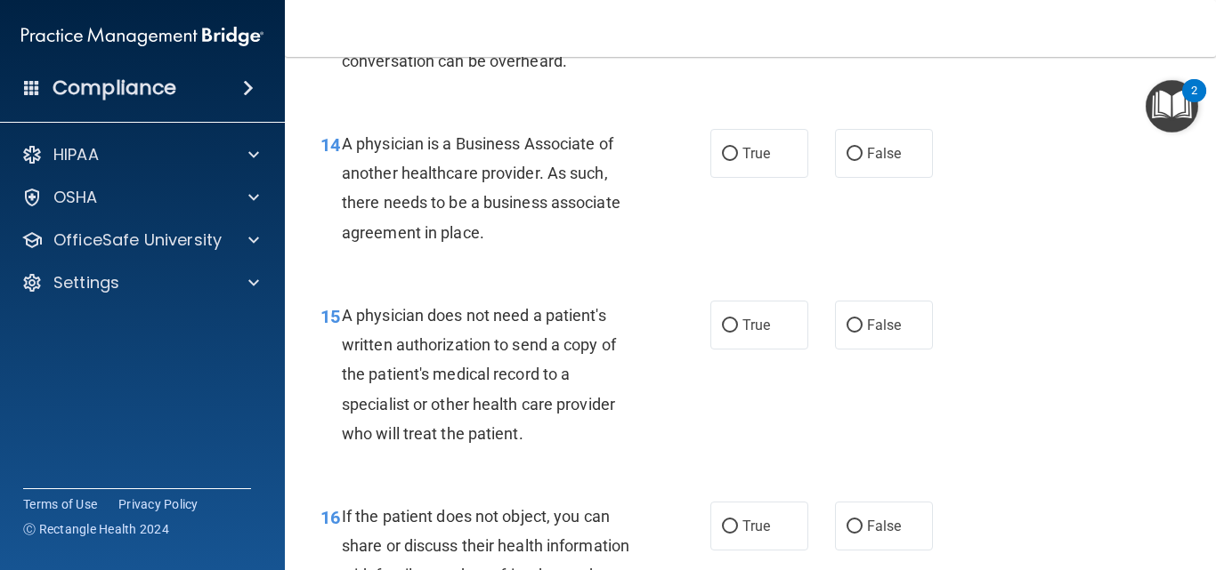
scroll to position [2314, 0]
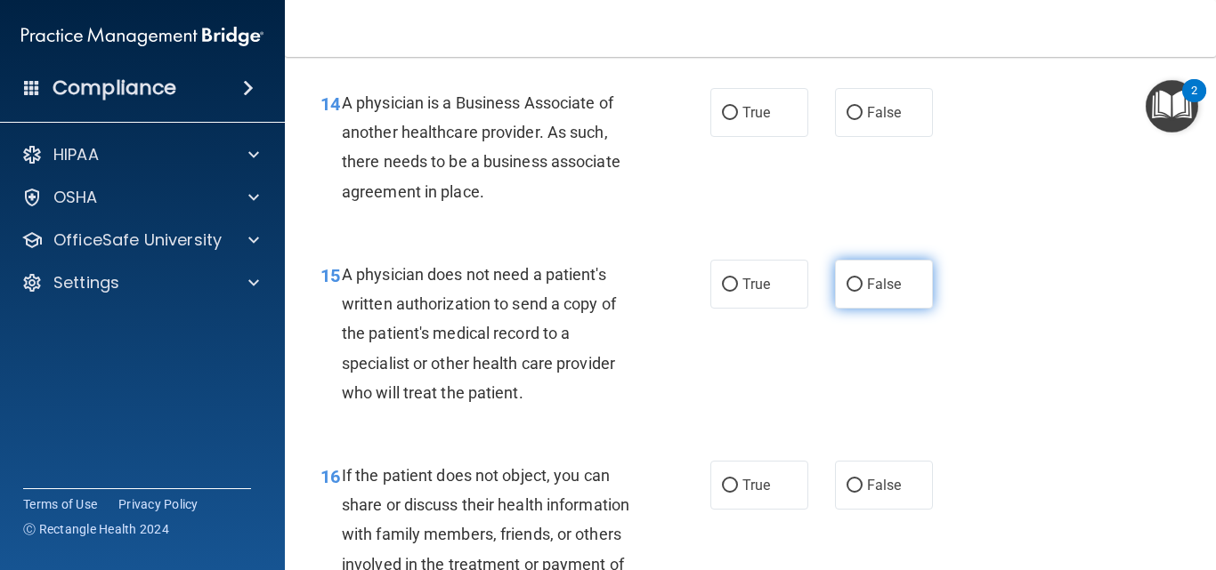
click at [876, 309] on label "False" at bounding box center [884, 284] width 98 height 49
click at [862, 292] on input "False" at bounding box center [854, 285] width 16 height 13
radio input "true"
drag, startPoint x: 847, startPoint y: 157, endPoint x: 838, endPoint y: 179, distance: 24.0
click at [848, 137] on label "False" at bounding box center [884, 112] width 98 height 49
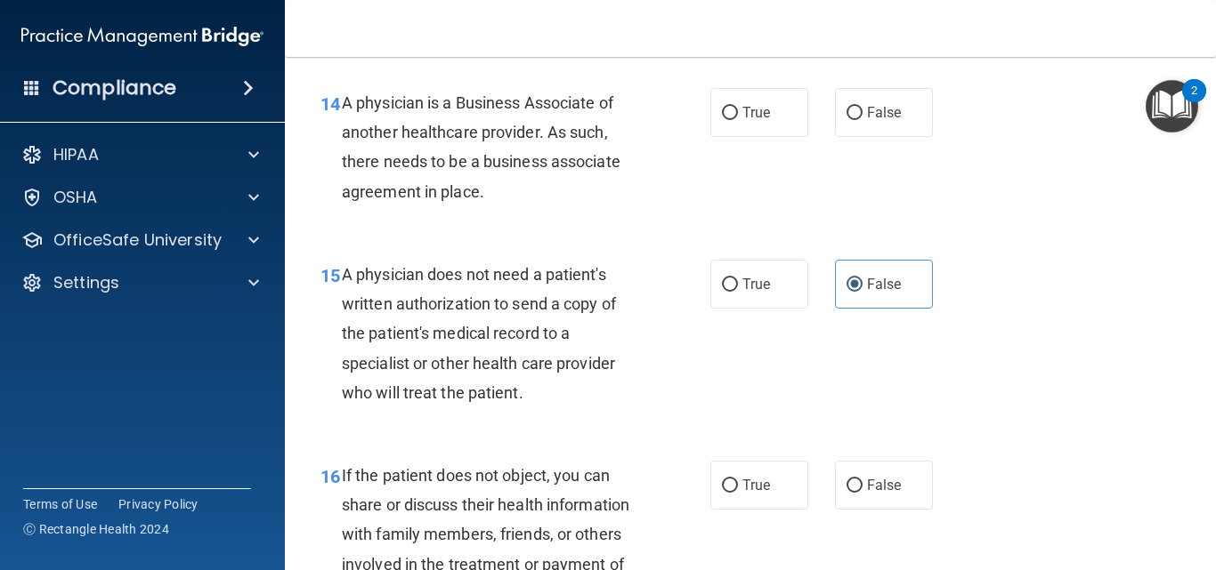
click at [848, 120] on input "False" at bounding box center [854, 113] width 16 height 13
radio input "true"
drag, startPoint x: 752, startPoint y: 340, endPoint x: 752, endPoint y: 322, distance: 17.8
click at [752, 335] on div "15 A physician does not need a patient's written authorization to send a copy o…" at bounding box center [750, 338] width 886 height 201
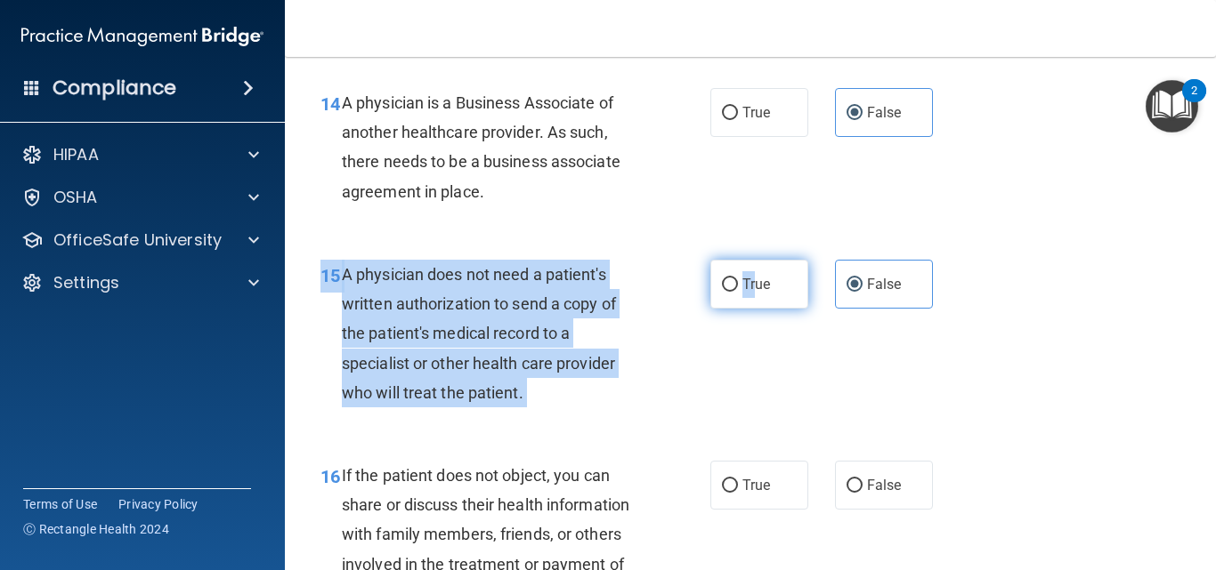
click at [752, 293] on span "True" at bounding box center [756, 284] width 28 height 17
click at [738, 292] on input "True" at bounding box center [730, 285] width 16 height 13
radio input "true"
radio input "false"
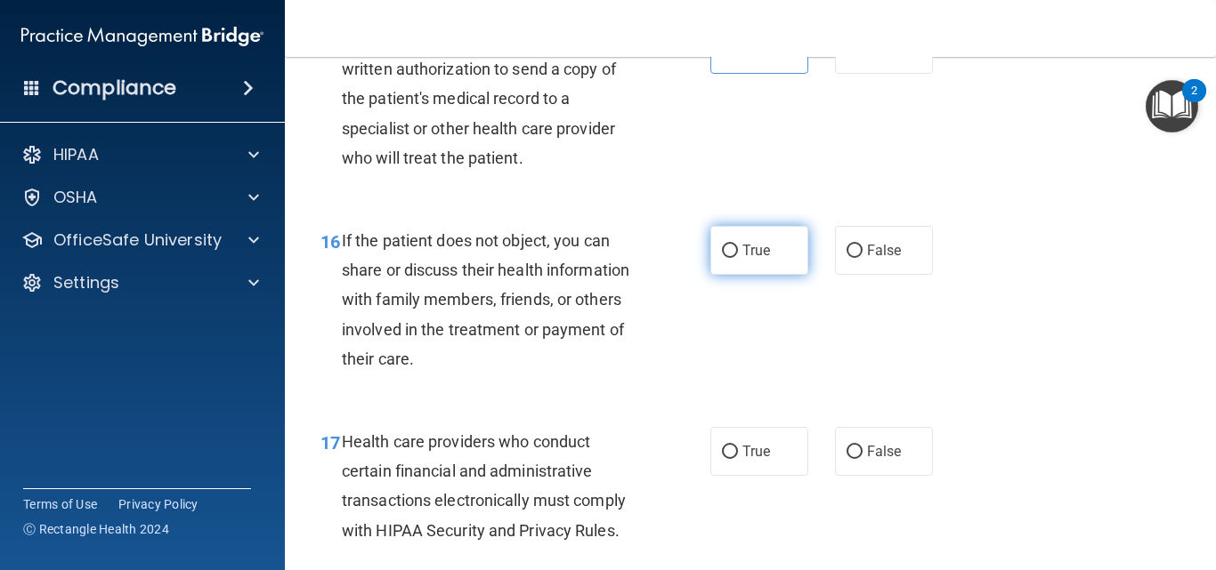
scroll to position [2581, 0]
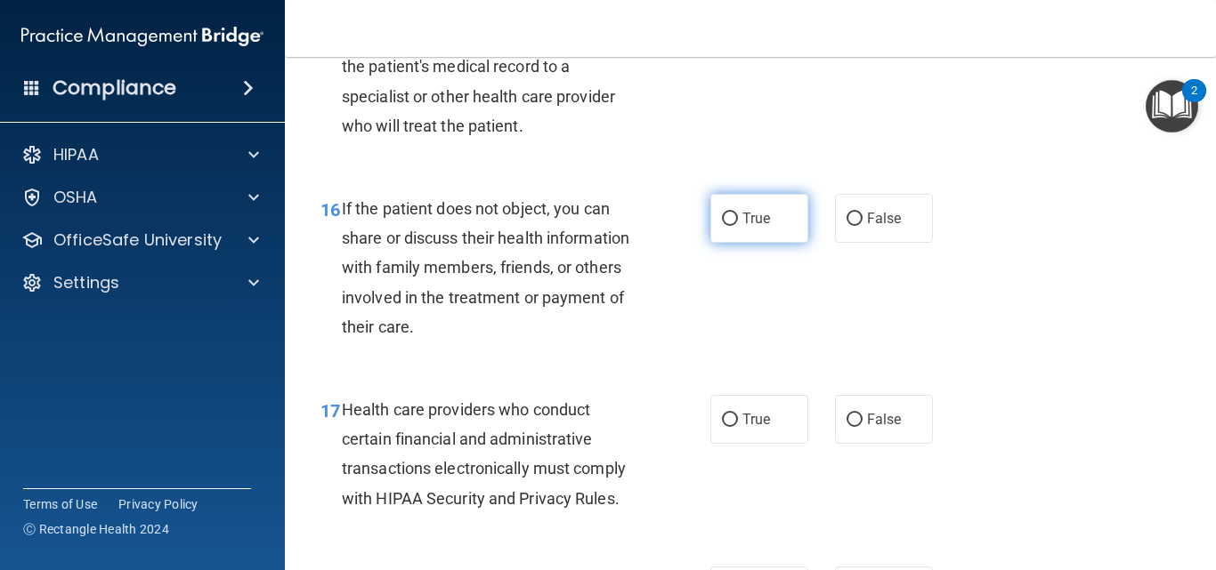
drag, startPoint x: 755, startPoint y: 252, endPoint x: 760, endPoint y: 262, distance: 11.2
click at [755, 227] on span "True" at bounding box center [756, 218] width 28 height 17
click at [738, 226] on input "True" at bounding box center [730, 219] width 16 height 13
radio input "true"
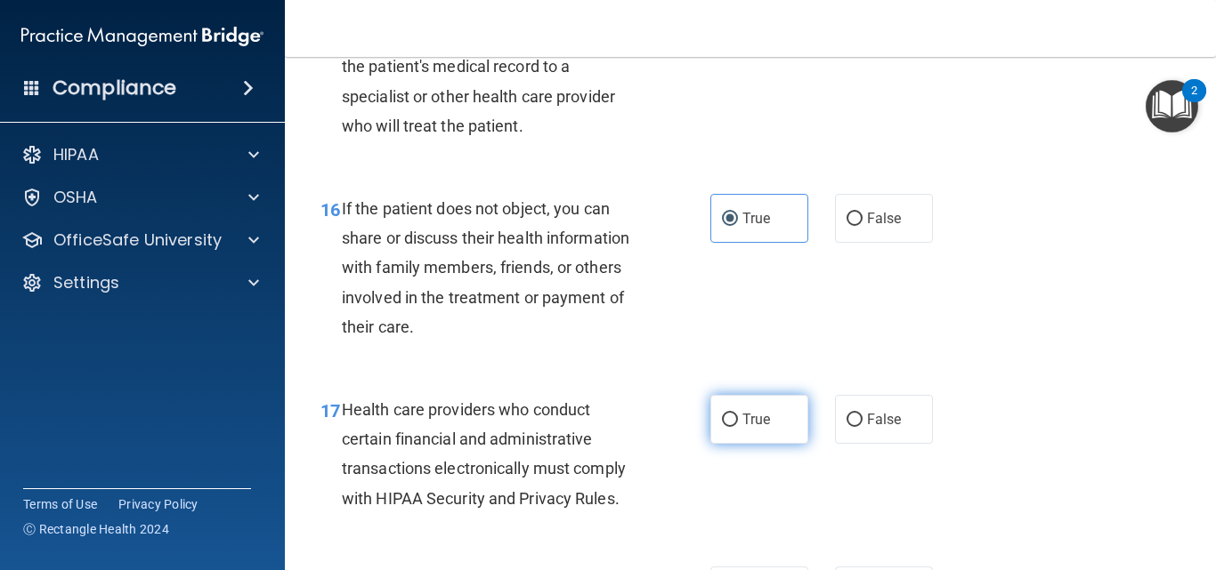
click at [746, 432] on label "True" at bounding box center [759, 419] width 98 height 49
click at [738, 427] on input "True" at bounding box center [730, 420] width 16 height 13
radio input "true"
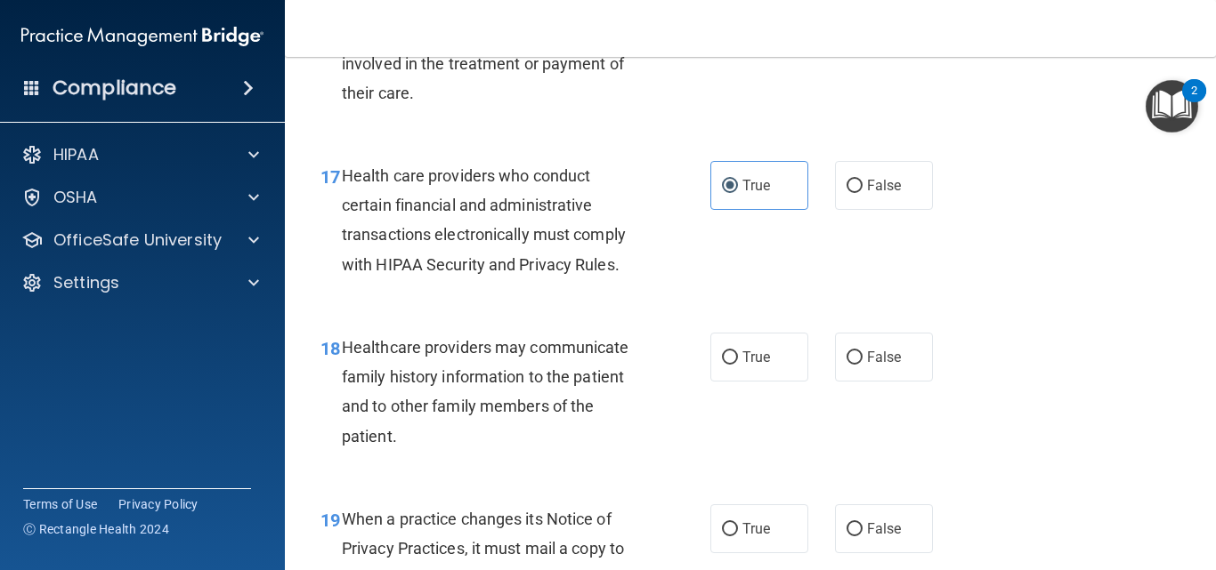
scroll to position [2848, 0]
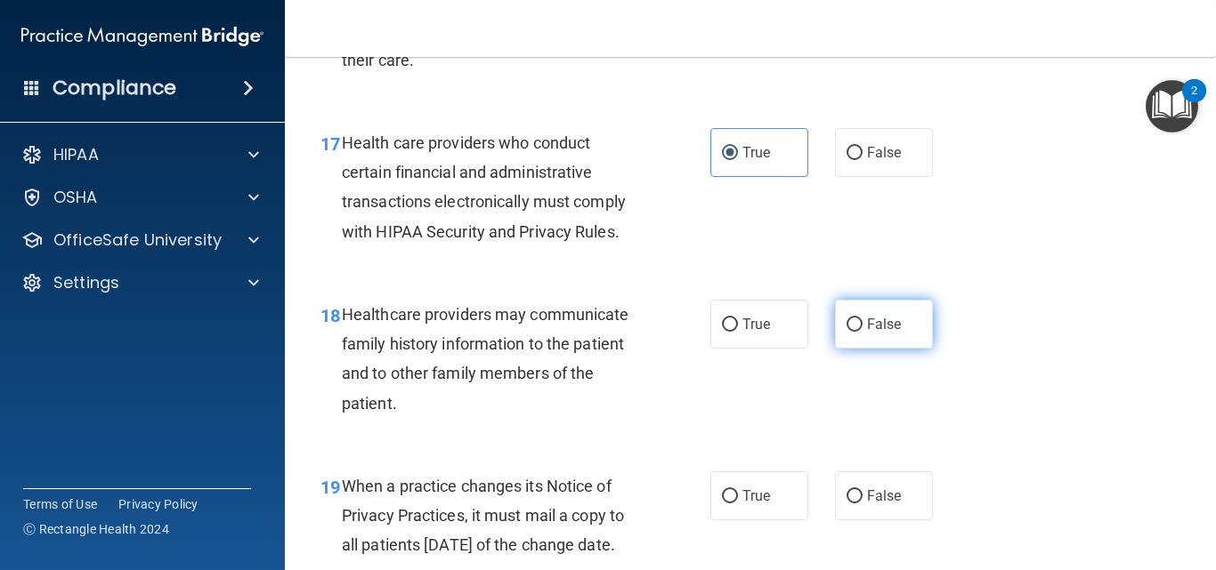
click at [846, 332] on input "False" at bounding box center [854, 325] width 16 height 13
radio input "true"
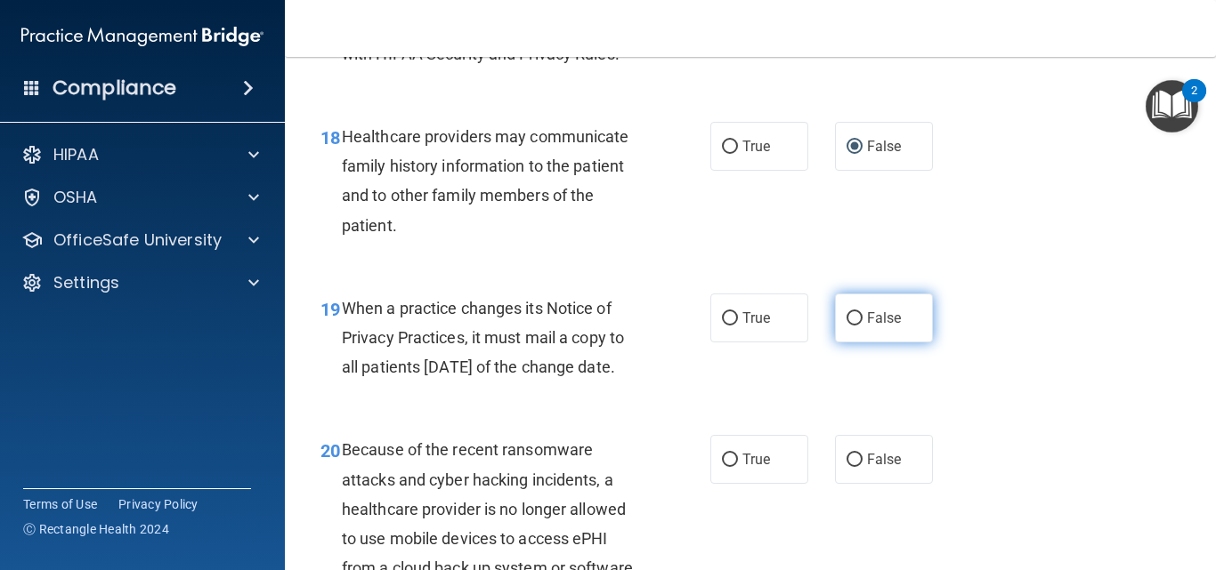
click at [855, 337] on label "False" at bounding box center [884, 318] width 98 height 49
click at [855, 326] on input "False" at bounding box center [854, 318] width 16 height 13
radio input "true"
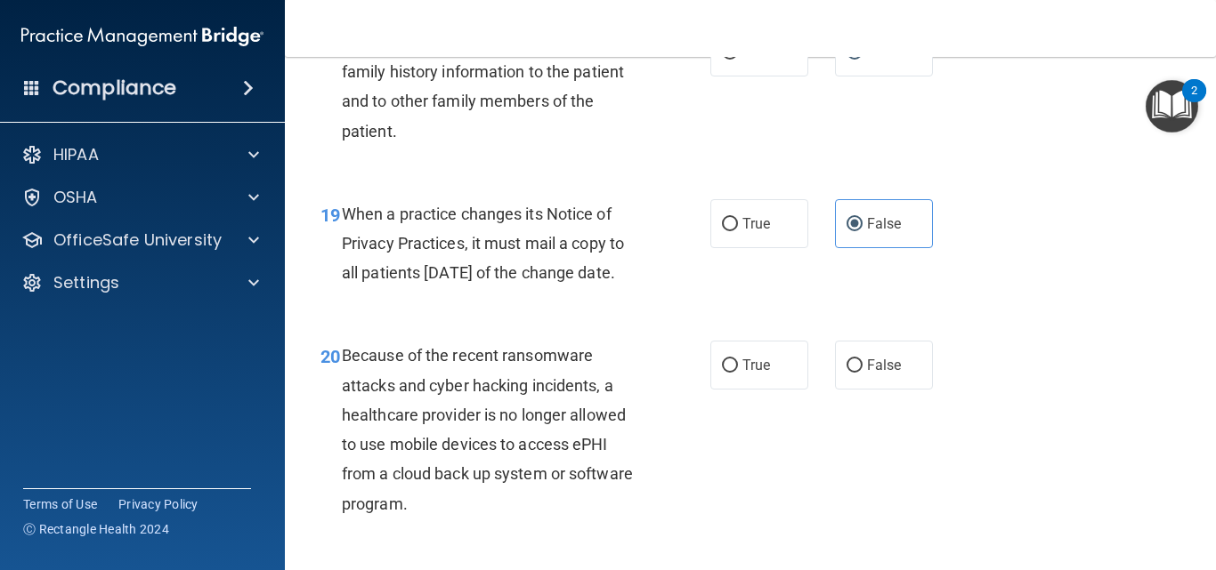
scroll to position [3293, 0]
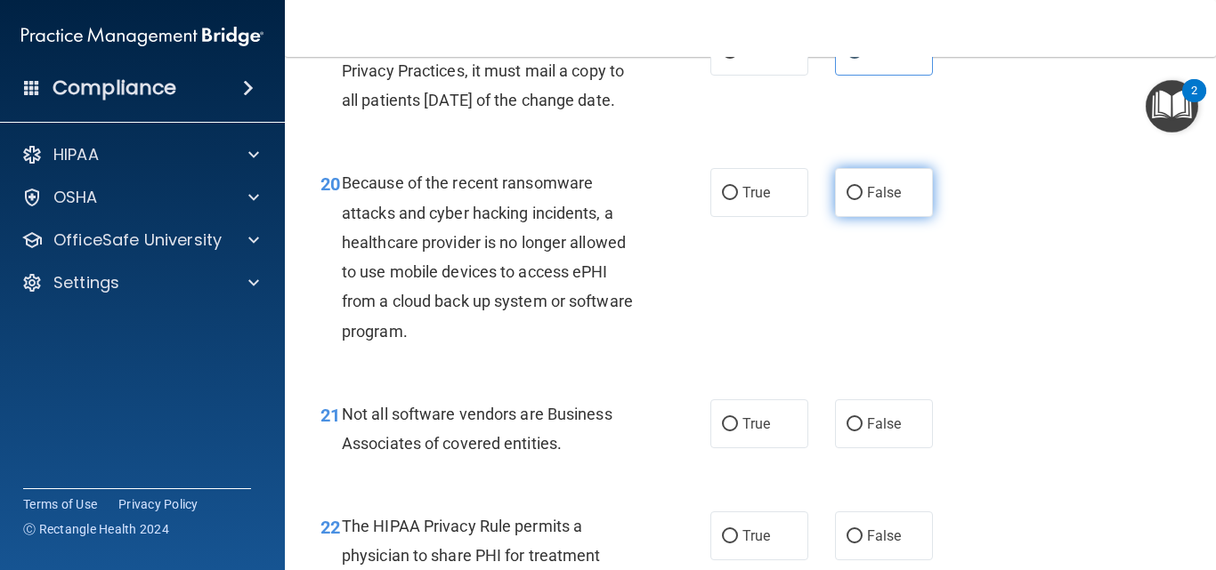
click at [853, 217] on label "False" at bounding box center [884, 192] width 98 height 49
click at [853, 200] on input "False" at bounding box center [854, 193] width 16 height 13
radio input "true"
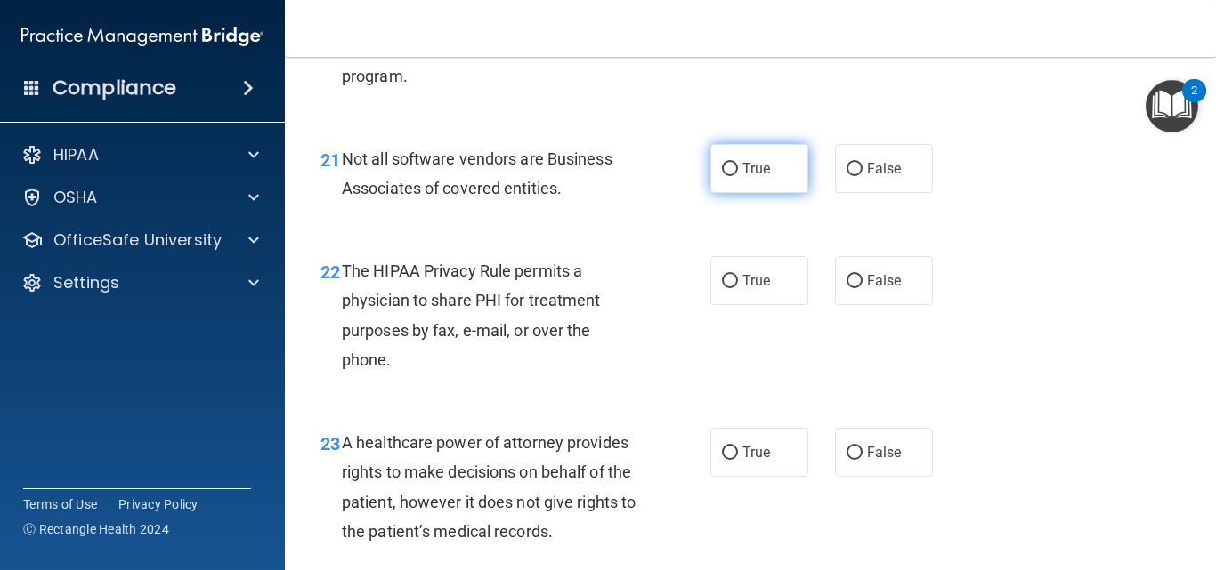
scroll to position [3560, 0]
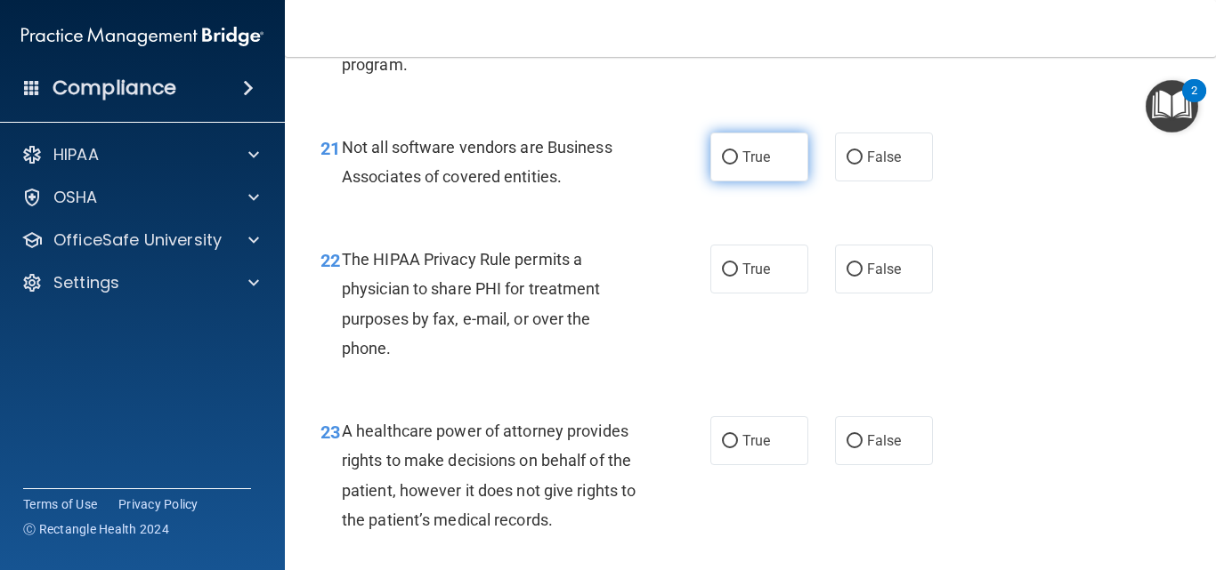
click at [756, 182] on label "True" at bounding box center [759, 157] width 98 height 49
click at [738, 165] on input "True" at bounding box center [730, 157] width 16 height 13
radio input "true"
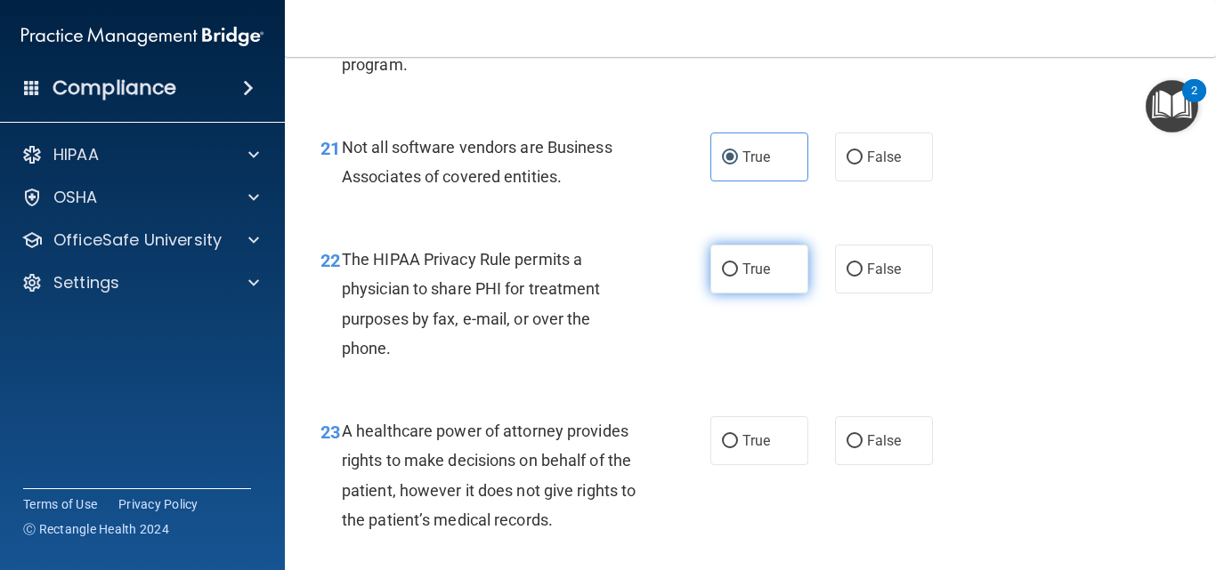
click at [766, 294] on label "True" at bounding box center [759, 269] width 98 height 49
click at [738, 277] on input "True" at bounding box center [730, 269] width 16 height 13
radio input "true"
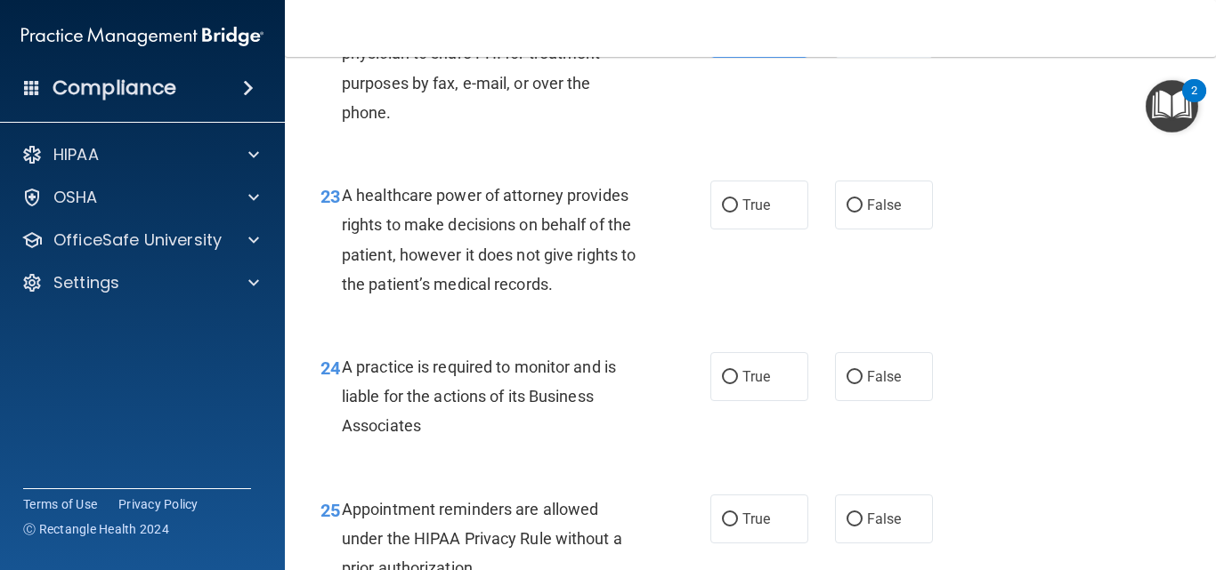
scroll to position [3826, 0]
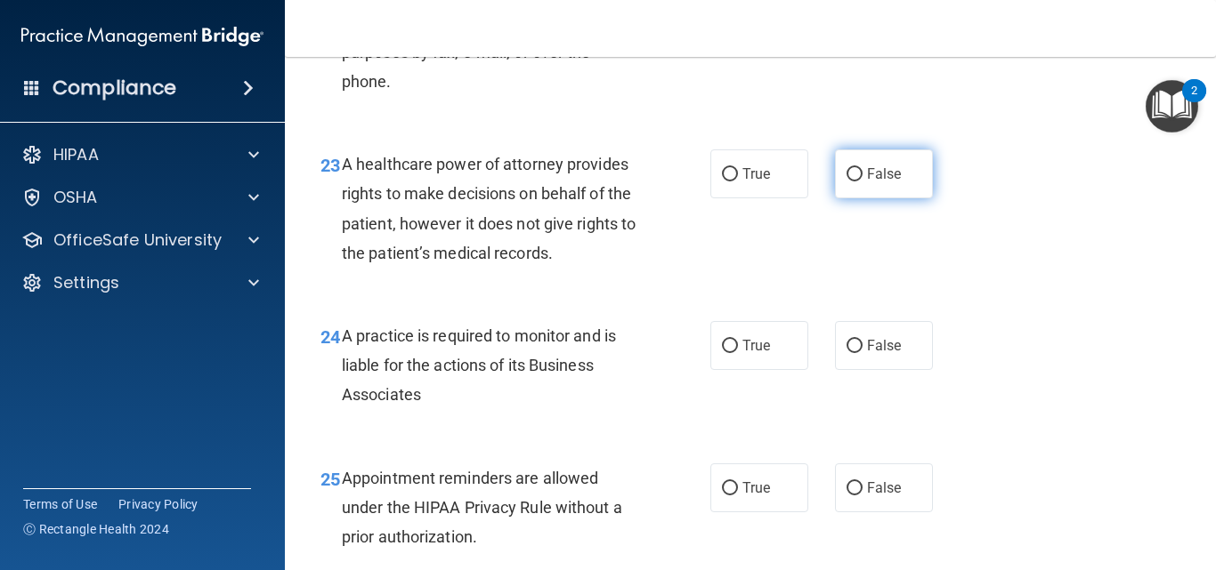
click at [870, 182] on span "False" at bounding box center [884, 174] width 35 height 17
click at [862, 182] on input "False" at bounding box center [854, 174] width 16 height 13
radio input "true"
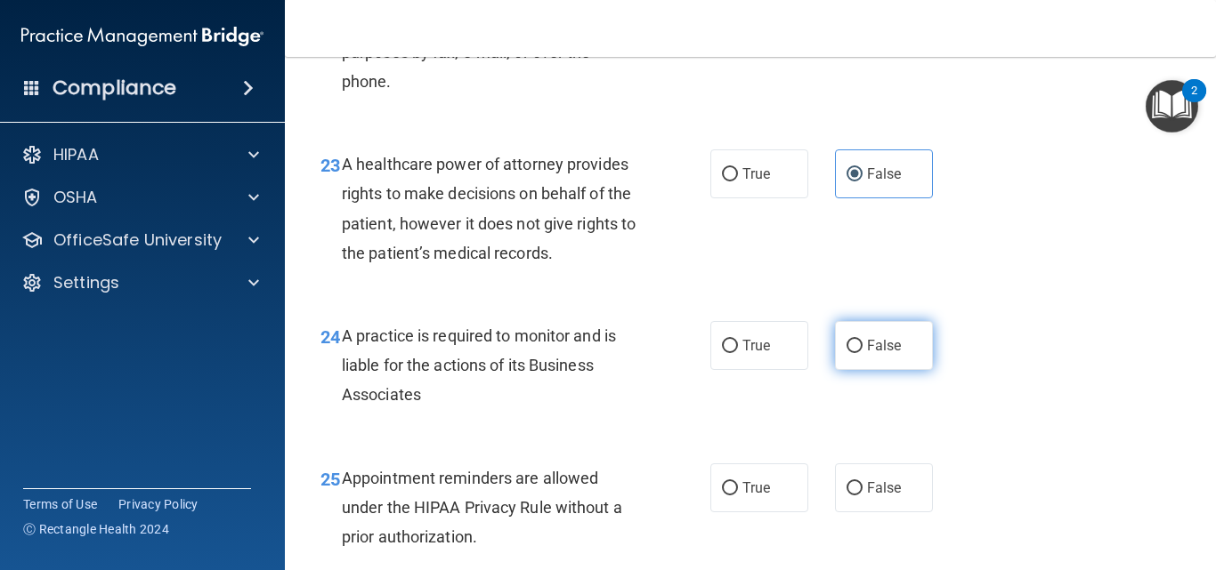
click at [855, 370] on label "False" at bounding box center [884, 345] width 98 height 49
click at [855, 353] on input "False" at bounding box center [854, 346] width 16 height 13
radio input "true"
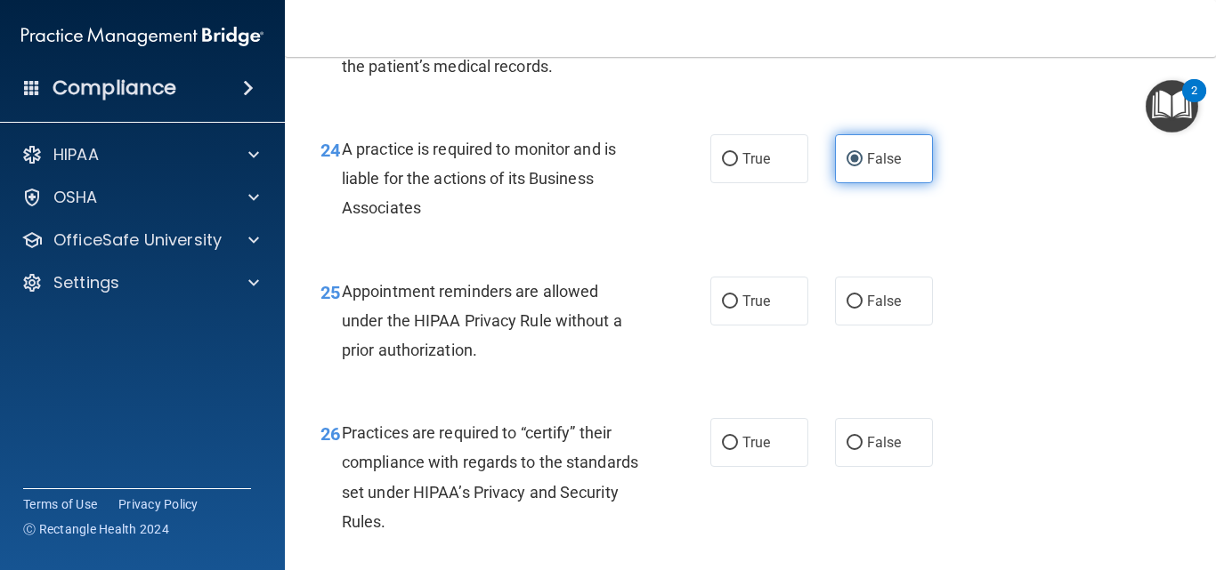
scroll to position [4093, 0]
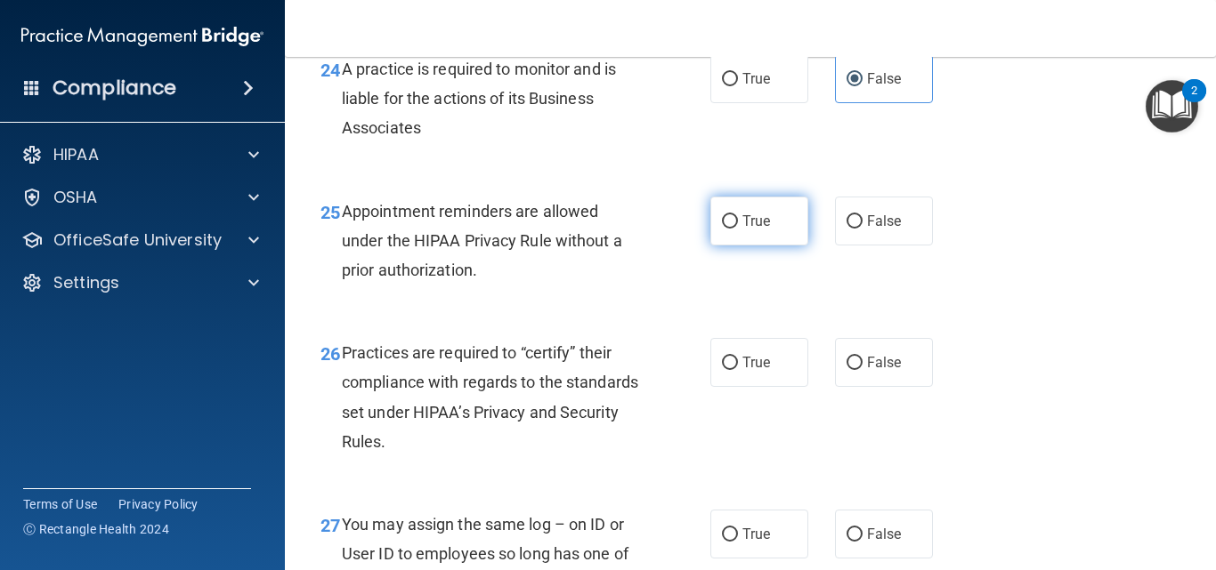
click at [764, 246] on label "True" at bounding box center [759, 221] width 98 height 49
click at [738, 229] on input "True" at bounding box center [730, 221] width 16 height 13
radio input "true"
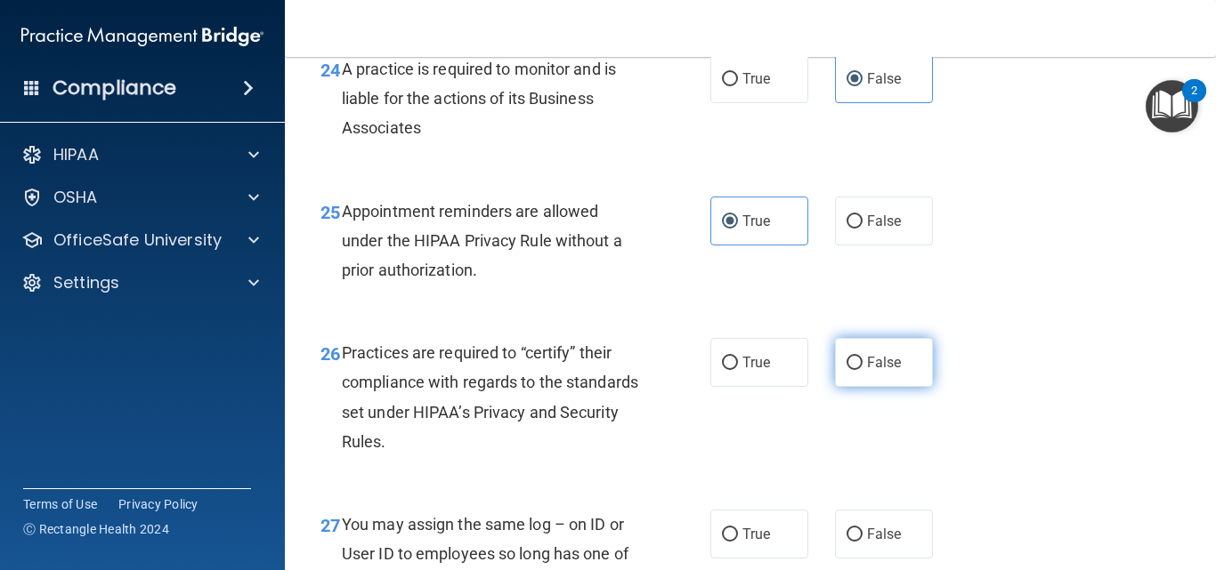
click at [879, 387] on label "False" at bounding box center [884, 362] width 98 height 49
click at [862, 370] on input "False" at bounding box center [854, 363] width 16 height 13
radio input "true"
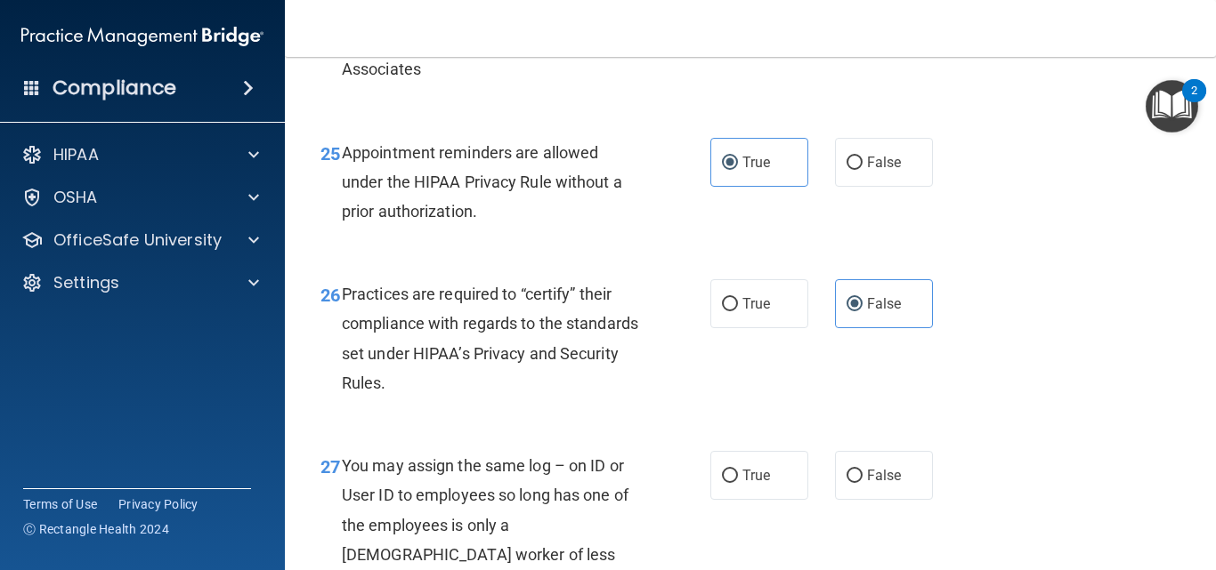
scroll to position [4360, 0]
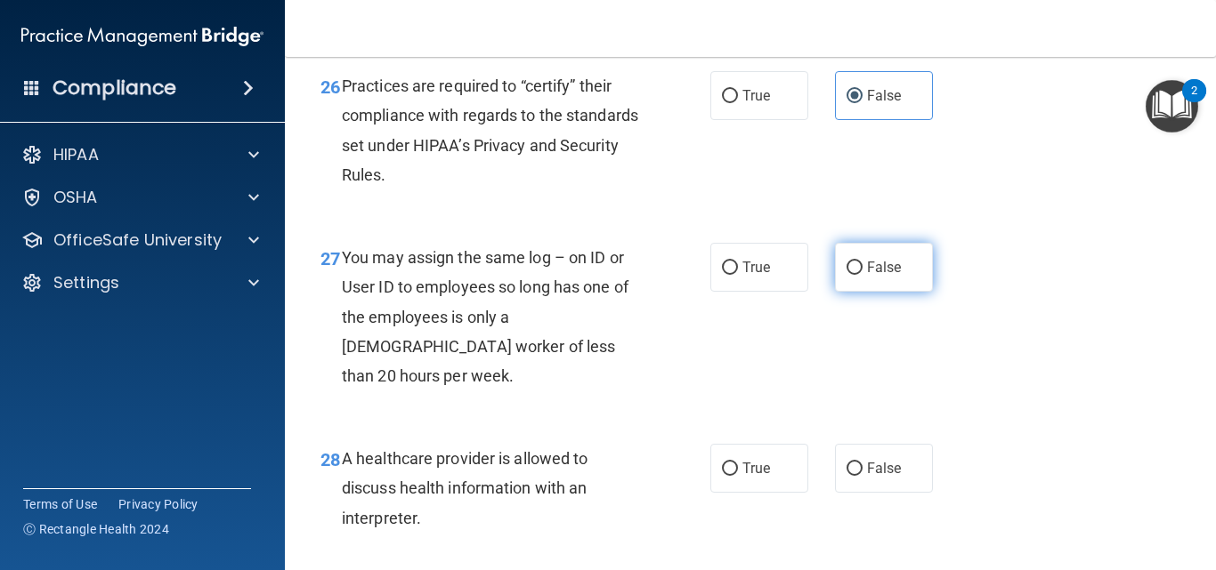
click at [888, 276] on span "False" at bounding box center [884, 267] width 35 height 17
click at [862, 275] on input "False" at bounding box center [854, 268] width 16 height 13
radio input "true"
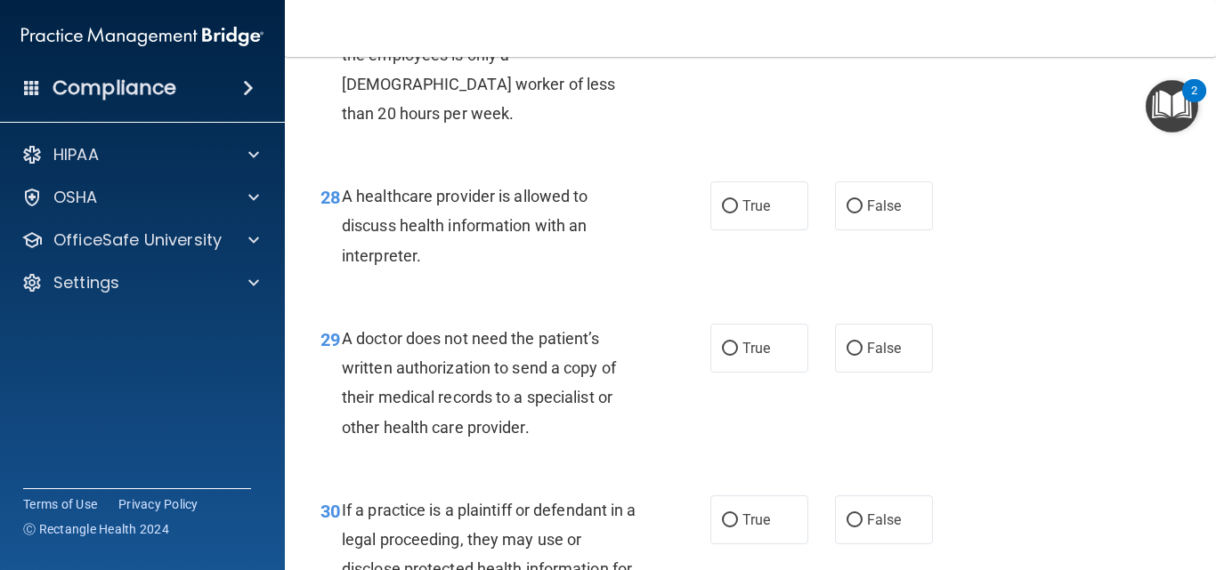
scroll to position [4716, 0]
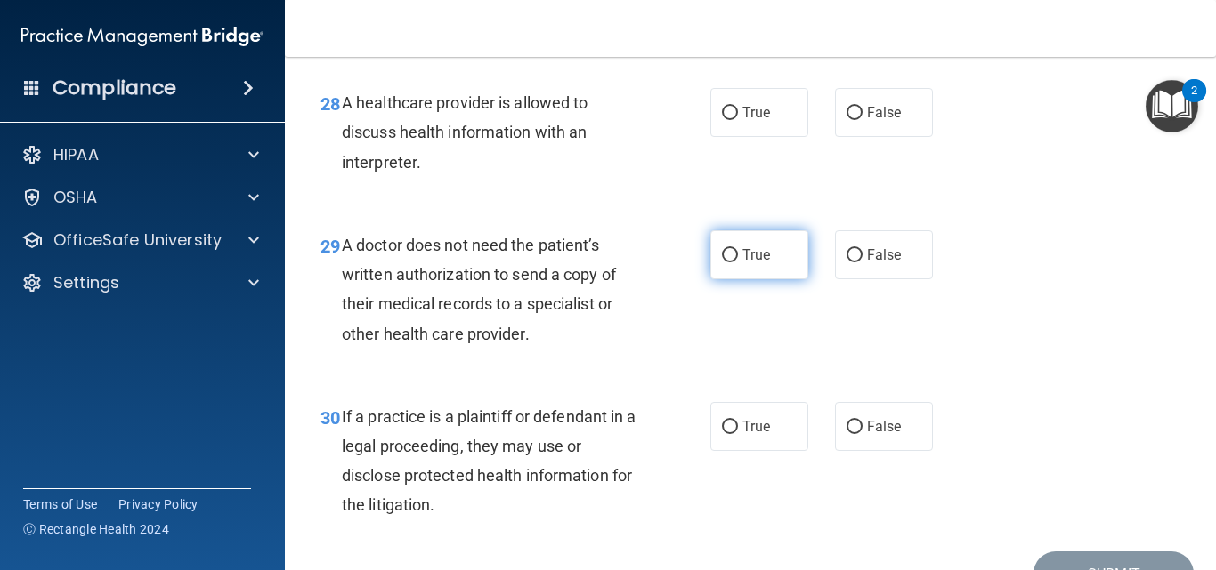
click at [759, 263] on span "True" at bounding box center [756, 254] width 28 height 17
click at [738, 263] on input "True" at bounding box center [730, 255] width 16 height 13
radio input "true"
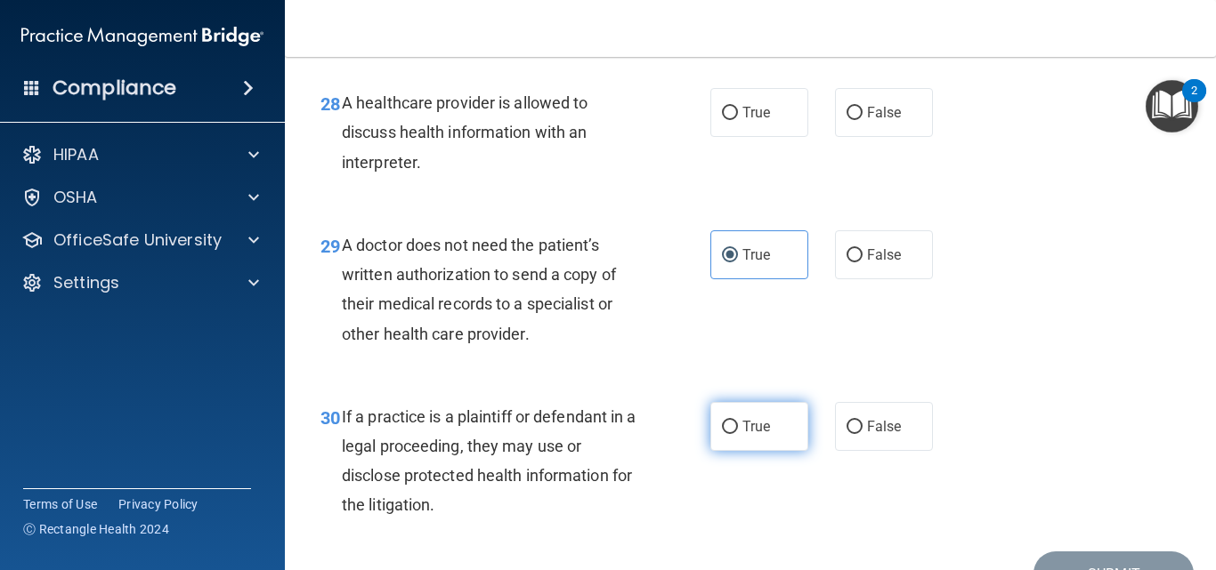
click at [752, 435] on span "True" at bounding box center [756, 426] width 28 height 17
click at [738, 434] on input "True" at bounding box center [730, 427] width 16 height 13
radio input "true"
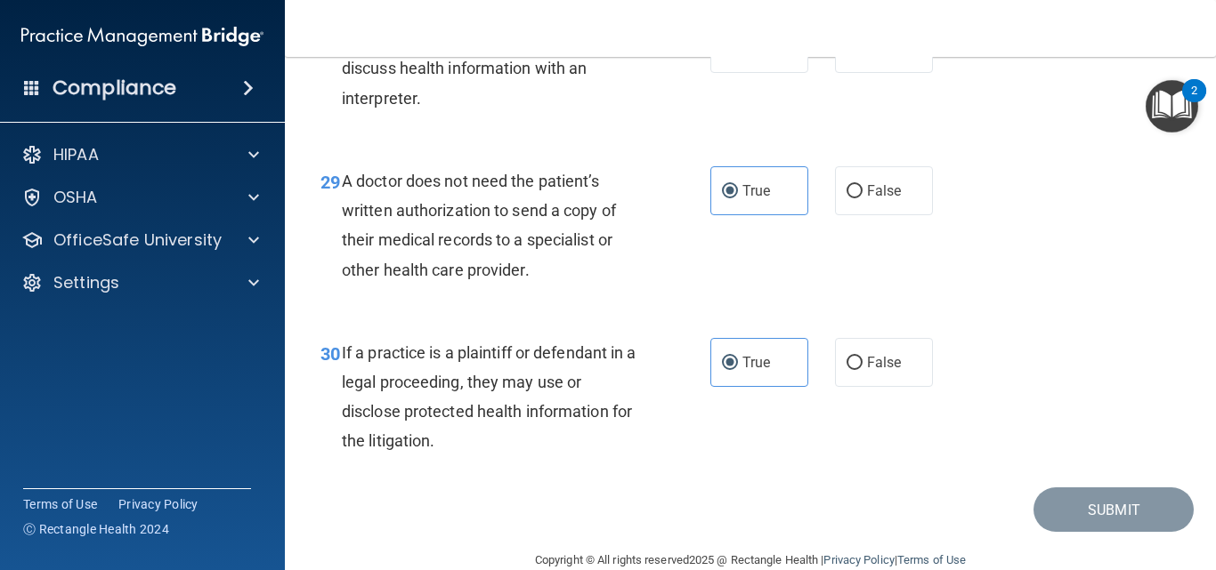
scroll to position [4754, 0]
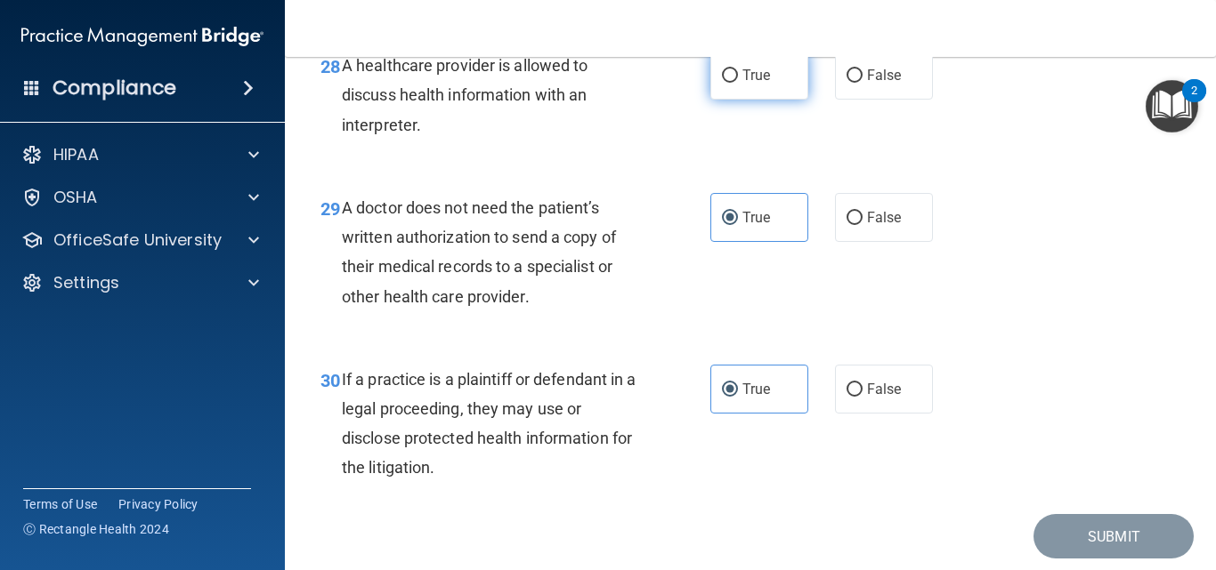
click at [772, 100] on label "True" at bounding box center [759, 75] width 98 height 49
click at [738, 83] on input "True" at bounding box center [730, 75] width 16 height 13
radio input "true"
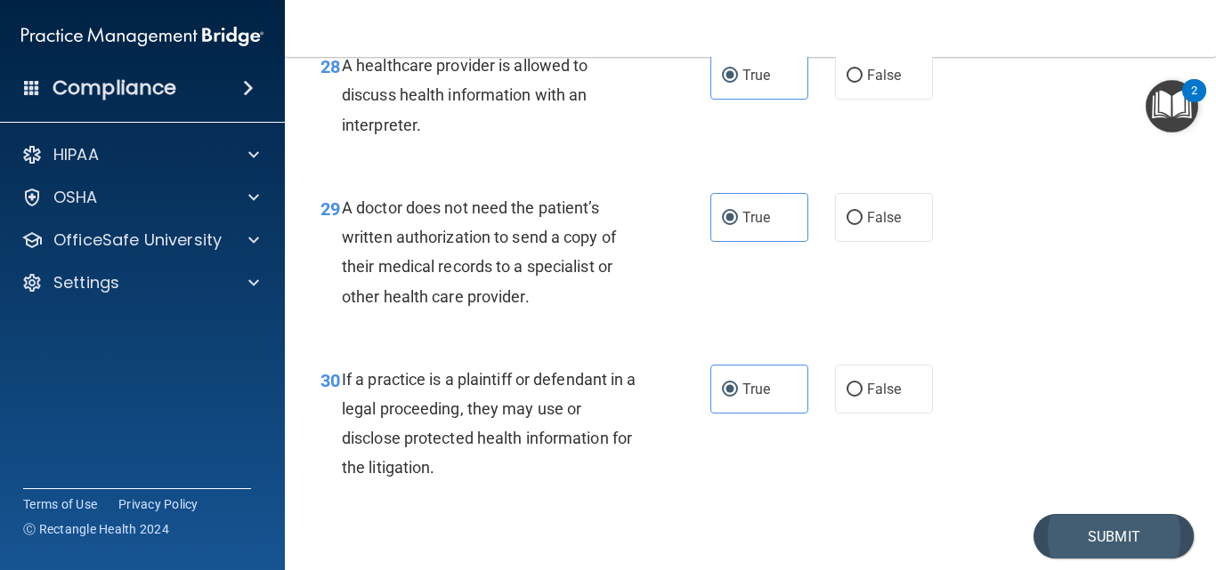
scroll to position [4843, 0]
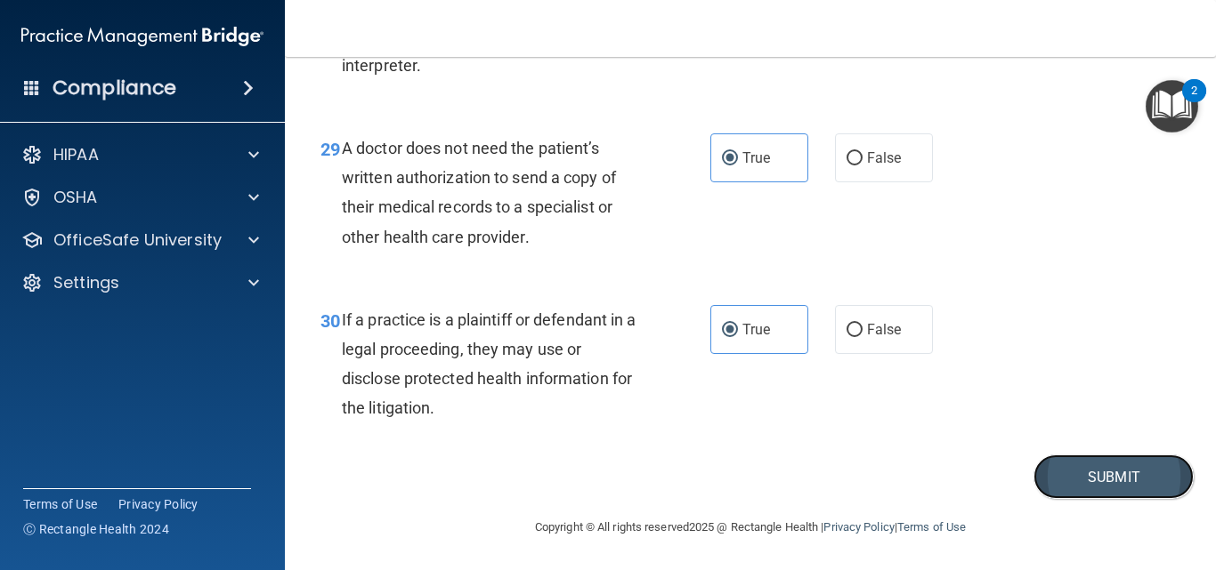
click at [1103, 468] on button "Submit" at bounding box center [1113, 477] width 160 height 45
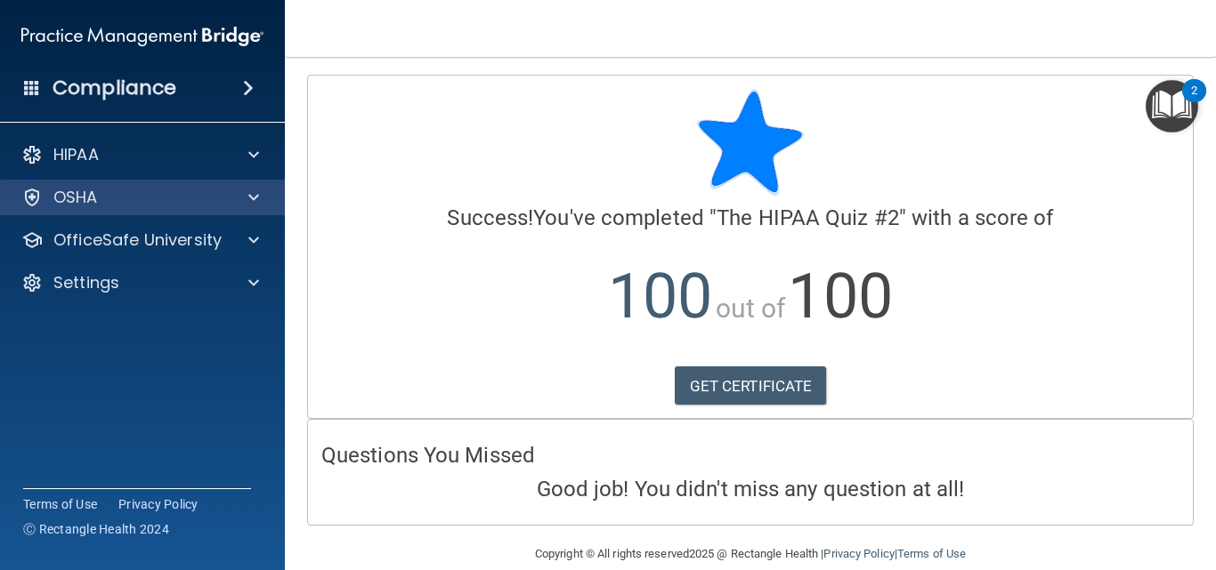
click at [140, 208] on div "OSHA" at bounding box center [143, 198] width 286 height 36
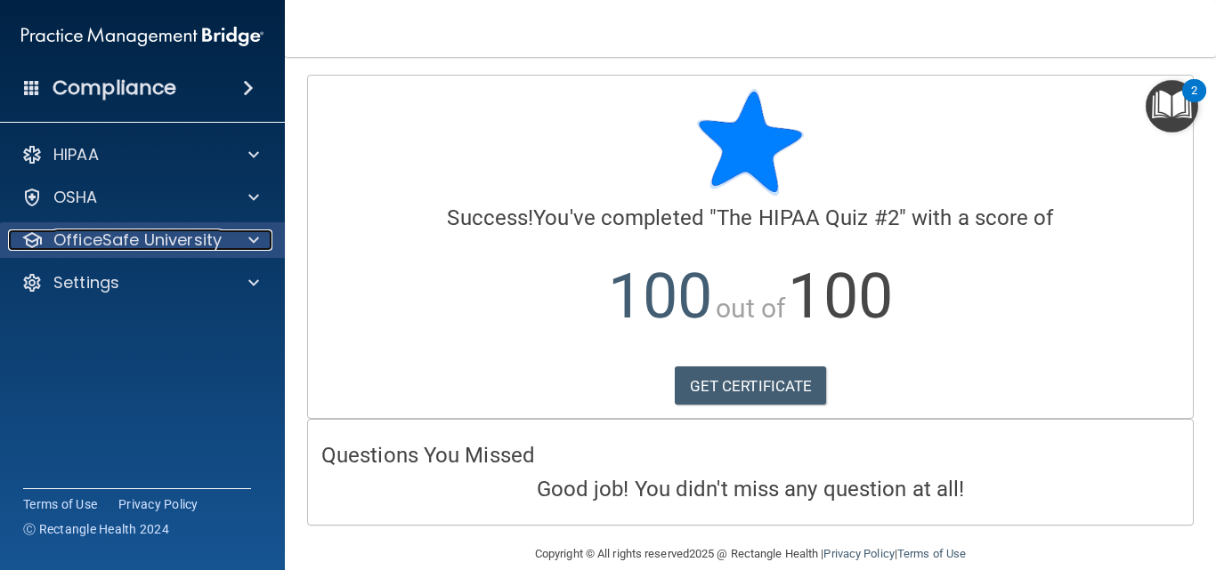
click at [158, 240] on p "OfficeSafe University" at bounding box center [137, 240] width 168 height 21
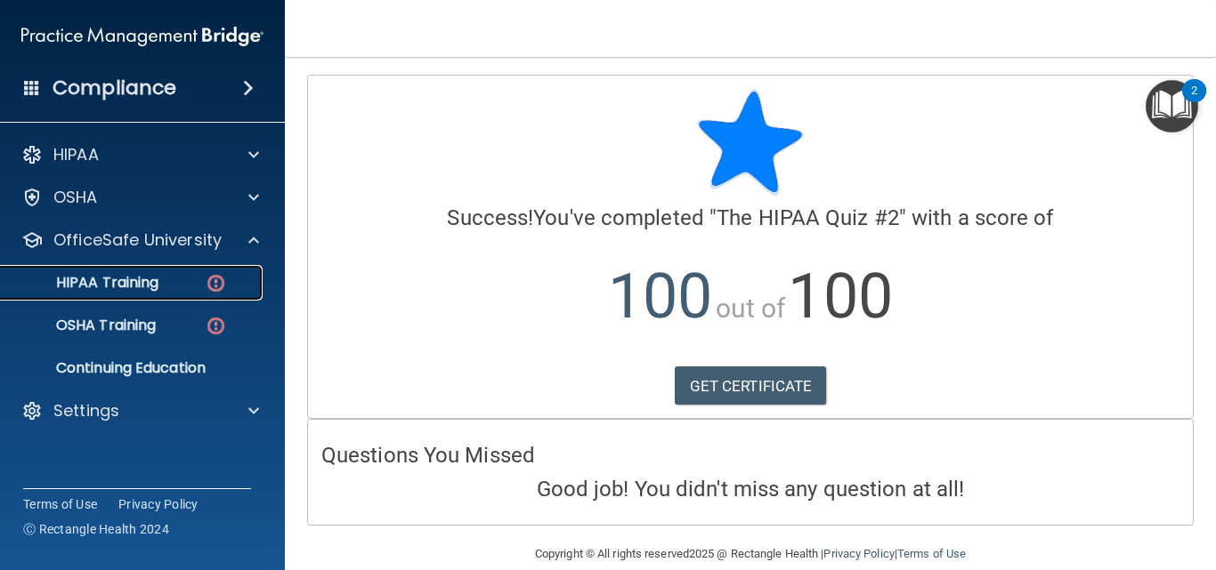
click at [217, 286] on img at bounding box center [216, 283] width 22 height 22
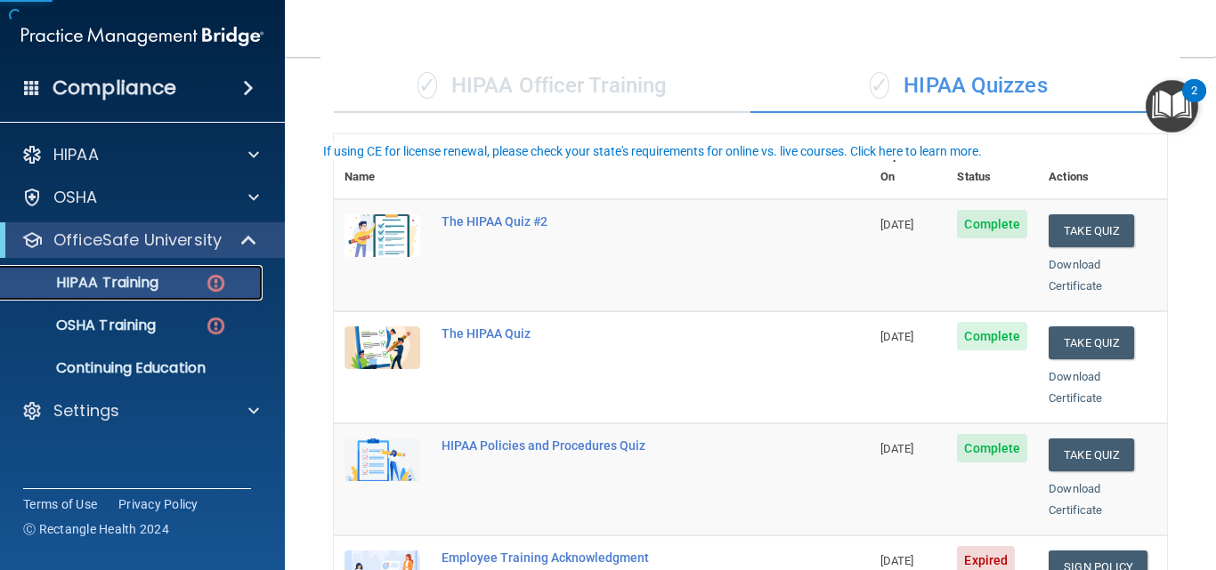
scroll to position [356, 0]
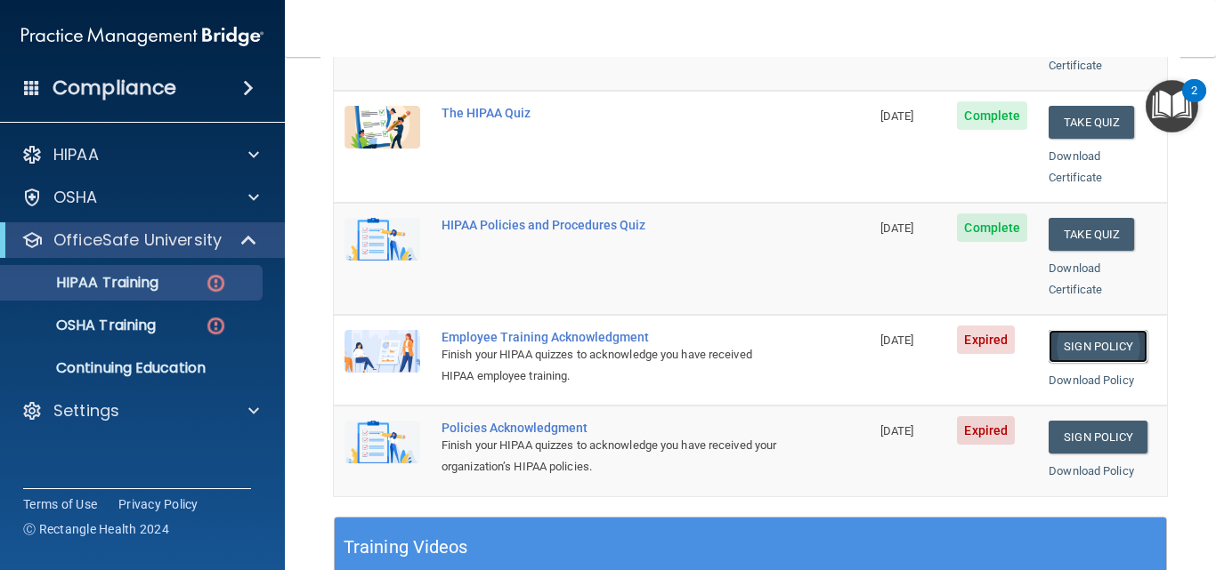
click at [1113, 330] on link "Sign Policy" at bounding box center [1097, 346] width 99 height 33
click at [115, 363] on p "Continuing Education" at bounding box center [133, 369] width 243 height 18
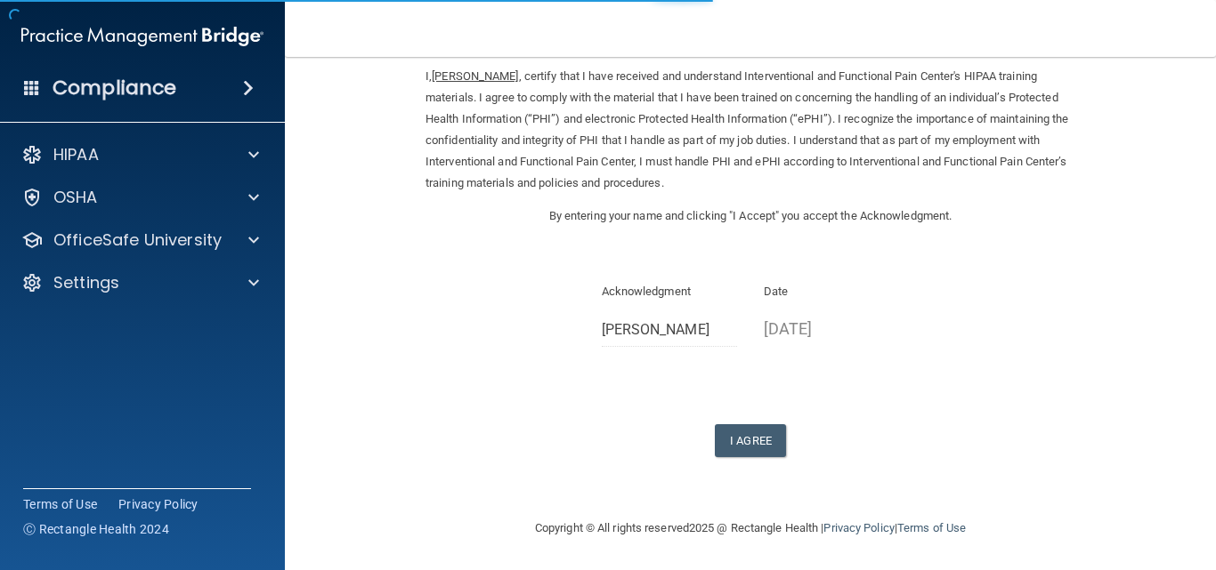
scroll to position [74, 0]
click at [753, 443] on button "I Agree" at bounding box center [750, 440] width 71 height 33
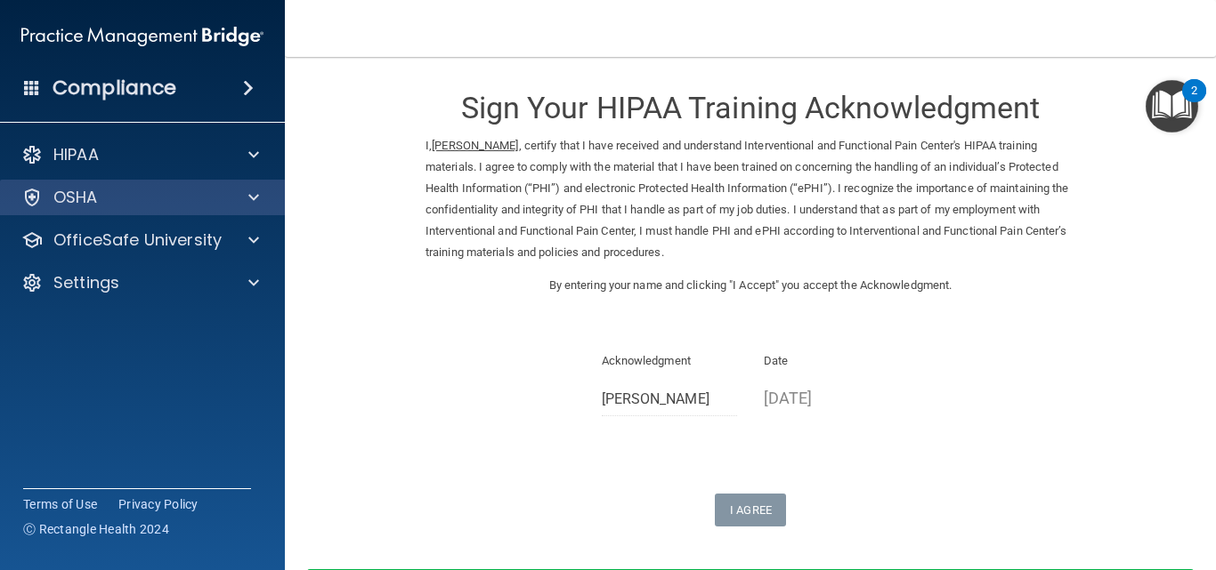
scroll to position [0, 0]
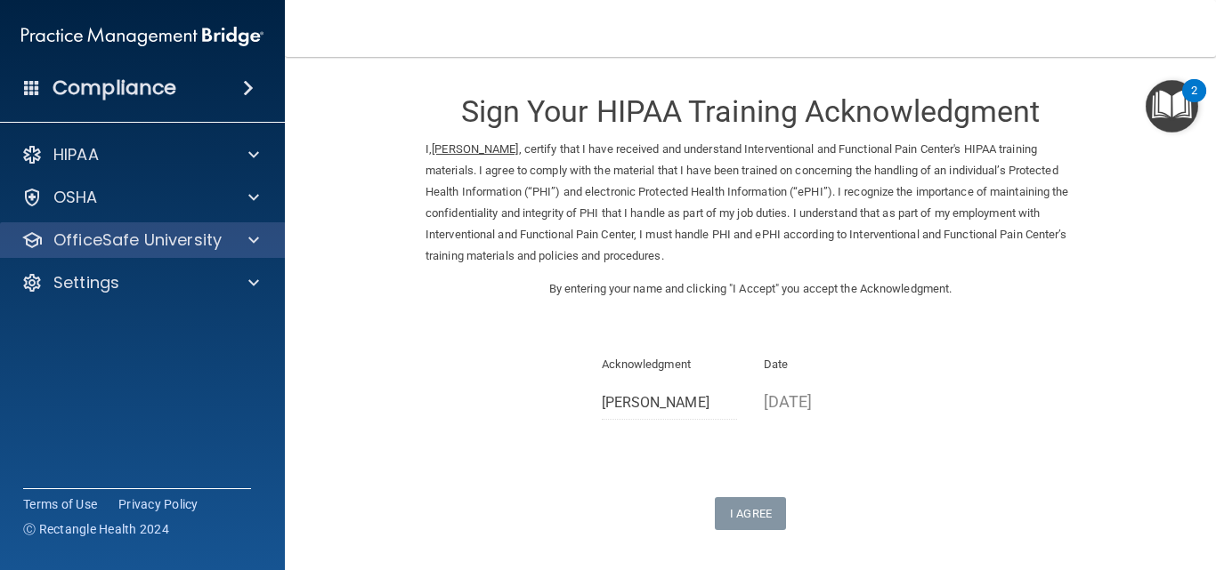
click at [152, 224] on div "OfficeSafe University" at bounding box center [143, 240] width 286 height 36
click at [139, 250] on p "OfficeSafe University" at bounding box center [137, 240] width 168 height 21
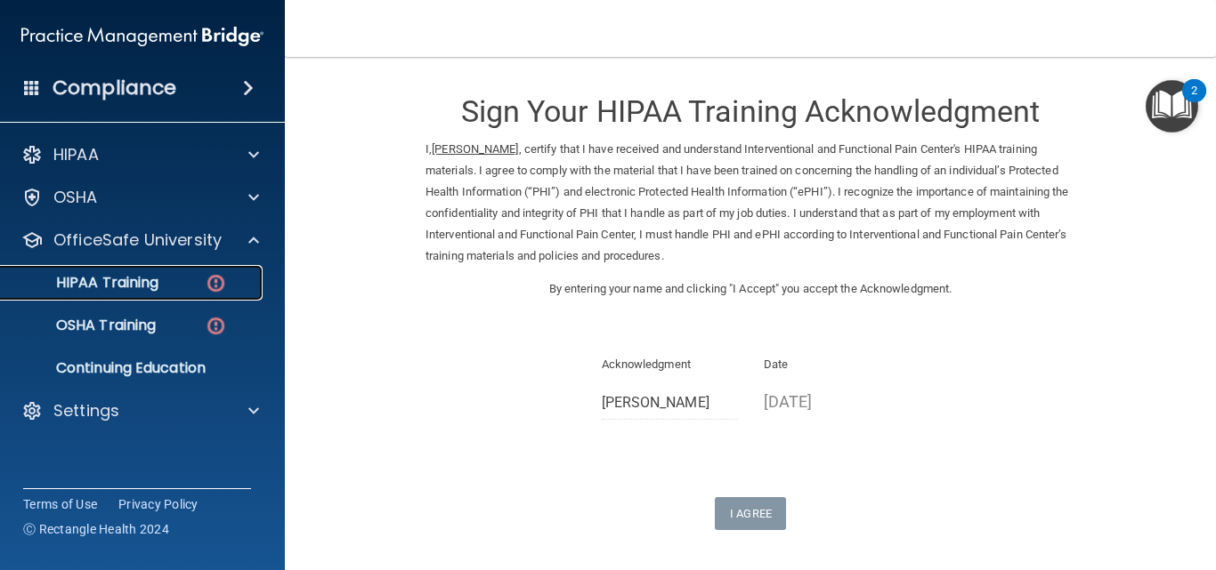
click at [137, 284] on p "HIPAA Training" at bounding box center [85, 283] width 147 height 18
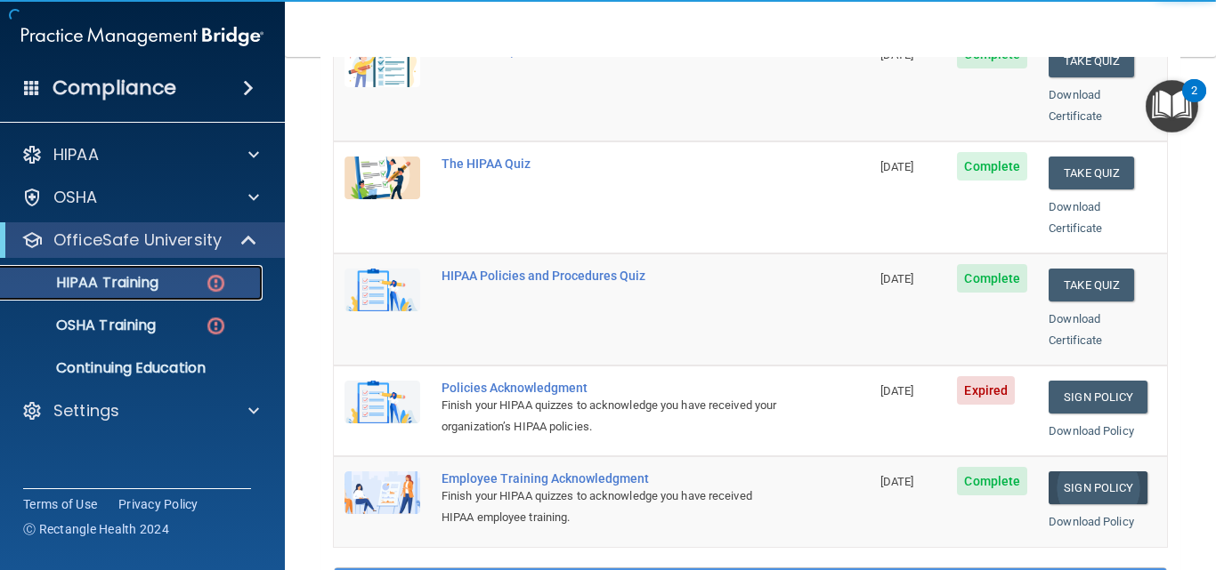
scroll to position [356, 0]
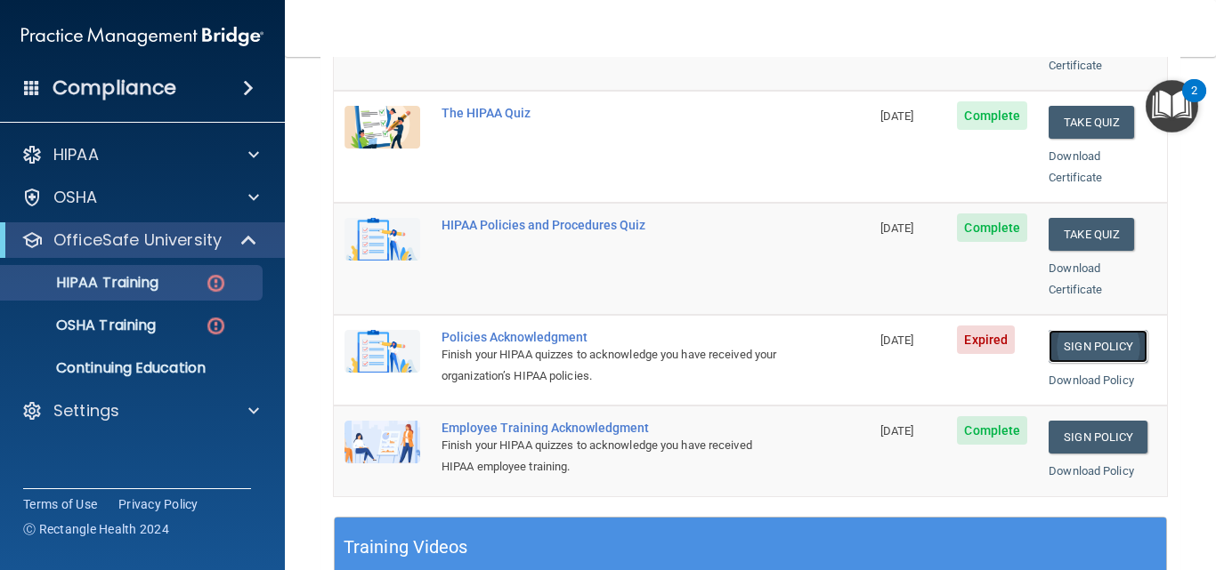
click at [1069, 330] on link "Sign Policy" at bounding box center [1097, 346] width 99 height 33
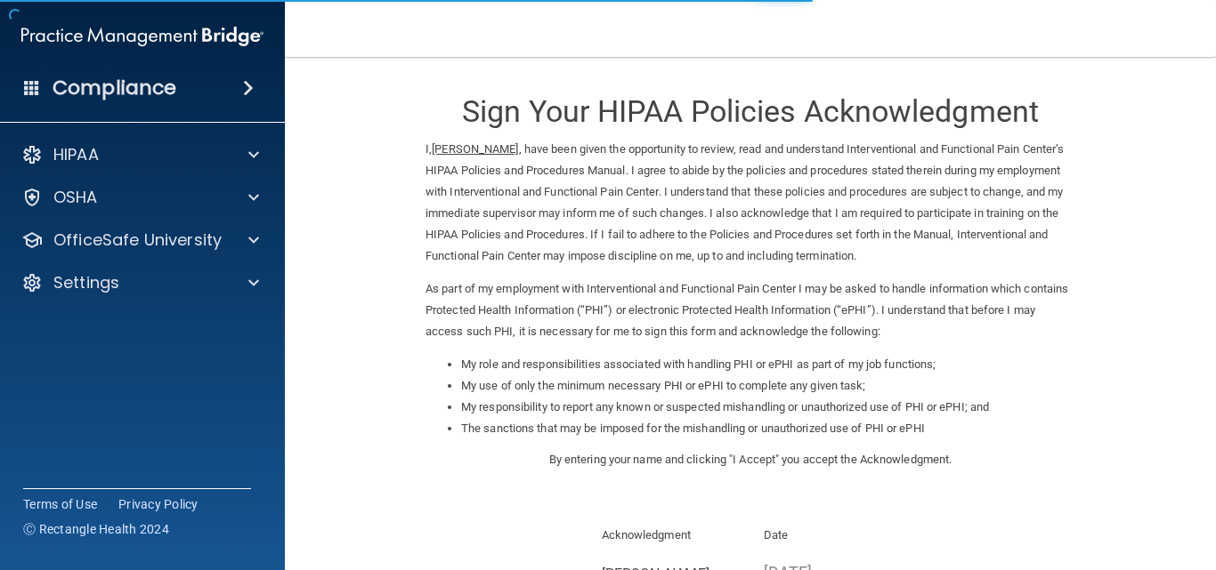
scroll to position [245, 0]
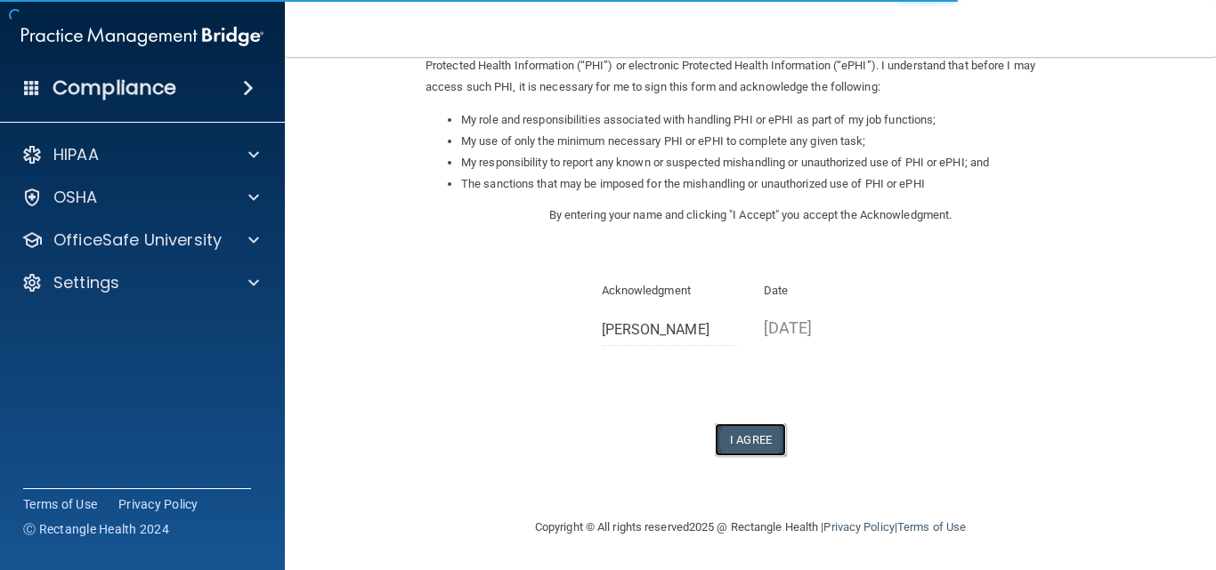
click at [742, 432] on button "I Agree" at bounding box center [750, 440] width 71 height 33
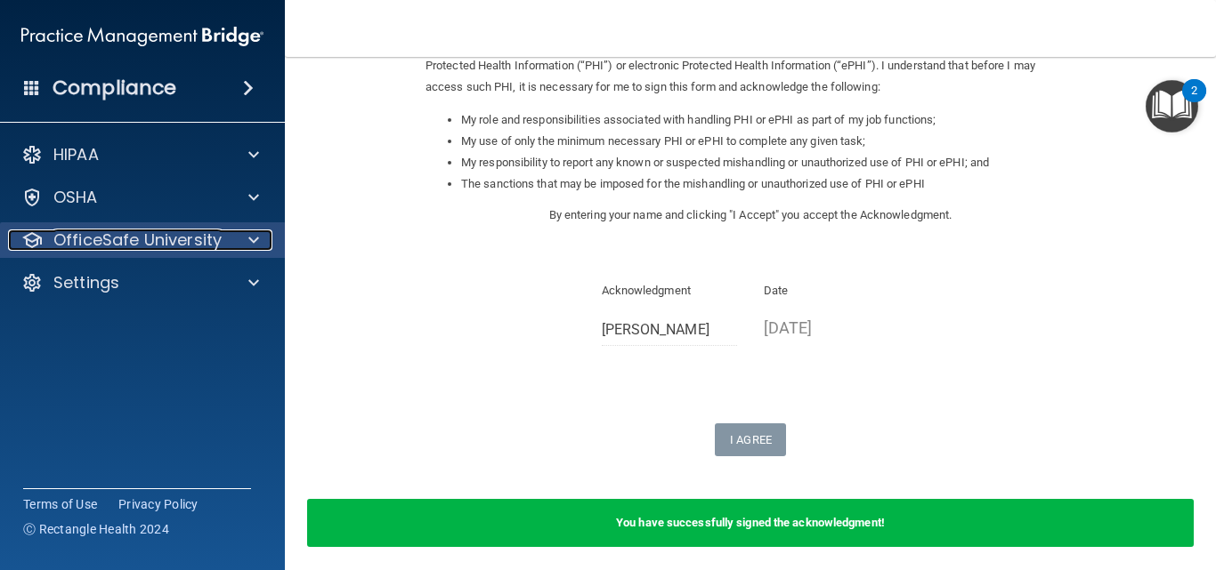
click at [174, 242] on p "OfficeSafe University" at bounding box center [137, 240] width 168 height 21
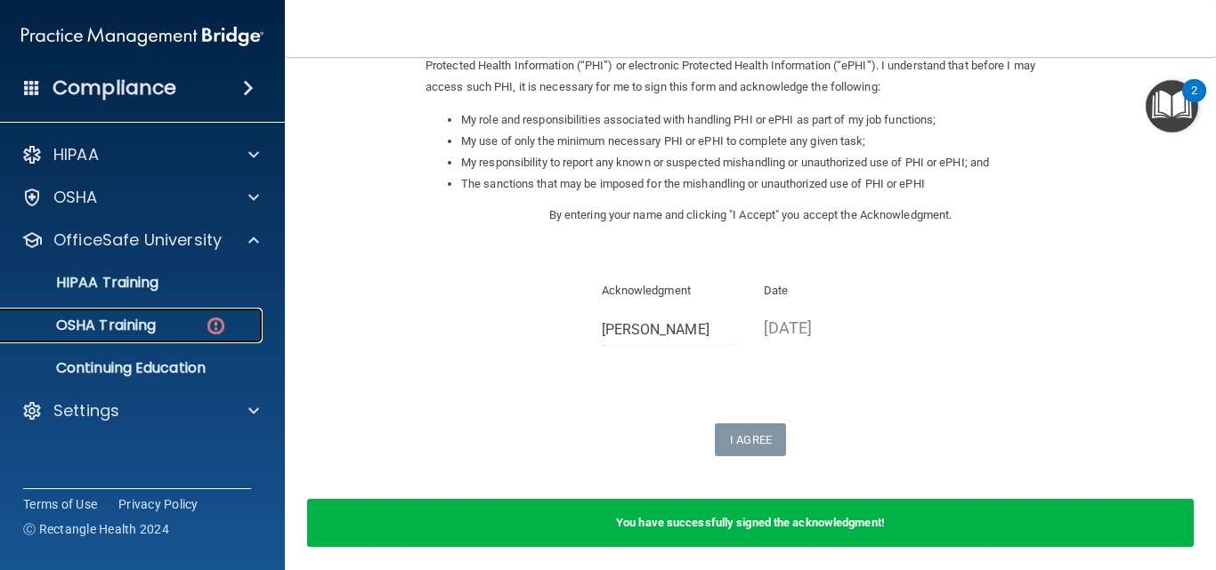
click at [158, 322] on div "OSHA Training" at bounding box center [133, 326] width 243 height 18
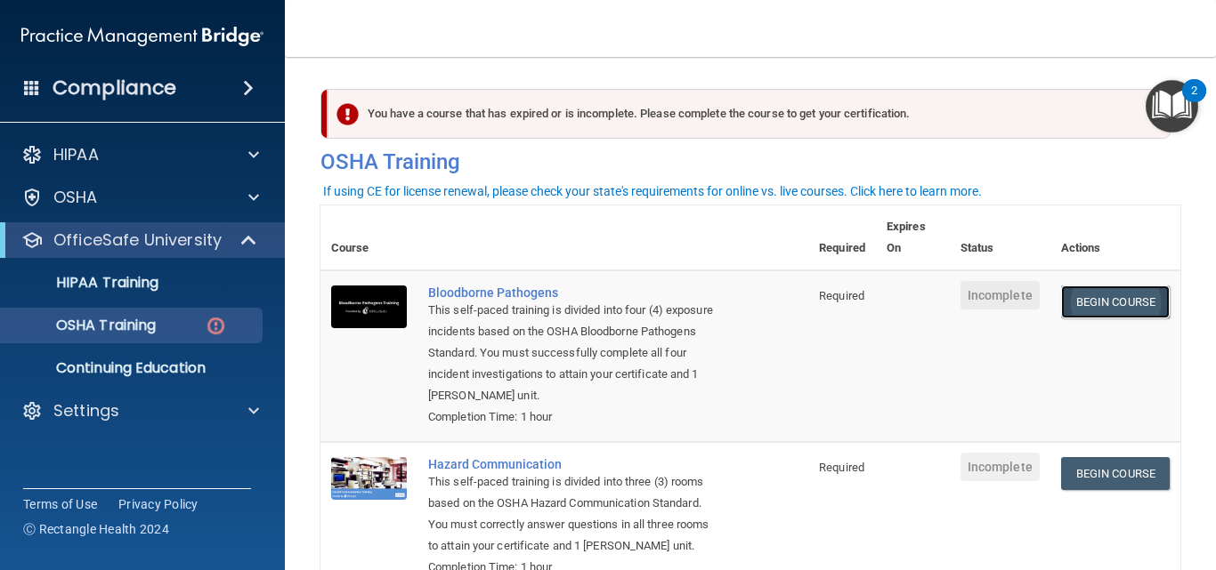
click at [1121, 308] on link "Begin Course" at bounding box center [1115, 302] width 109 height 33
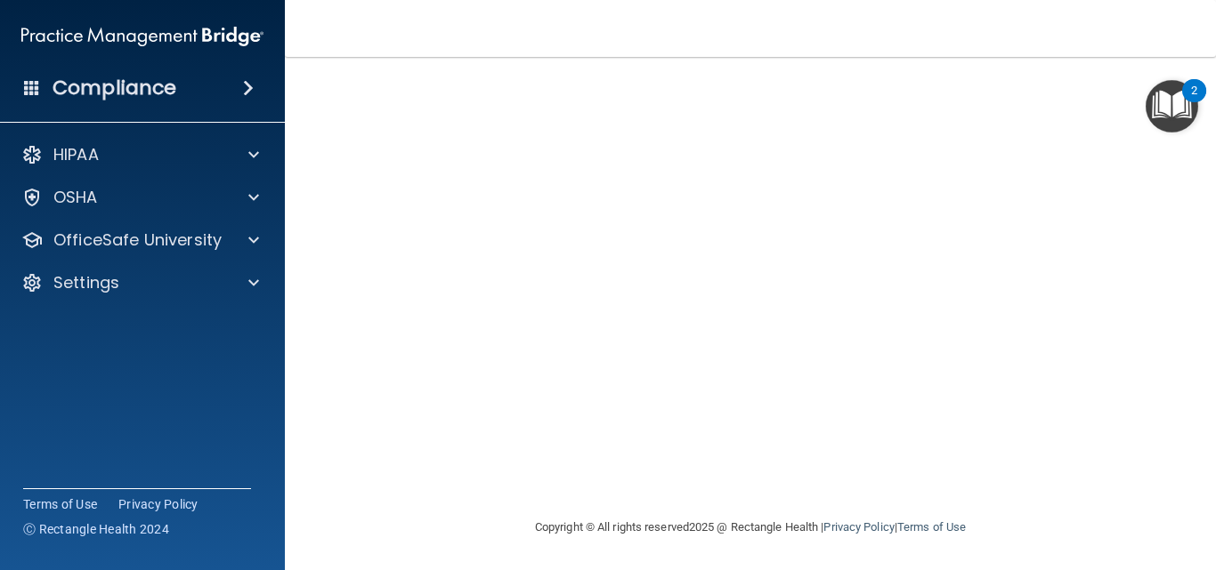
scroll to position [102, 0]
click at [1168, 102] on img "Open Resource Center, 2 new notifications" at bounding box center [1171, 106] width 53 height 53
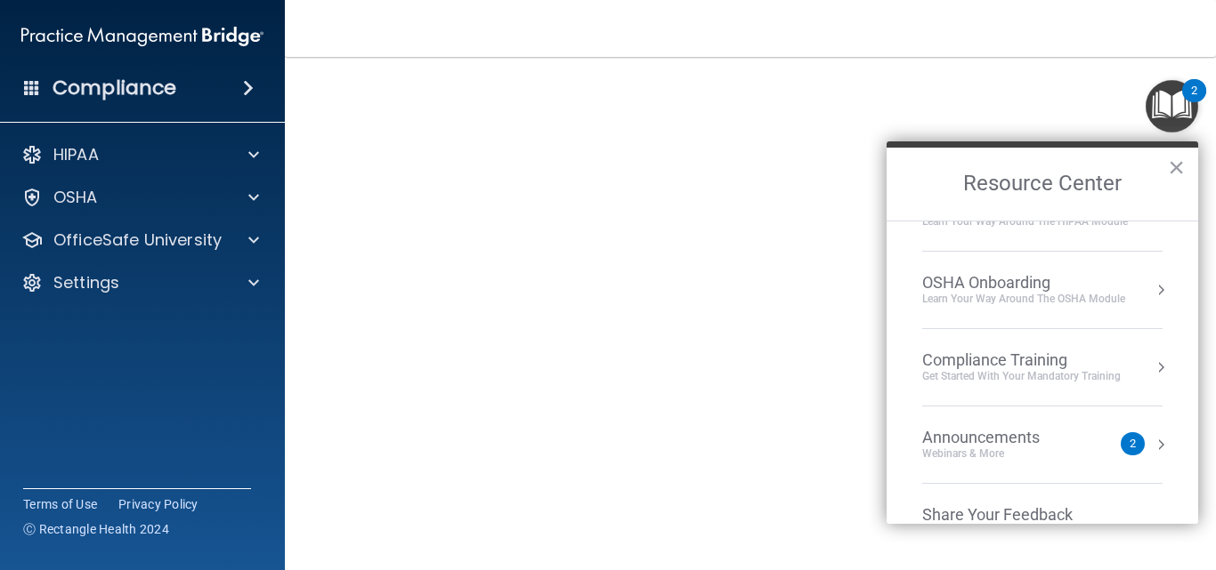
scroll to position [0, 0]
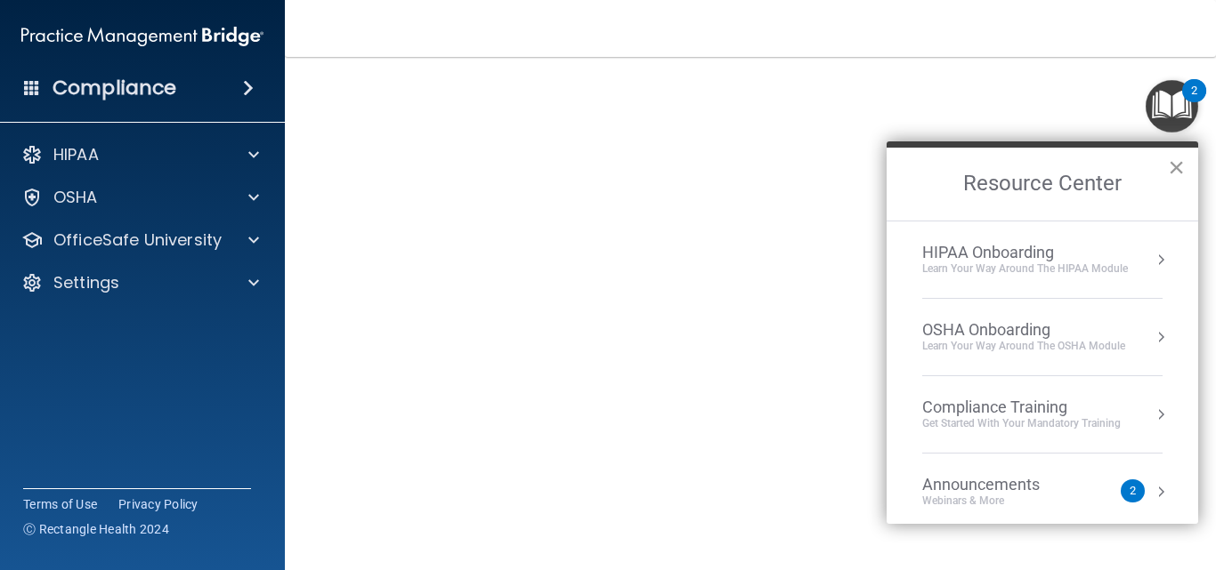
click at [1178, 158] on button "×" at bounding box center [1176, 167] width 17 height 28
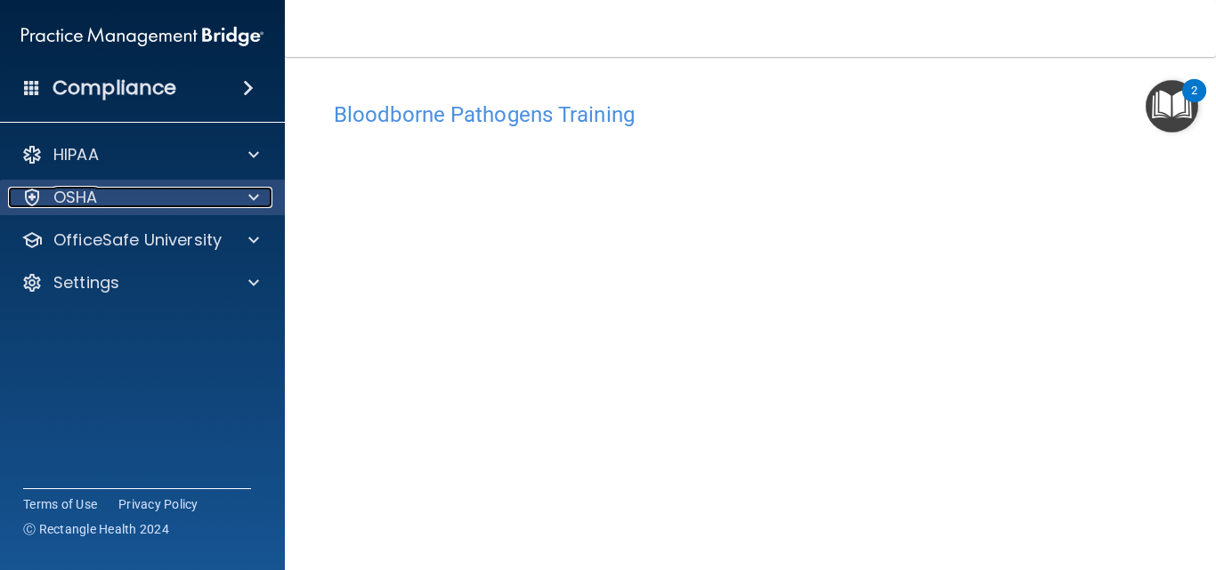
click at [110, 196] on div "OSHA" at bounding box center [118, 197] width 221 height 21
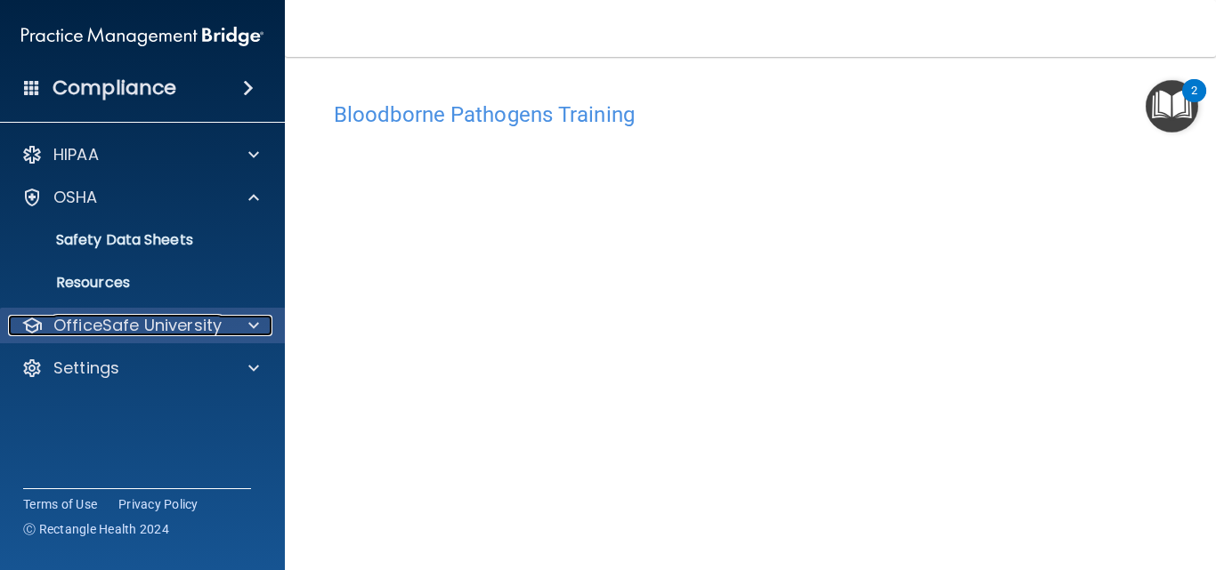
click at [169, 324] on p "OfficeSafe University" at bounding box center [137, 325] width 168 height 21
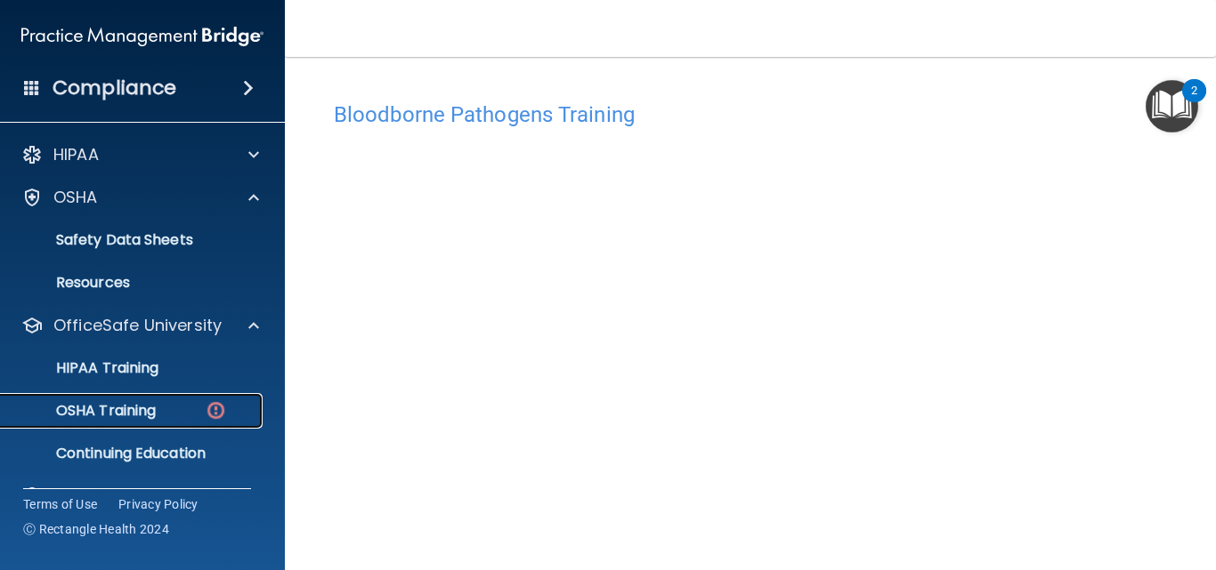
click at [188, 396] on link "OSHA Training" at bounding box center [122, 411] width 280 height 36
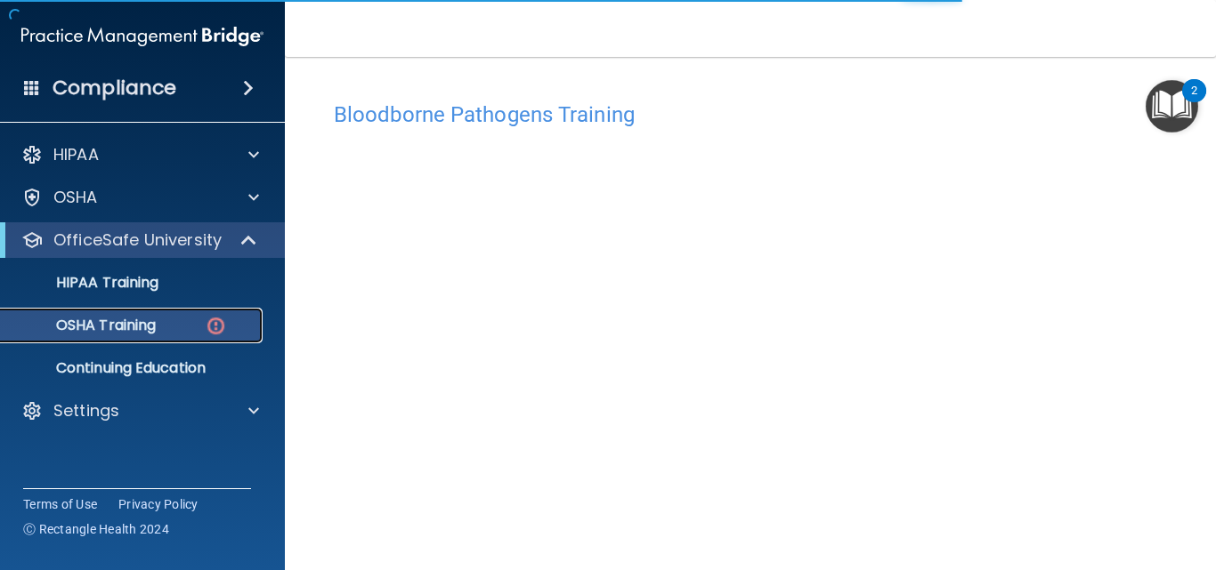
click at [212, 321] on img at bounding box center [216, 326] width 22 height 22
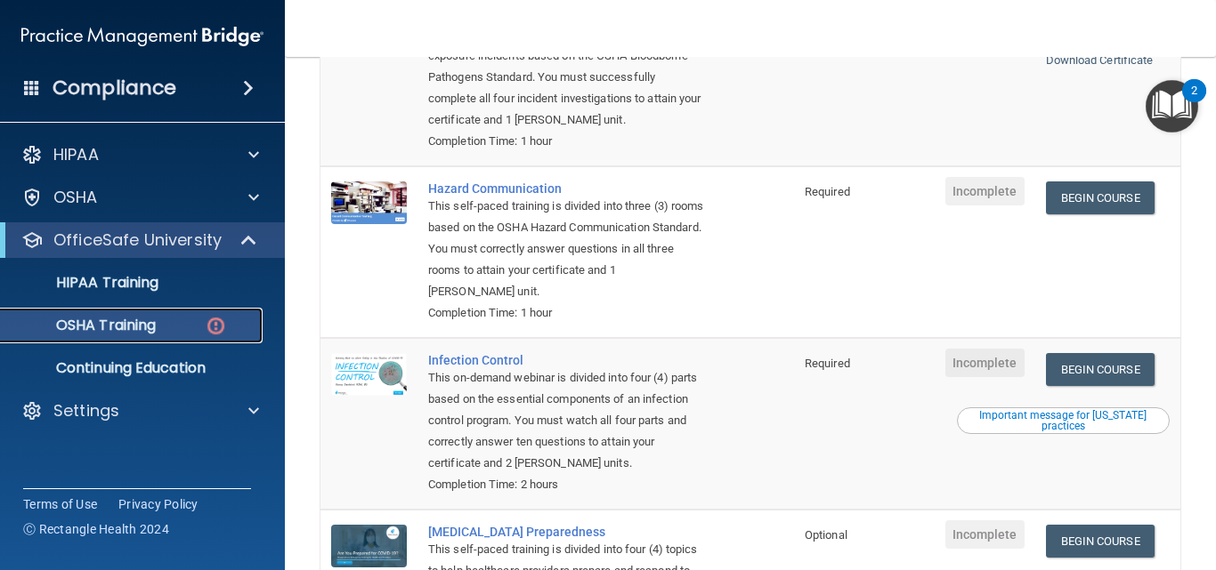
scroll to position [195, 0]
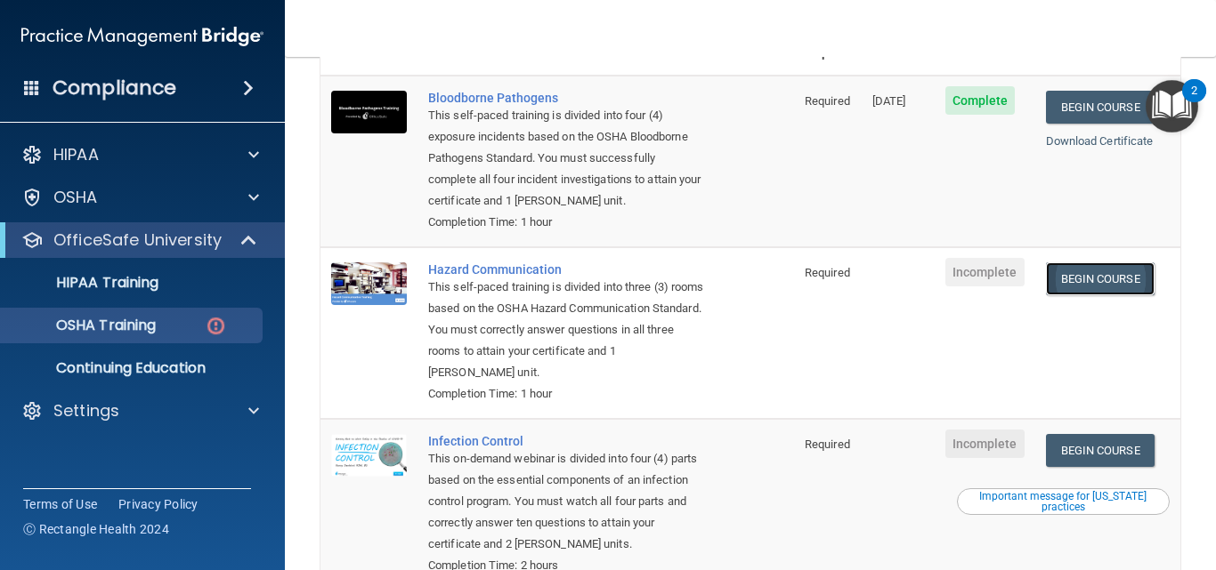
click at [1064, 282] on link "Begin Course" at bounding box center [1100, 279] width 109 height 33
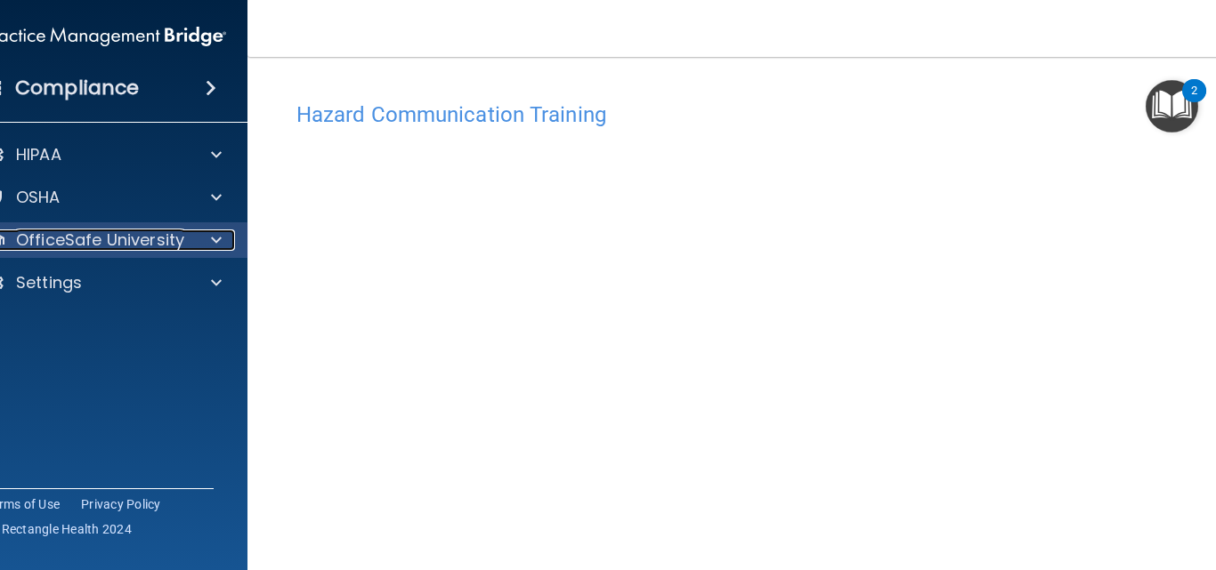
click at [139, 243] on p "OfficeSafe University" at bounding box center [100, 240] width 168 height 21
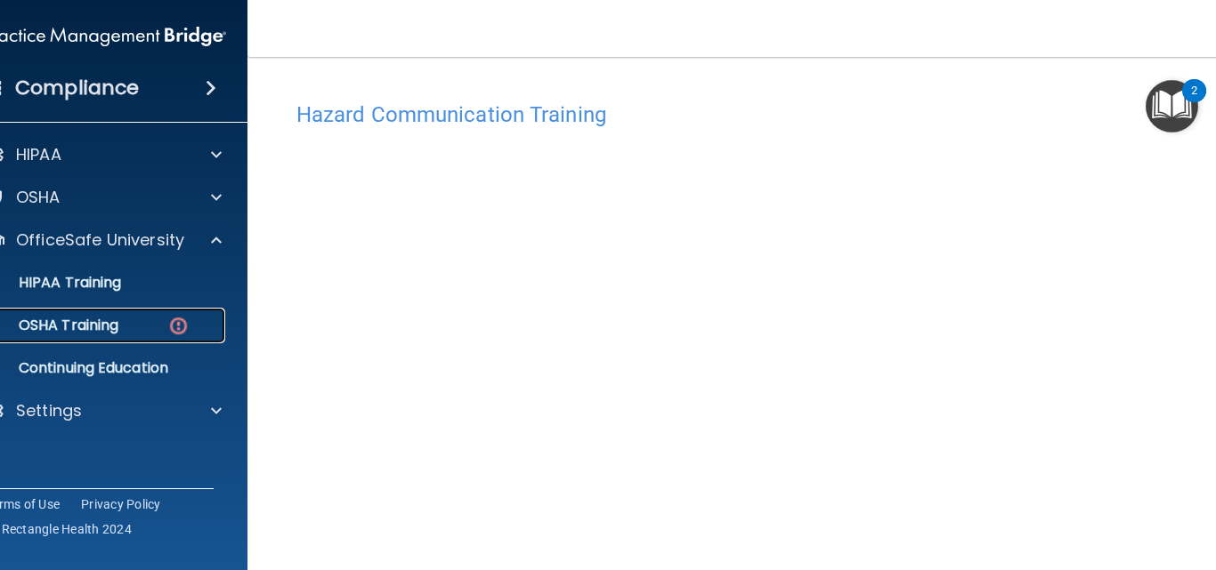
click at [170, 326] on img at bounding box center [178, 326] width 22 height 22
